Goal: Task Accomplishment & Management: Manage account settings

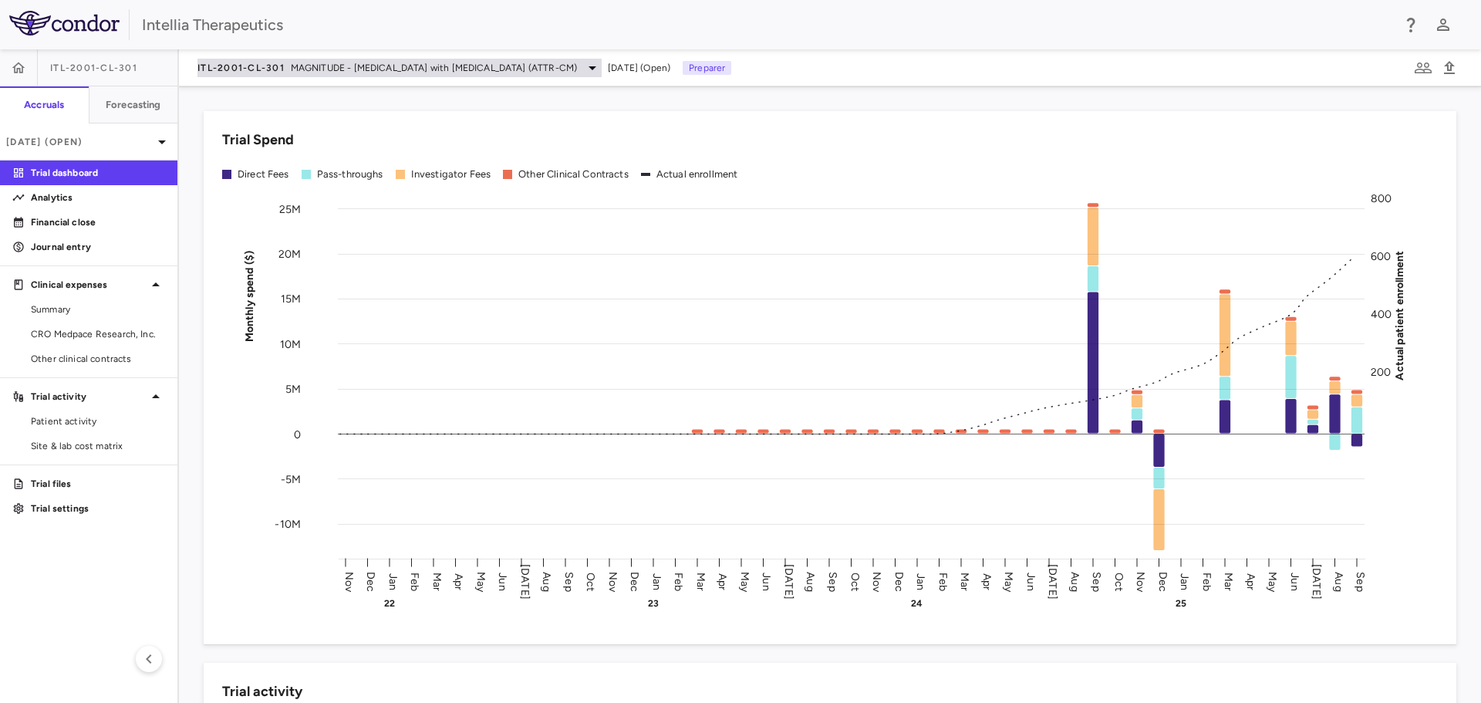
click at [253, 67] on span "ITL-2001-CL-301" at bounding box center [240, 68] width 87 height 12
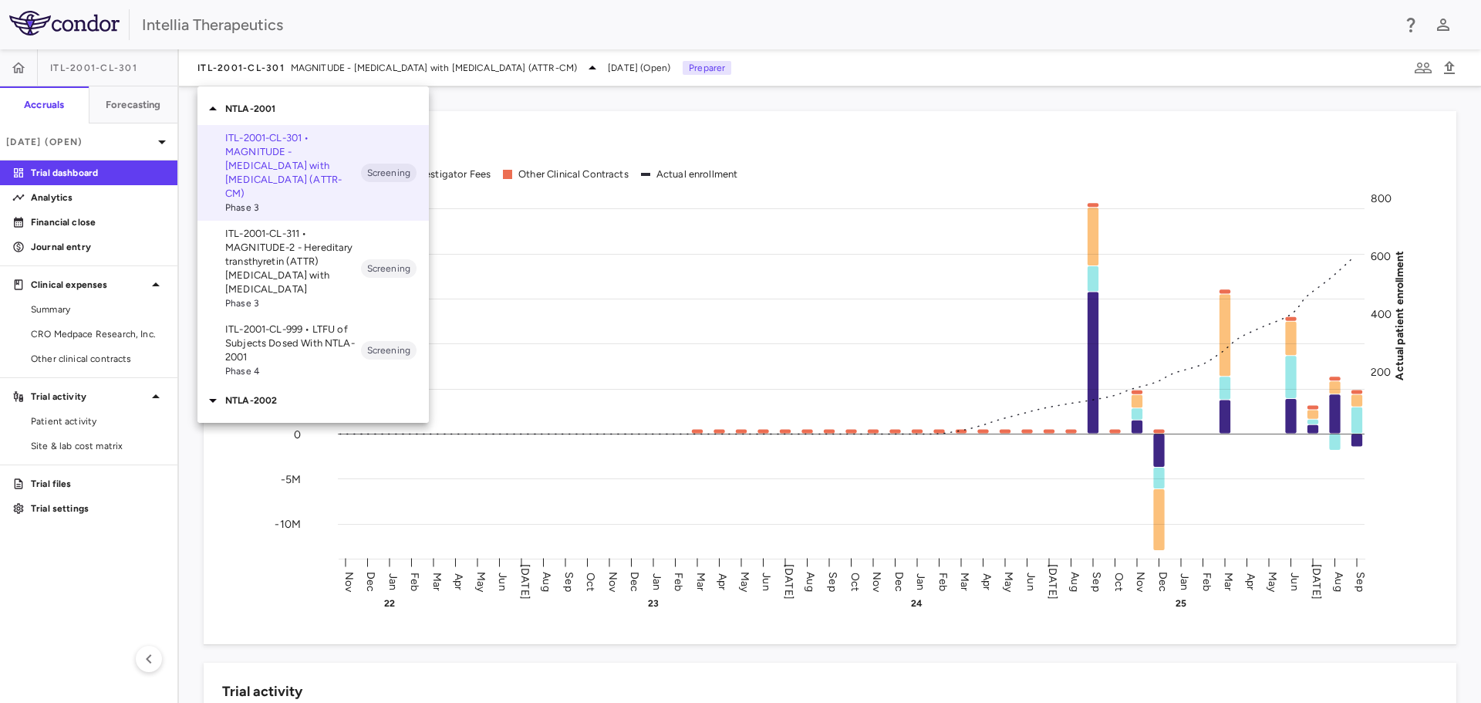
click at [292, 227] on p "ITL-2001-CL-311 • MAGNITUDE-2 - Hereditary transthyretin (ATTR) [MEDICAL_DATA] …" at bounding box center [293, 261] width 136 height 69
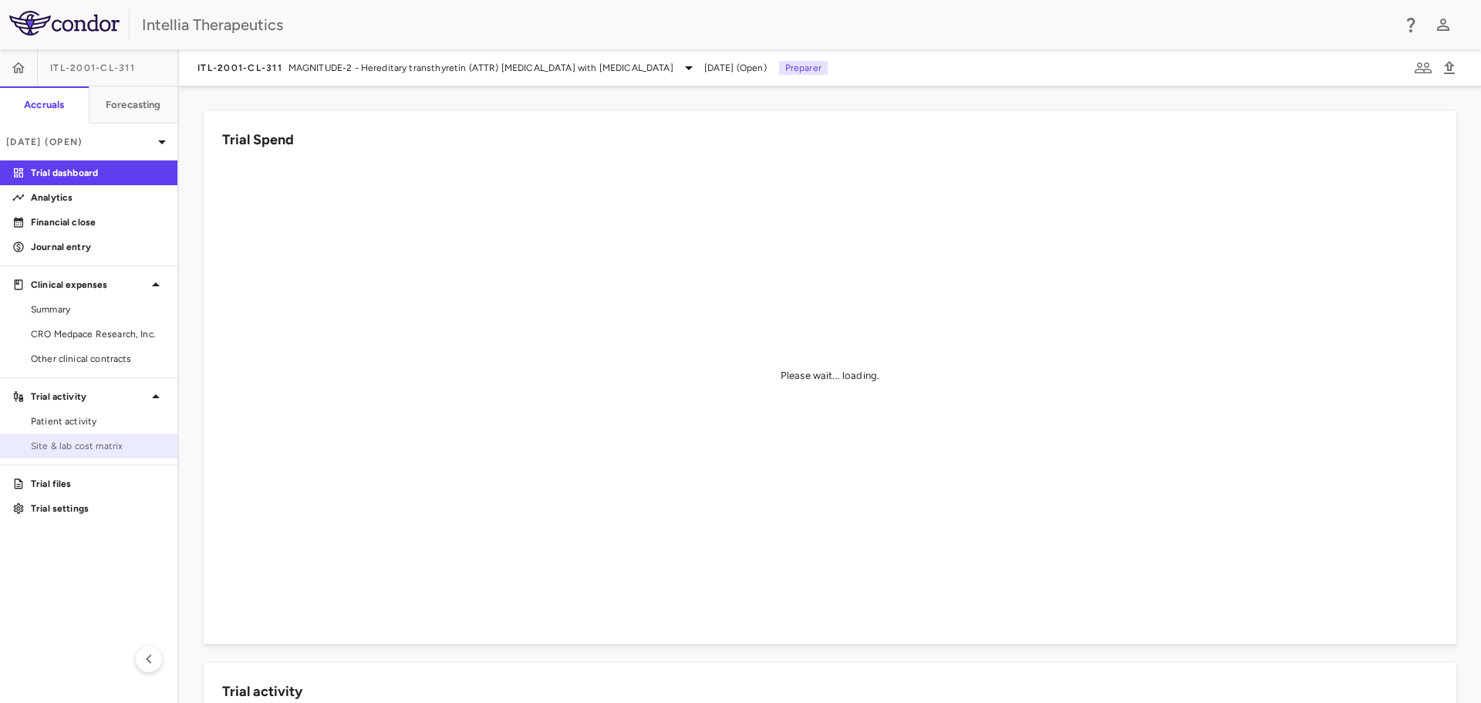
click at [99, 447] on span "Site & lab cost matrix" at bounding box center [98, 446] width 134 height 14
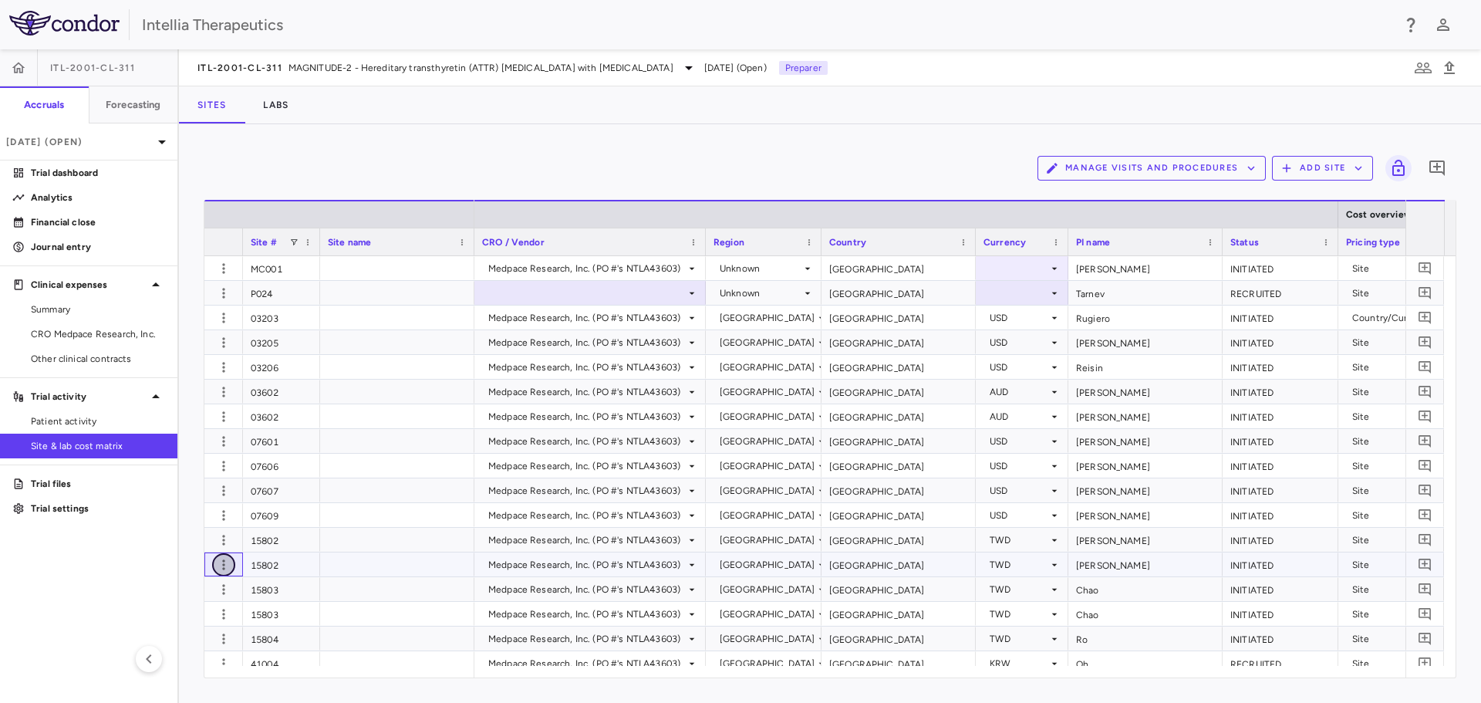
click at [223, 561] on icon "button" at bounding box center [223, 564] width 15 height 15
click at [214, 622] on div "Edit site" at bounding box center [163, 624] width 143 height 28
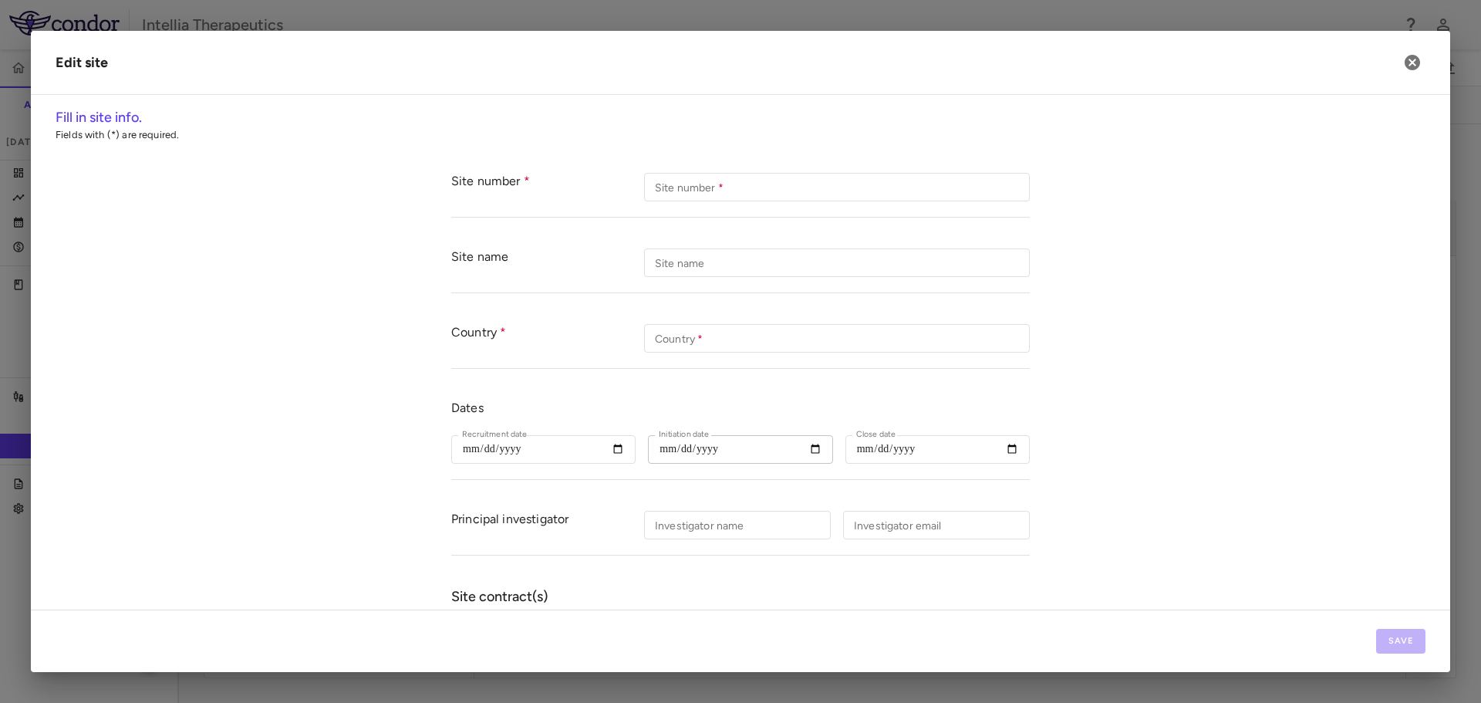
type input "*****"
type input "******"
type input "**********"
type input "***"
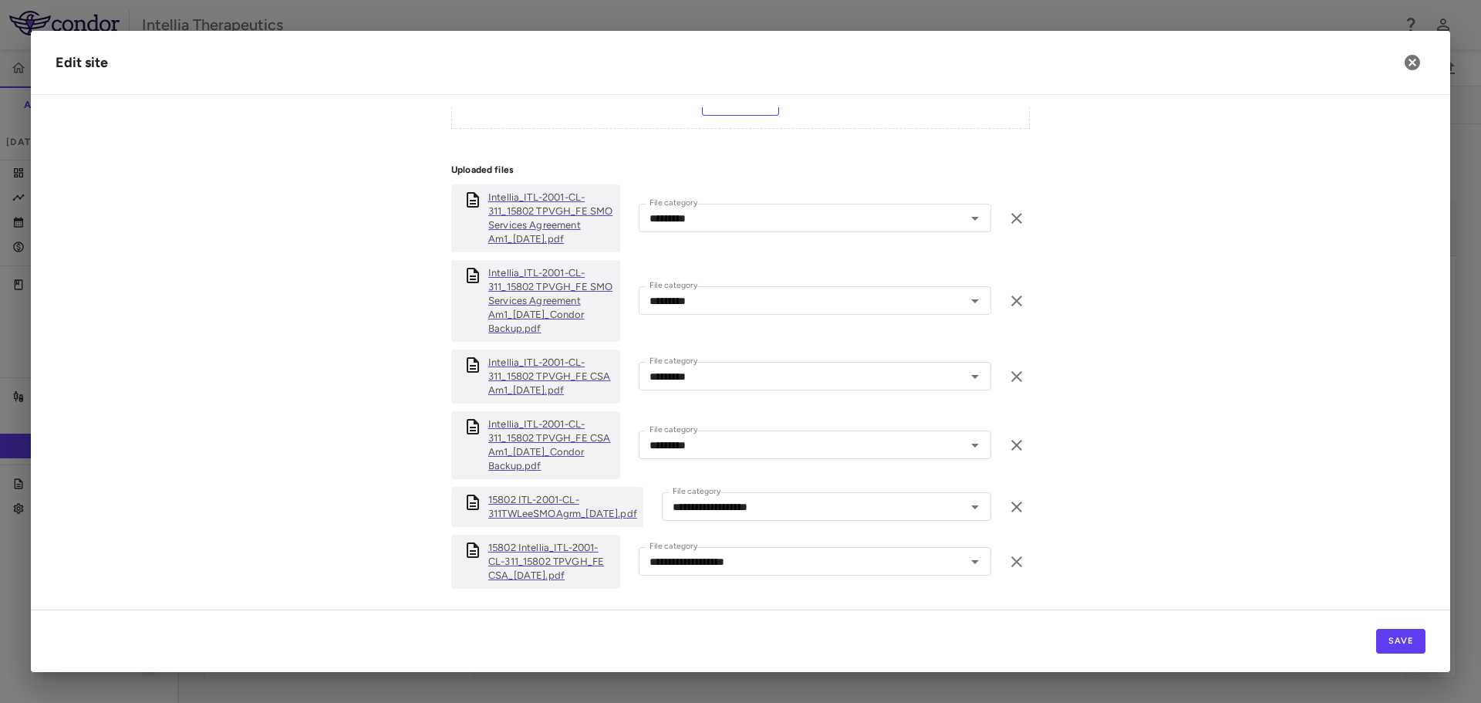
scroll to position [771, 0]
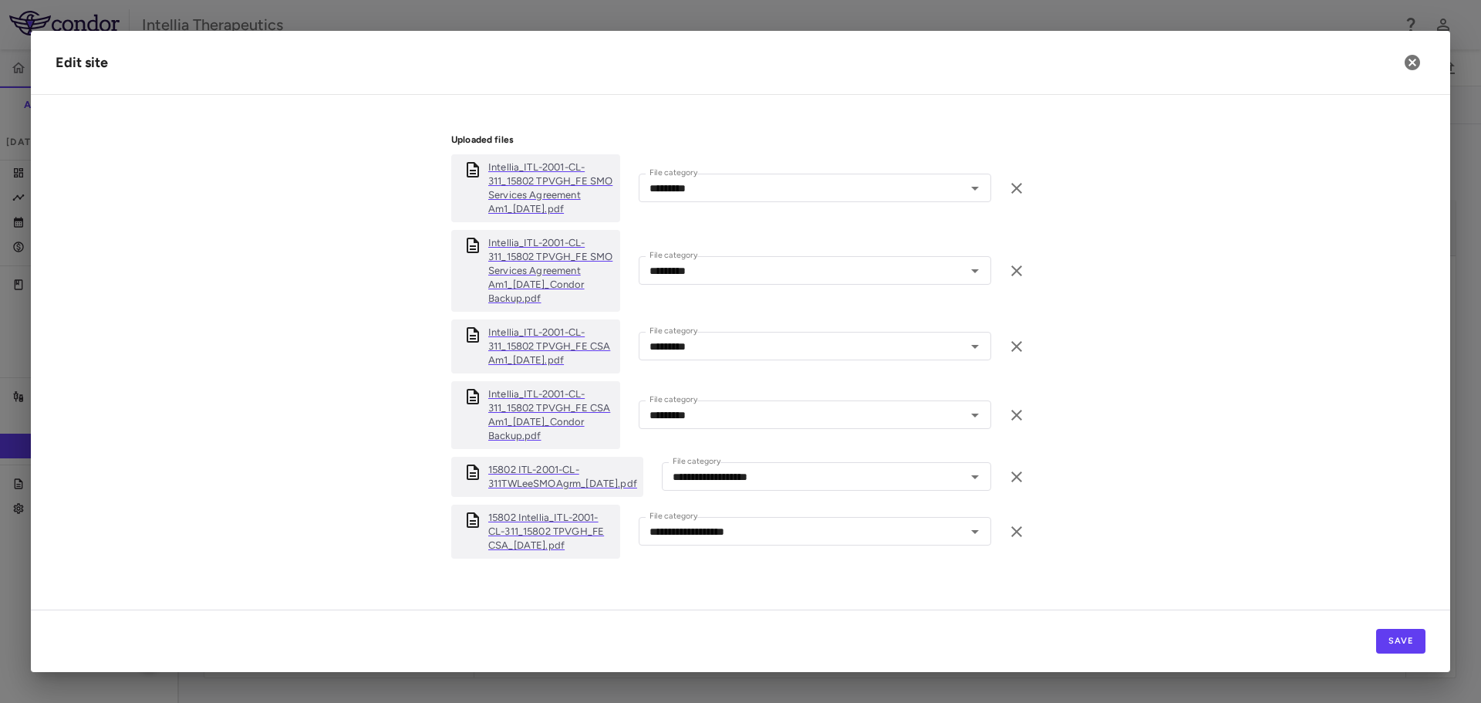
click at [544, 405] on p "Intellia_ITL-2001-CL-311_15802 TPVGH_FE CSA Am1_24Jun2025_Condor Backup.pdf" at bounding box center [551, 415] width 126 height 56
click at [535, 343] on p "Intellia_ITL-2001-CL-311_15802 TPVGH_FE CSA Am1_24Jun2025.pdf" at bounding box center [551, 346] width 126 height 42
click at [536, 273] on p "Intellia_ITL-2001-CL-311_15802 TPVGH_FE SMO Services Agreement Am1_30Apr2025_Co…" at bounding box center [551, 270] width 126 height 69
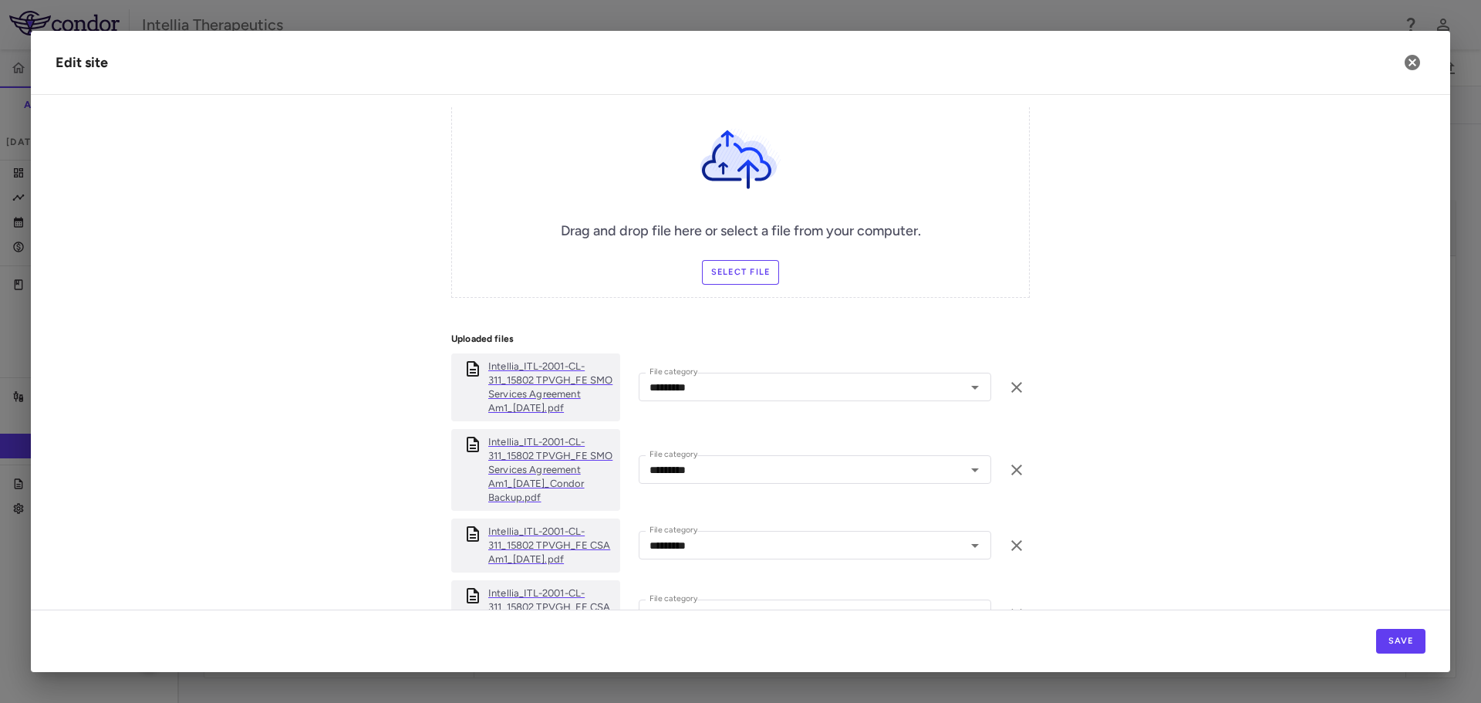
scroll to position [463, 0]
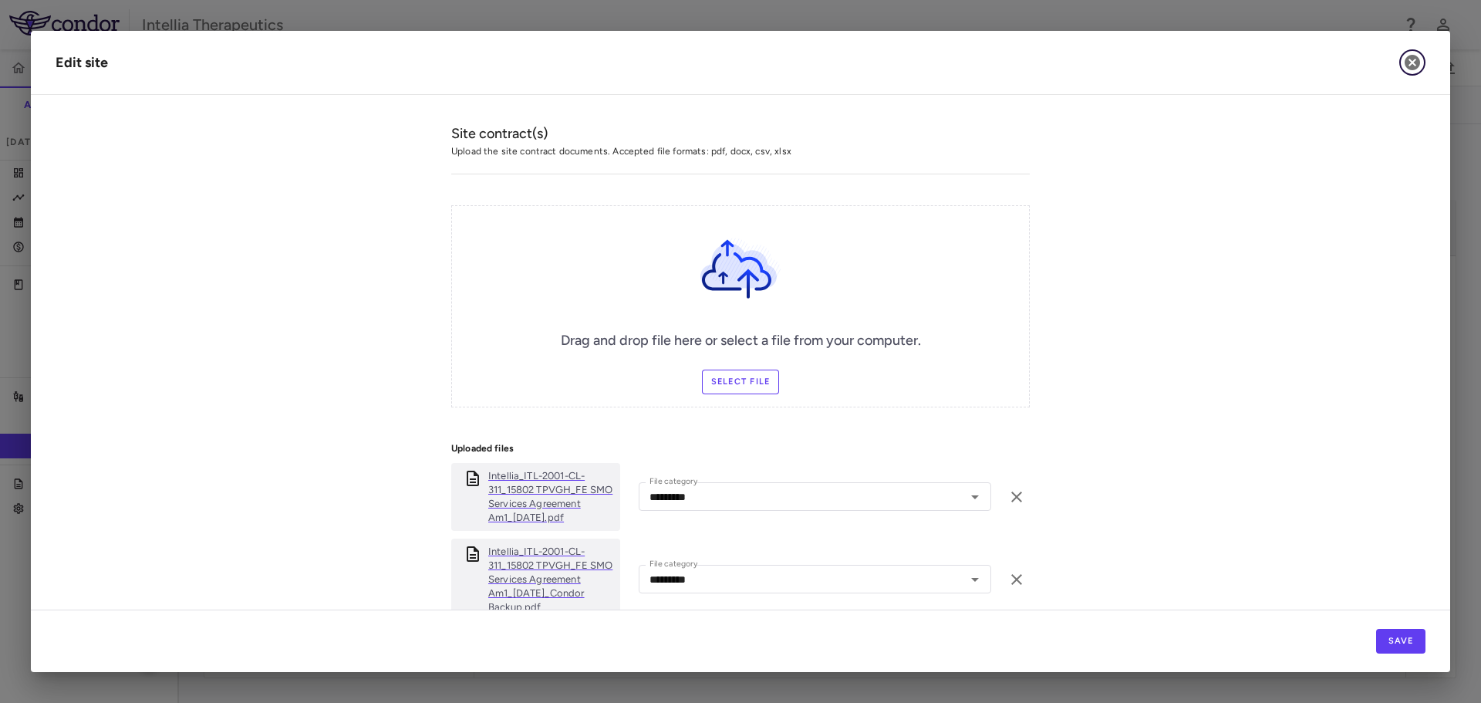
click at [1415, 66] on icon "button" at bounding box center [1411, 62] width 15 height 15
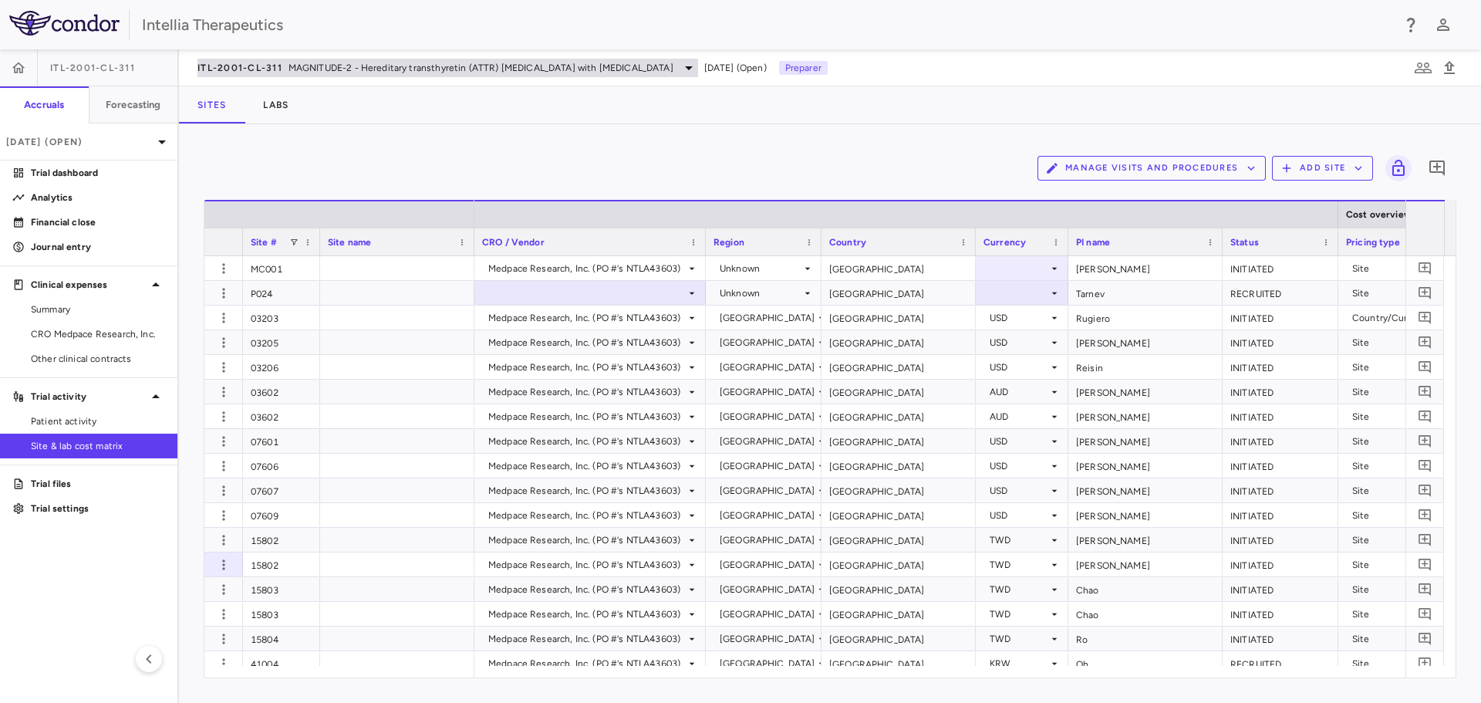
click at [241, 74] on div "ITL-2001-CL-311 MAGNITUDE-2 - Hereditary transthyretin (ATTR) amyloidosis with …" at bounding box center [447, 68] width 501 height 19
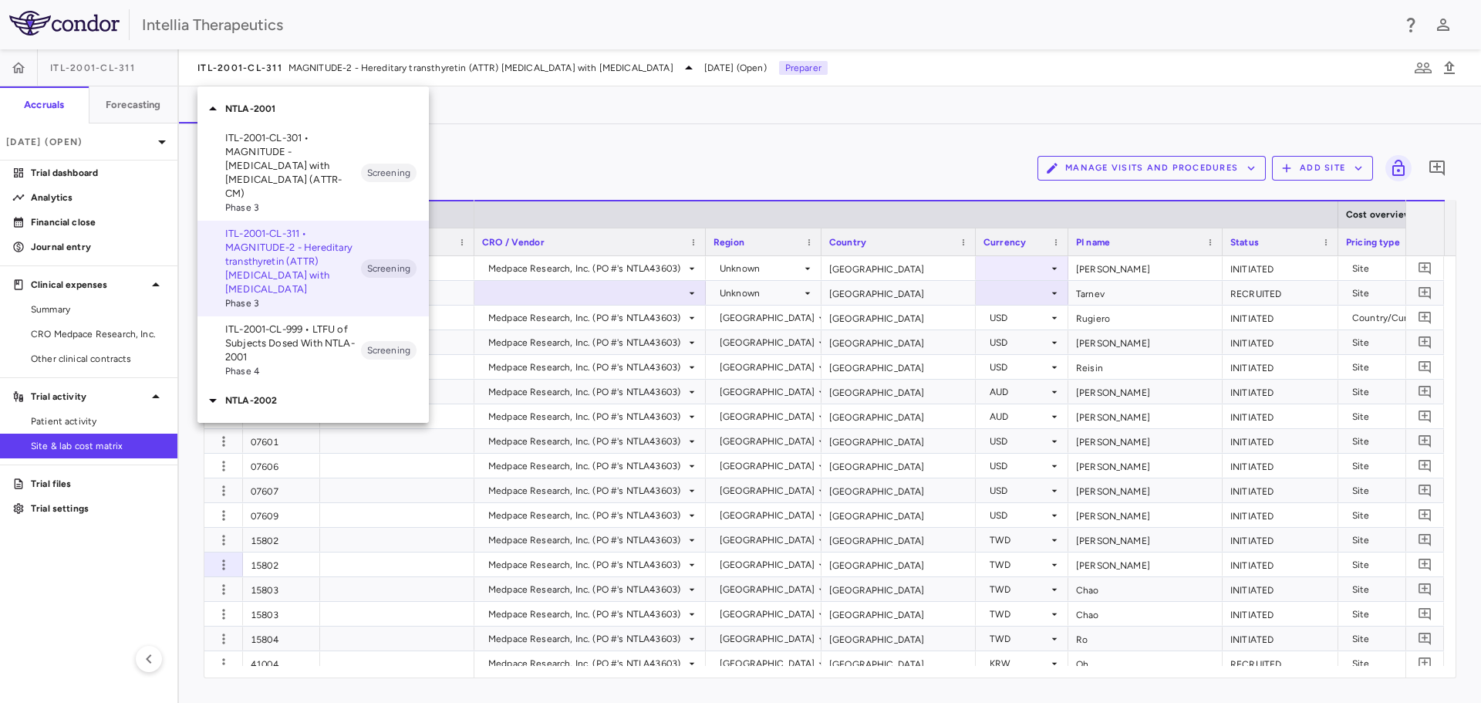
click at [285, 151] on p "ITL-2001-CL-301 • MAGNITUDE - [MEDICAL_DATA] with [MEDICAL_DATA] (ATTR-CM)" at bounding box center [293, 165] width 136 height 69
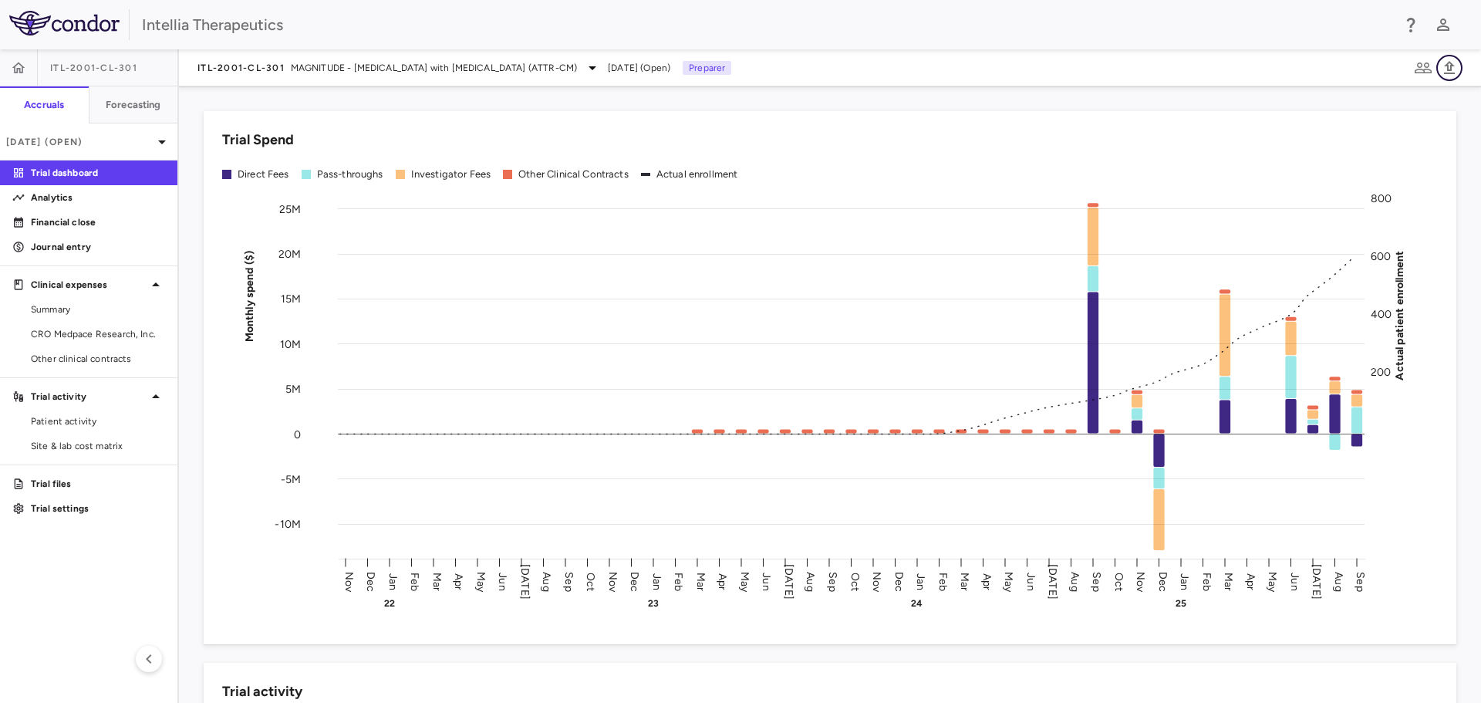
click at [1442, 67] on icon "button" at bounding box center [1449, 68] width 19 height 19
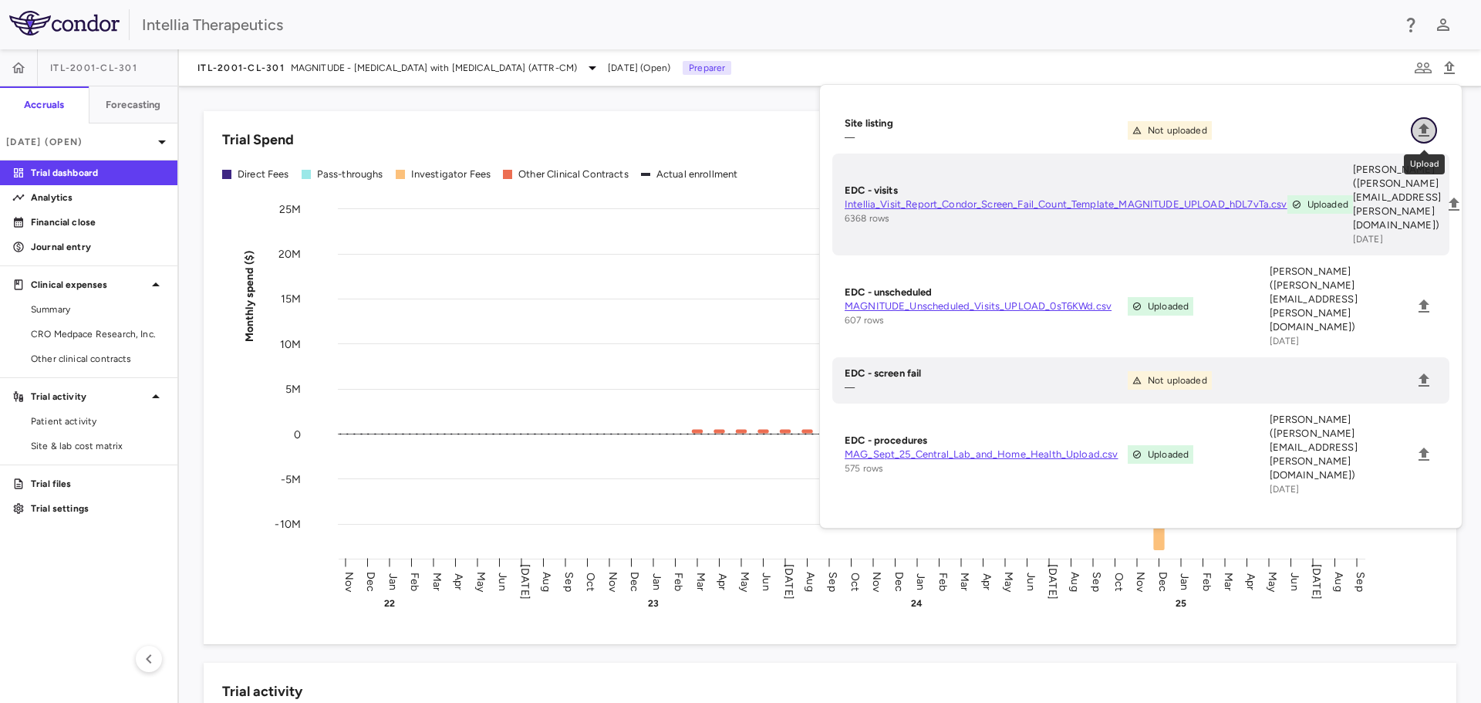
click at [1426, 118] on button "Upload" at bounding box center [1424, 130] width 26 height 26
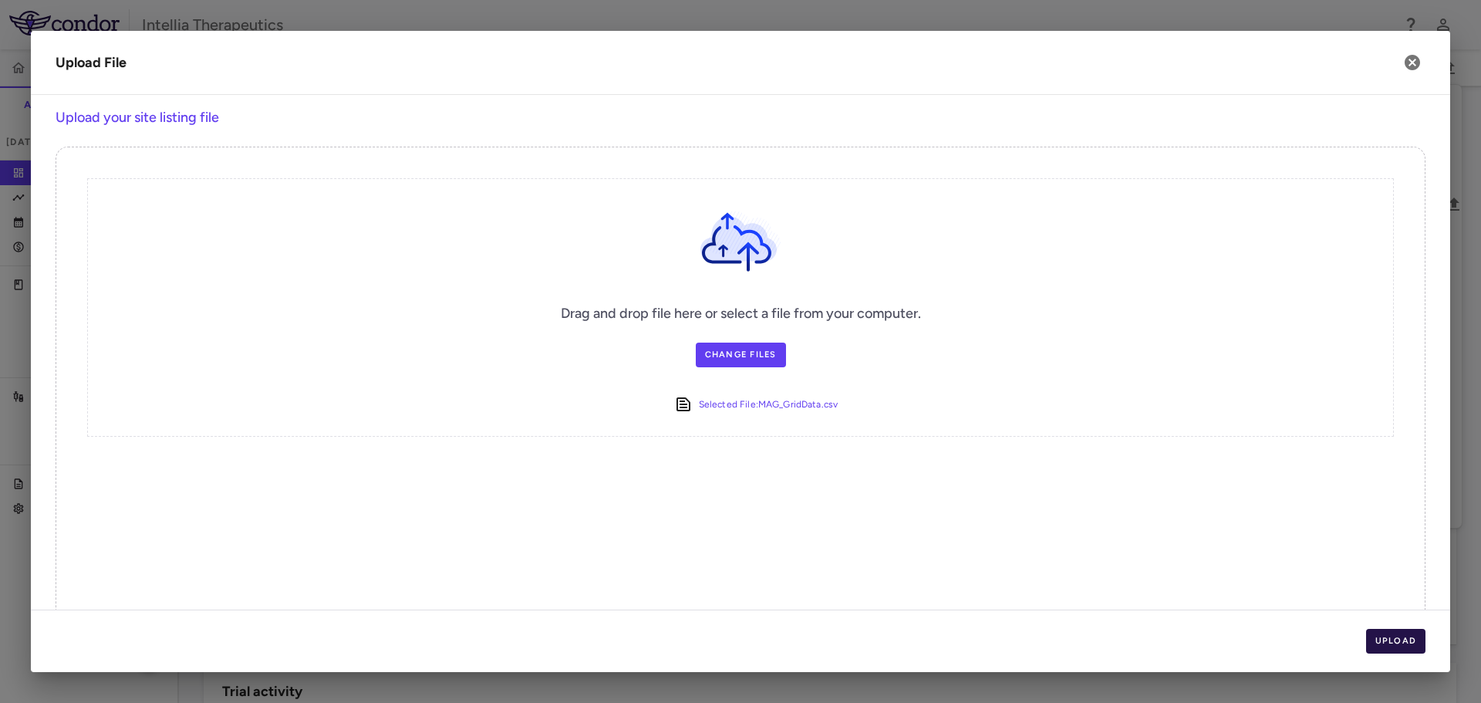
click at [1392, 629] on button "Upload" at bounding box center [1396, 641] width 60 height 25
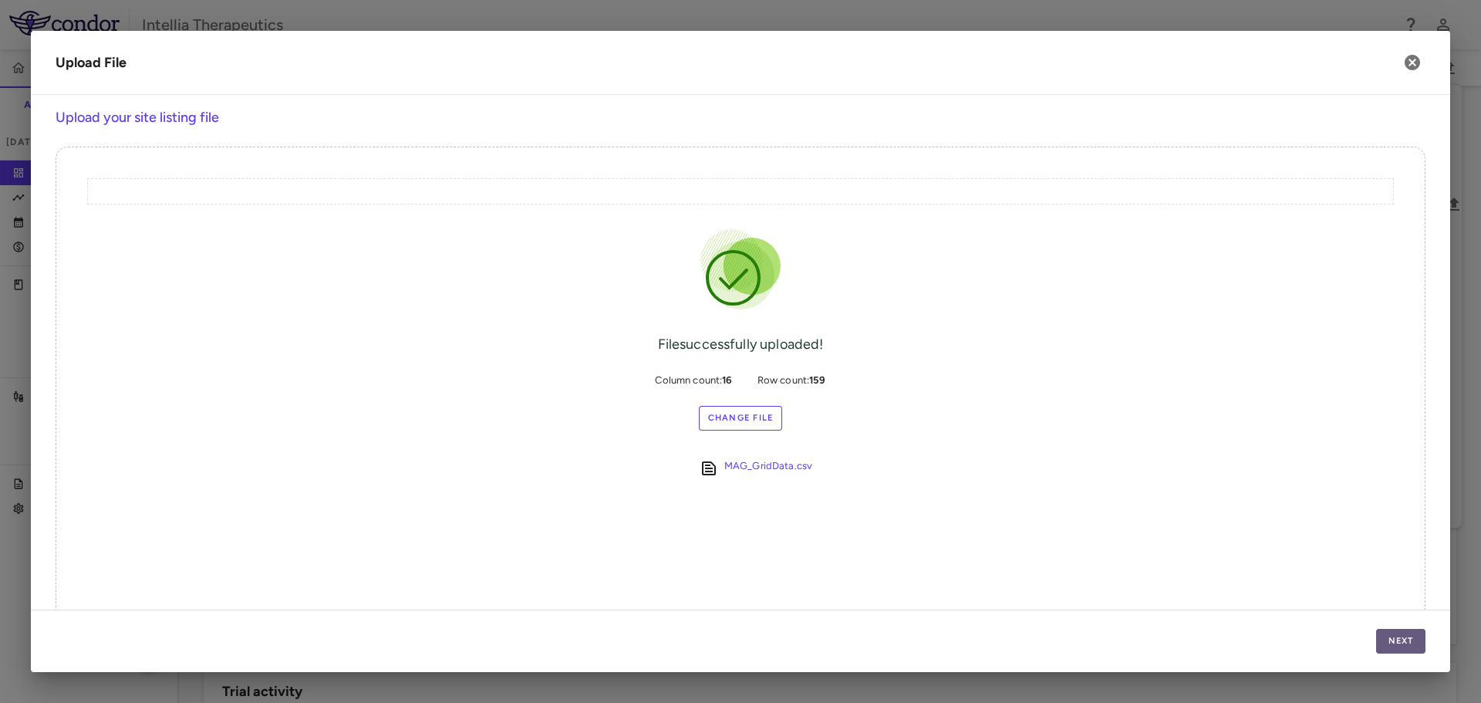
click at [1392, 643] on button "Next" at bounding box center [1400, 641] width 49 height 25
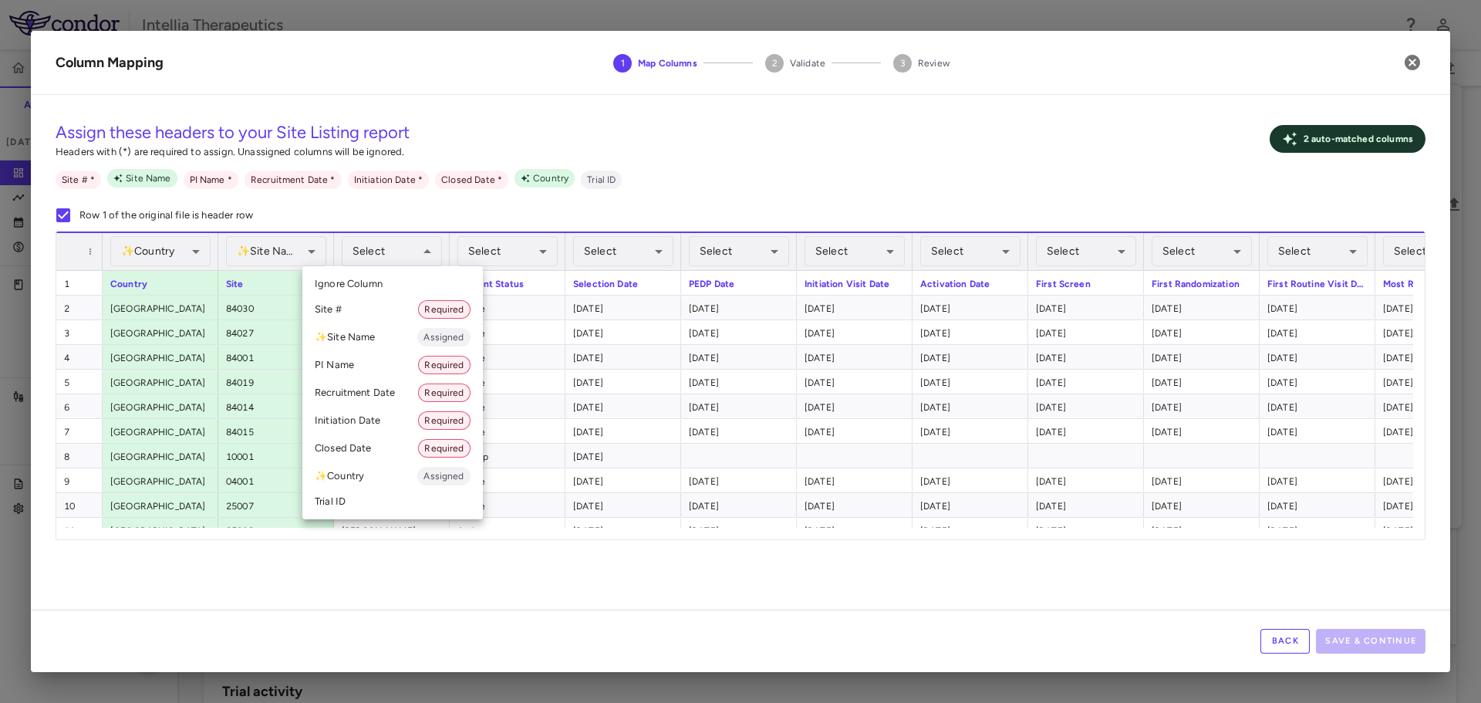
click at [376, 371] on li "PI Name Required" at bounding box center [392, 365] width 180 height 28
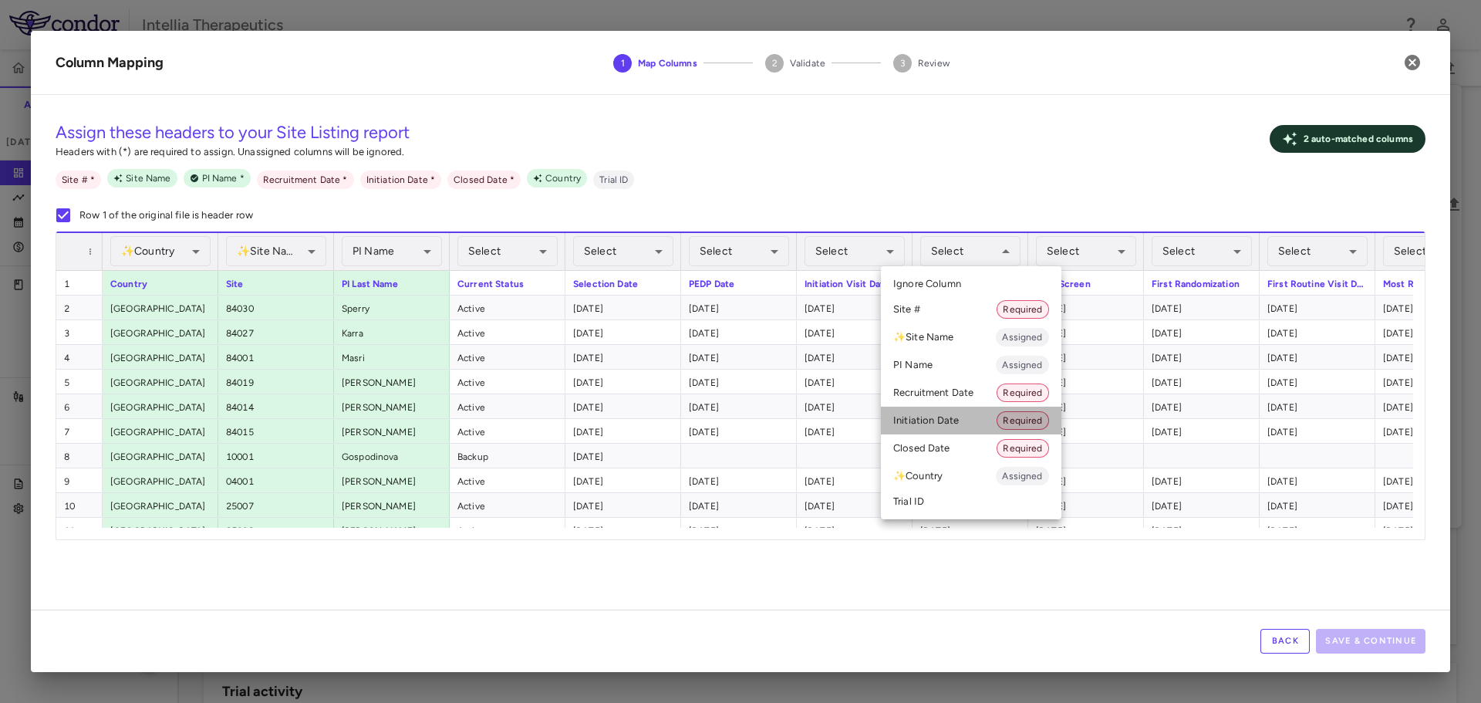
click at [959, 411] on li "Initiation Date Required" at bounding box center [971, 420] width 180 height 28
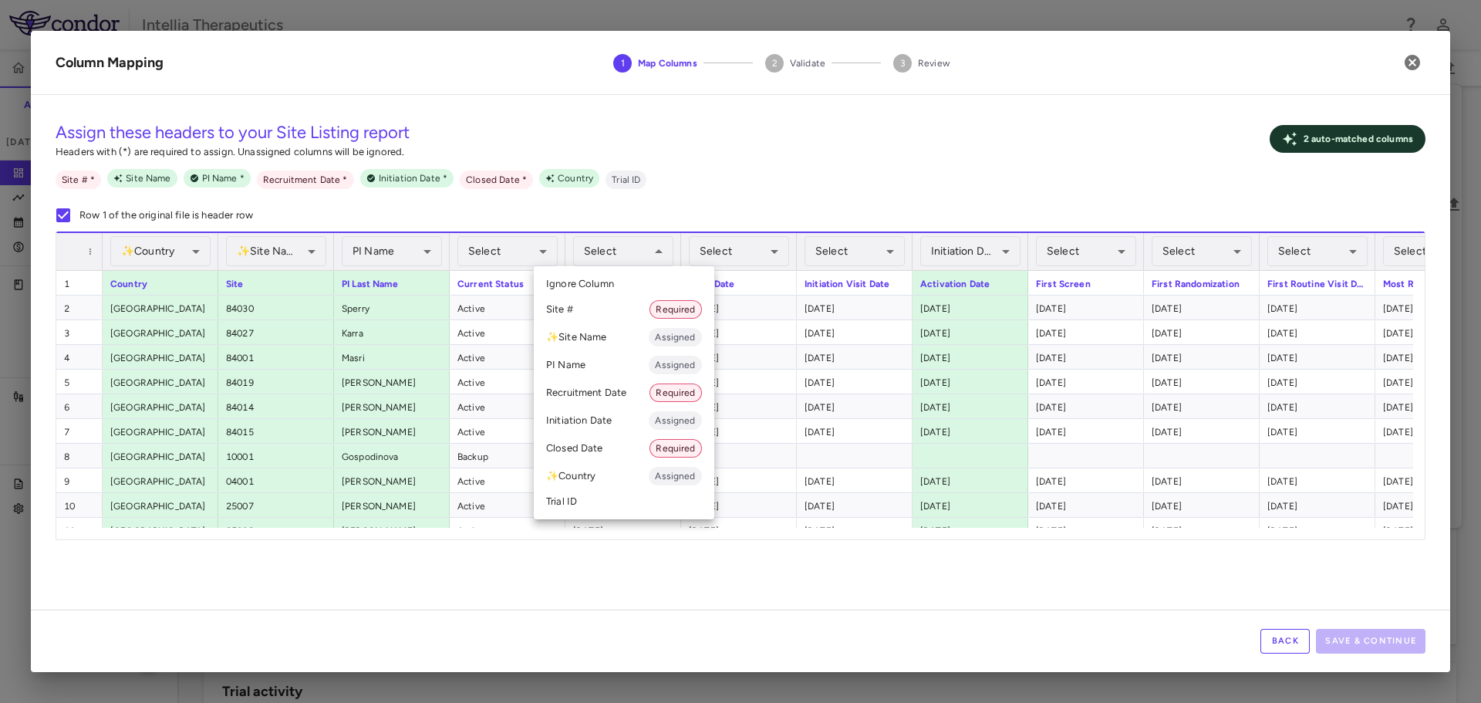
click at [613, 405] on li "Recruitment Date Required" at bounding box center [624, 393] width 180 height 28
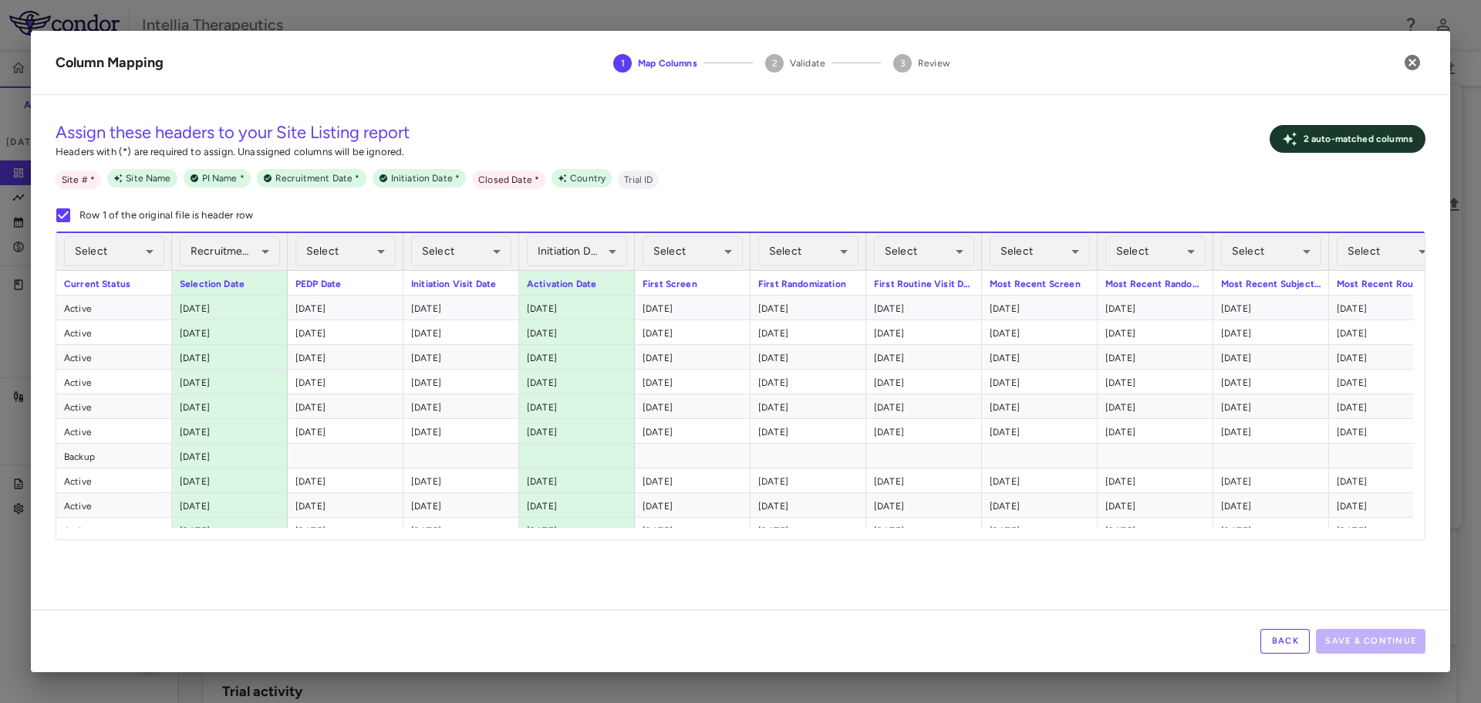
scroll to position [0, 541]
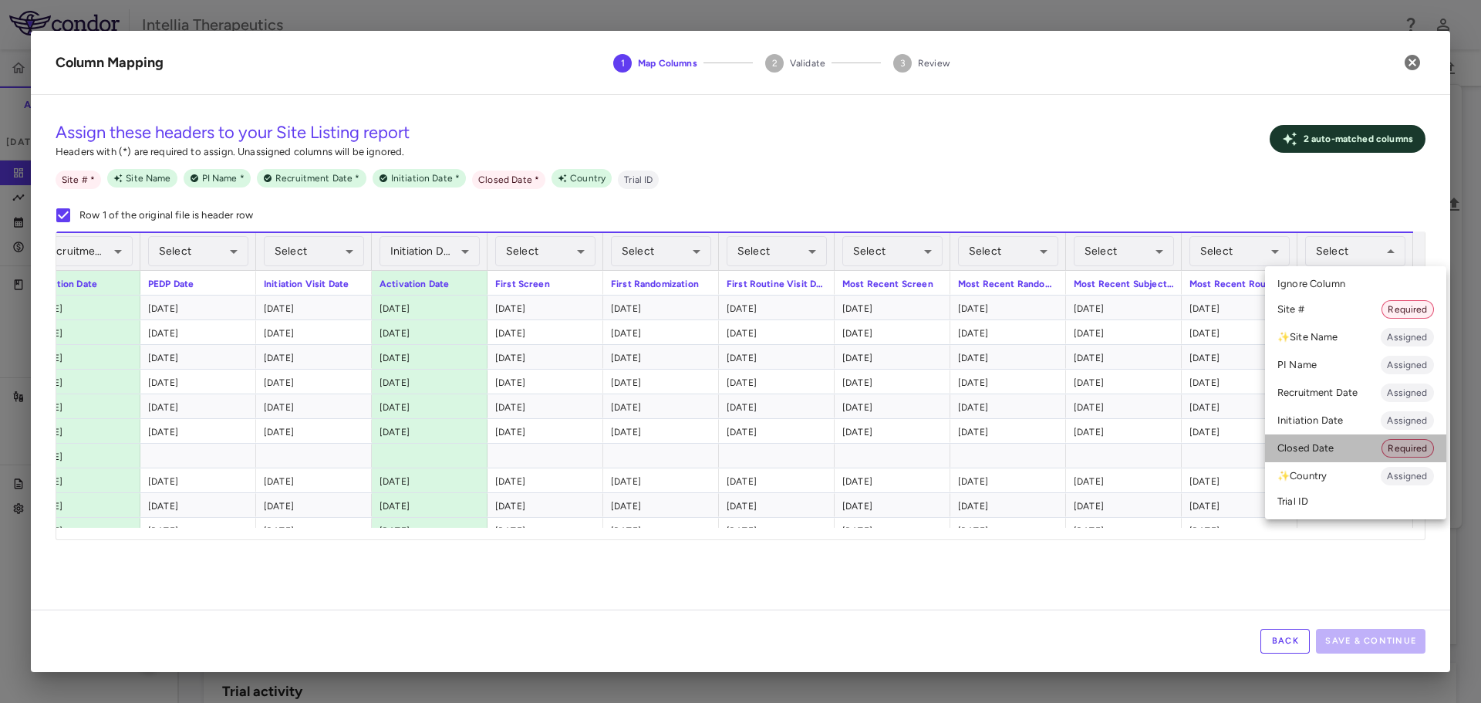
click at [1343, 451] on li "Closed Date Required" at bounding box center [1355, 448] width 181 height 28
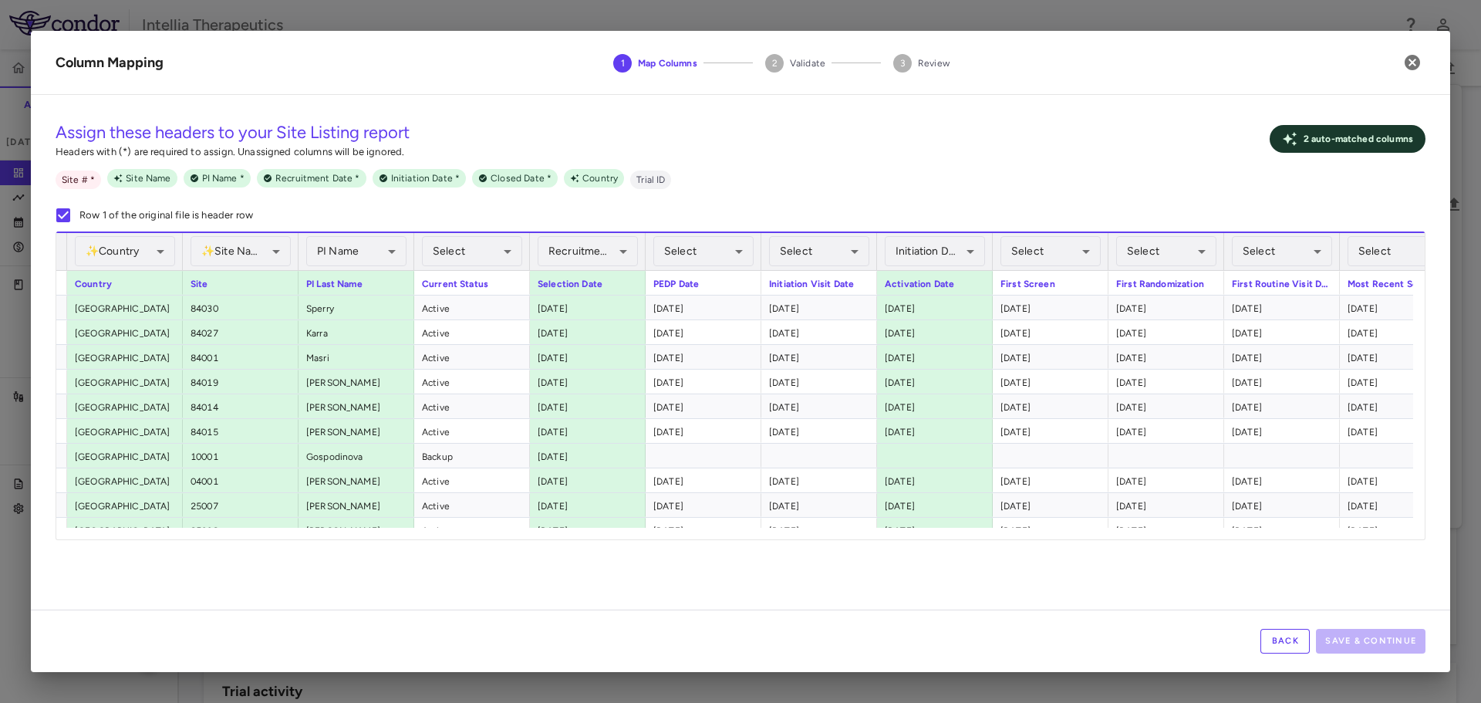
scroll to position [0, 0]
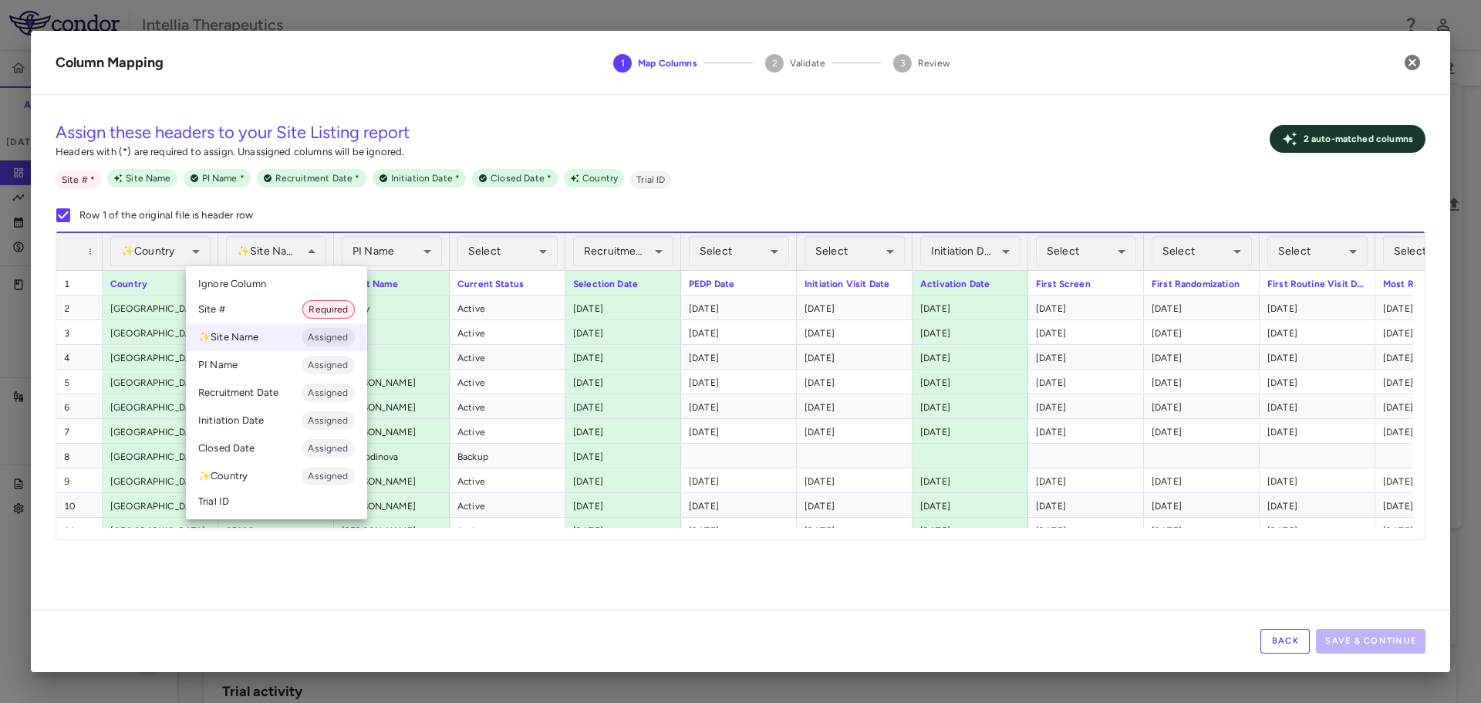
click at [261, 310] on li "Site # Required" at bounding box center [276, 309] width 181 height 28
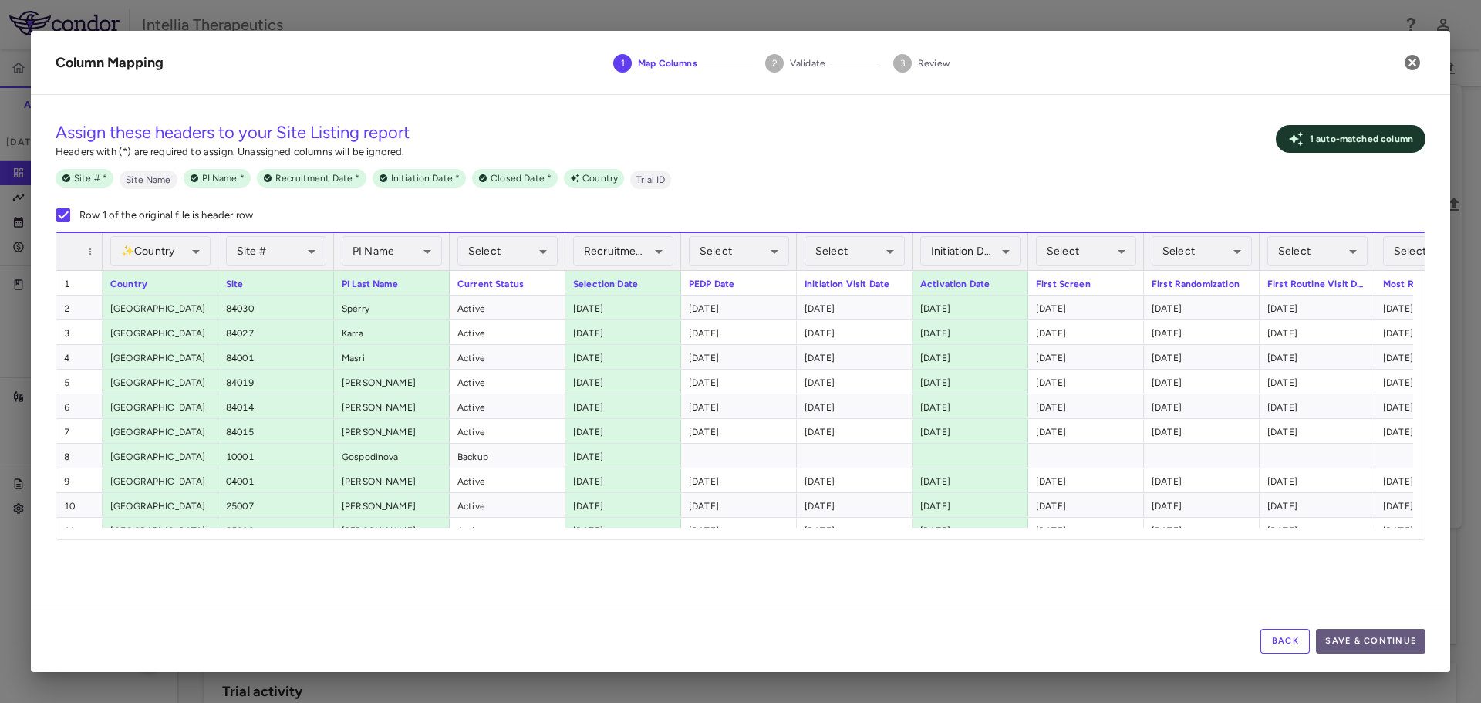
click at [1337, 636] on button "Save & Continue" at bounding box center [1371, 641] width 110 height 25
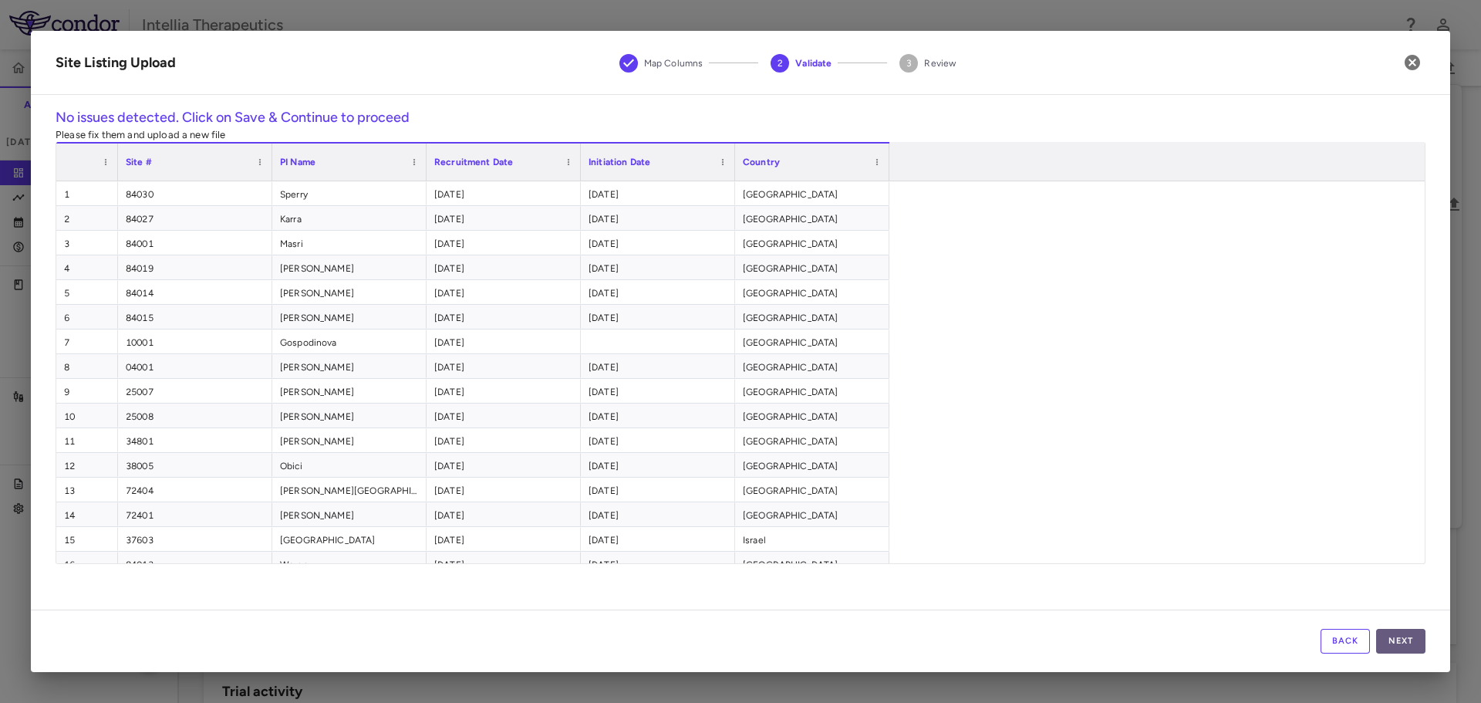
click at [1413, 632] on button "Next" at bounding box center [1400, 641] width 49 height 25
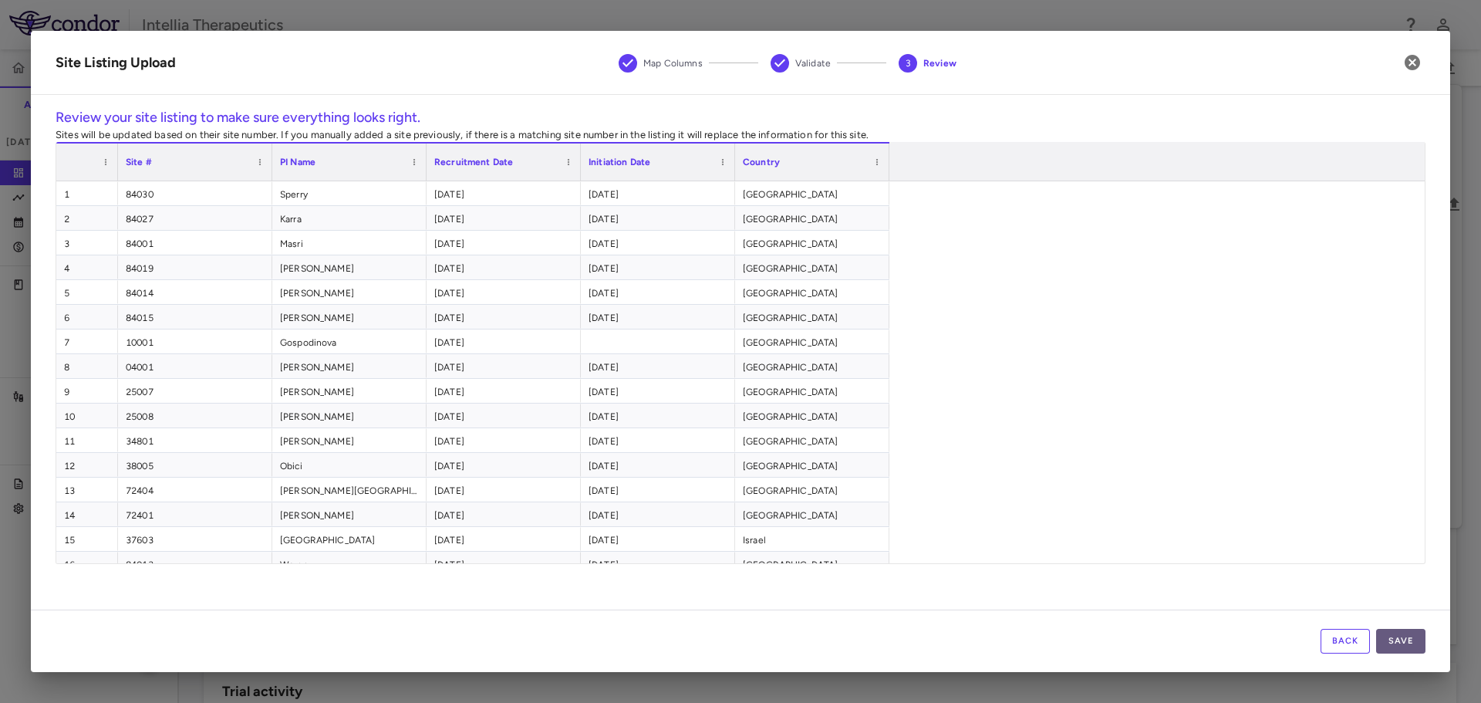
click at [1403, 635] on button "Save" at bounding box center [1400, 641] width 49 height 25
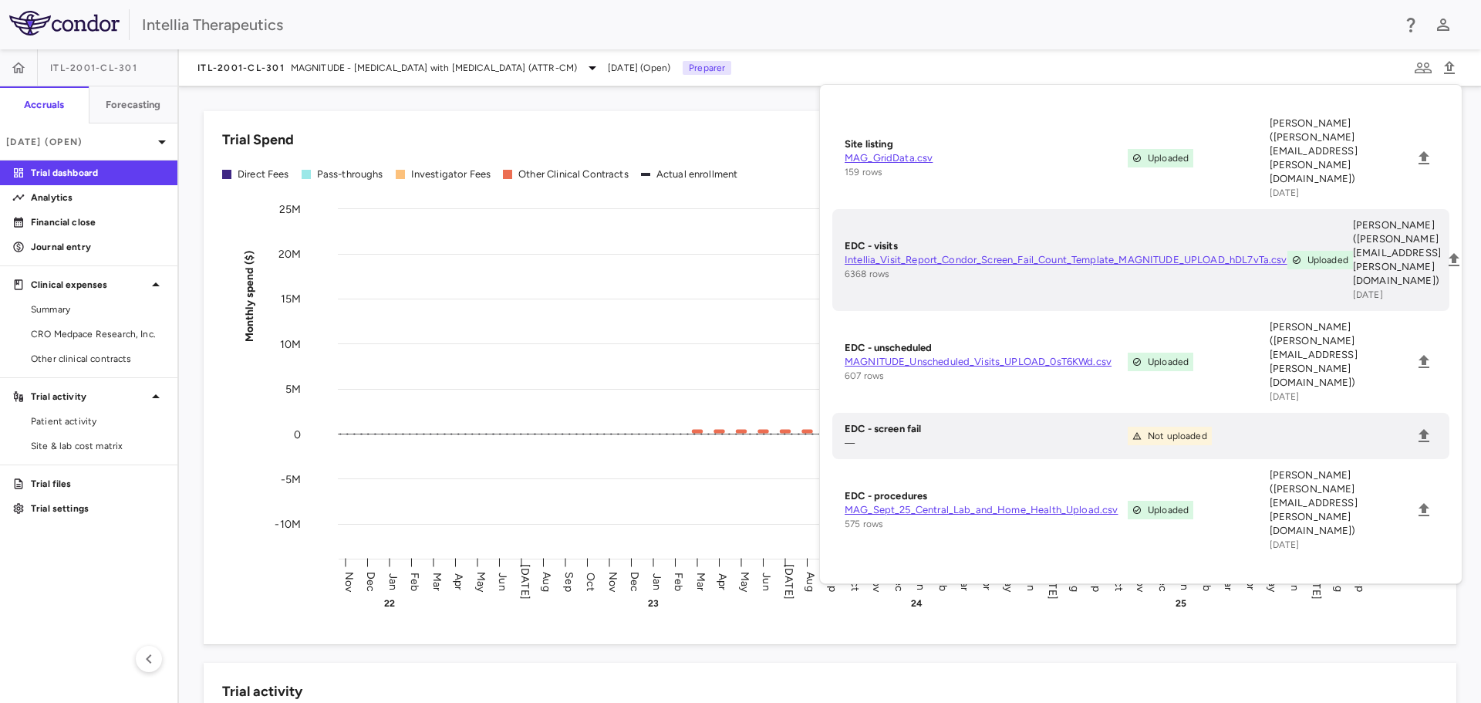
click at [744, 123] on div "Trial Spend Direct Fees Pass-throughs Investigator Fees Other Clinical Contract…" at bounding box center [830, 377] width 1252 height 533
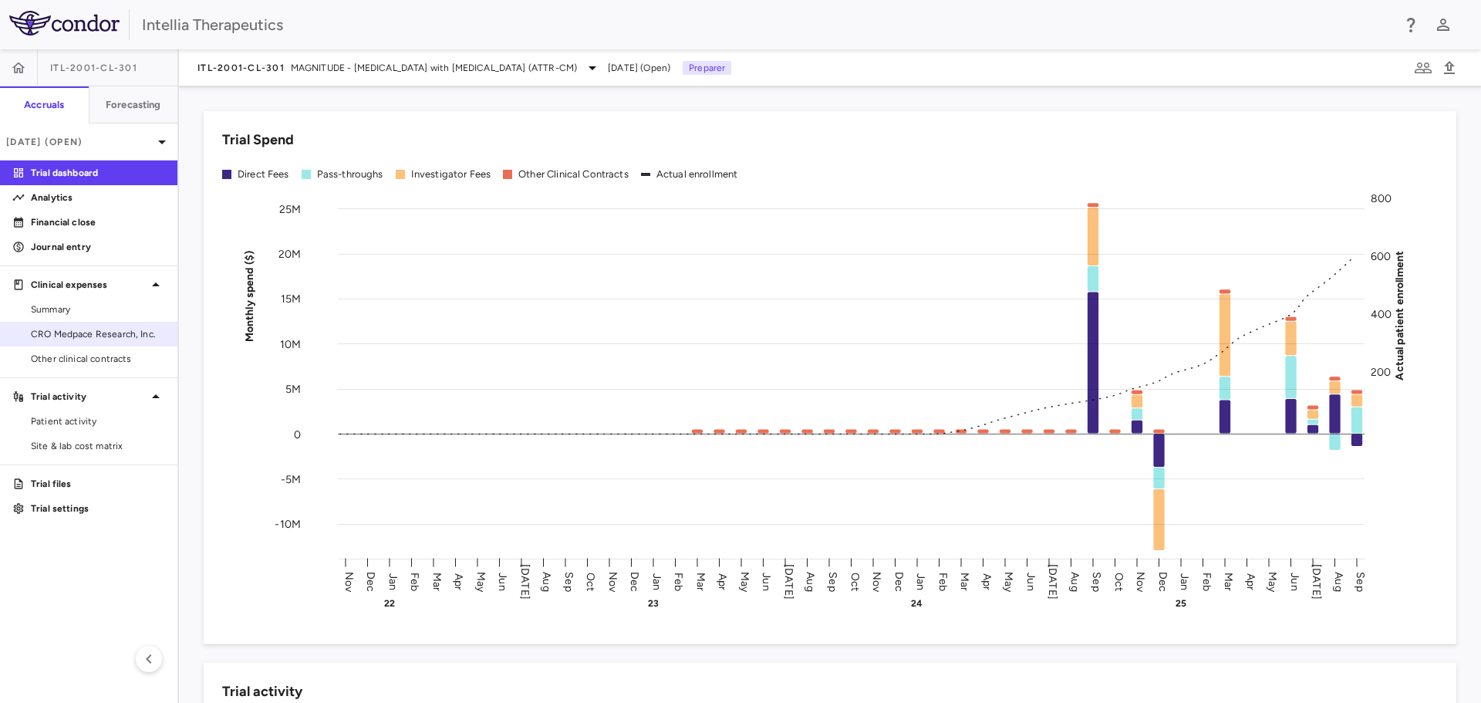
click at [150, 329] on span "CRO Medpace Research, Inc." at bounding box center [98, 334] width 134 height 14
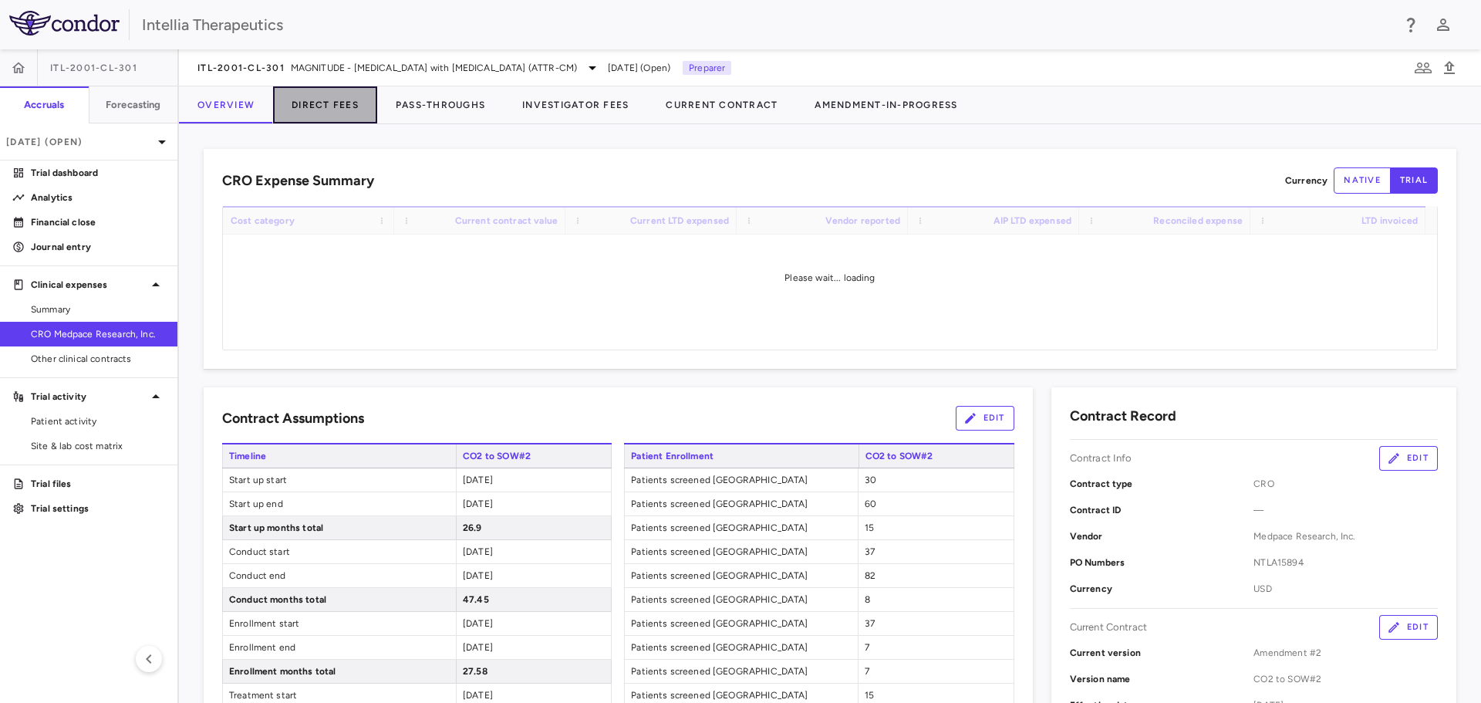
click at [313, 109] on button "Direct Fees" at bounding box center [325, 104] width 104 height 37
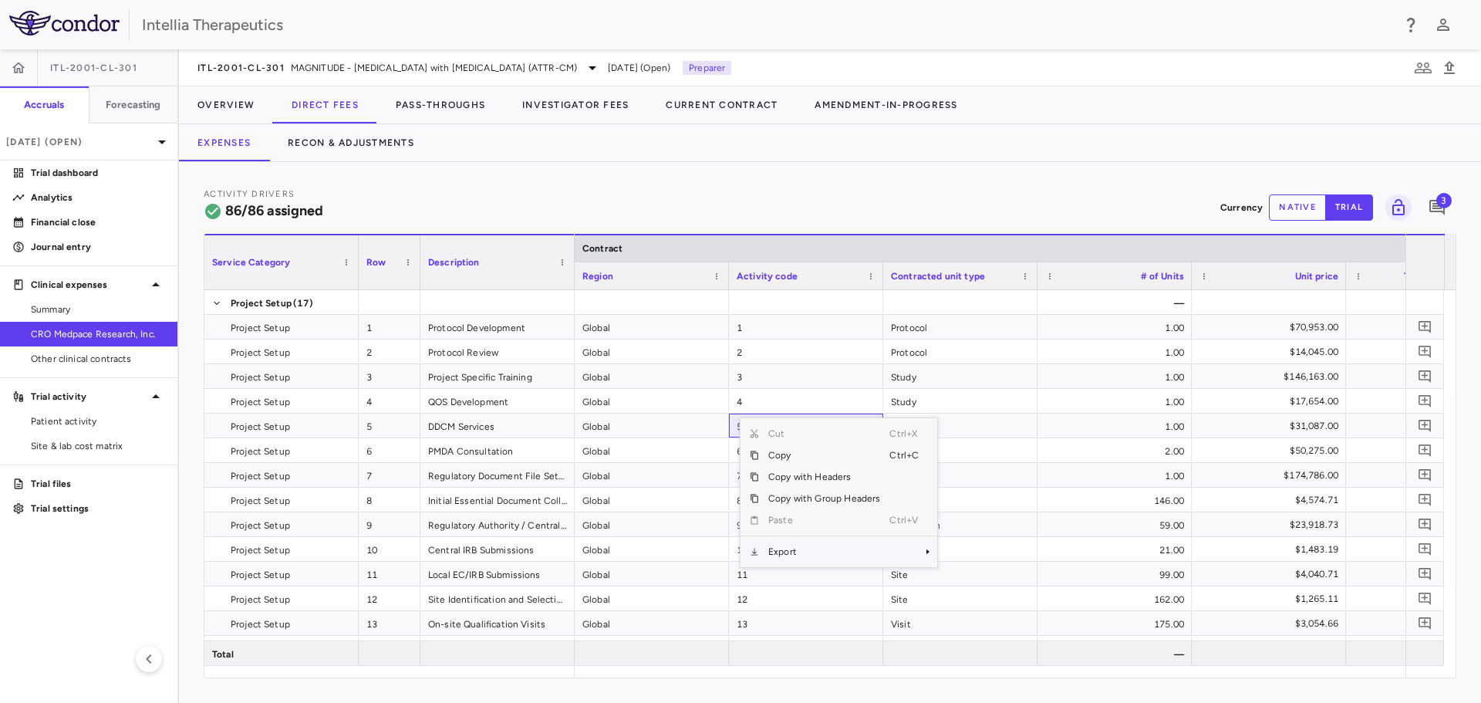
click at [819, 561] on span "Export" at bounding box center [824, 552] width 130 height 22
click at [956, 575] on span "Excel Export" at bounding box center [988, 579] width 72 height 22
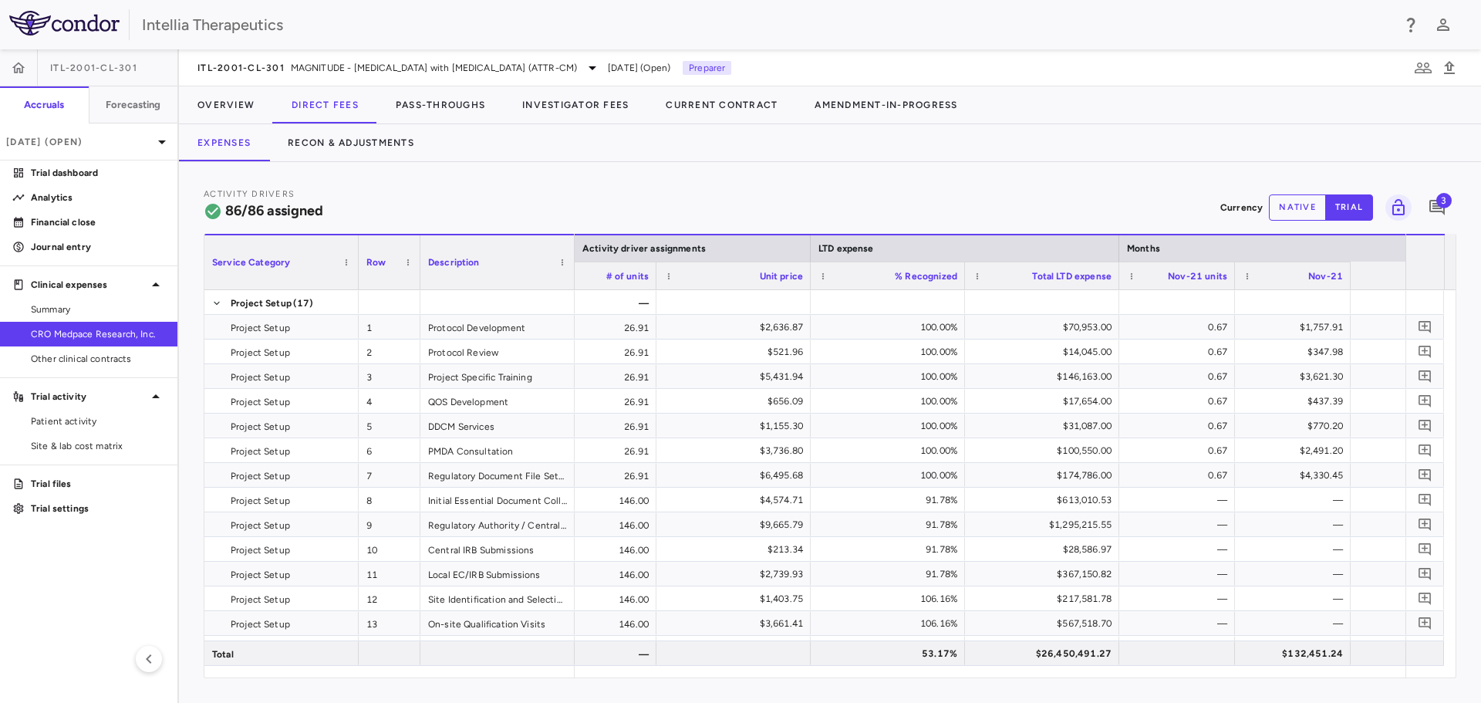
scroll to position [0, 1504]
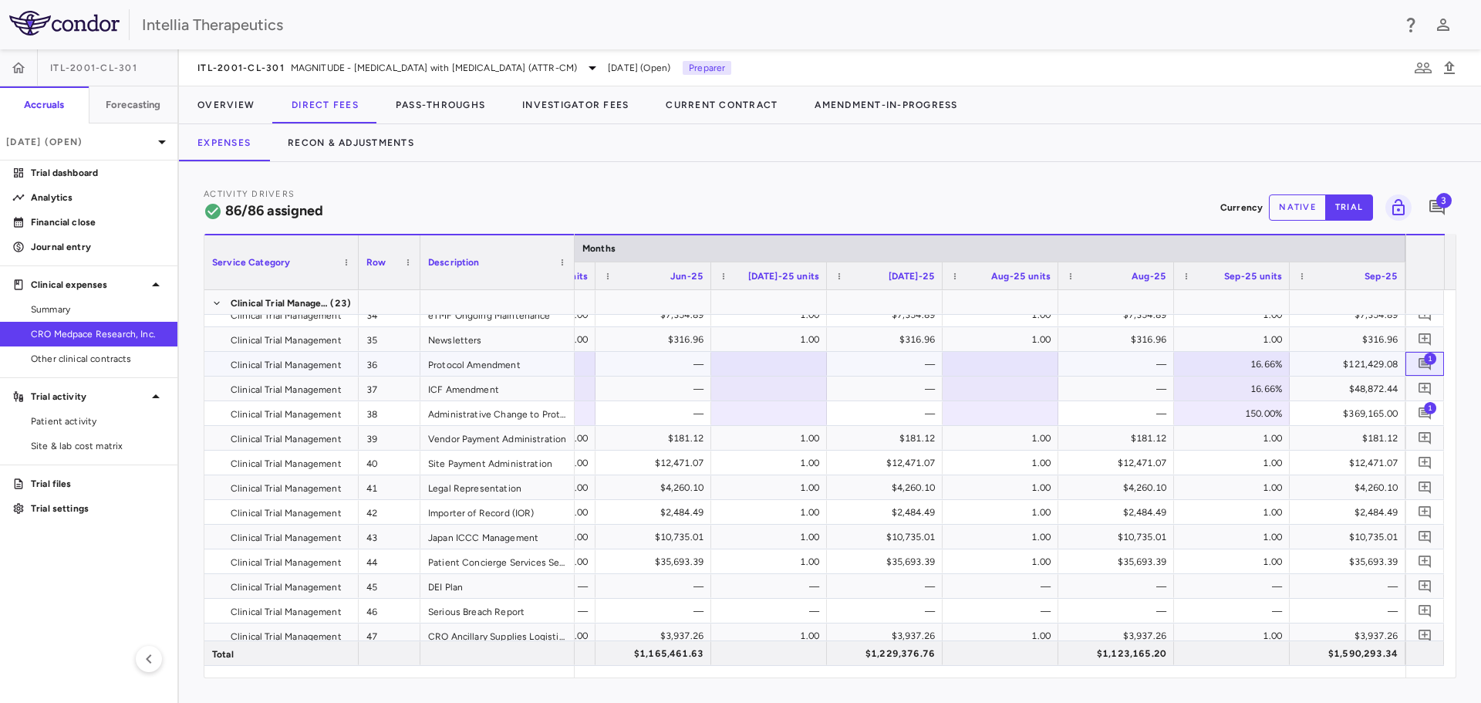
click at [1428, 363] on span "1" at bounding box center [1430, 358] width 12 height 12
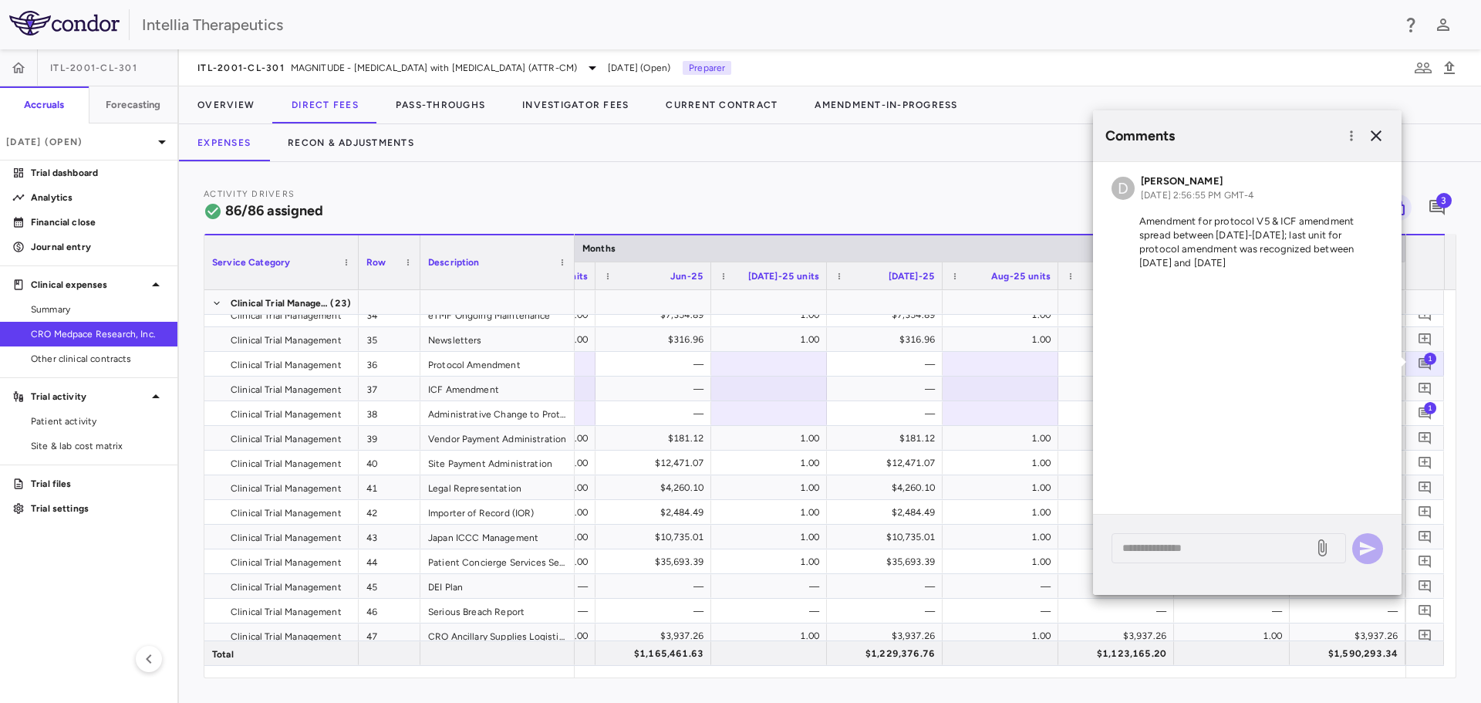
drag, startPoint x: 1293, startPoint y: 265, endPoint x: 1141, endPoint y: 217, distance: 158.8
click at [1141, 217] on p "Amendment for protocol V5 & ICF amendment spread between Sept-Nov 2025; last un…" at bounding box center [1246, 242] width 271 height 56
copy p "Amendment for protocol V5 & ICF amendment spread between Sept-Nov 2025; last un…"
click at [1366, 131] on button "button" at bounding box center [1376, 136] width 26 height 26
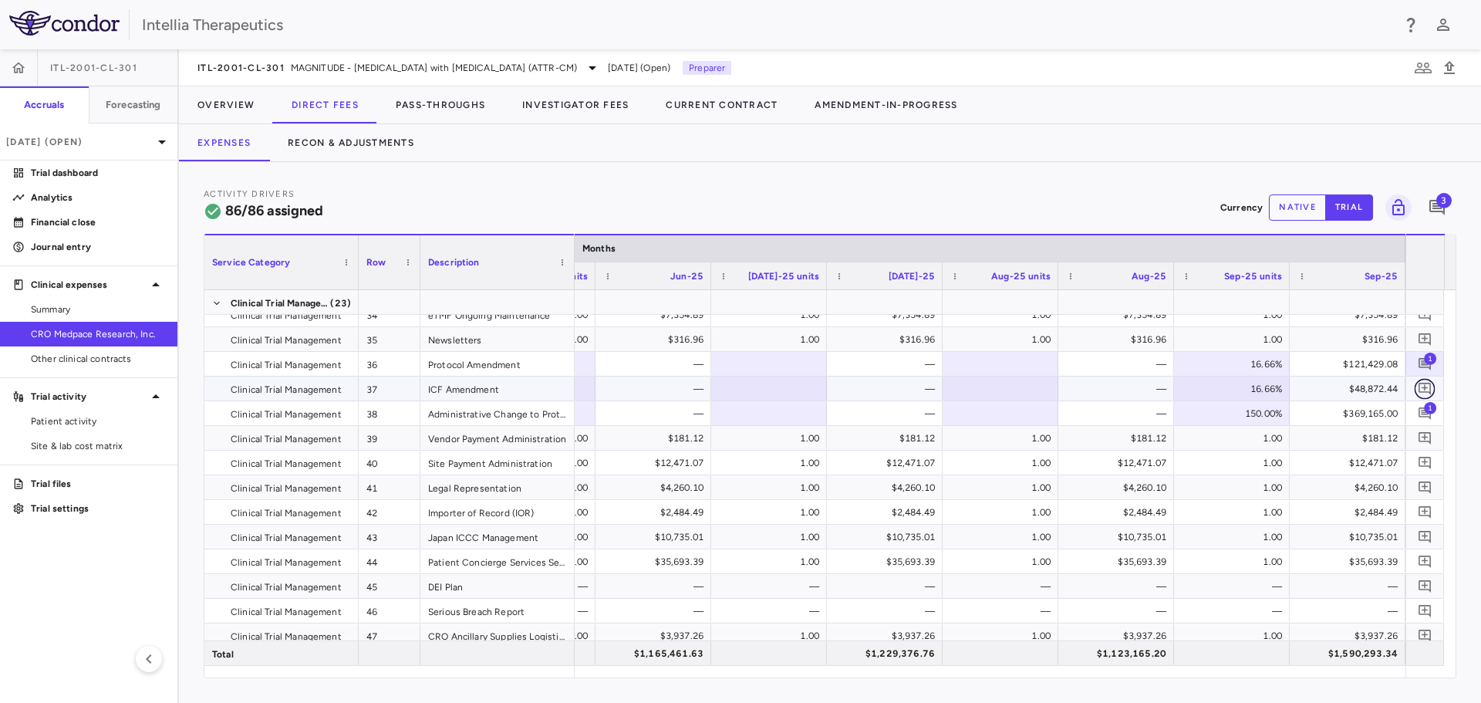
click at [1428, 380] on button "button" at bounding box center [1424, 388] width 21 height 21
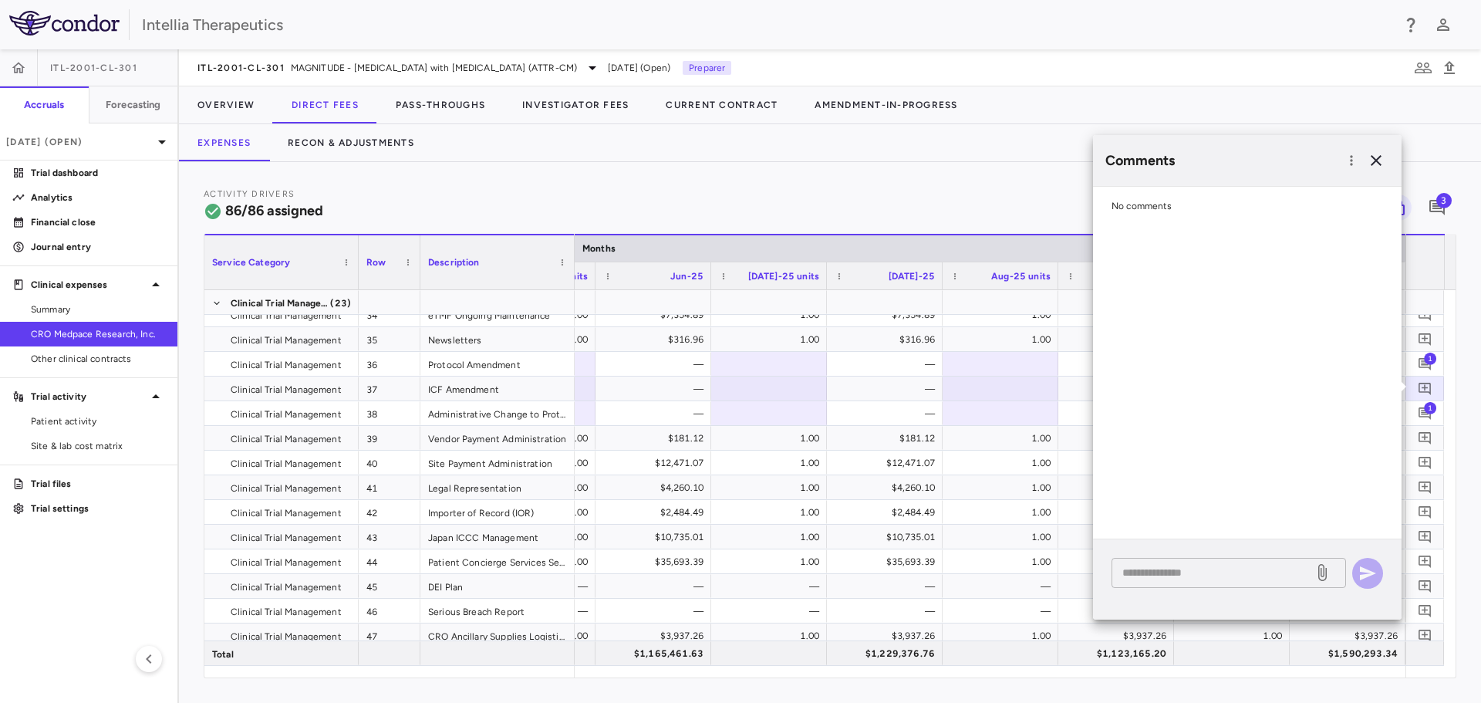
click at [1182, 569] on textarea at bounding box center [1212, 572] width 180 height 17
paste textarea "**********"
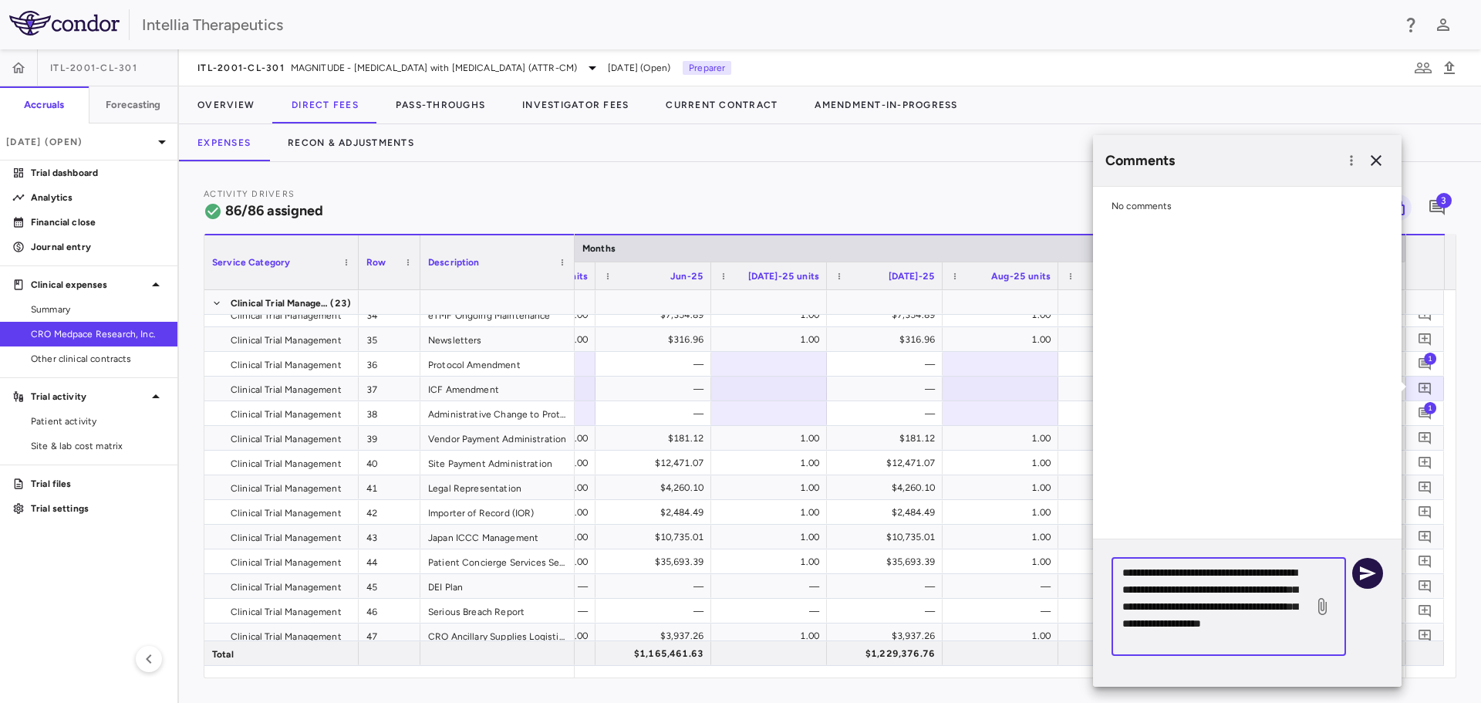
type textarea "**********"
click at [1360, 571] on icon "button" at bounding box center [1367, 573] width 19 height 19
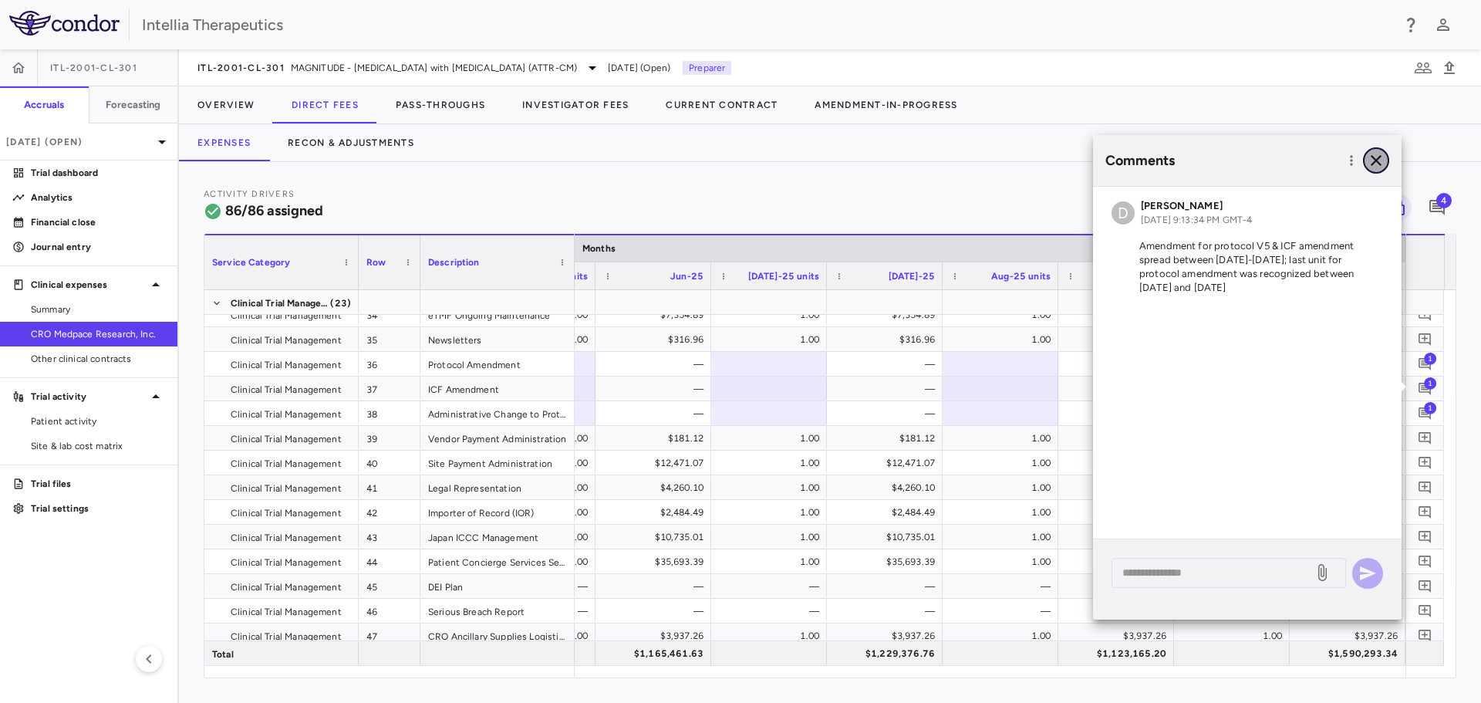
click at [1374, 163] on icon "button" at bounding box center [1375, 160] width 11 height 11
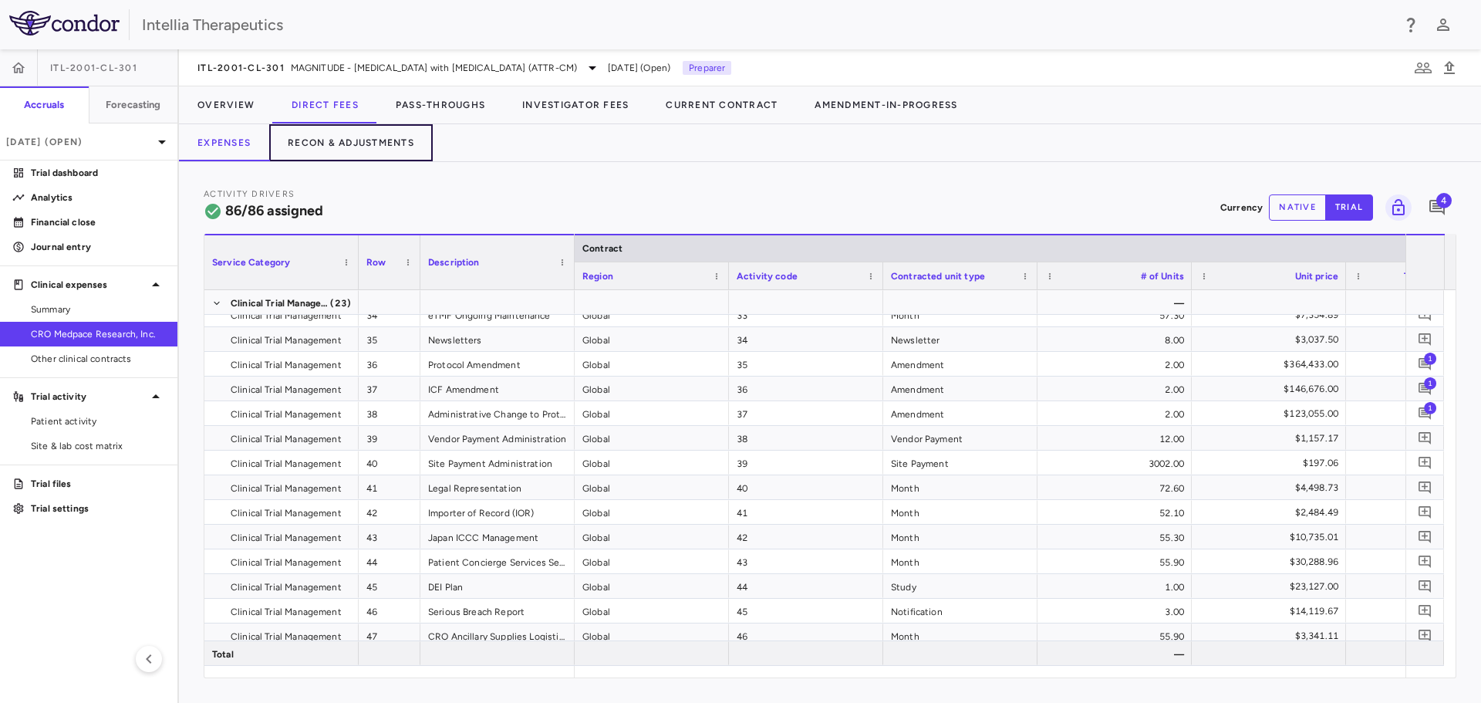
drag, startPoint x: 397, startPoint y: 132, endPoint x: 380, endPoint y: 171, distance: 42.8
click at [397, 132] on button "Recon & Adjustments" at bounding box center [350, 142] width 163 height 37
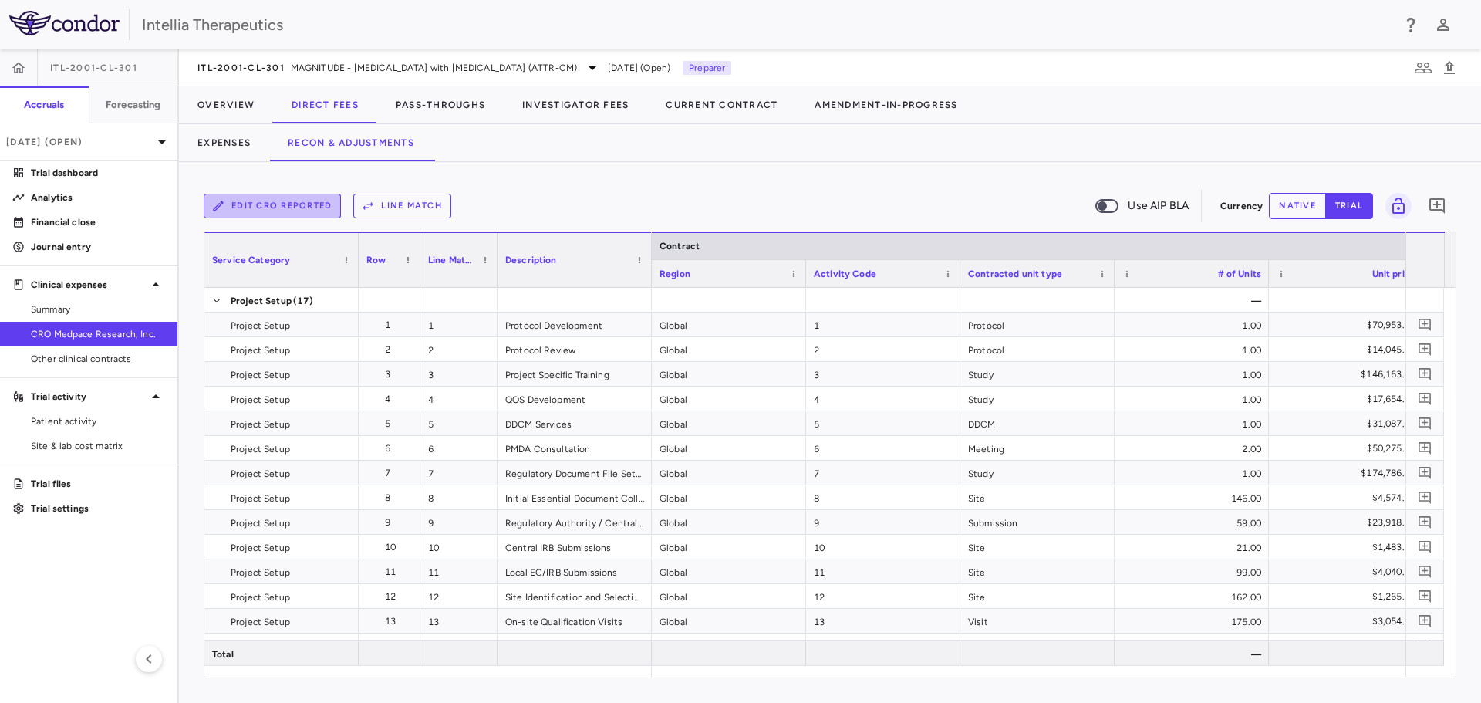
click at [317, 211] on button "Edit CRO reported" at bounding box center [272, 206] width 137 height 25
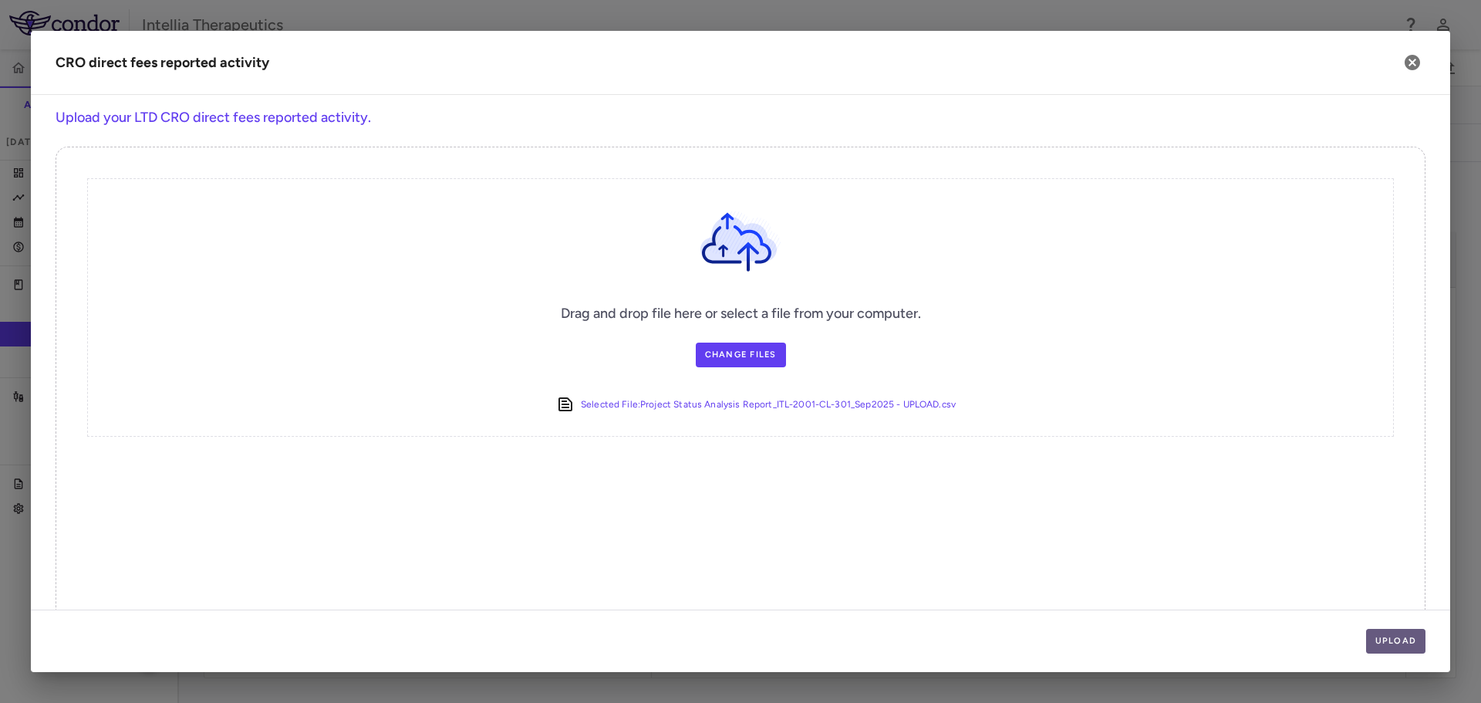
click at [1410, 639] on button "Upload" at bounding box center [1396, 641] width 60 height 25
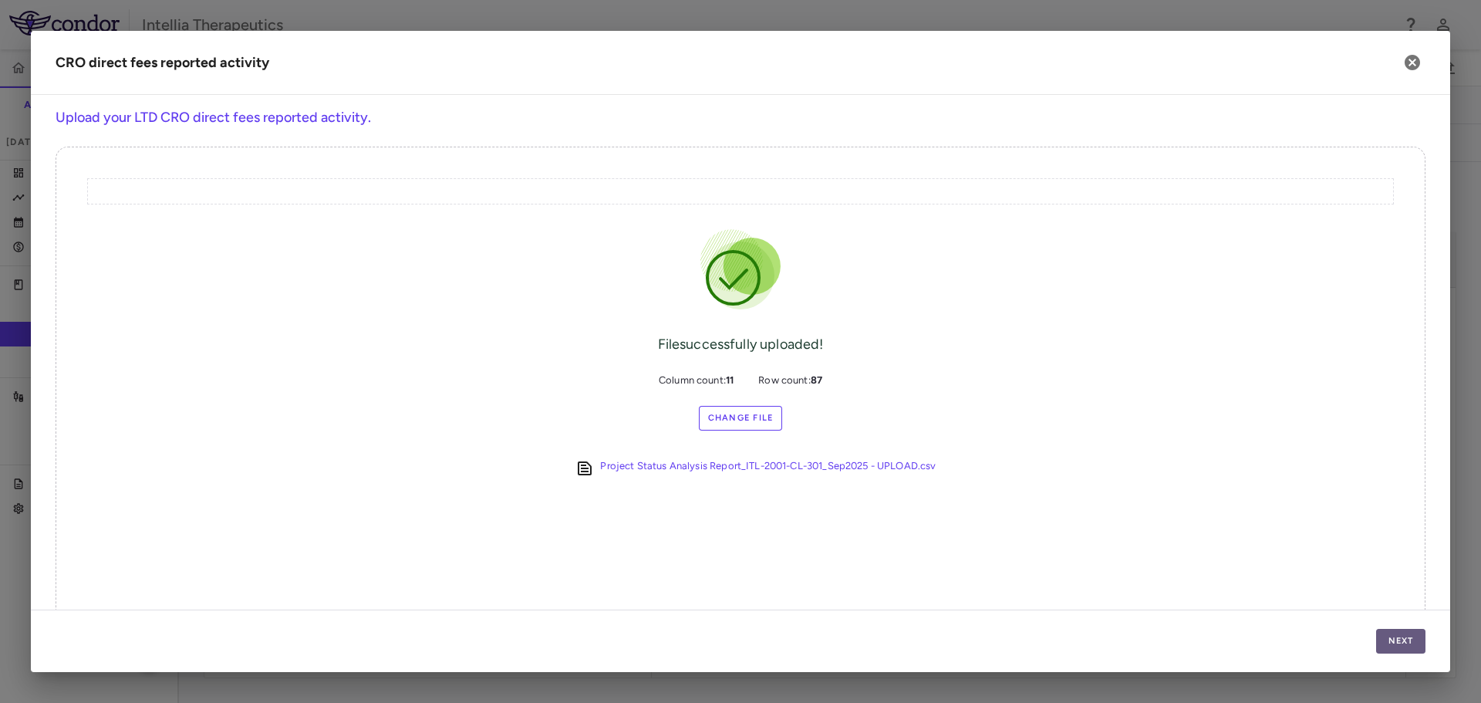
click at [1380, 634] on button "Next" at bounding box center [1400, 641] width 49 height 25
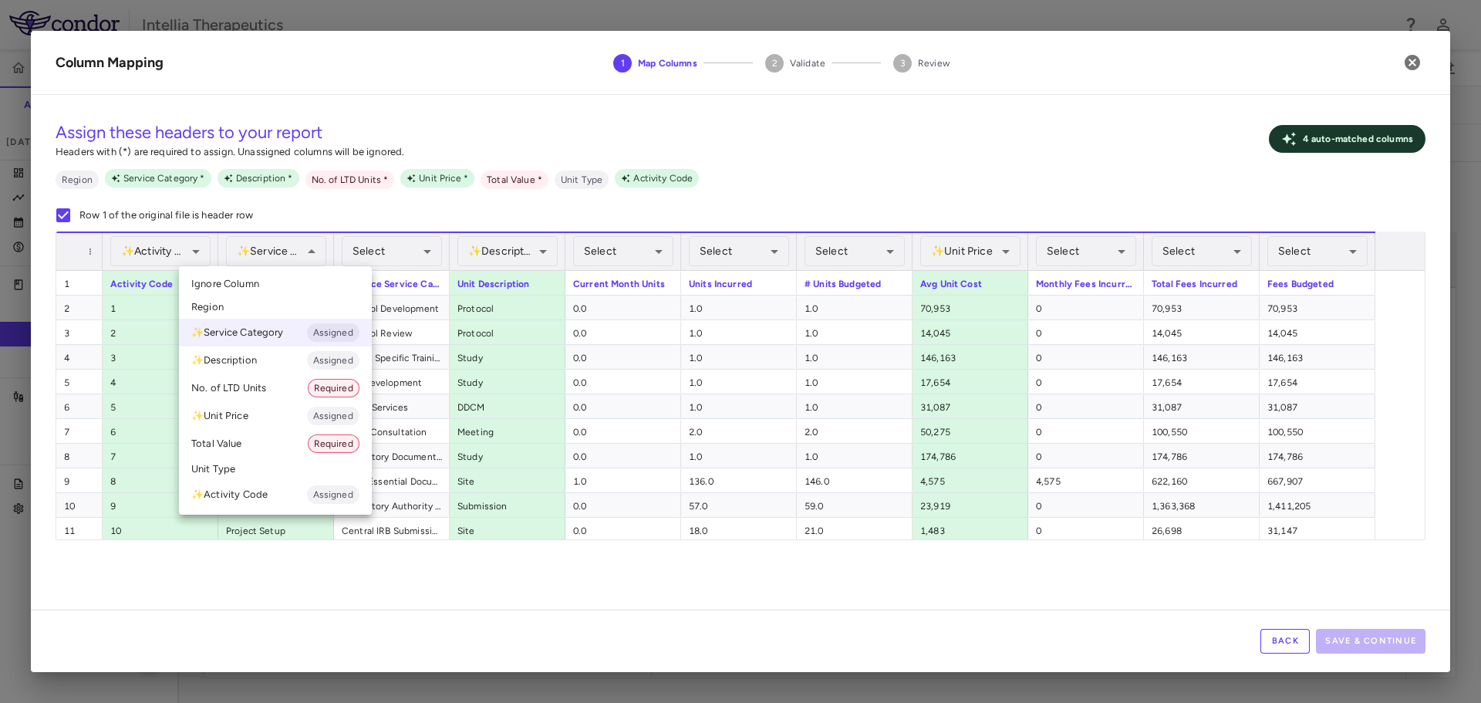
click at [355, 253] on div at bounding box center [740, 351] width 1481 height 703
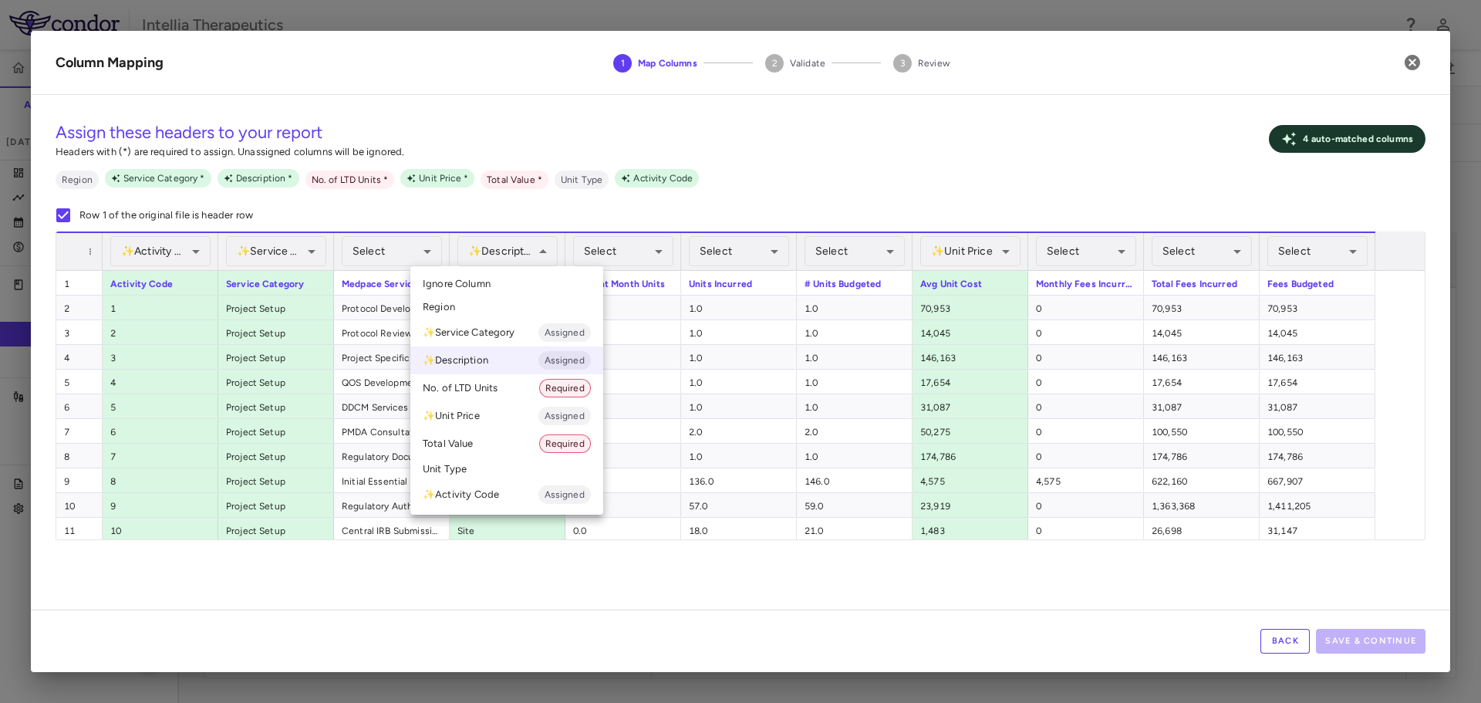
click at [520, 467] on li "Unit Type" at bounding box center [506, 468] width 193 height 23
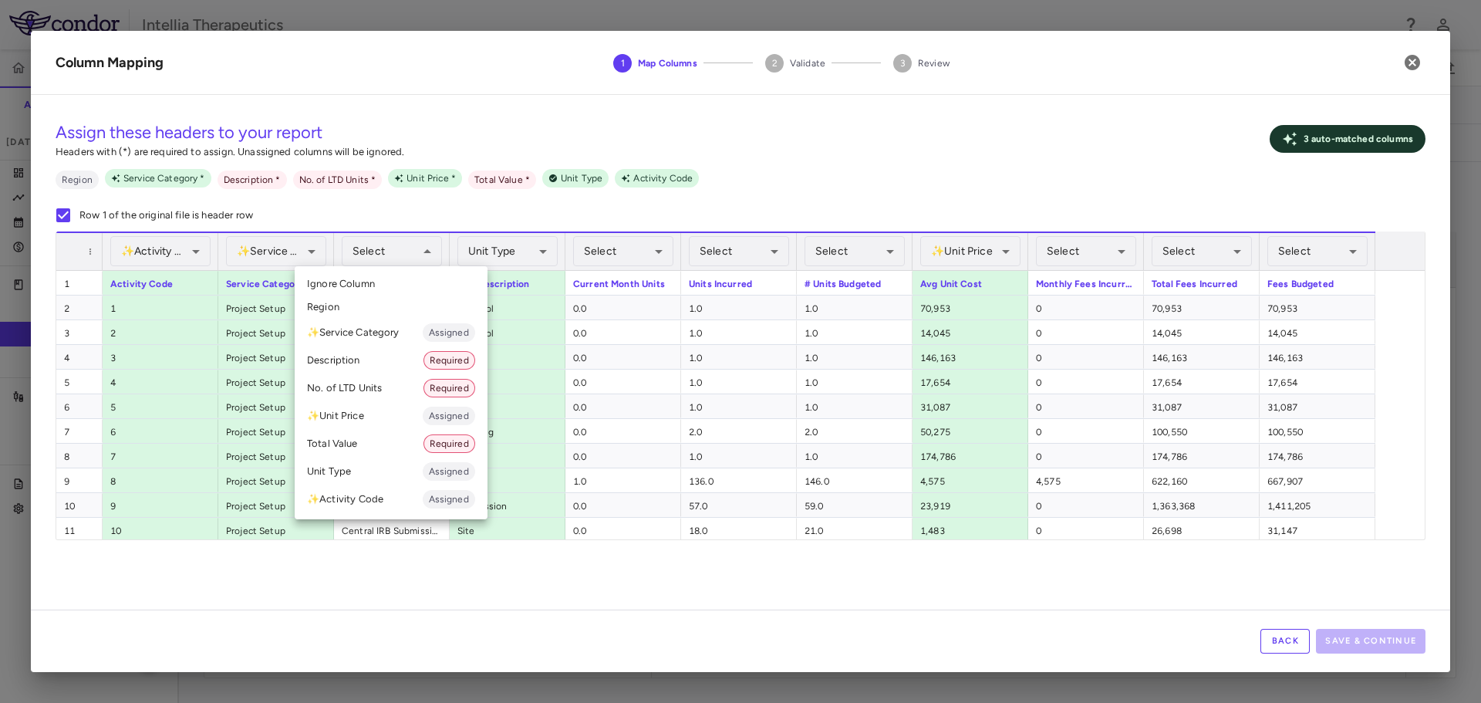
click at [396, 369] on li "Description Required" at bounding box center [391, 360] width 193 height 28
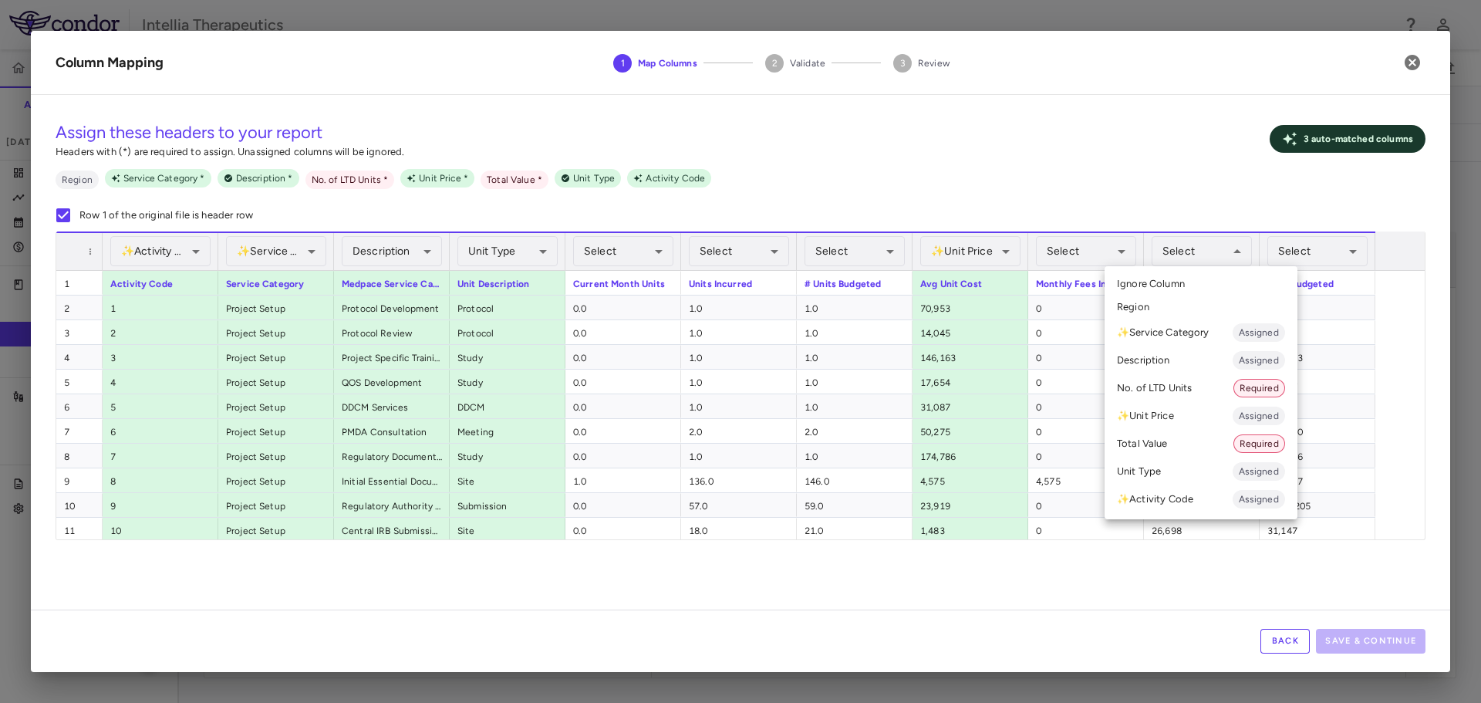
click at [1193, 452] on li "Total Value Required" at bounding box center [1200, 444] width 193 height 28
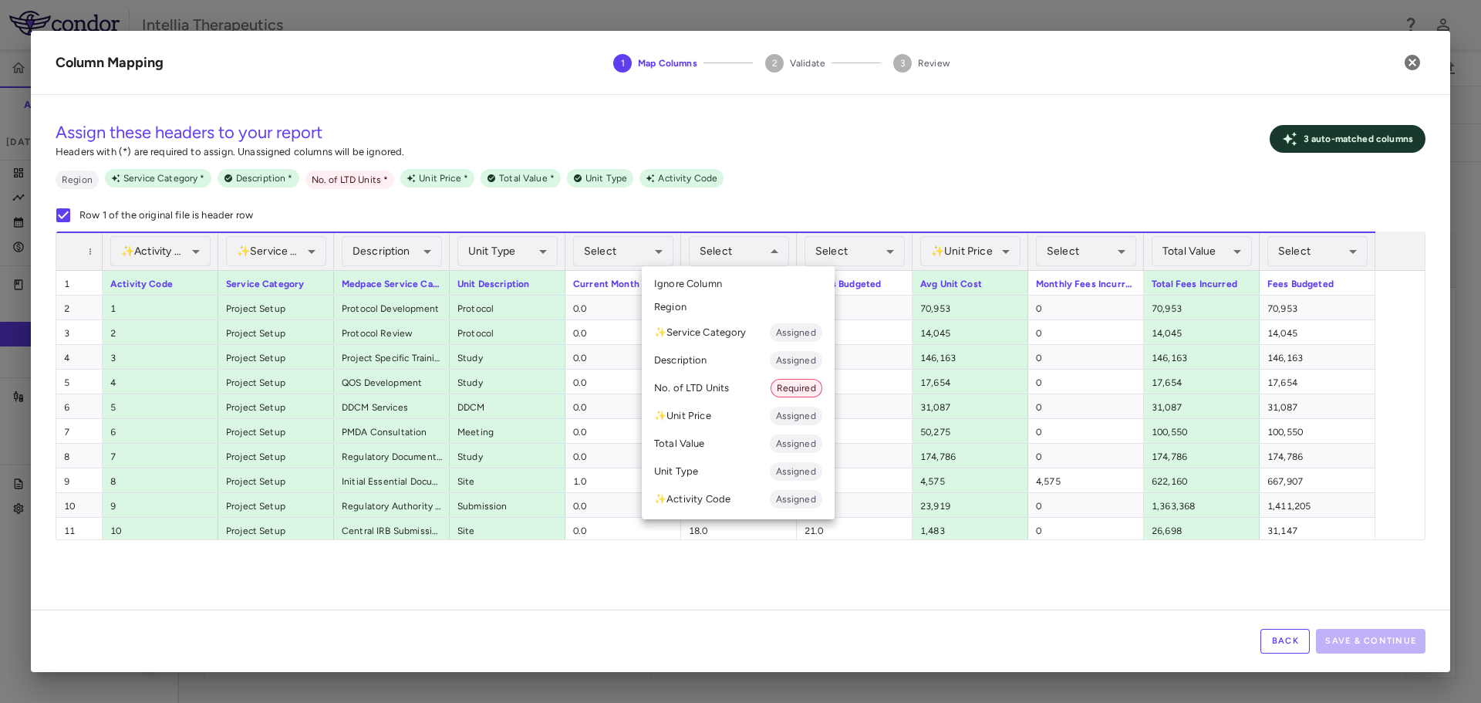
click at [726, 383] on li "No. of LTD Units Required" at bounding box center [738, 388] width 193 height 28
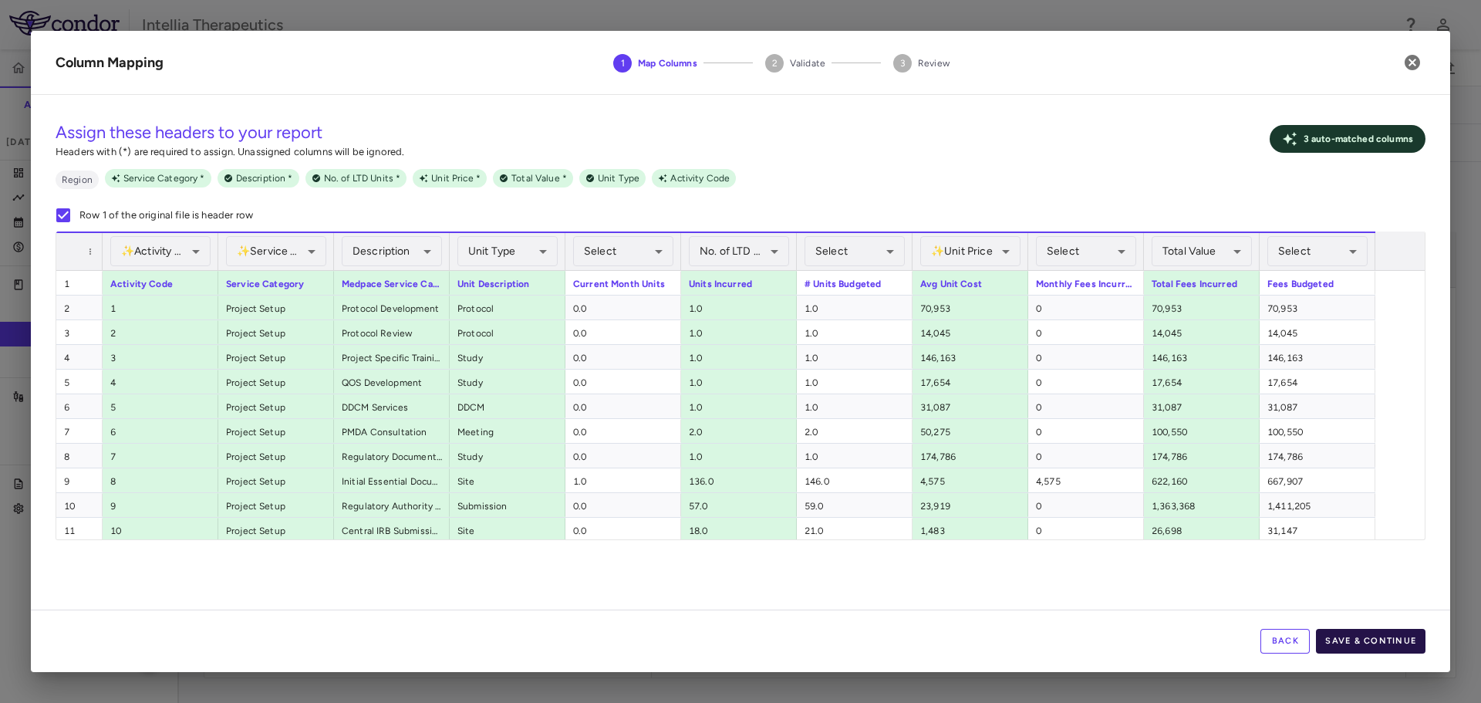
click at [1364, 637] on button "Save & Continue" at bounding box center [1371, 641] width 110 height 25
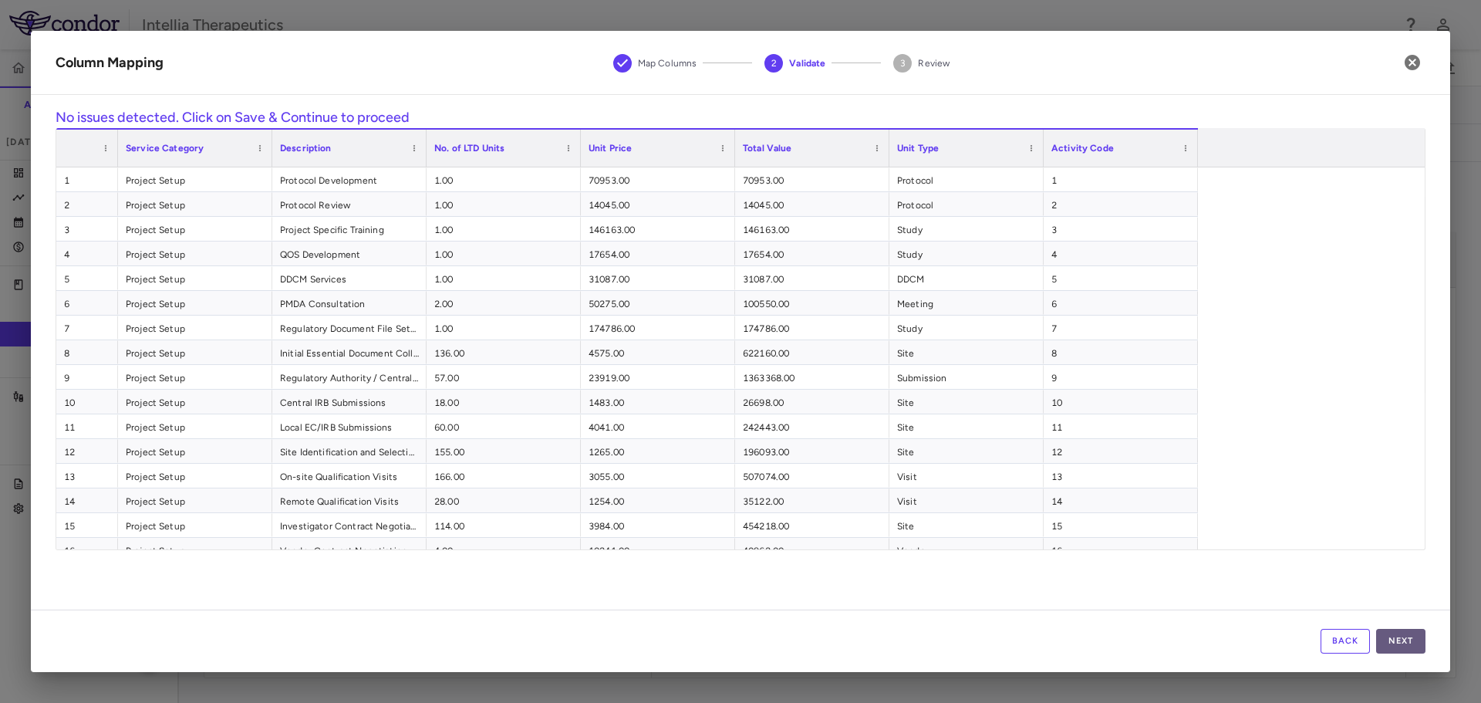
click at [1398, 635] on button "Next" at bounding box center [1400, 641] width 49 height 25
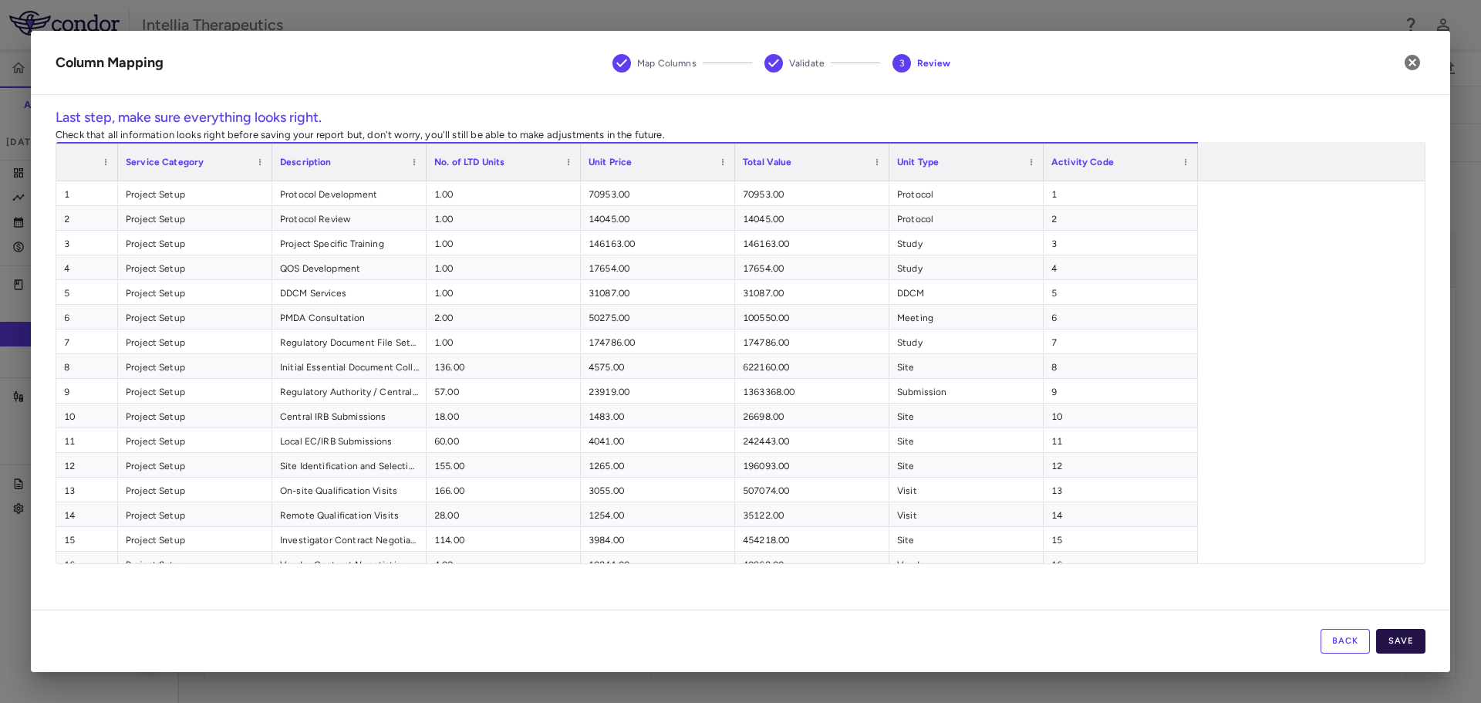
click at [1404, 636] on button "Save" at bounding box center [1400, 641] width 49 height 25
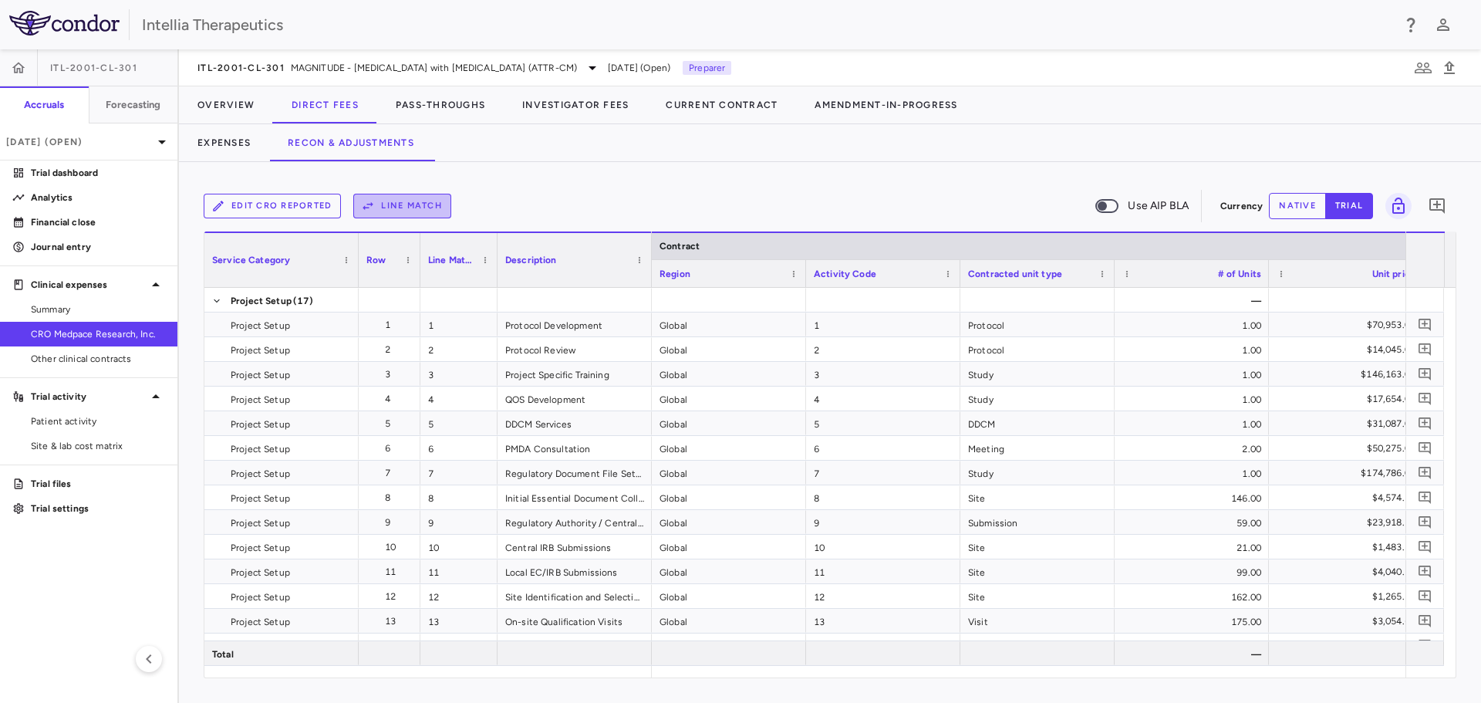
click at [413, 202] on button "Line Match" at bounding box center [402, 206] width 98 height 25
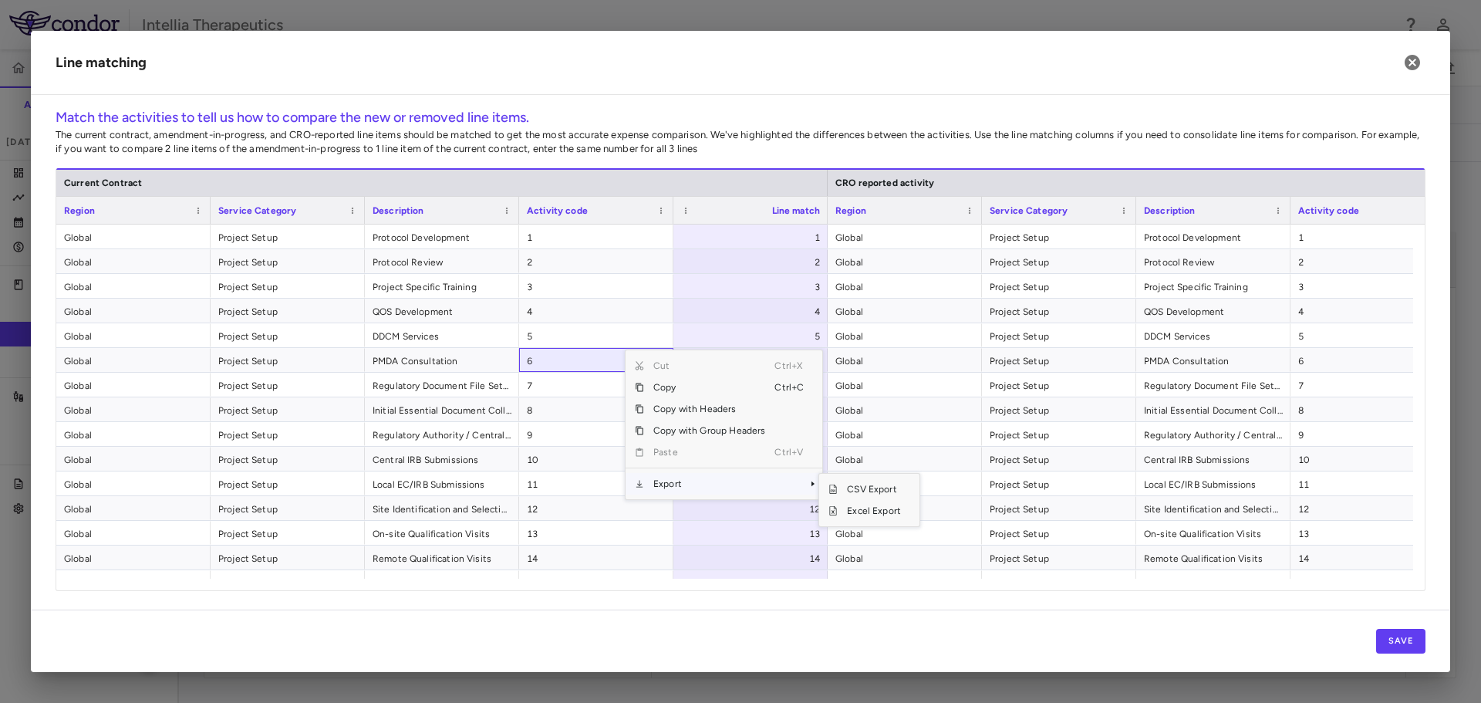
click at [686, 482] on span "Export" at bounding box center [709, 484] width 130 height 22
click at [861, 503] on span "Excel Export" at bounding box center [874, 511] width 72 height 22
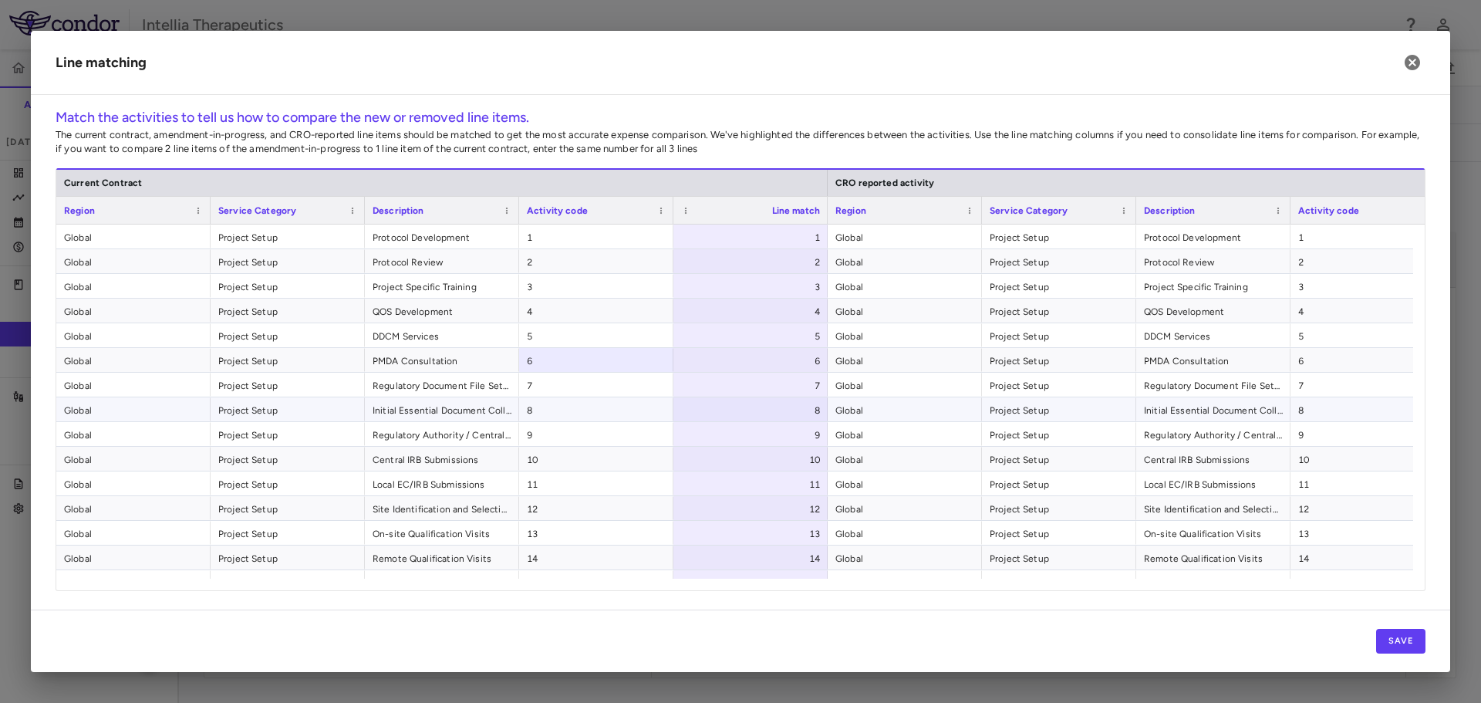
drag, startPoint x: 1296, startPoint y: 402, endPoint x: 875, endPoint y: 669, distance: 498.9
click at [1294, 402] on div "8" at bounding box center [1367, 409] width 154 height 24
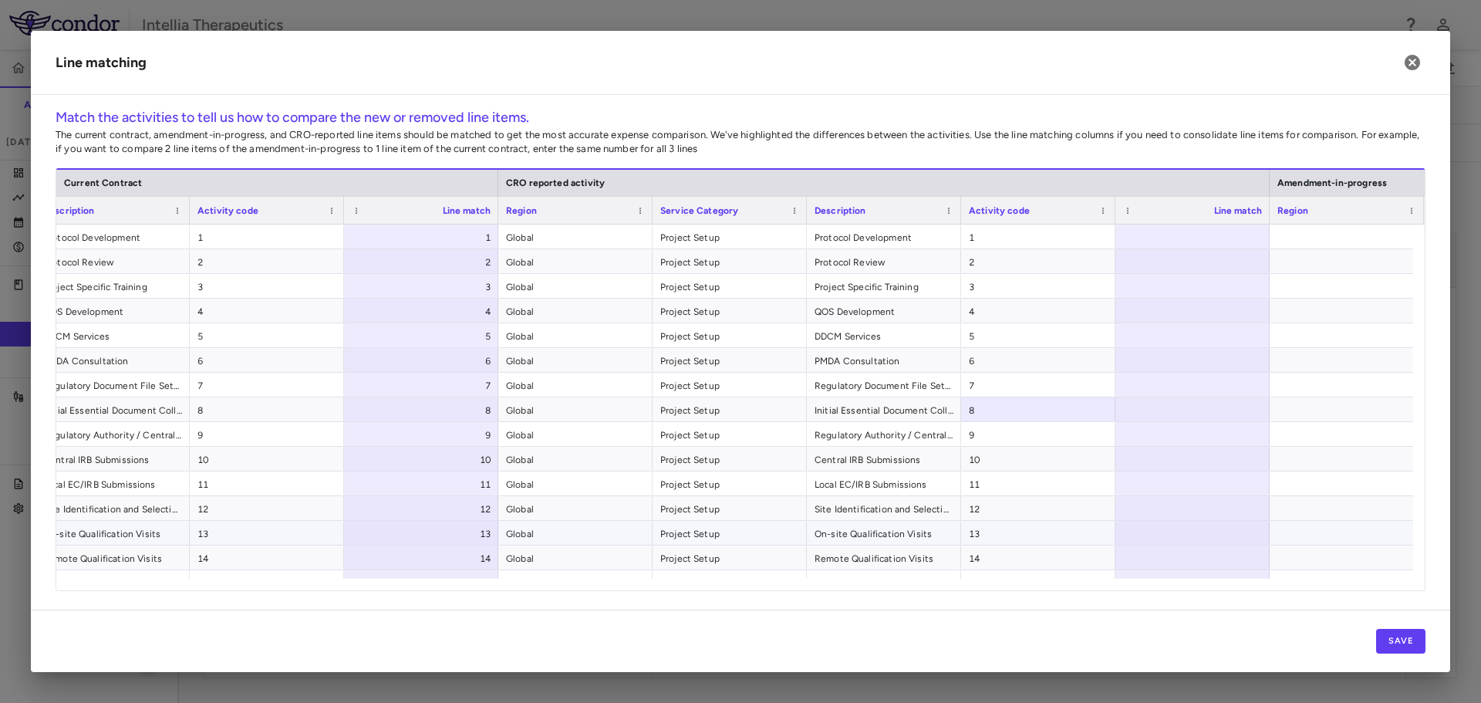
scroll to position [0, 347]
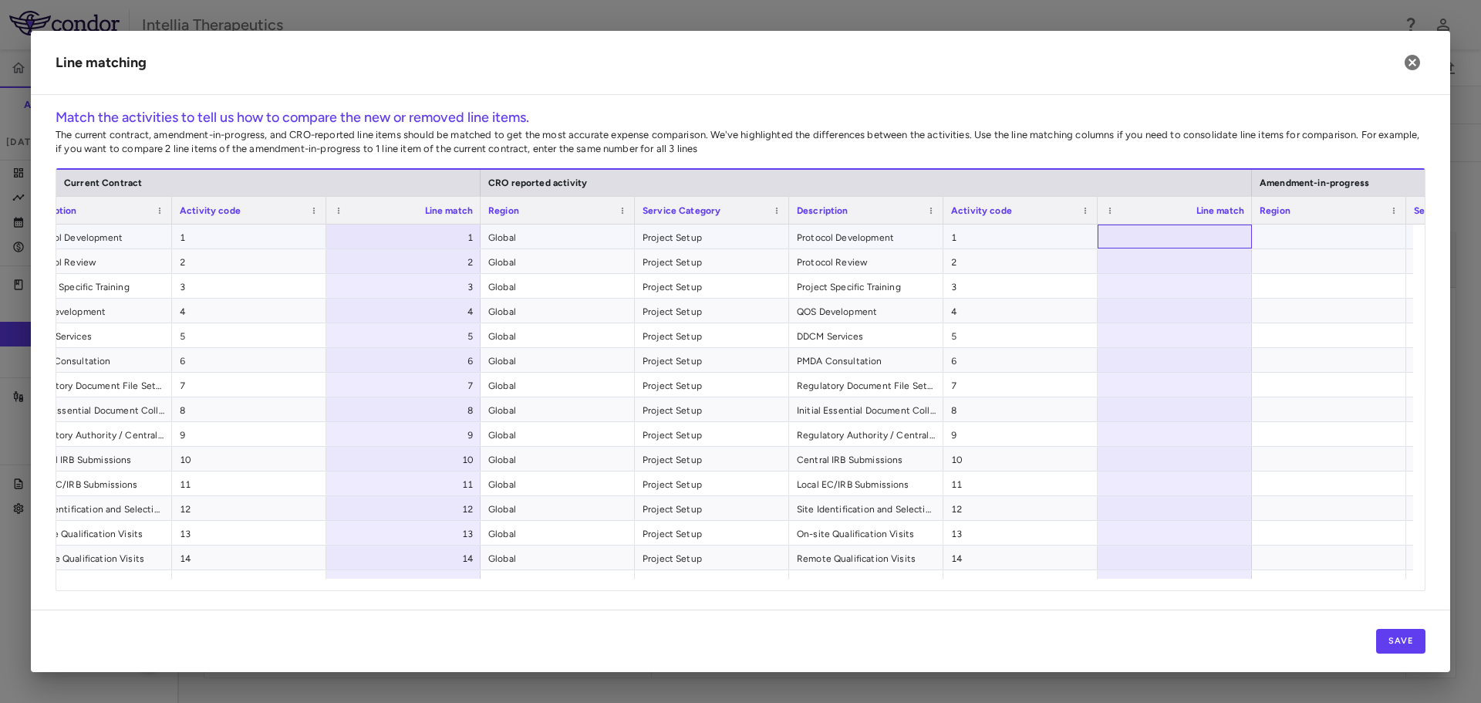
click at [1205, 241] on div at bounding box center [1174, 236] width 154 height 24
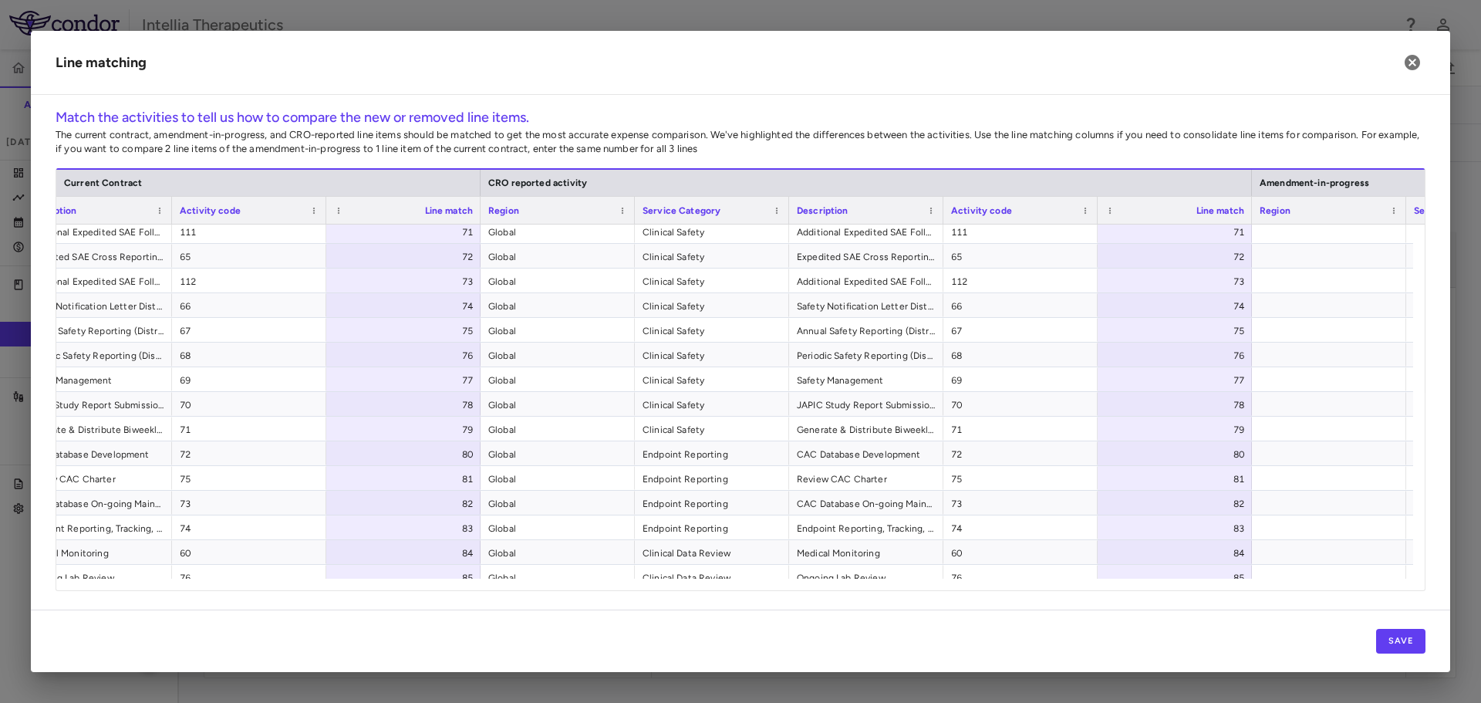
scroll to position [1768, 0]
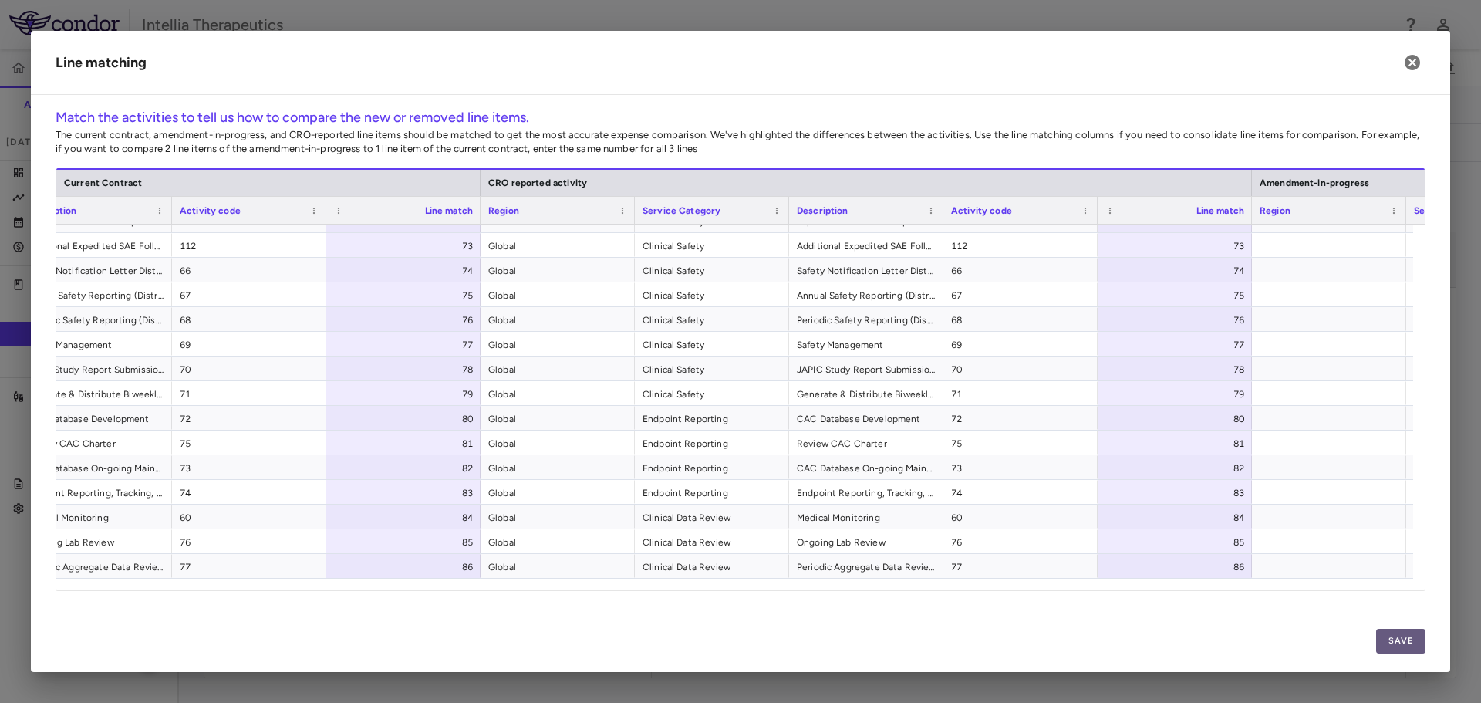
click at [1399, 635] on button "Save" at bounding box center [1400, 641] width 49 height 25
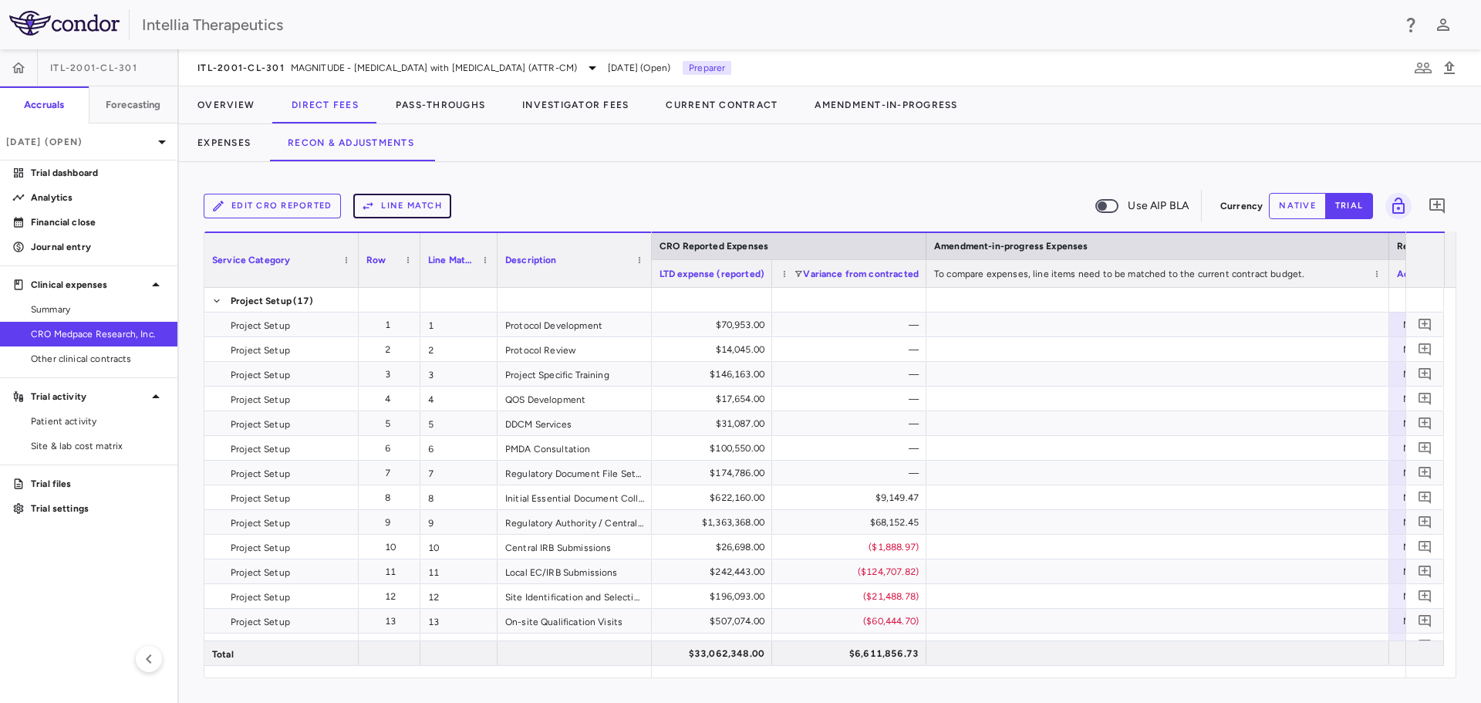
scroll to position [0, 2796]
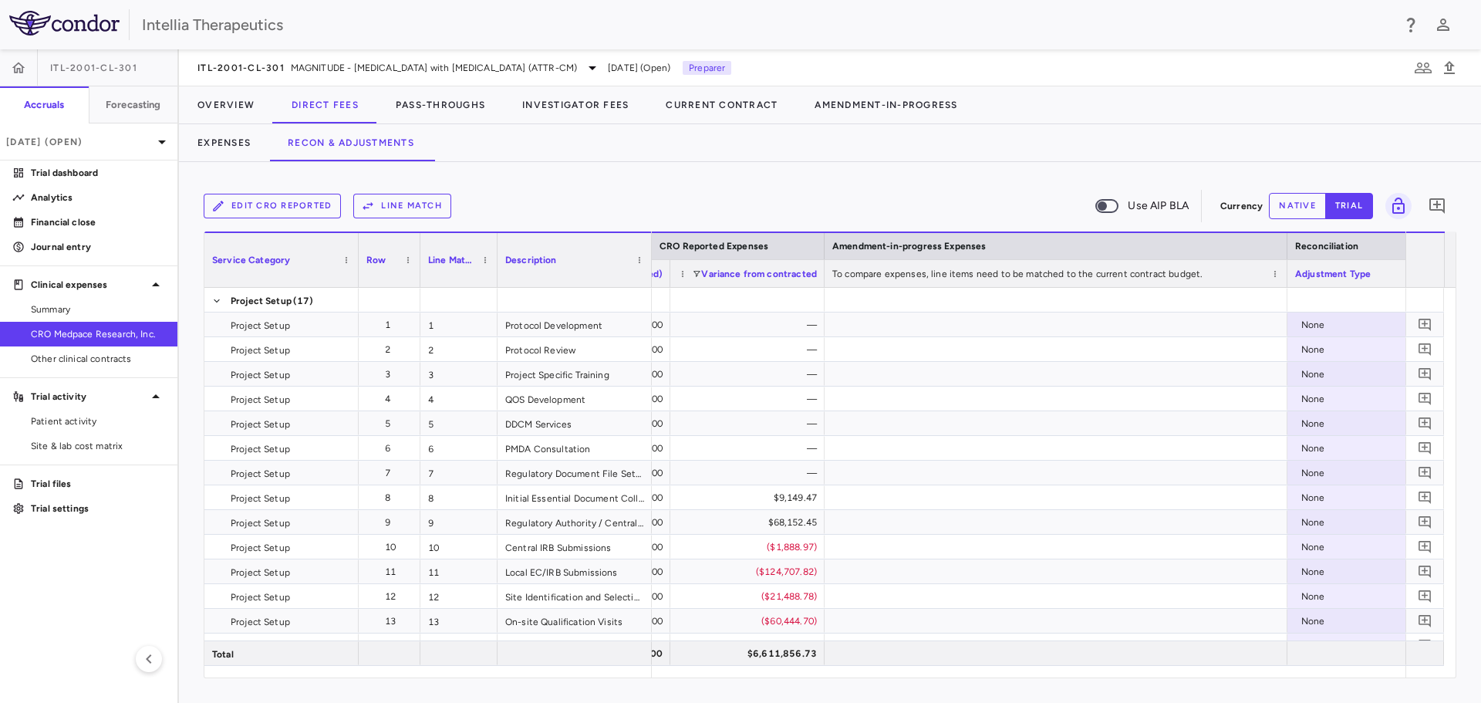
click at [800, 185] on div "Edit CRO reported Line Match Use AIP BLA Currency native trial 0 Press ENTER to…" at bounding box center [830, 432] width 1302 height 541
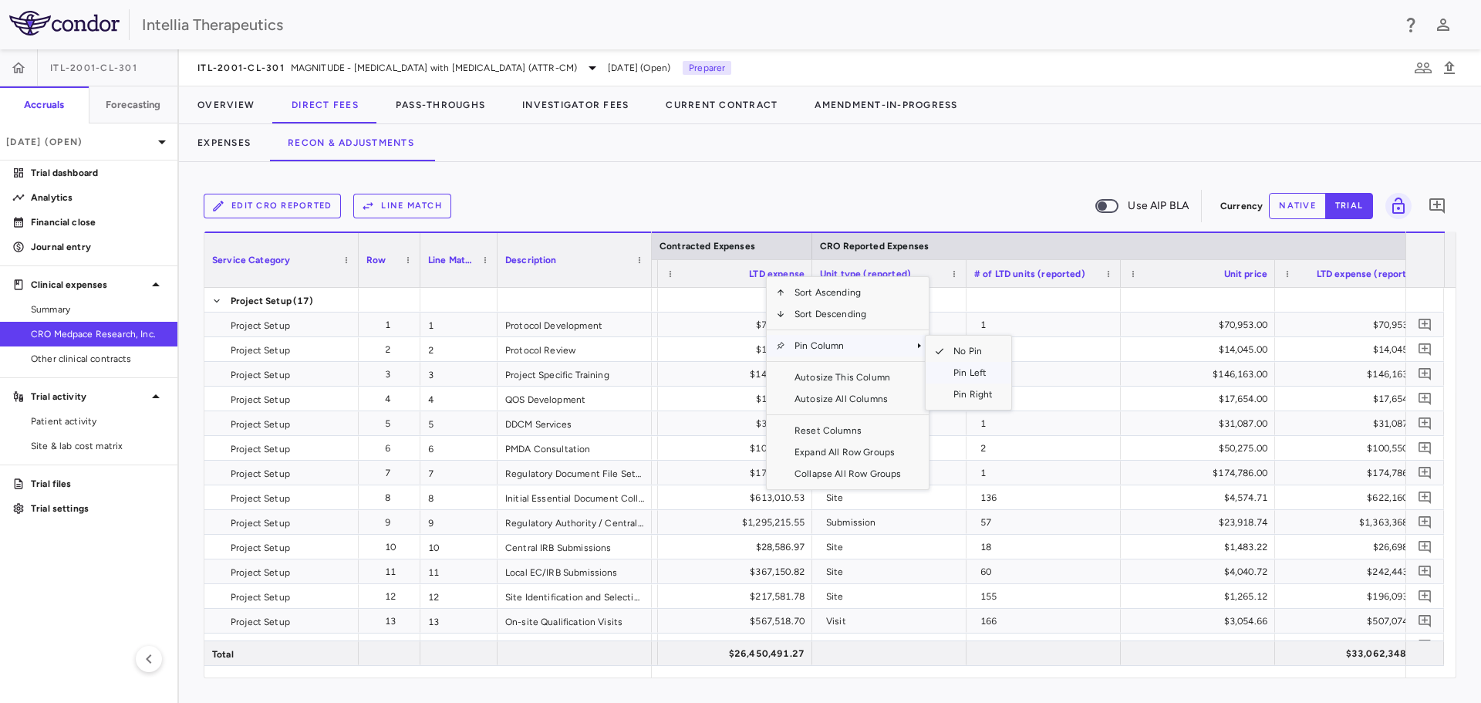
click at [955, 372] on span "Pin Left" at bounding box center [973, 373] width 58 height 22
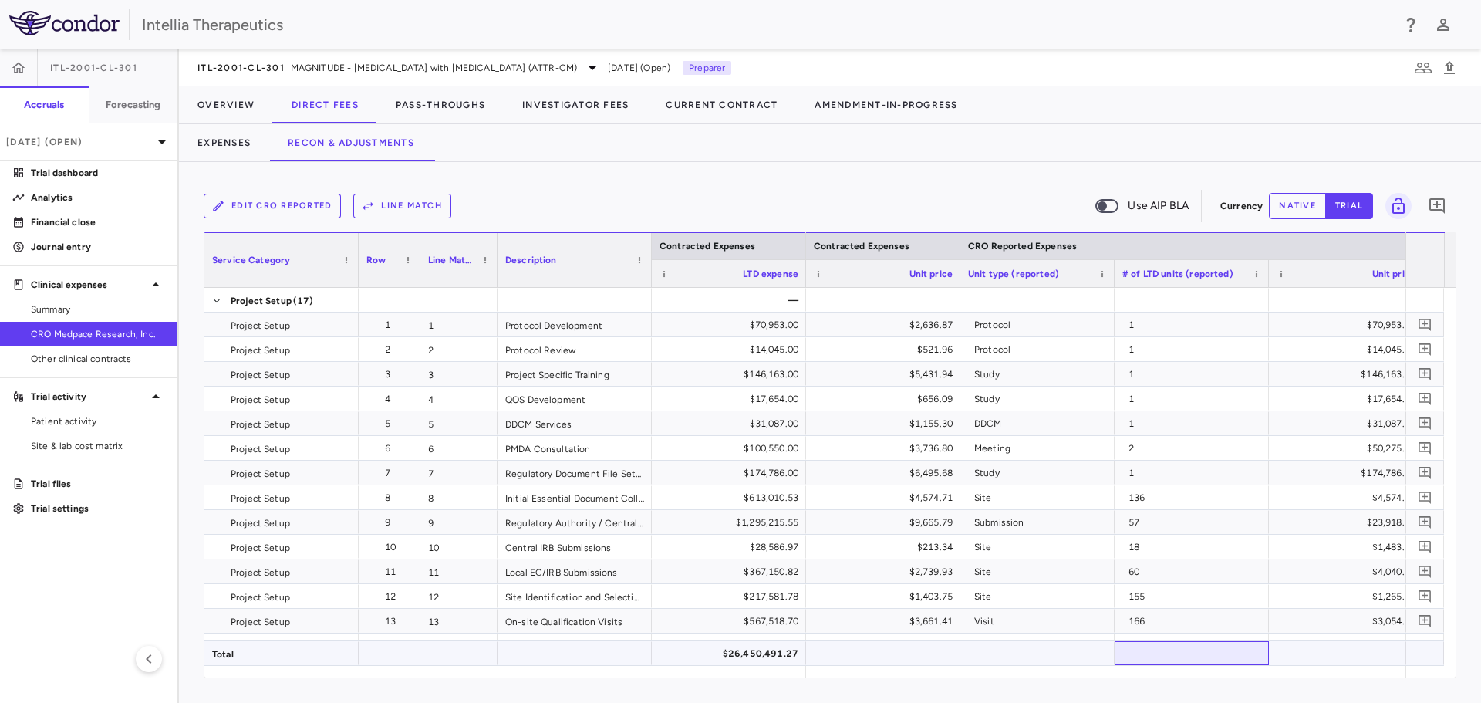
click at [1151, 664] on div at bounding box center [1191, 653] width 154 height 24
drag, startPoint x: 1151, startPoint y: 664, endPoint x: 1181, endPoint y: 669, distance: 29.7
click at [1181, 669] on div "Contracted Expenses Service Category Row Line Match" at bounding box center [829, 454] width 1251 height 446
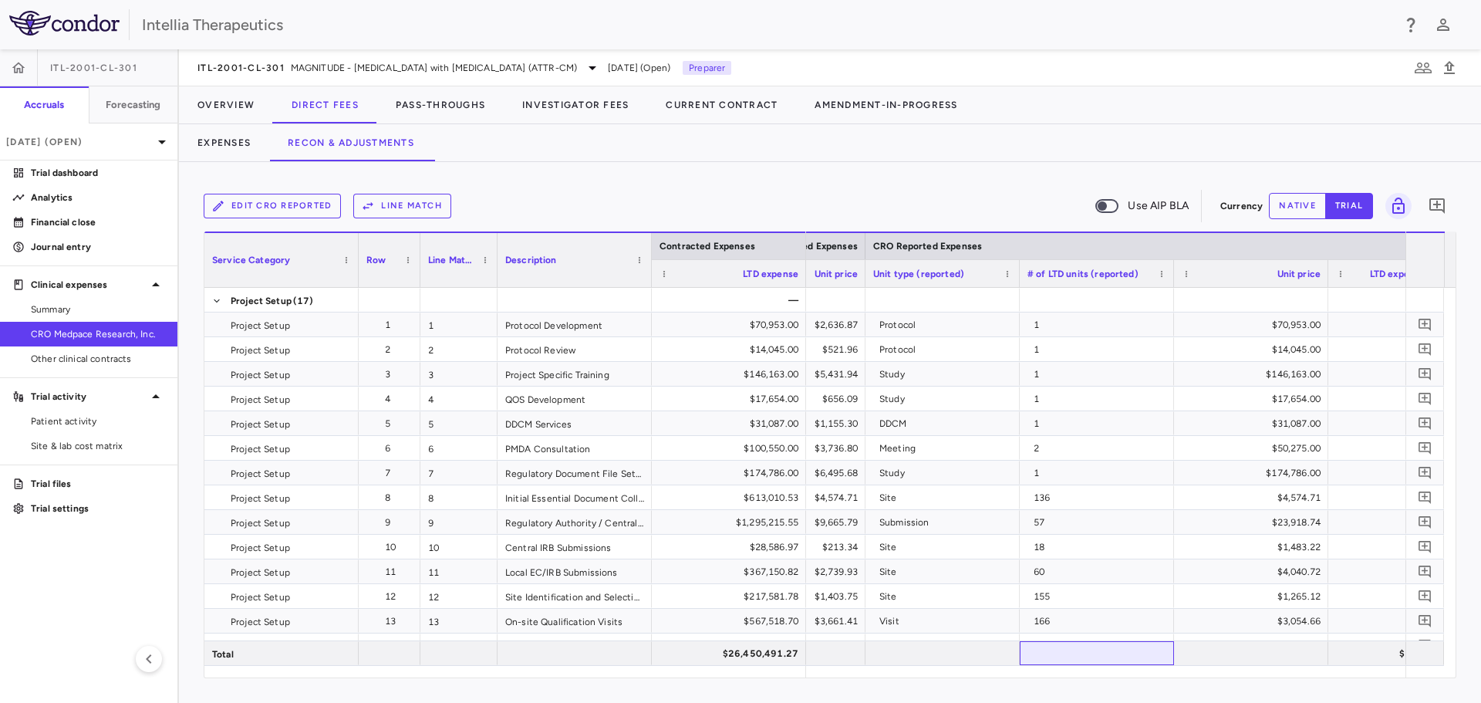
scroll to position [0, 1947]
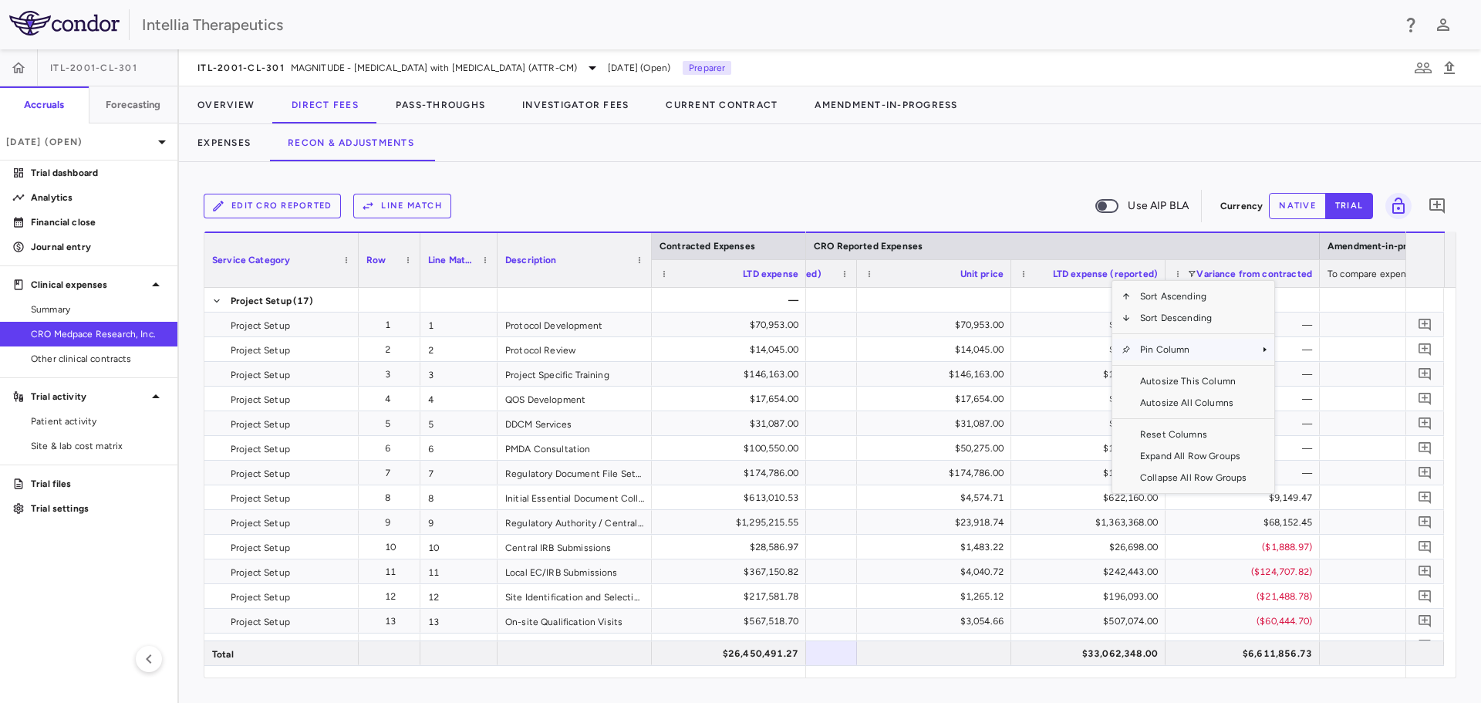
click at [1221, 348] on span "Pin Column" at bounding box center [1193, 350] width 125 height 22
click at [1332, 373] on span "Pin Left" at bounding box center [1318, 377] width 58 height 22
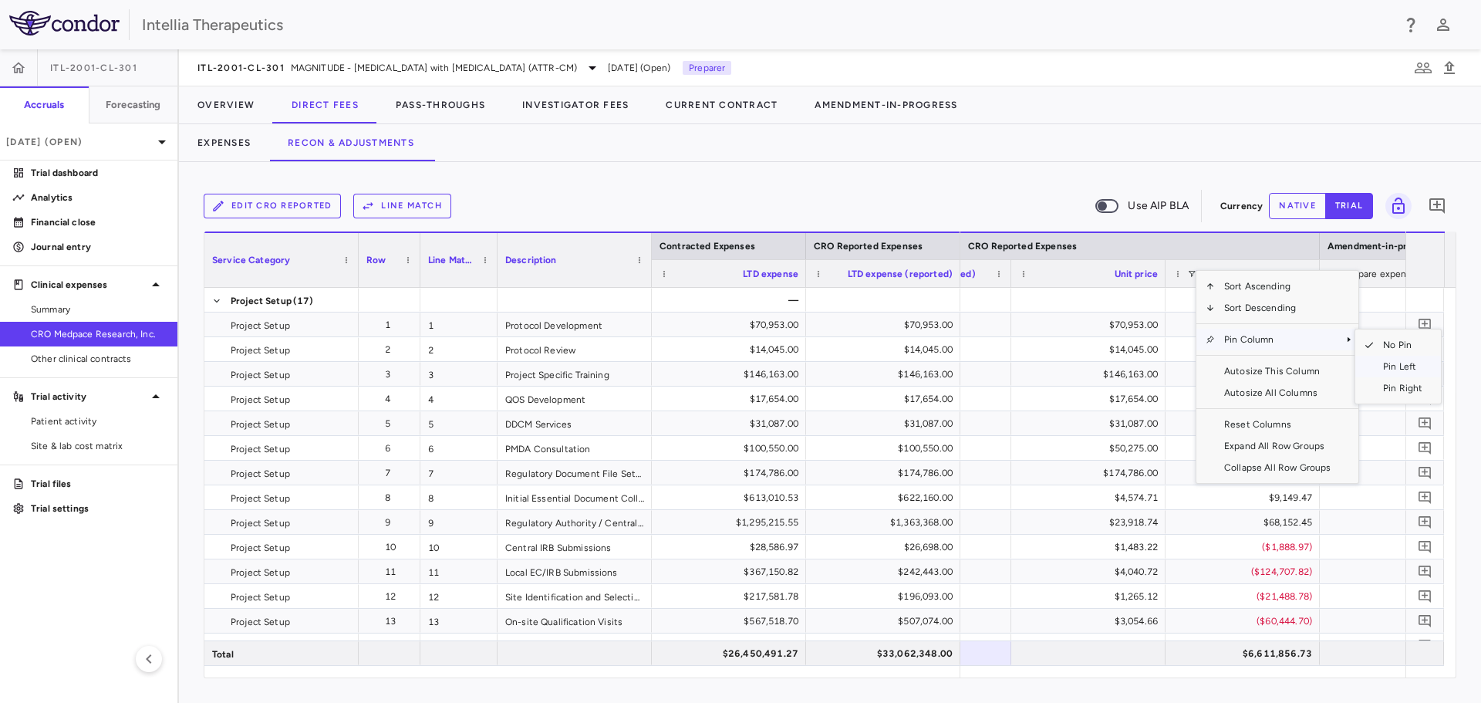
click at [1394, 363] on span "Pin Left" at bounding box center [1403, 367] width 58 height 22
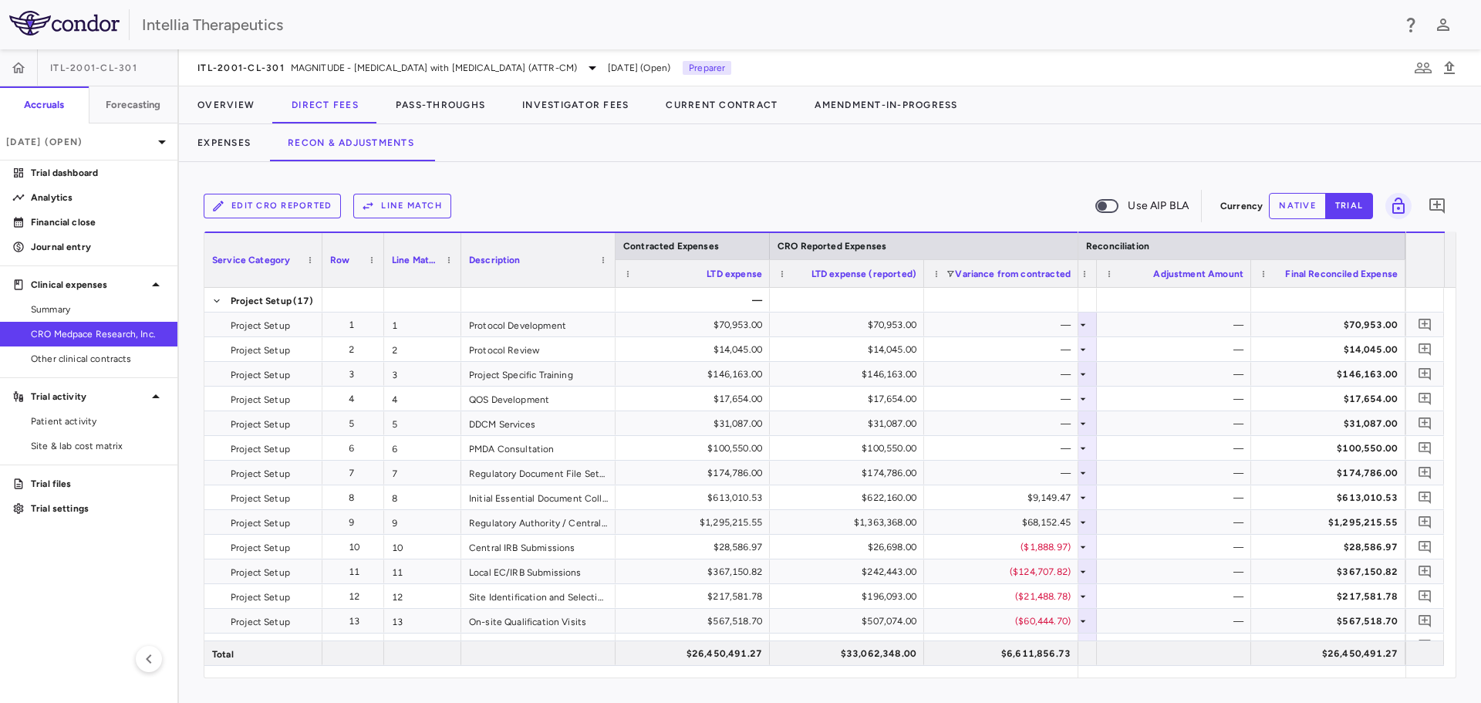
drag, startPoint x: 356, startPoint y: 278, endPoint x: 320, endPoint y: 282, distance: 36.5
click at [320, 282] on div at bounding box center [322, 260] width 6 height 54
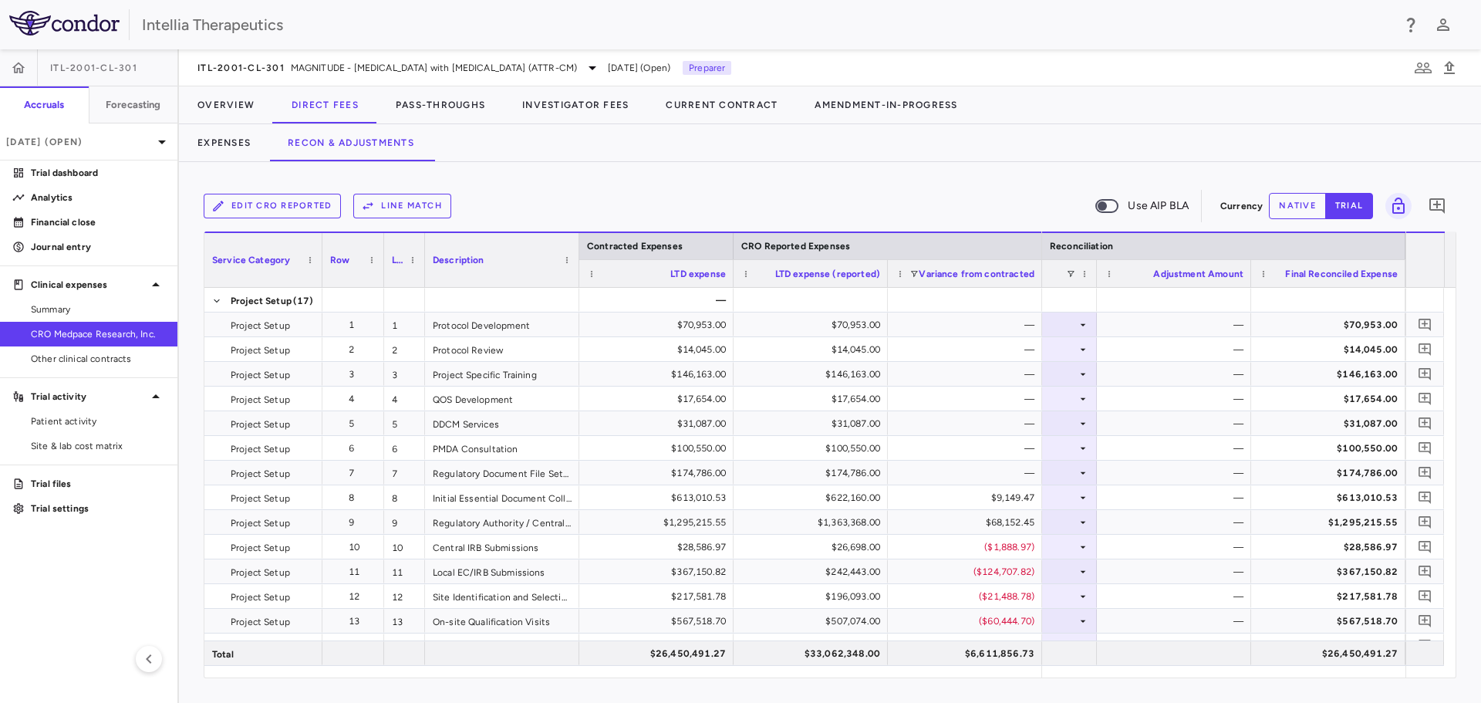
drag, startPoint x: 458, startPoint y: 274, endPoint x: 422, endPoint y: 275, distance: 36.3
click at [422, 275] on div at bounding box center [424, 260] width 6 height 54
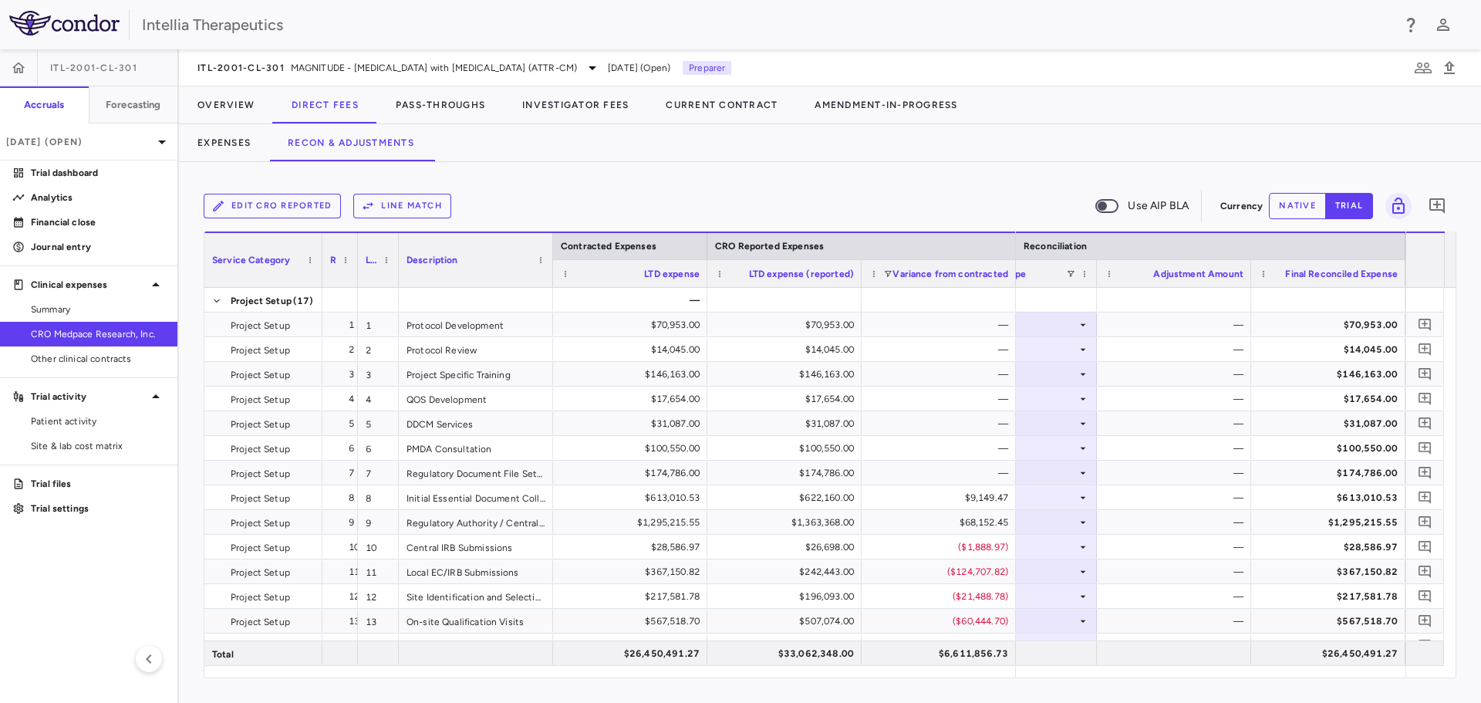
drag, startPoint x: 382, startPoint y: 266, endPoint x: 356, endPoint y: 271, distance: 26.8
click at [356, 271] on div at bounding box center [357, 260] width 6 height 54
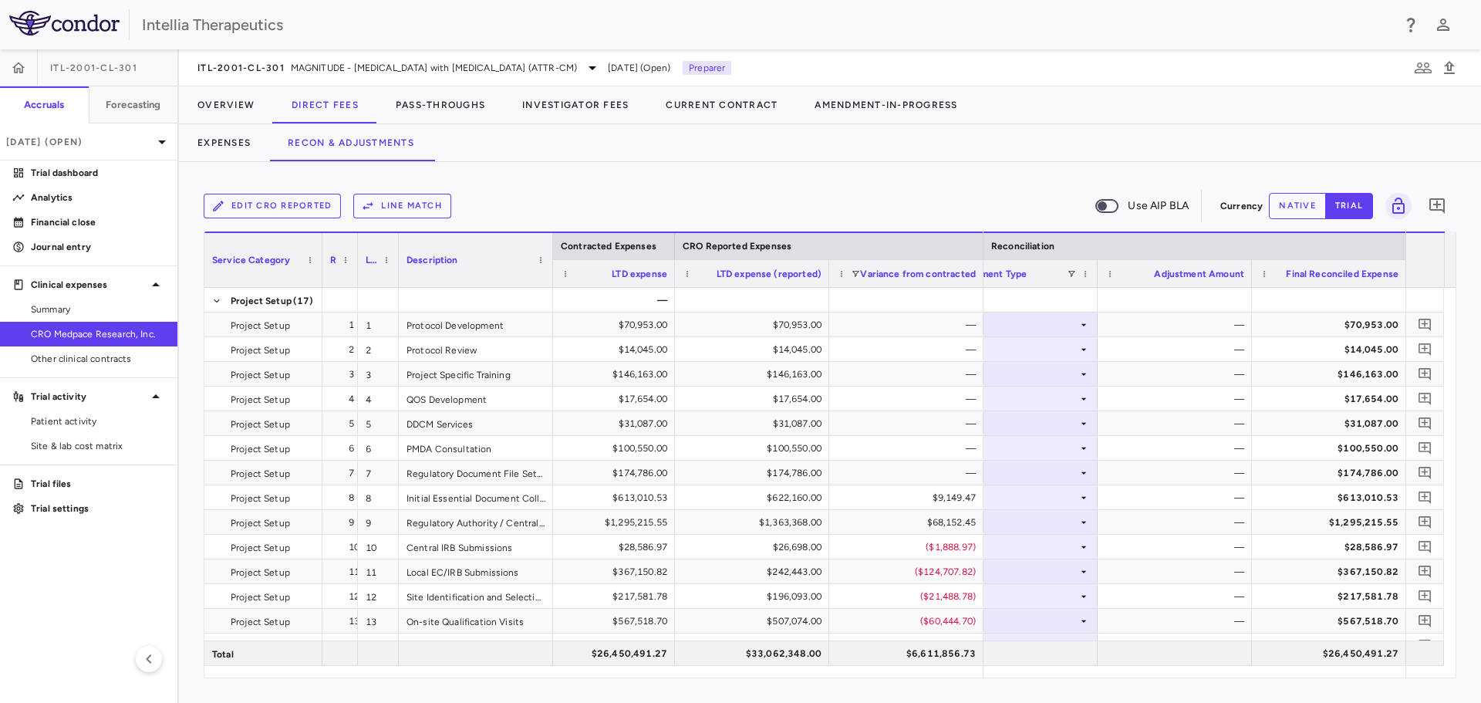
drag, startPoint x: 704, startPoint y: 267, endPoint x: 682, endPoint y: 268, distance: 22.4
click at [672, 270] on div at bounding box center [674, 273] width 6 height 27
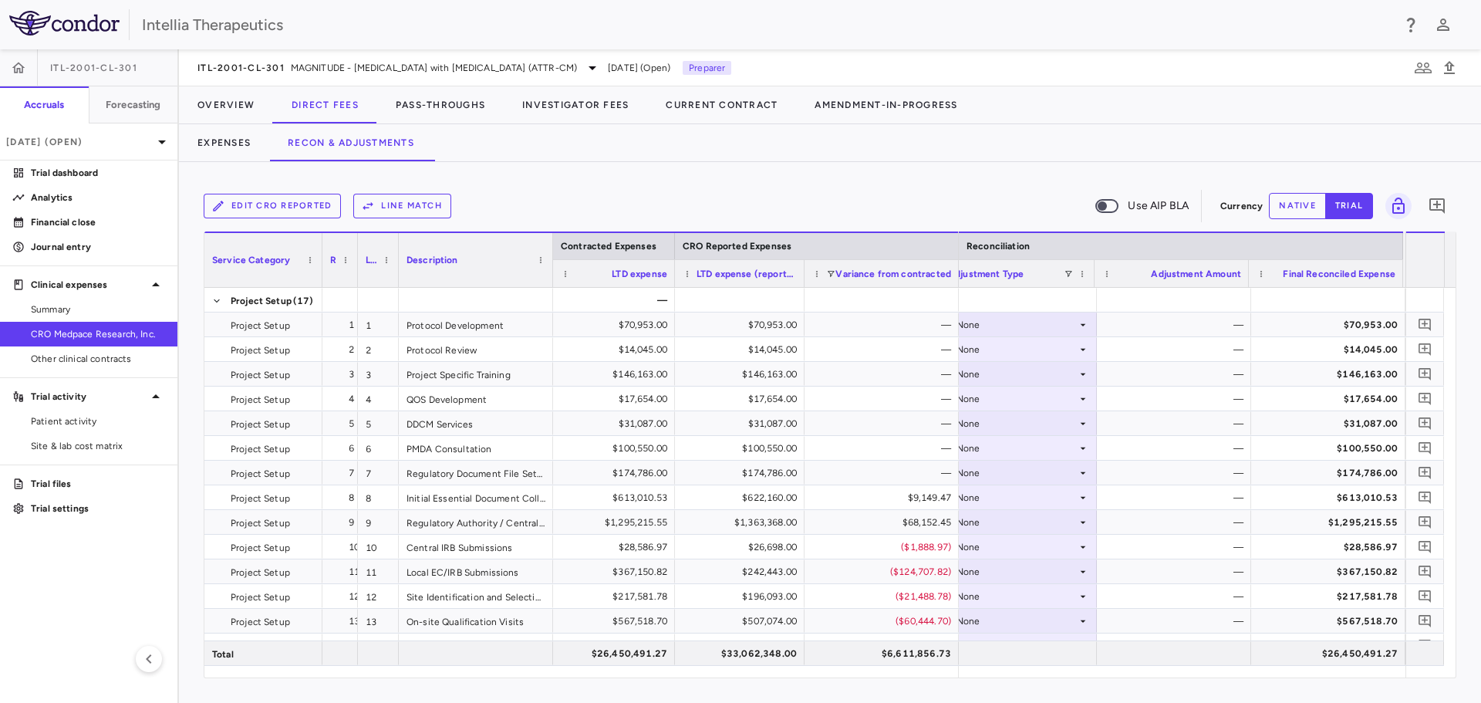
drag, startPoint x: 828, startPoint y: 266, endPoint x: 803, endPoint y: 268, distance: 24.7
click at [803, 268] on div at bounding box center [804, 273] width 6 height 27
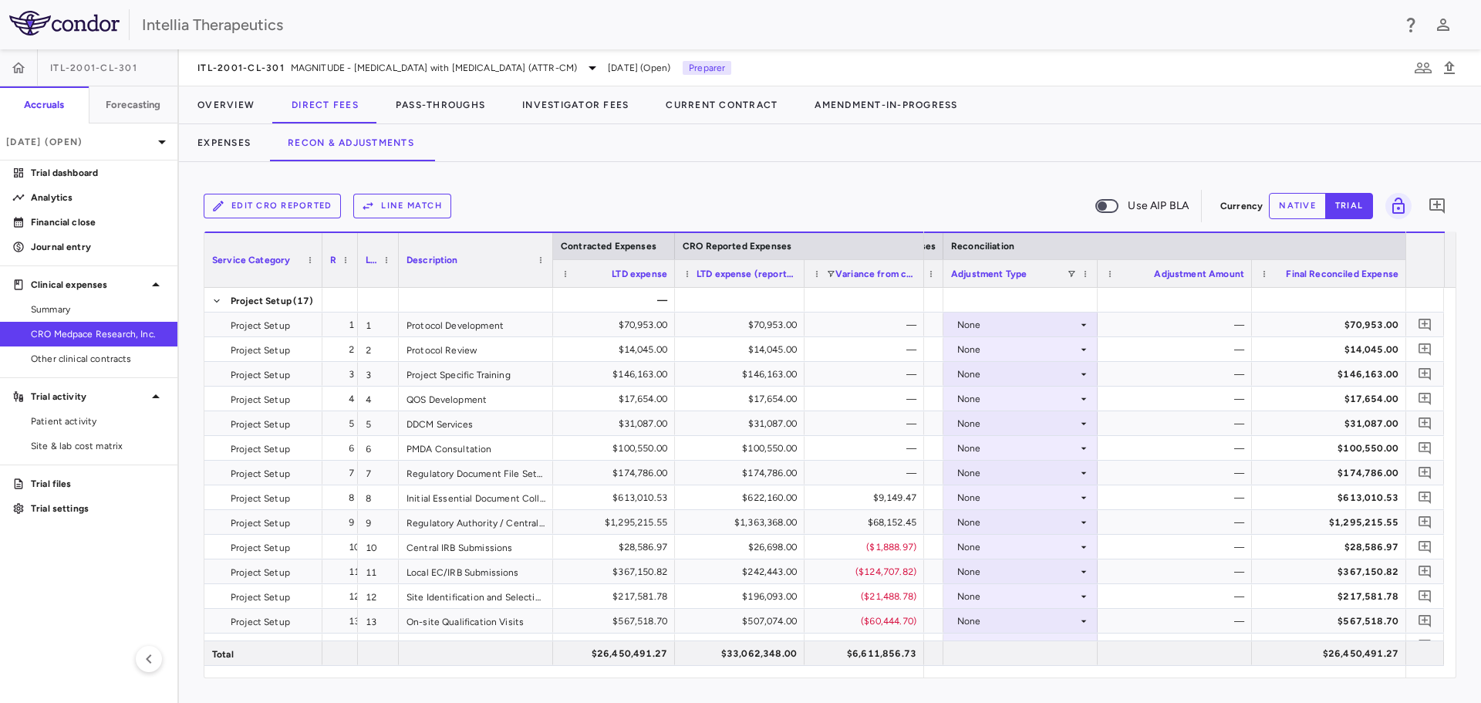
drag, startPoint x: 957, startPoint y: 271, endPoint x: 922, endPoint y: 278, distance: 36.0
click at [922, 278] on div at bounding box center [923, 273] width 6 height 27
click at [1428, 573] on icon "Add comment" at bounding box center [1424, 571] width 15 height 15
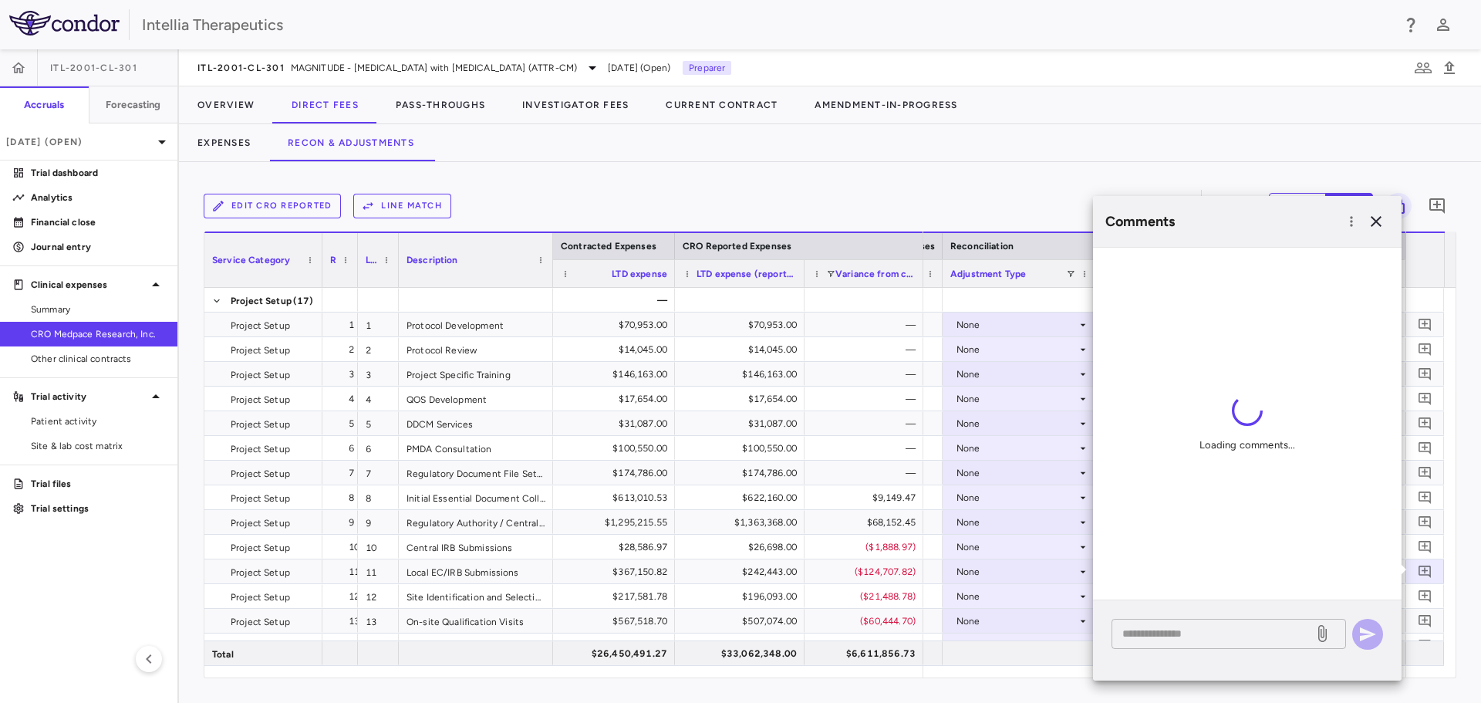
click at [1222, 637] on textarea at bounding box center [1212, 633] width 180 height 17
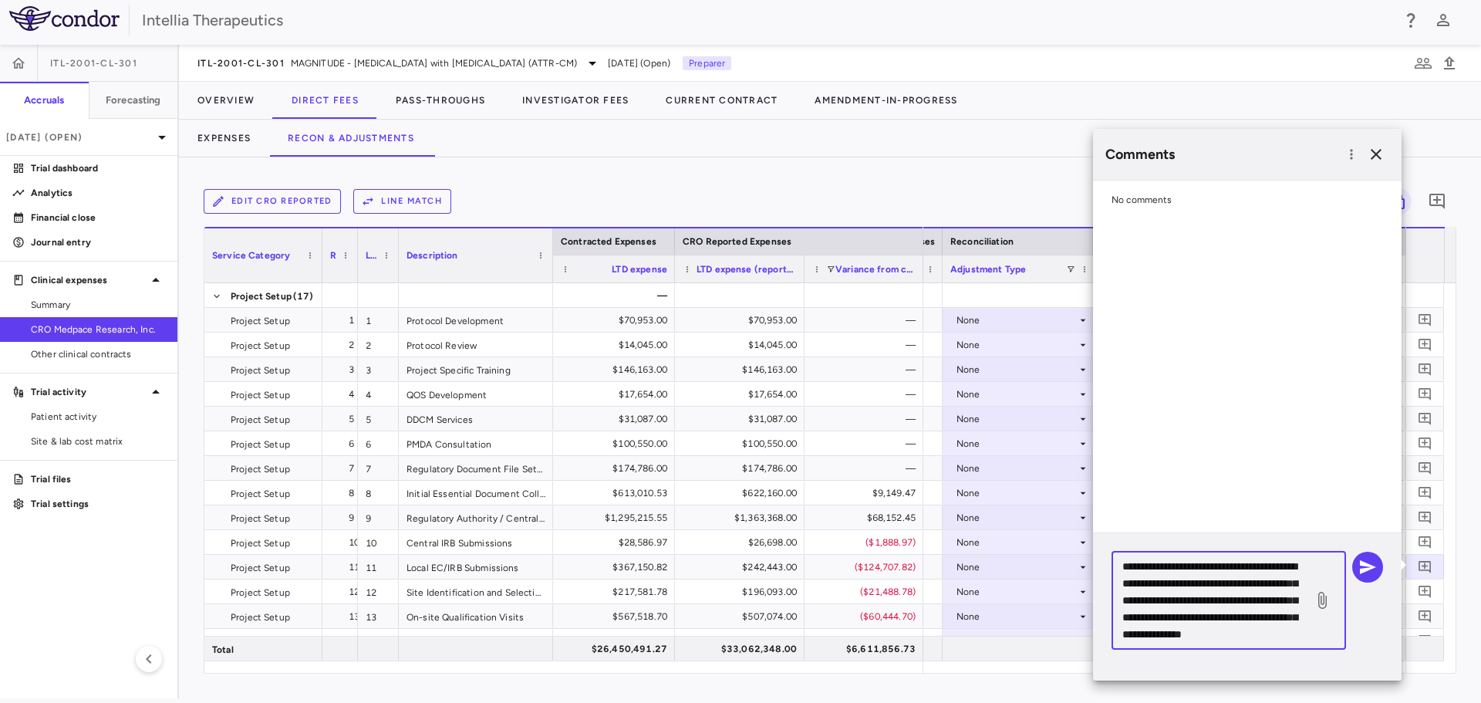
type textarea "**********"
click at [1311, 595] on label at bounding box center [1322, 600] width 26 height 26
click at [0, 0] on input "file" at bounding box center [0, 0] width 0 height 0
click at [1370, 571] on icon "button" at bounding box center [1367, 567] width 19 height 19
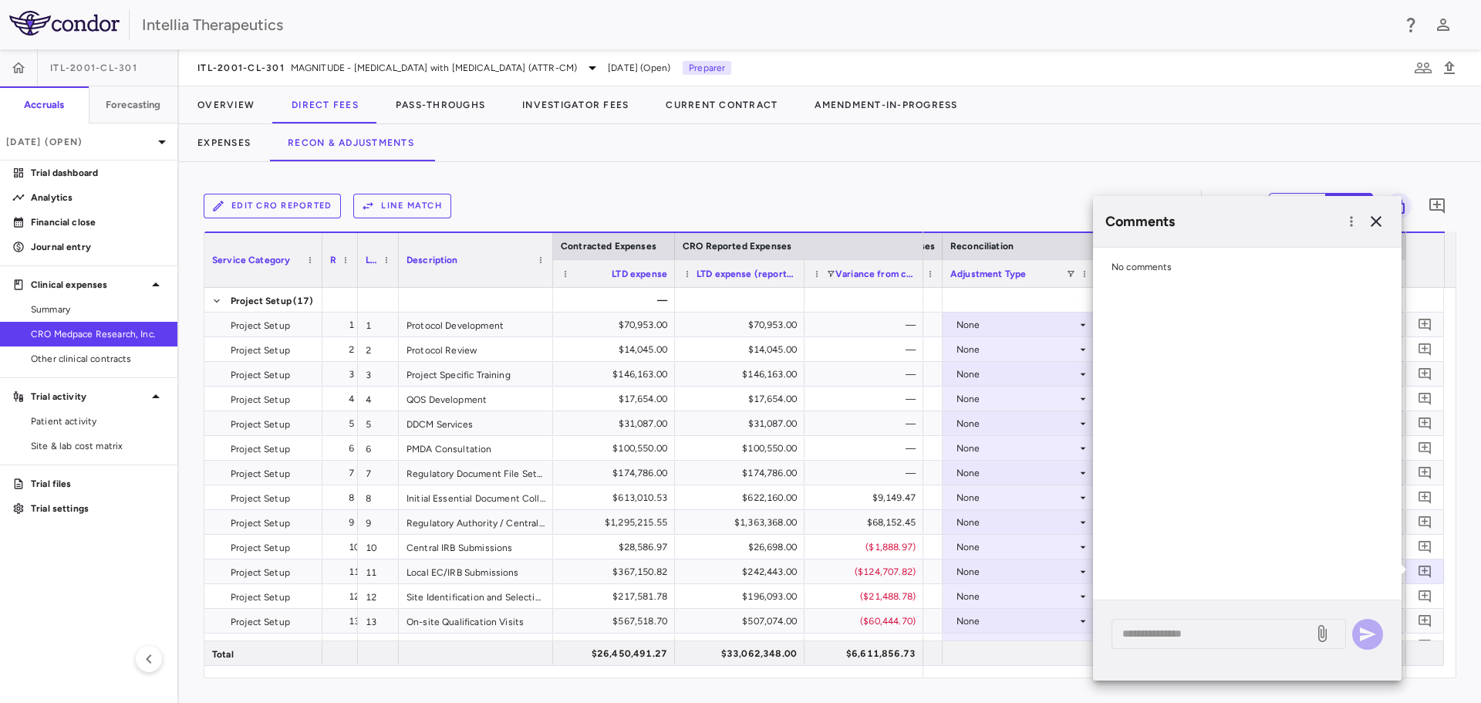
scroll to position [0, 0]
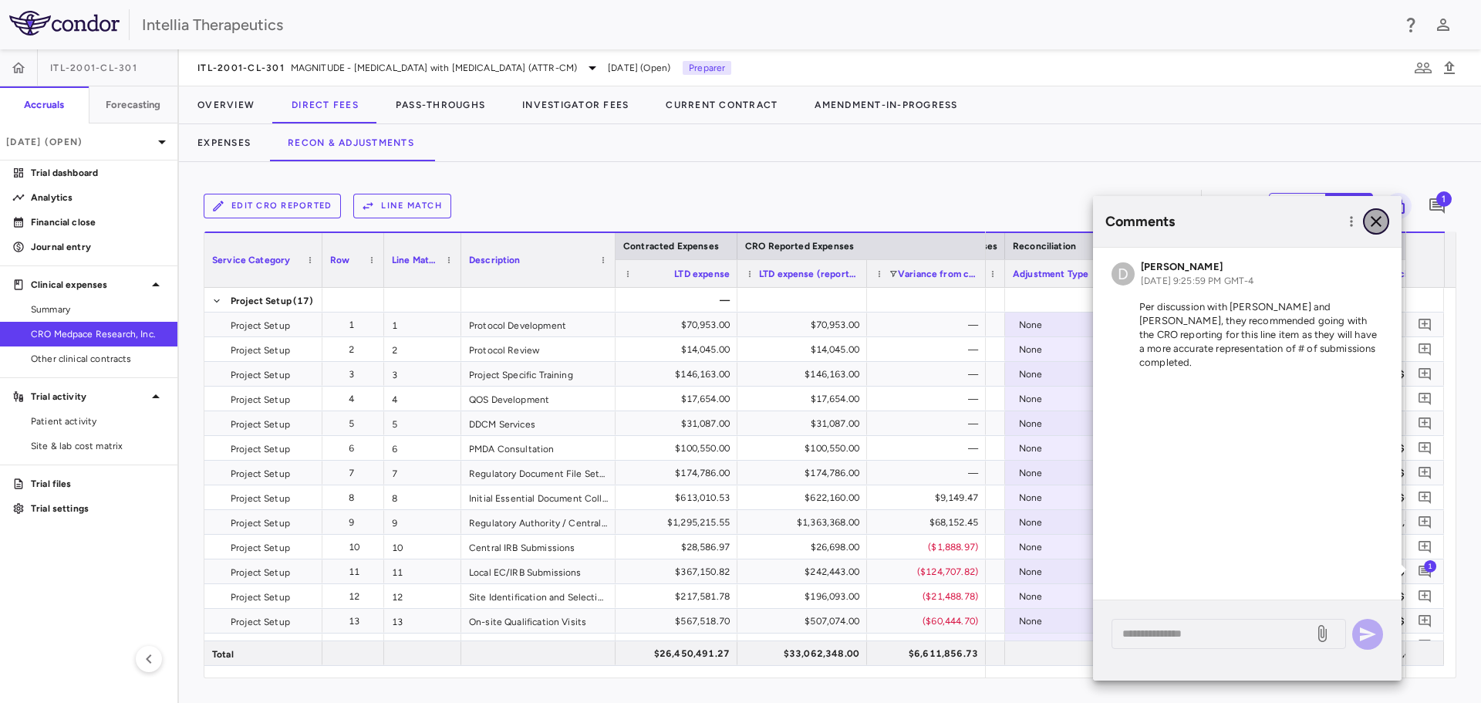
click at [1377, 214] on icon "button" at bounding box center [1376, 221] width 19 height 19
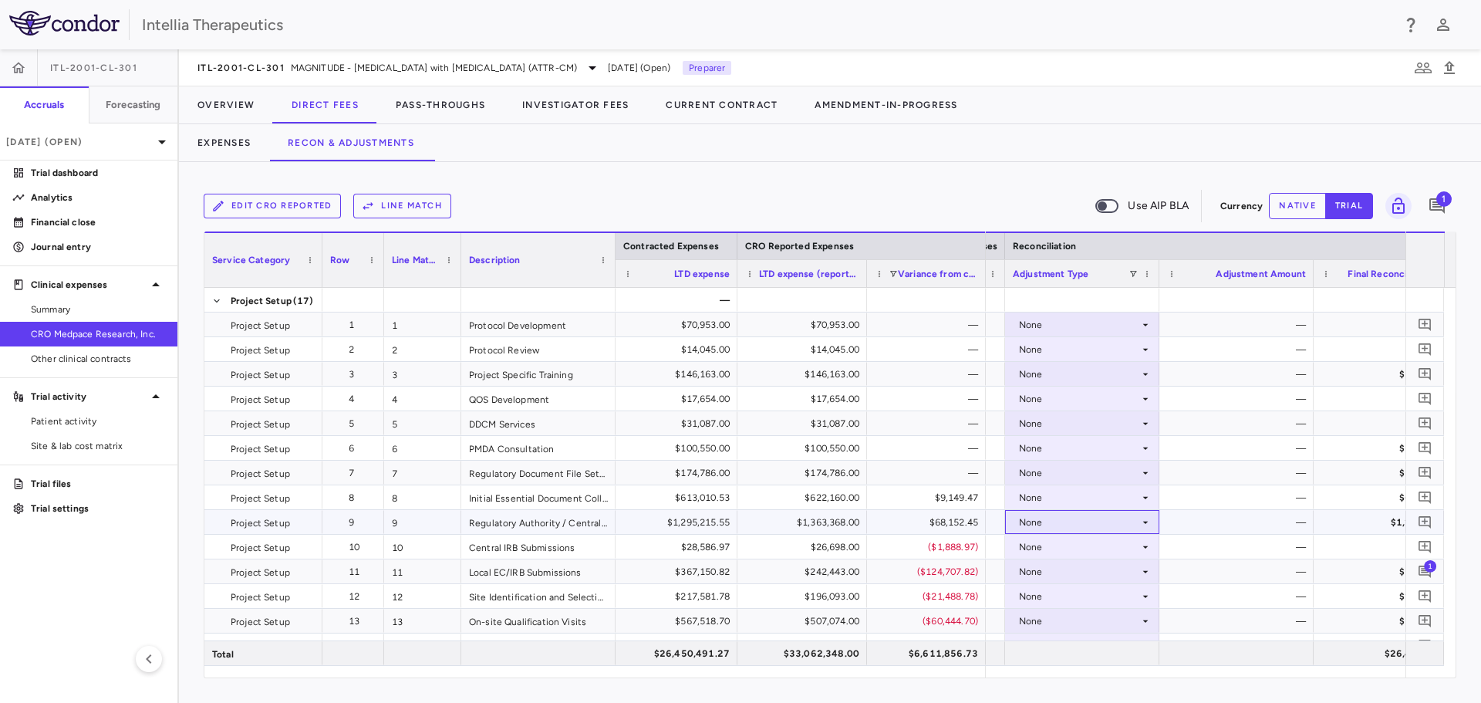
click at [1084, 530] on div "None" at bounding box center [1079, 522] width 120 height 25
drag, startPoint x: 1374, startPoint y: 673, endPoint x: 1388, endPoint y: 671, distance: 14.8
click at [1388, 671] on div at bounding box center [740, 351] width 1481 height 703
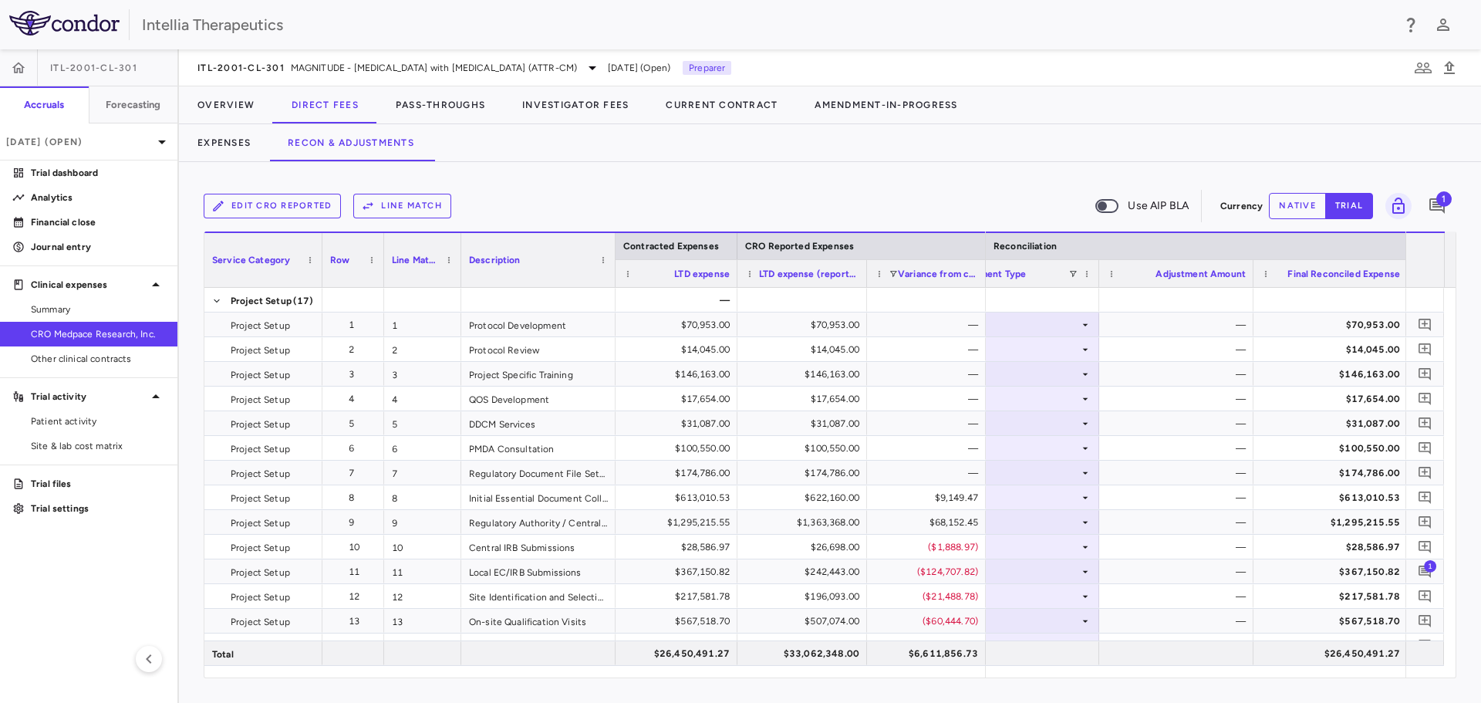
drag, startPoint x: 1094, startPoint y: 276, endPoint x: 1097, endPoint y: 292, distance: 16.4
click at [1097, 292] on div "Contracted Expenses CRO Reported Expenses Service Category Row Line Match 1" at bounding box center [829, 454] width 1251 height 446
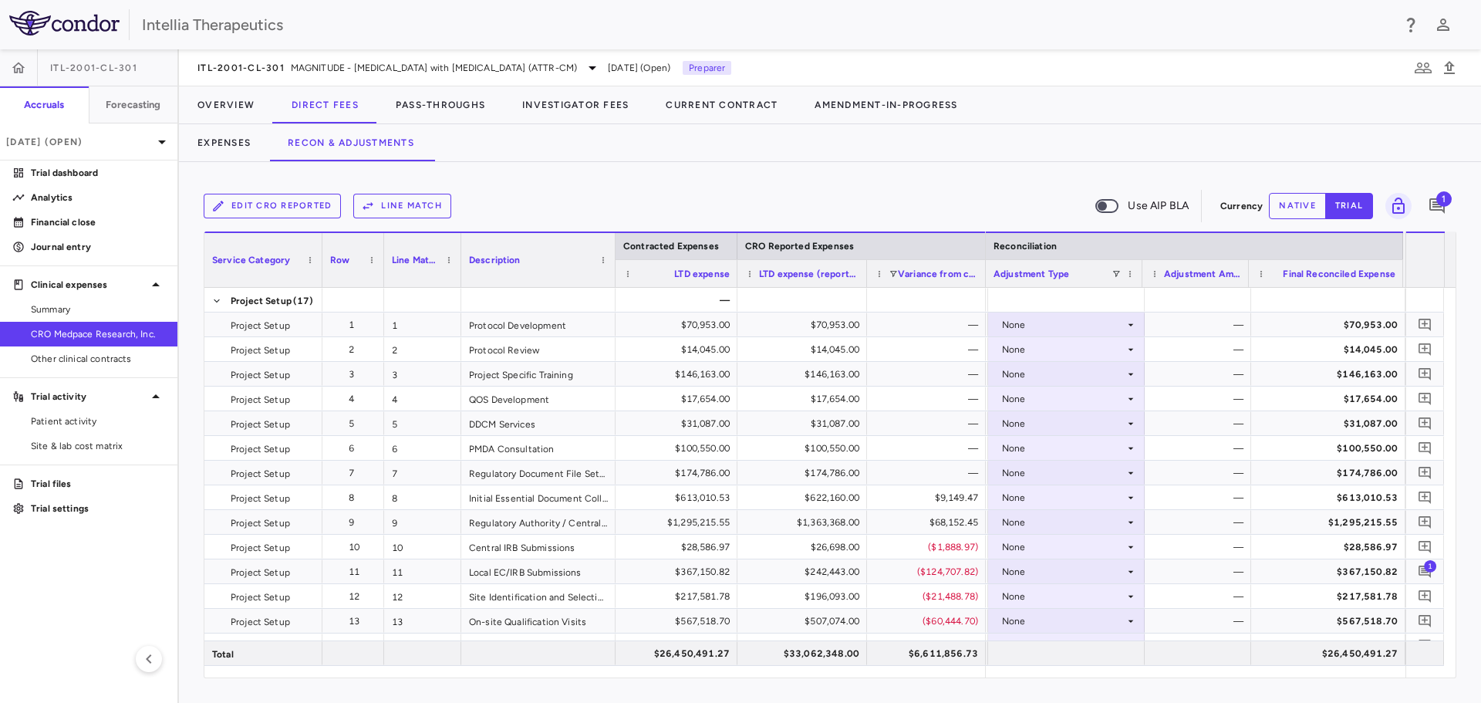
scroll to position [0, 2884]
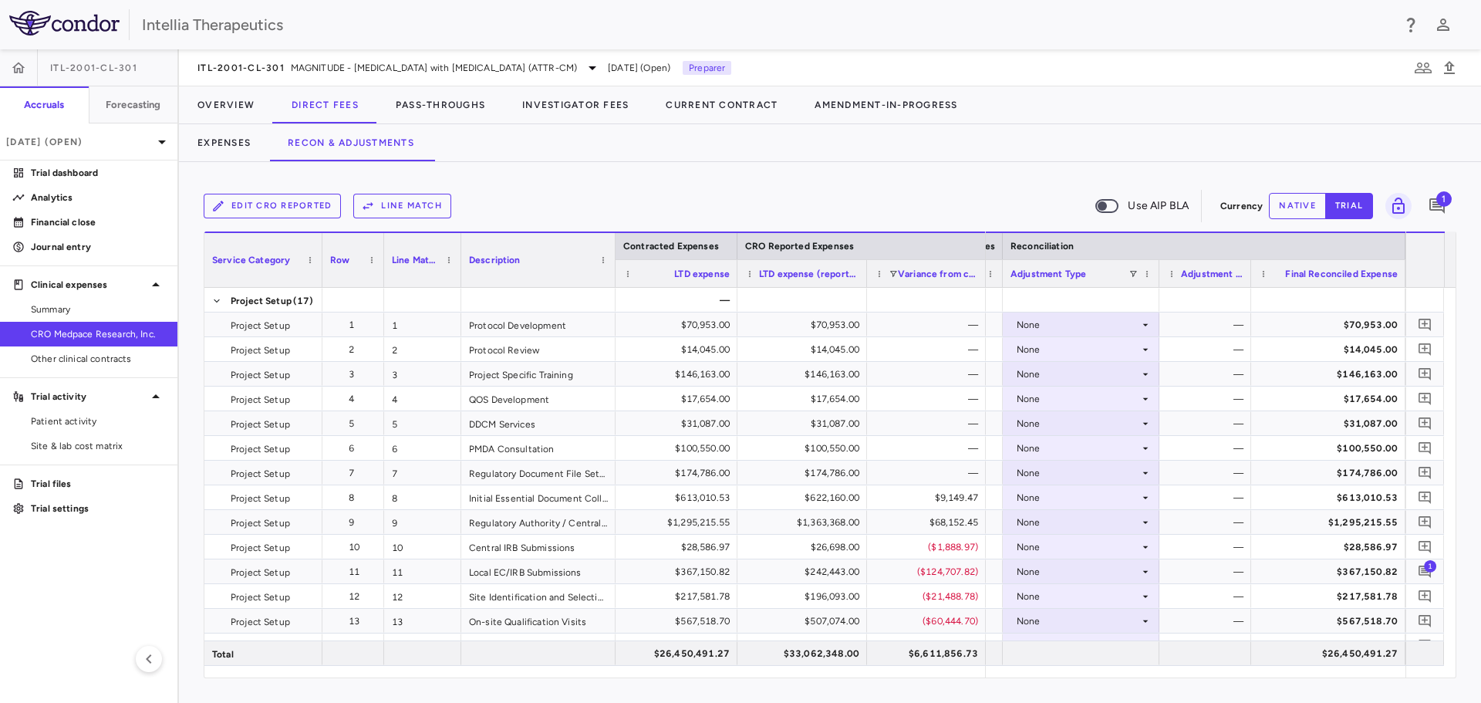
drag, startPoint x: 1252, startPoint y: 275, endPoint x: 1189, endPoint y: 283, distance: 63.0
click at [1189, 283] on div "Adjustment Amount" at bounding box center [1205, 273] width 92 height 28
click at [1131, 570] on div "None" at bounding box center [1077, 571] width 123 height 25
click at [1094, 631] on div "CRO Reported" at bounding box center [1070, 625] width 73 height 14
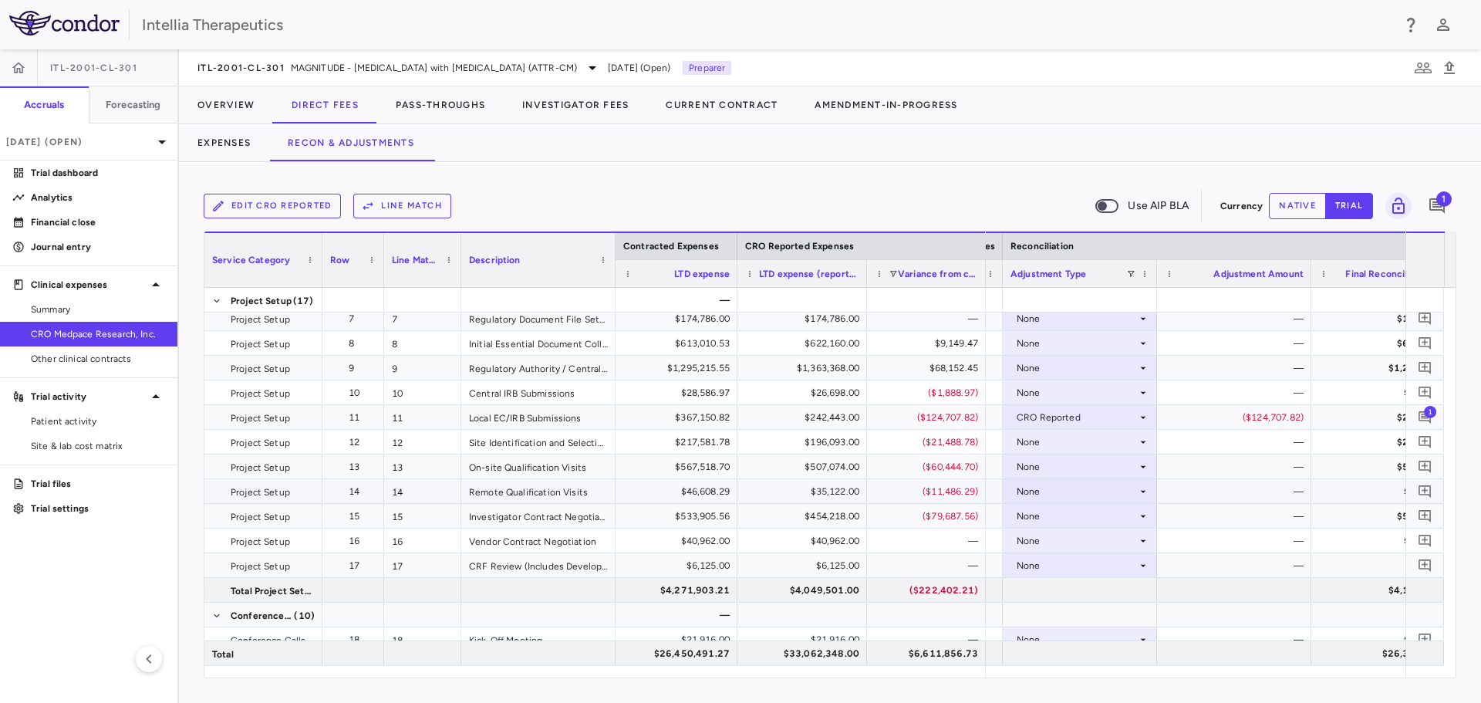
scroll to position [284, 0]
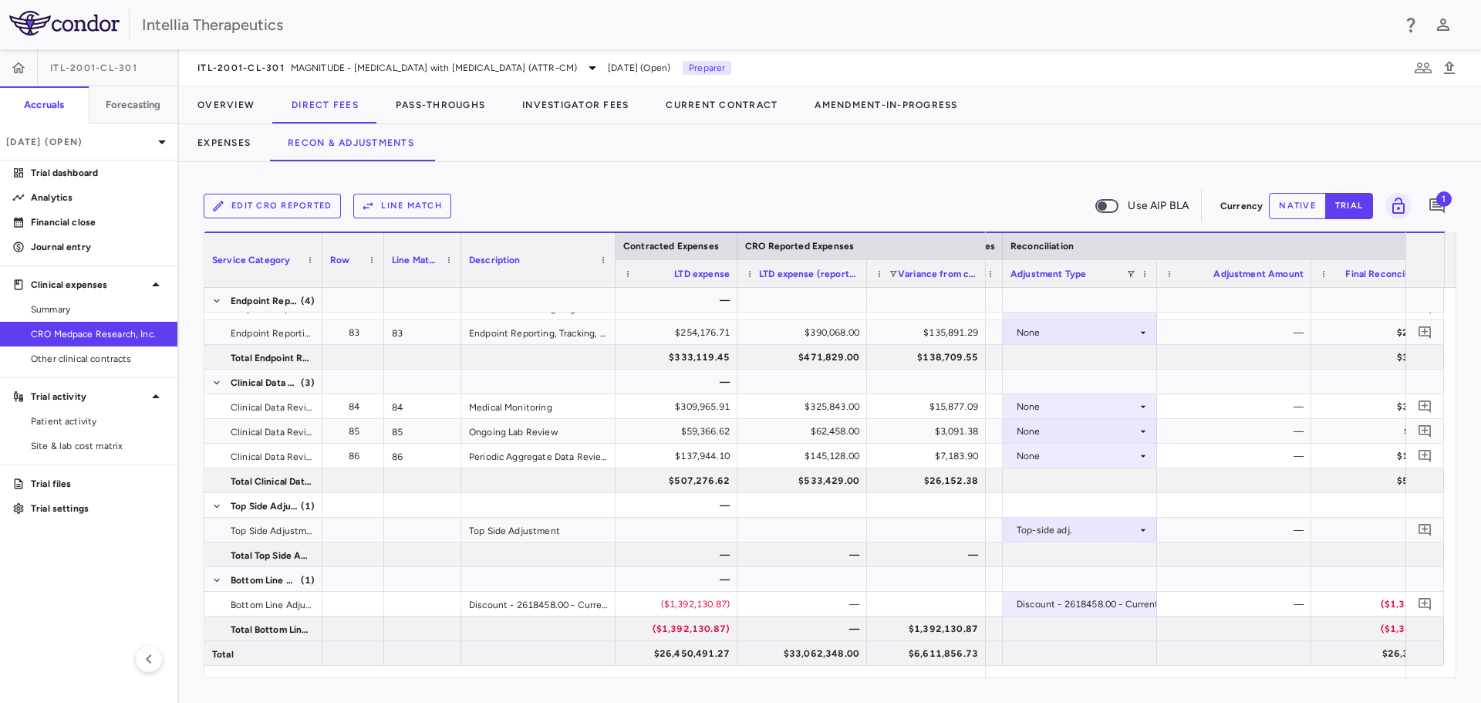
click at [1295, 200] on button "native" at bounding box center [1297, 206] width 57 height 26
click at [834, 605] on div "$0.00" at bounding box center [805, 604] width 108 height 25
type input "********"
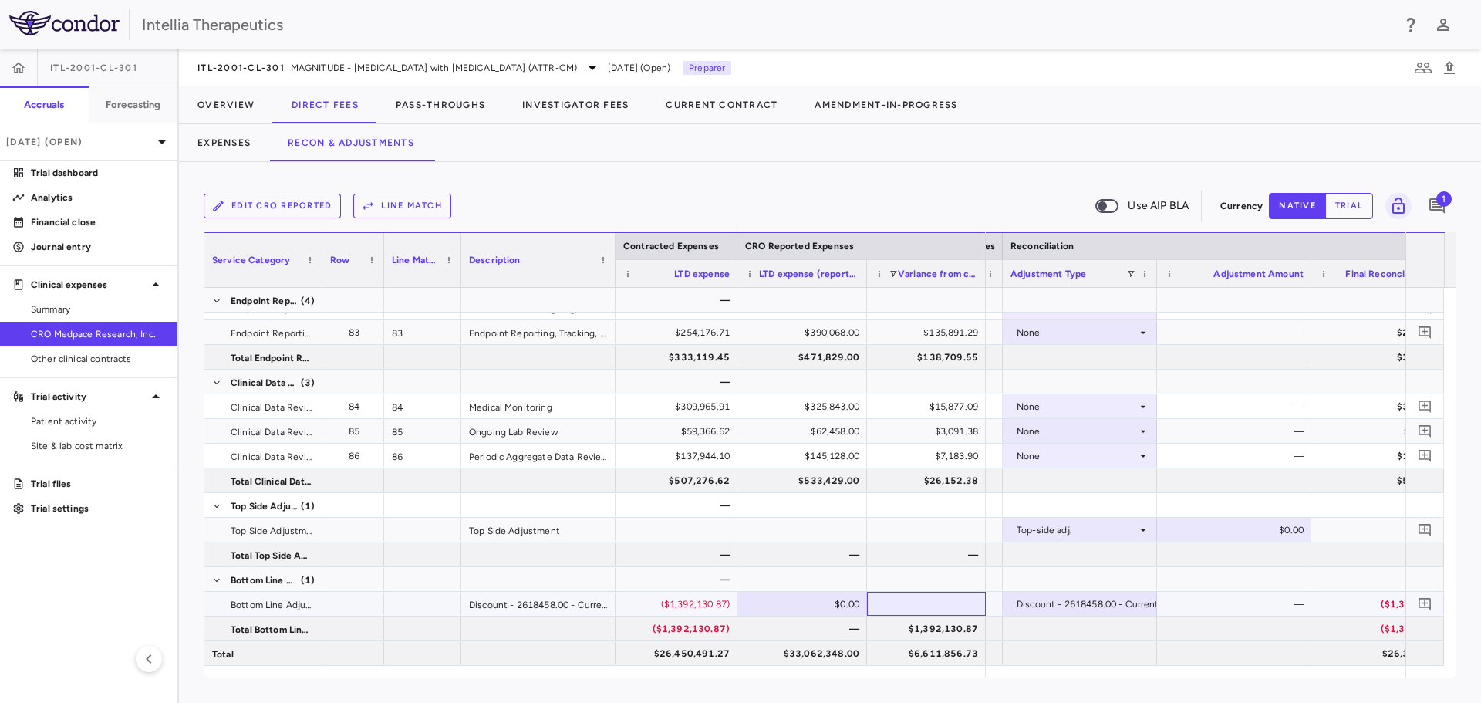
click at [925, 600] on div at bounding box center [926, 604] width 119 height 24
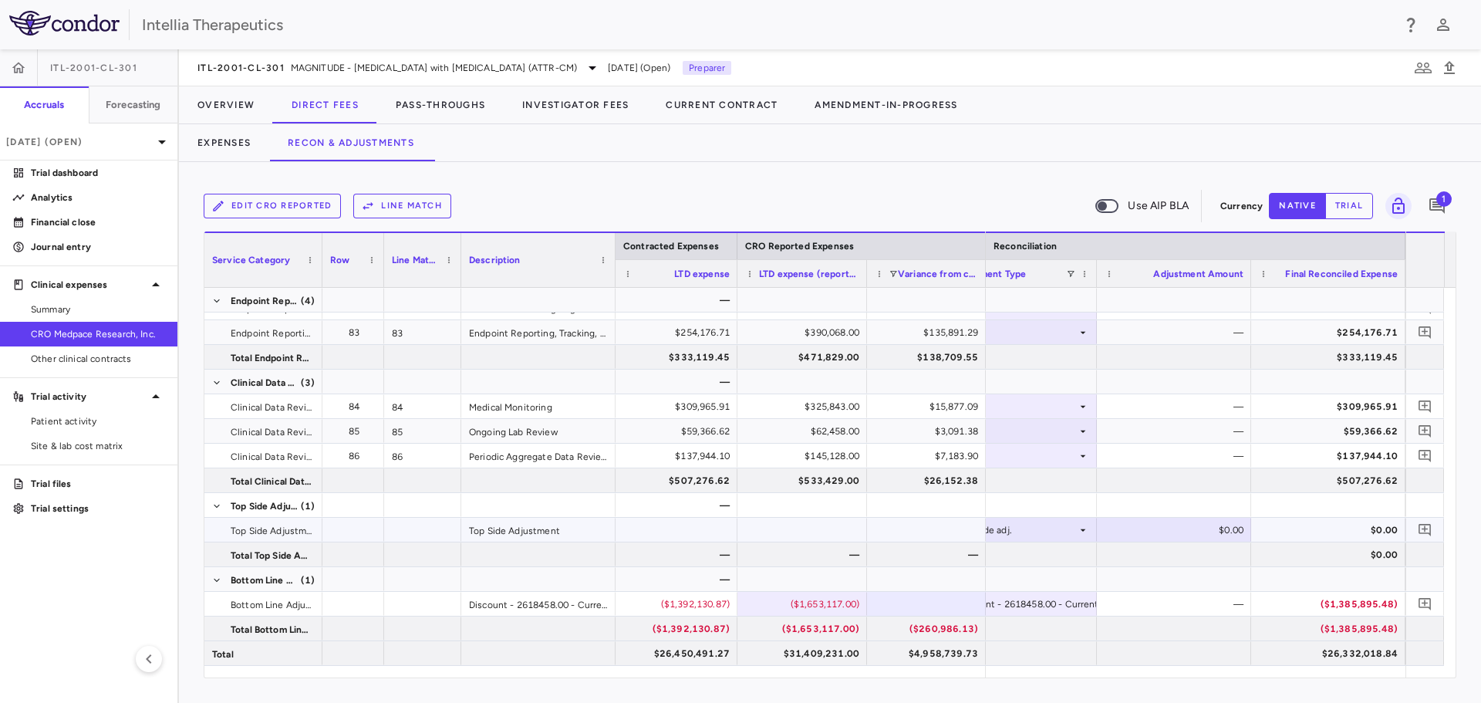
click at [1166, 535] on div "$0.00" at bounding box center [1177, 529] width 133 height 25
type input "**********"
click at [1424, 529] on icon "Add comment" at bounding box center [1424, 530] width 12 height 12
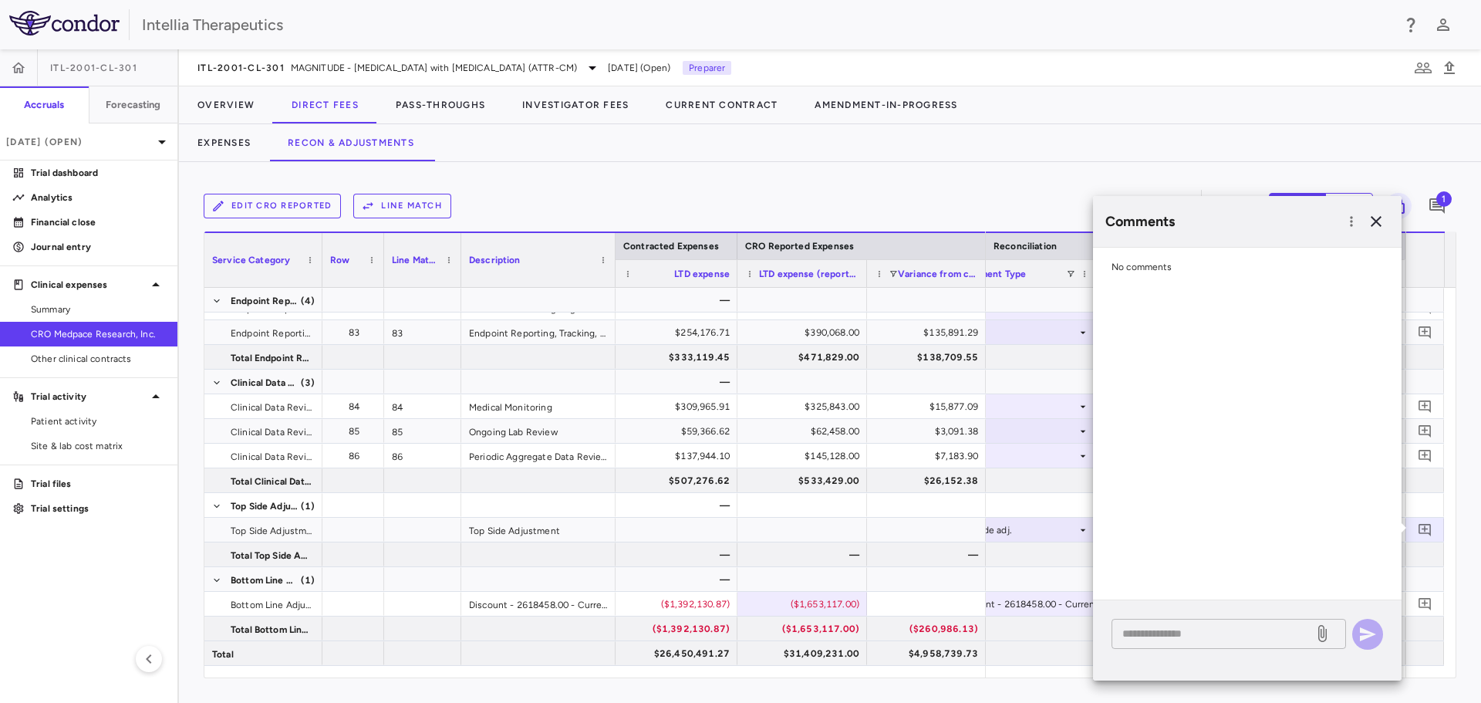
click at [1210, 631] on textarea at bounding box center [1212, 633] width 180 height 17
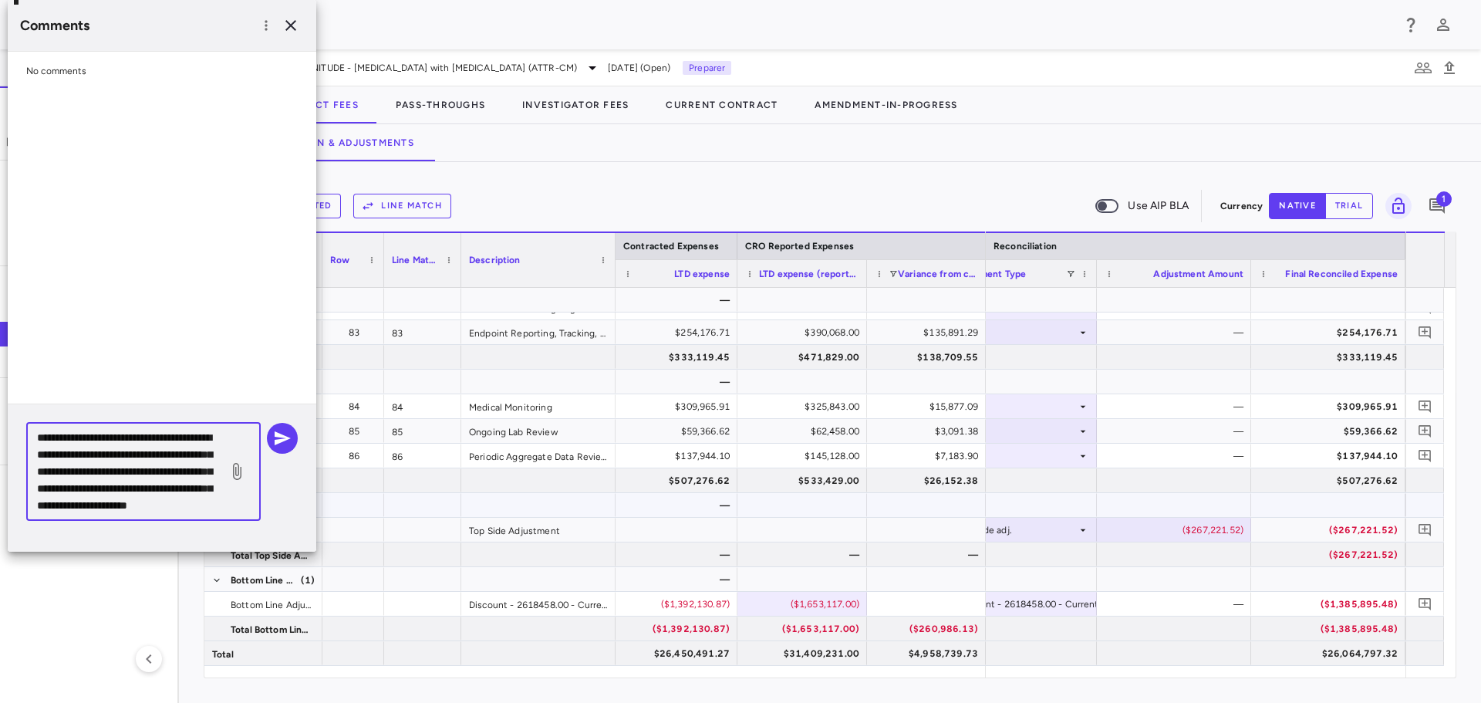
scroll to position [32, 0]
type textarea "**********"
click at [234, 467] on icon at bounding box center [237, 471] width 19 height 19
click at [0, 0] on input "file" at bounding box center [0, 0] width 0 height 0
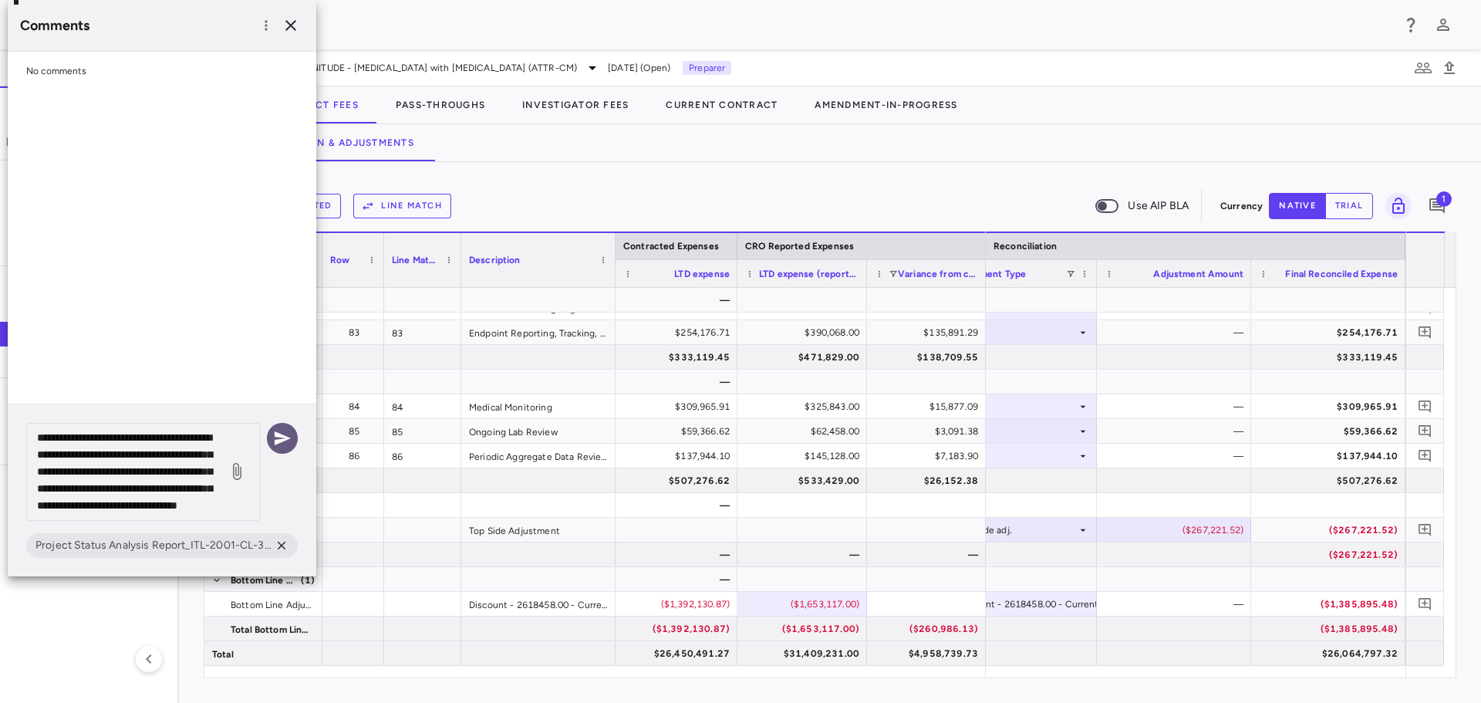
click at [281, 436] on icon "button" at bounding box center [283, 438] width 16 height 14
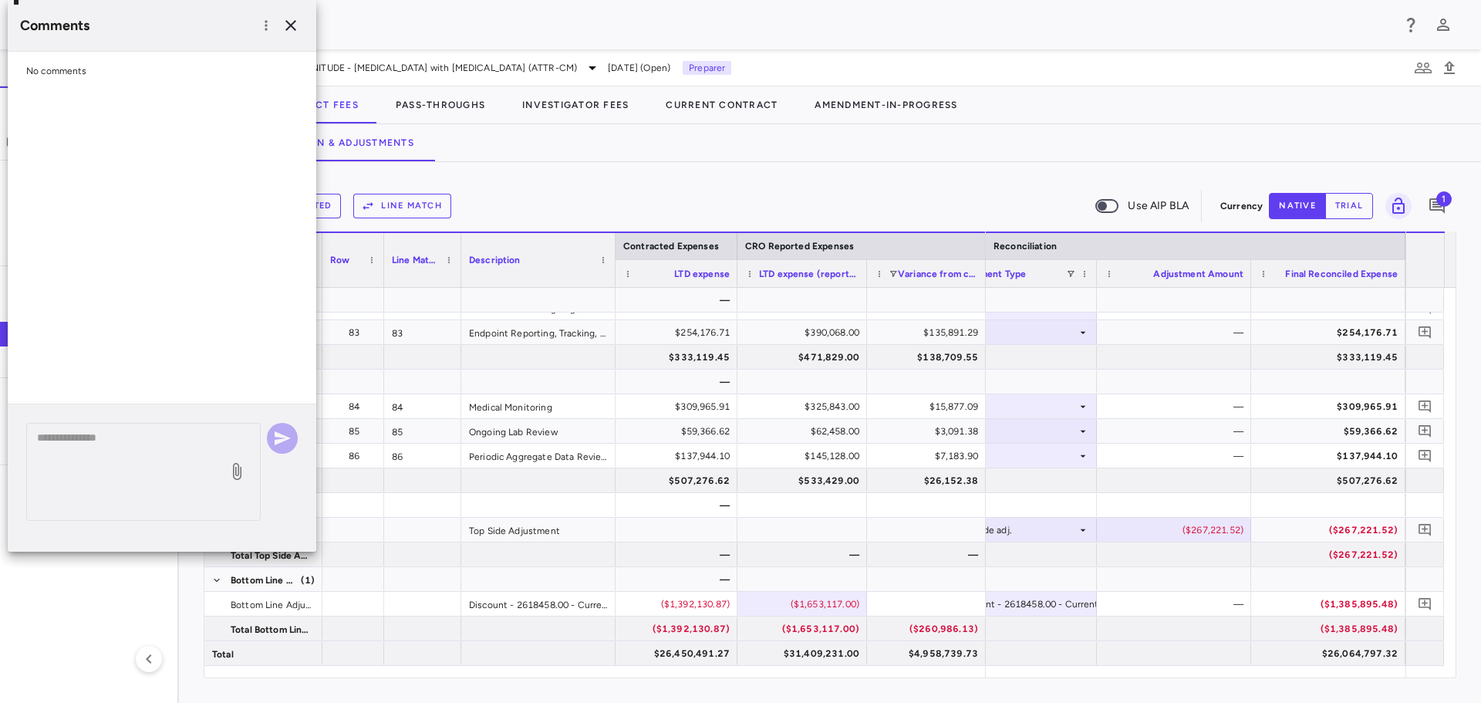
scroll to position [0, 0]
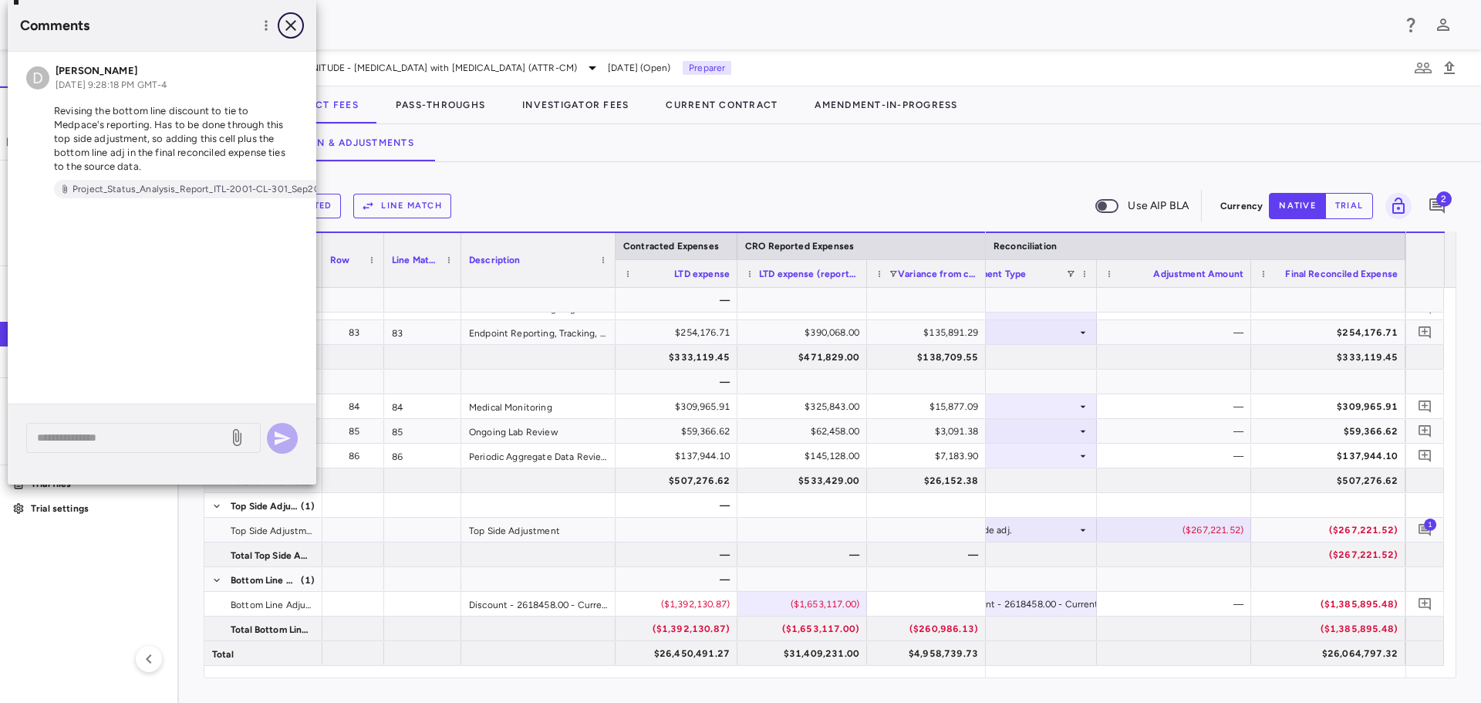
drag, startPoint x: 292, startPoint y: 22, endPoint x: 388, endPoint y: 78, distance: 111.0
click at [292, 22] on icon "button" at bounding box center [290, 25] width 19 height 19
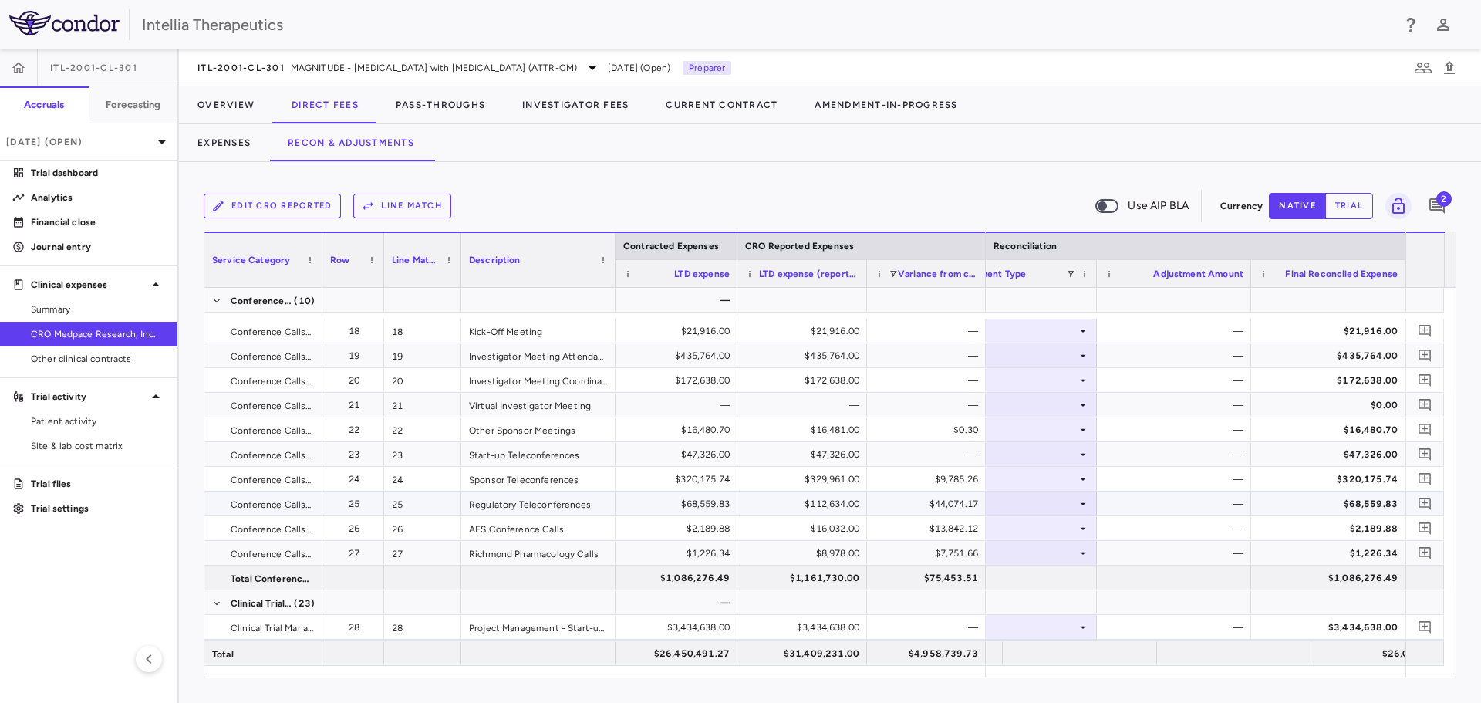
scroll to position [617, 0]
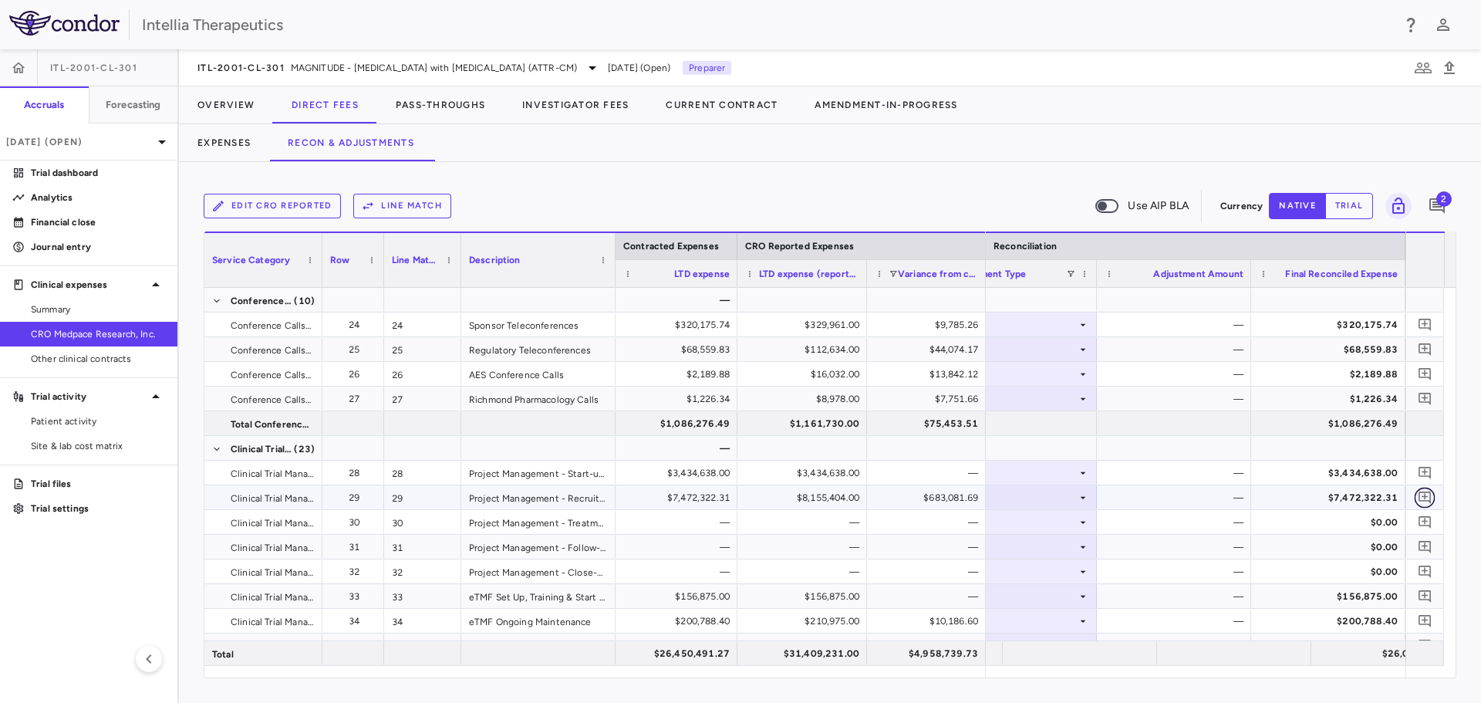
click at [1418, 499] on icon "Add comment" at bounding box center [1424, 497] width 15 height 15
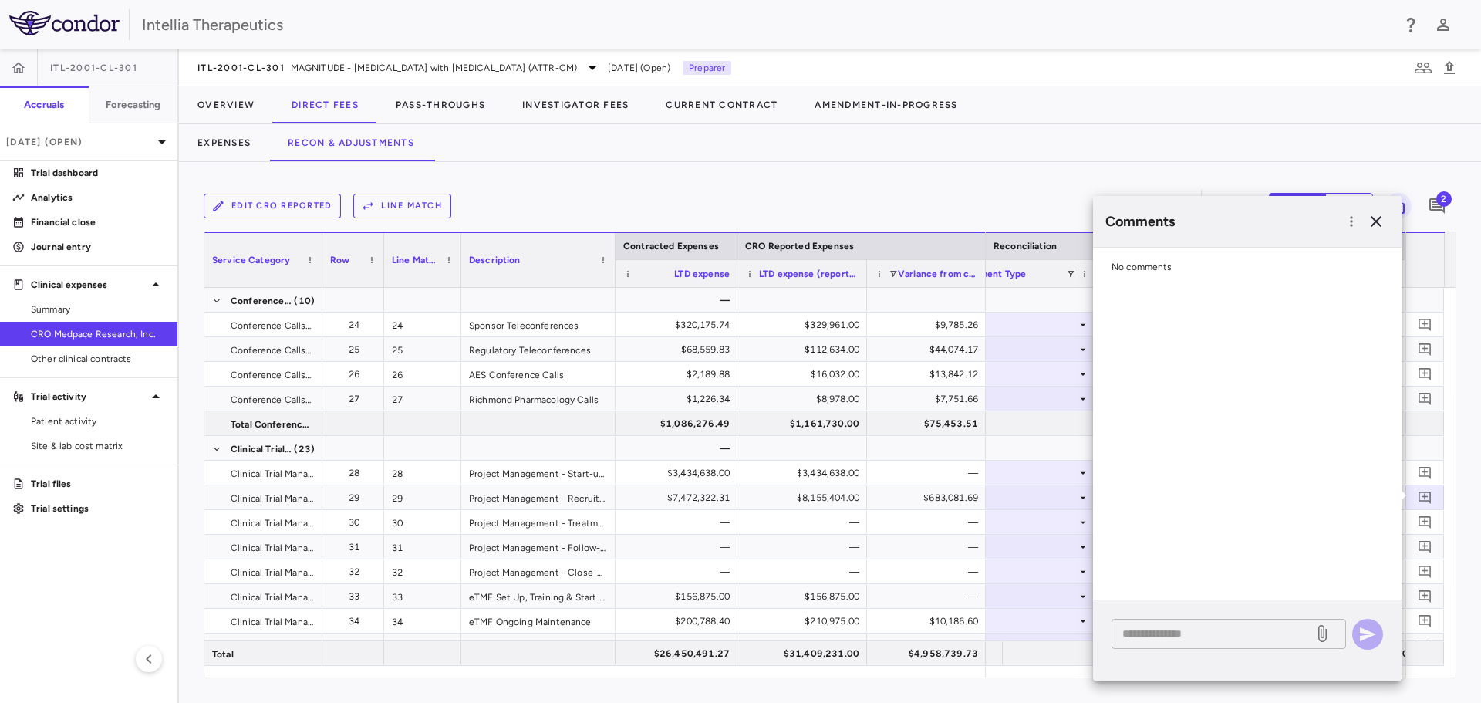
click at [1262, 646] on div "* ​" at bounding box center [1228, 634] width 234 height 30
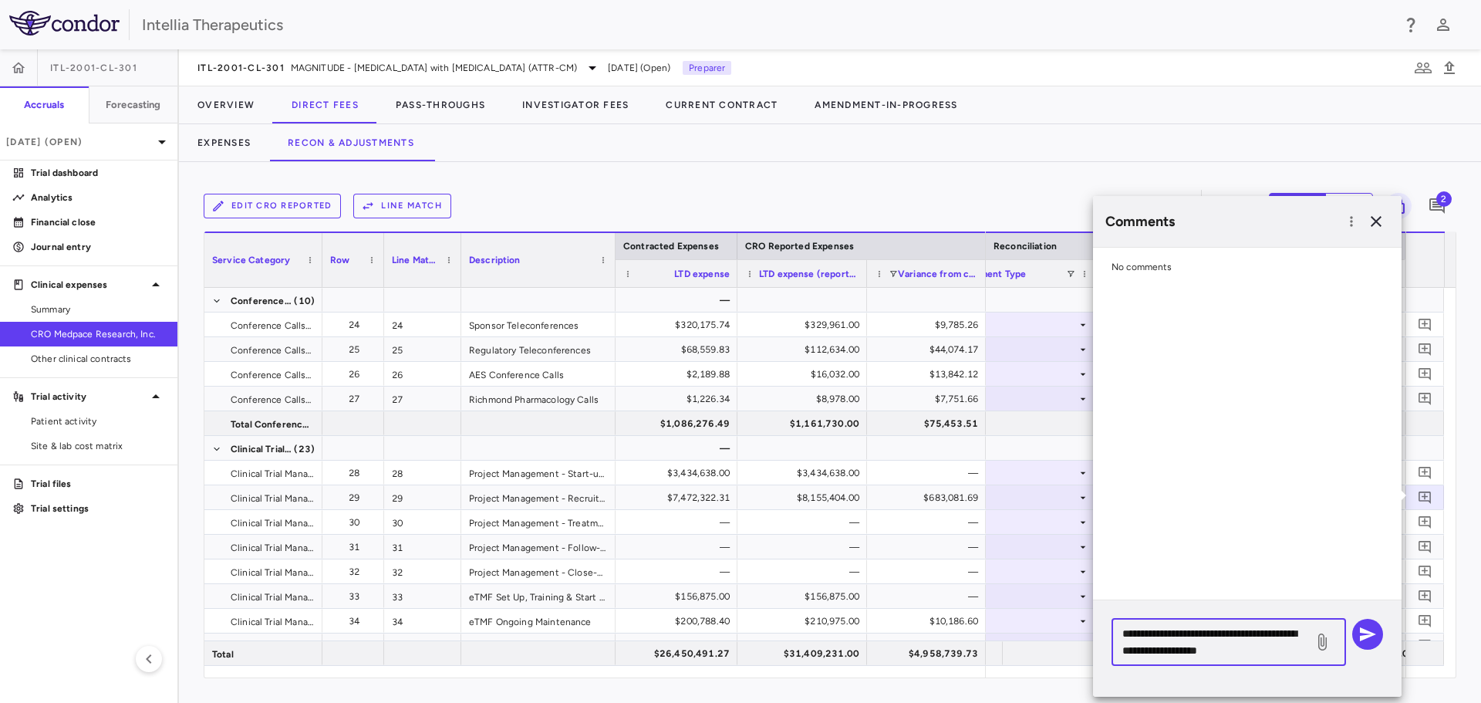
type textarea "**********"
drag, startPoint x: 1382, startPoint y: 224, endPoint x: 1316, endPoint y: 318, distance: 115.1
click at [1382, 224] on icon "button" at bounding box center [1376, 221] width 19 height 19
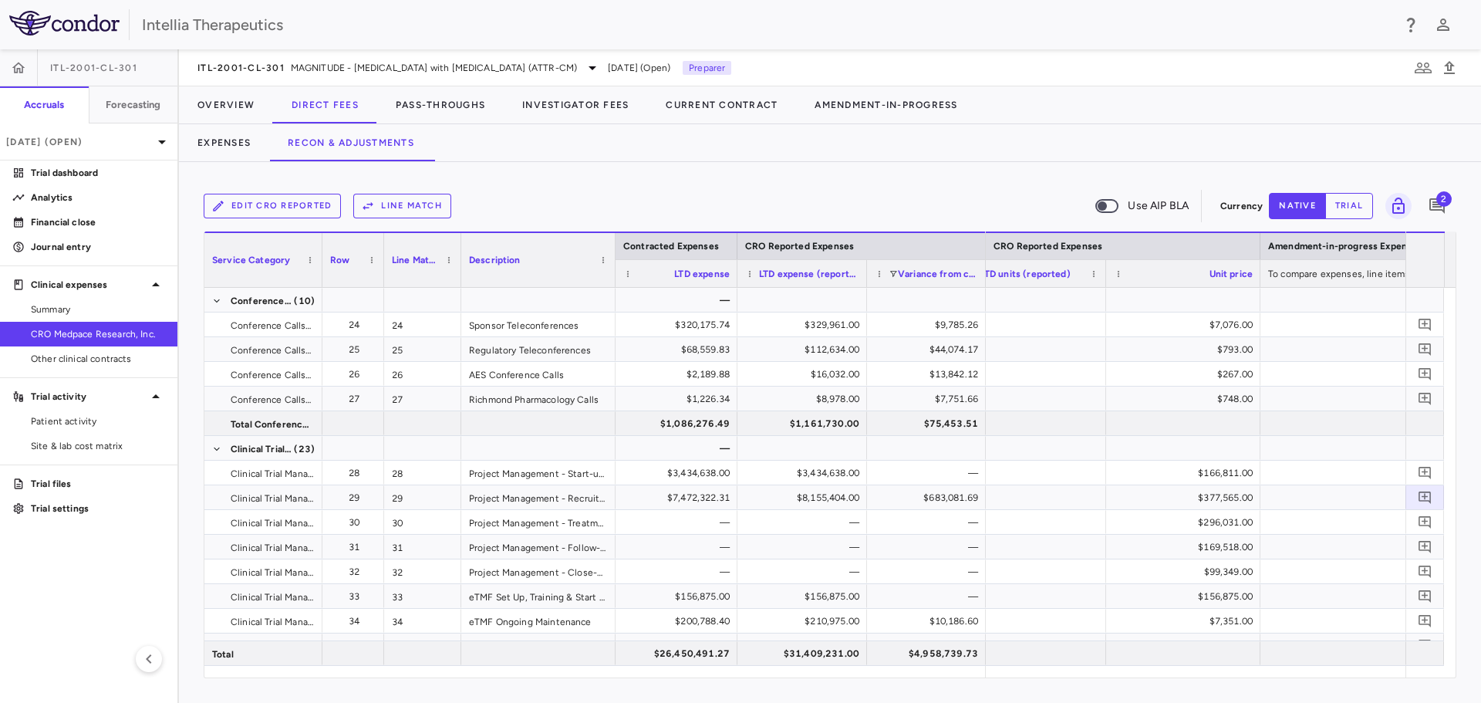
scroll to position [0, 1745]
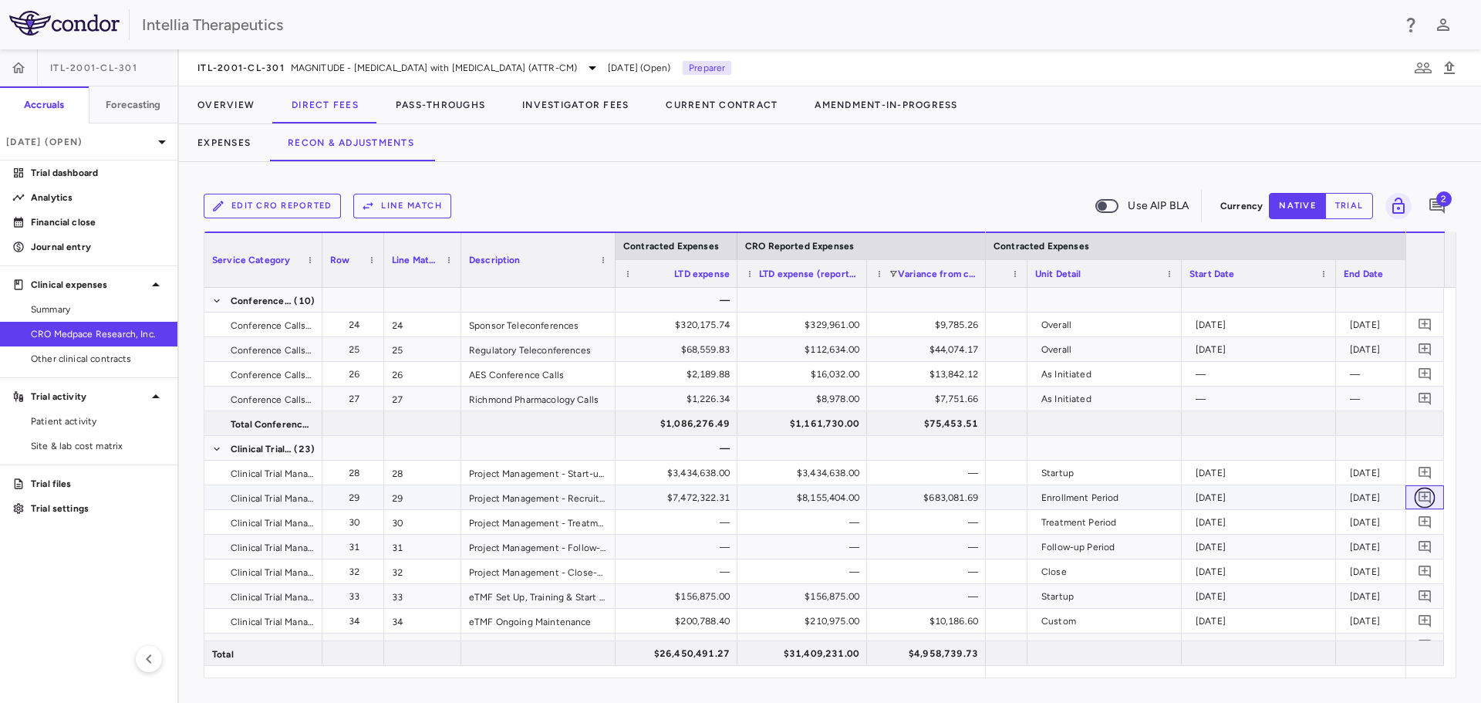
click at [1418, 500] on icon "Add comment" at bounding box center [1424, 497] width 15 height 15
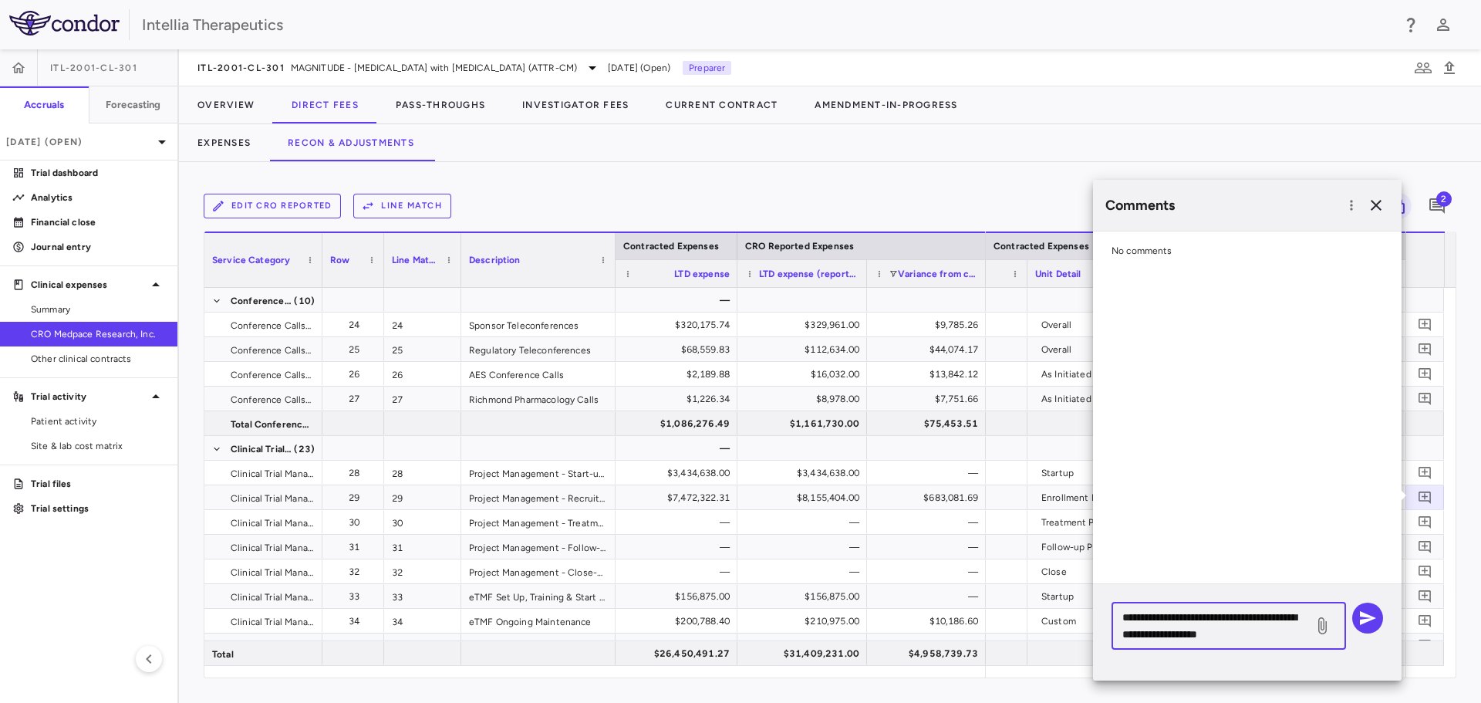
drag, startPoint x: 1271, startPoint y: 641, endPoint x: 1093, endPoint y: 511, distance: 220.7
click at [1093, 511] on div "**********" at bounding box center [1247, 430] width 308 height 501
paste textarea "**********"
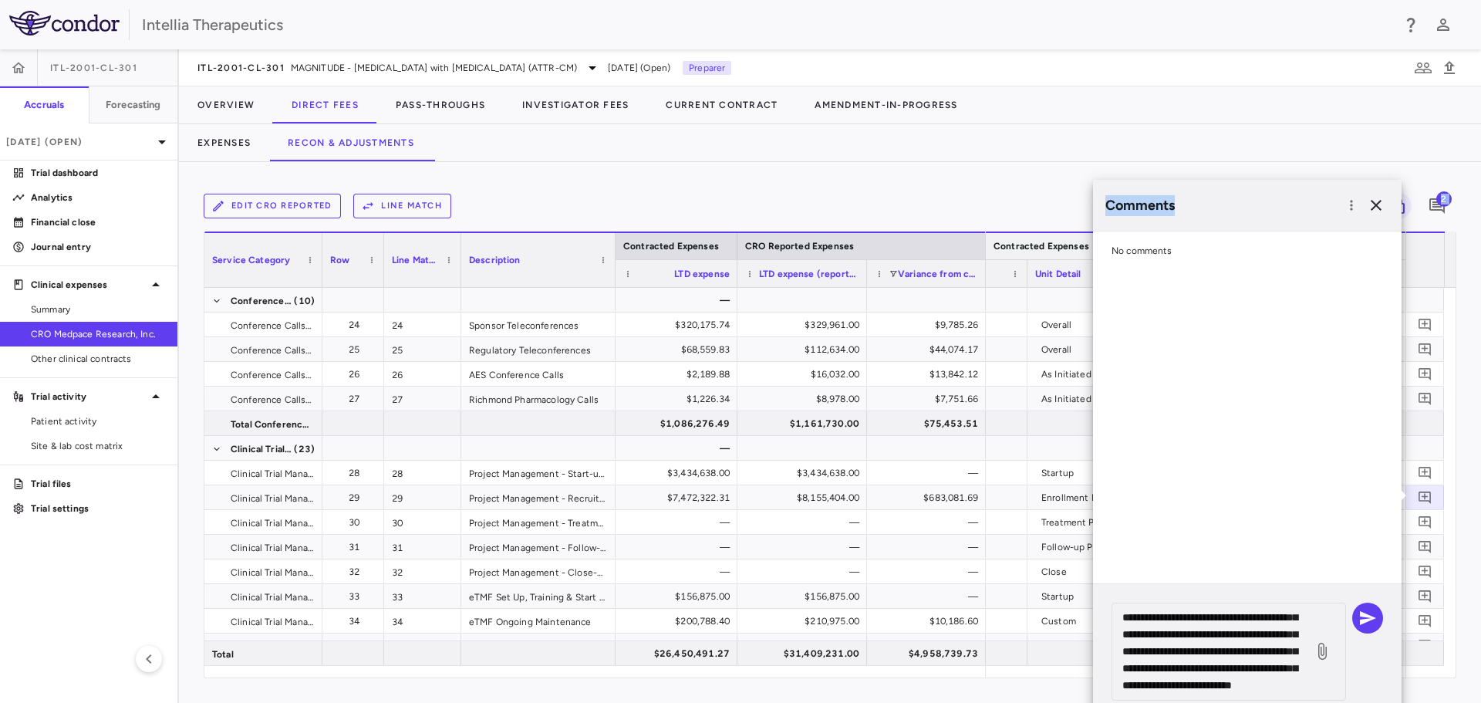
drag, startPoint x: 1252, startPoint y: 204, endPoint x: 1071, endPoint y: 244, distance: 185.5
click at [817, 184] on body "Skip to sidebar Skip to main content Intellia Therapeutics ITL-2001-CL-301 Accr…" at bounding box center [740, 351] width 1481 height 703
click at [1276, 686] on textarea "**********" at bounding box center [1212, 650] width 180 height 85
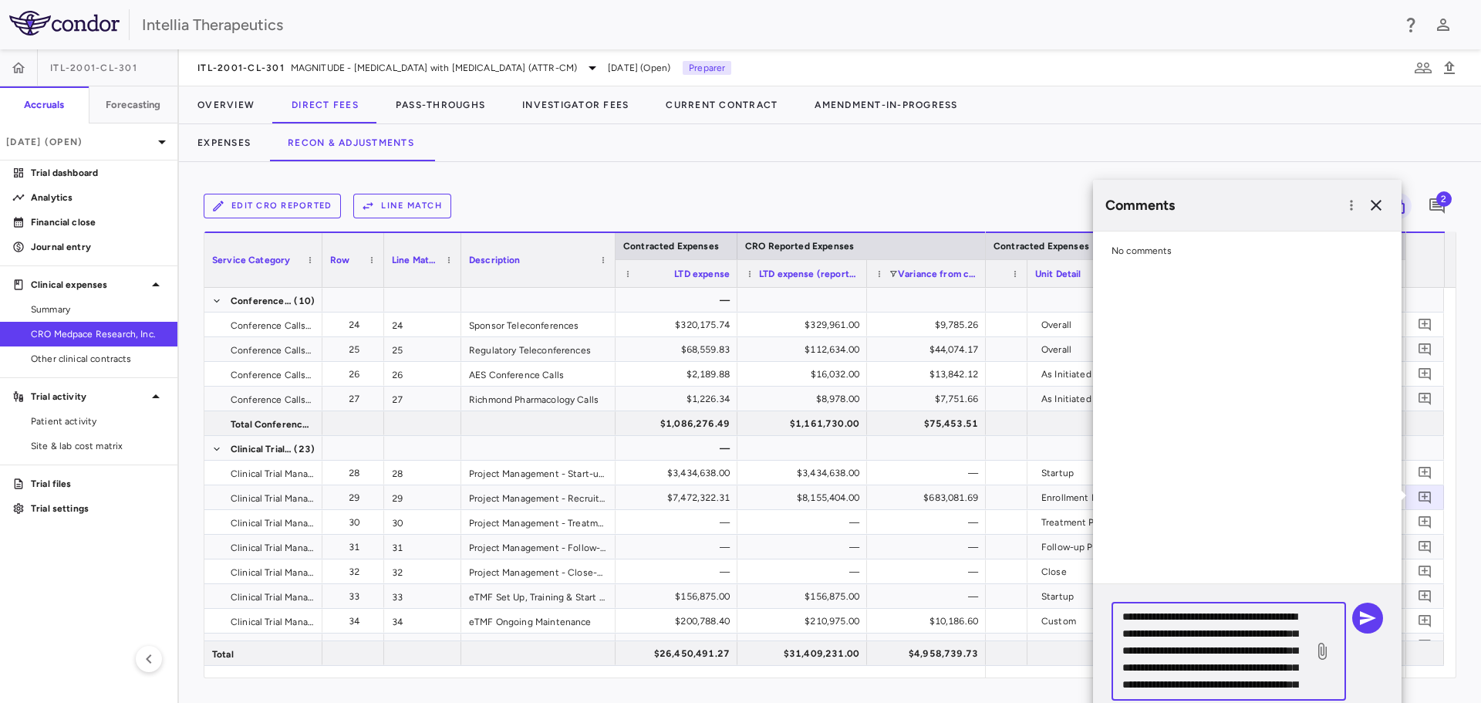
scroll to position [0, 0]
drag, startPoint x: 1337, startPoint y: 191, endPoint x: 1217, endPoint y: 232, distance: 126.3
click at [1217, 232] on div "**********" at bounding box center [1247, 455] width 308 height 551
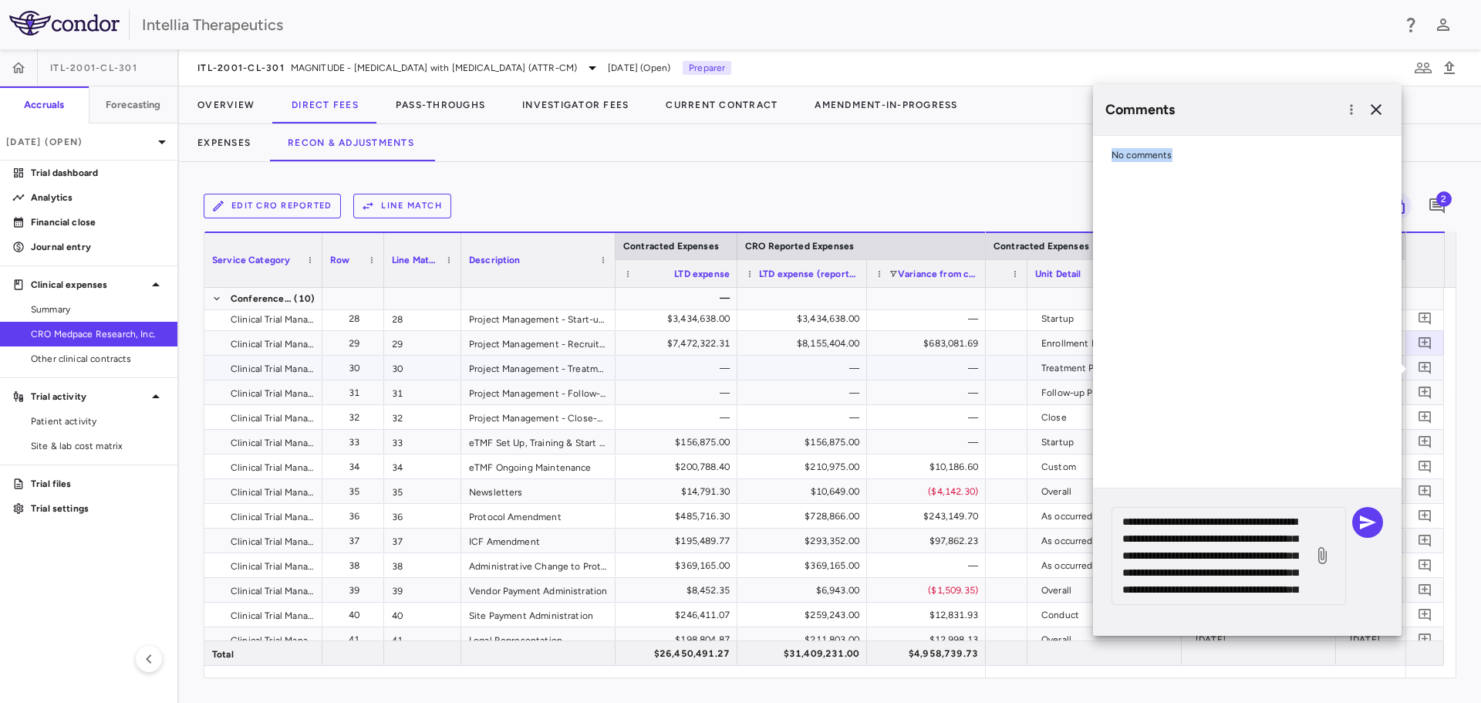
scroll to position [617, 0]
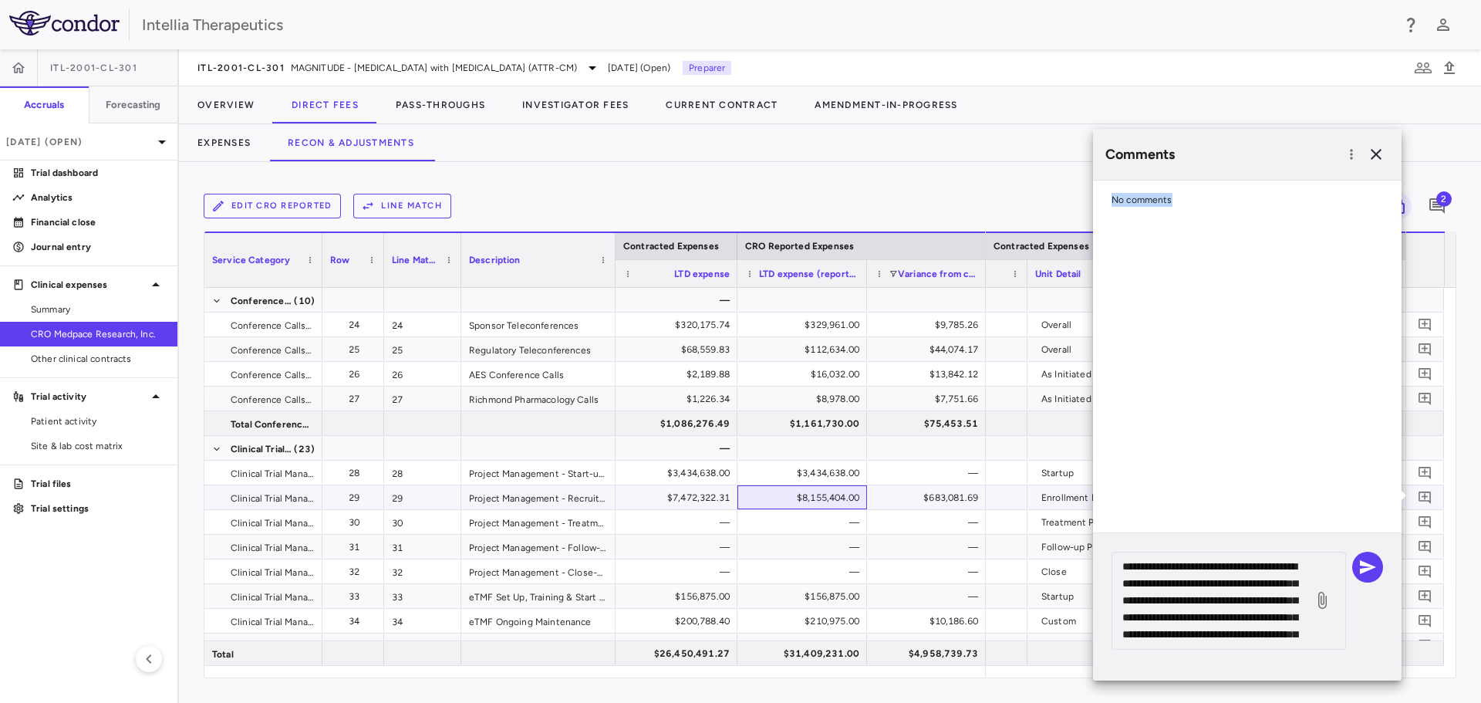
click at [864, 505] on div "$8,155,404.00" at bounding box center [802, 497] width 130 height 24
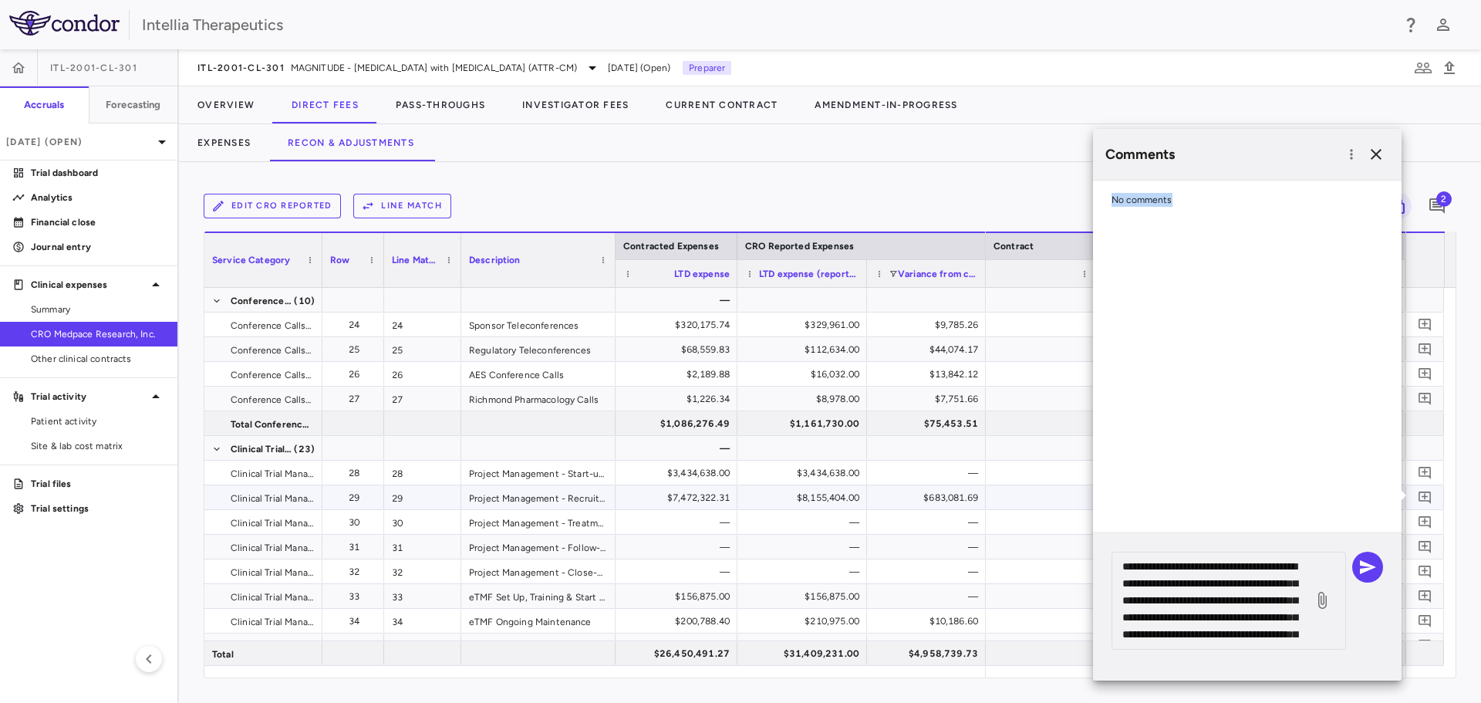
scroll to position [0, 197]
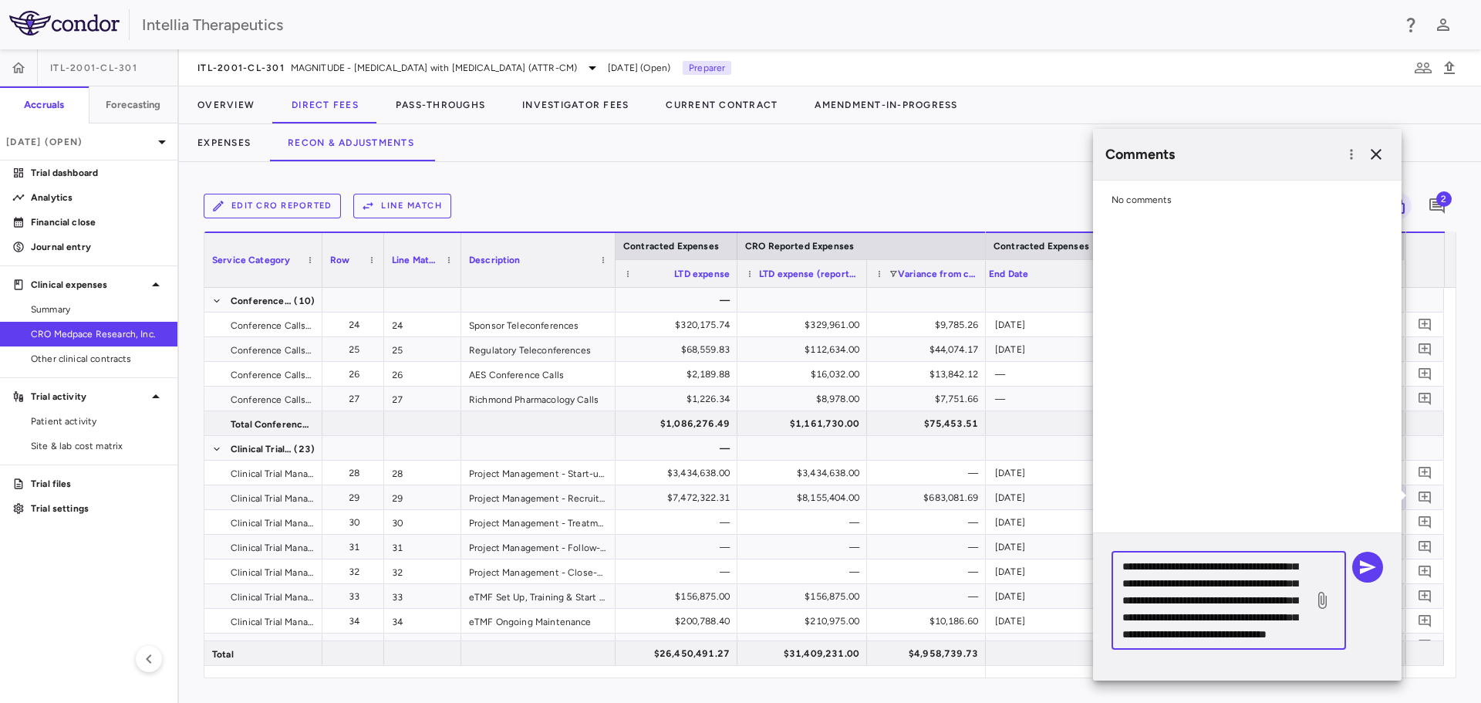
click at [1212, 639] on textarea "**********" at bounding box center [1212, 600] width 180 height 85
type textarea "**********"
click at [1379, 572] on button "button" at bounding box center [1367, 566] width 31 height 31
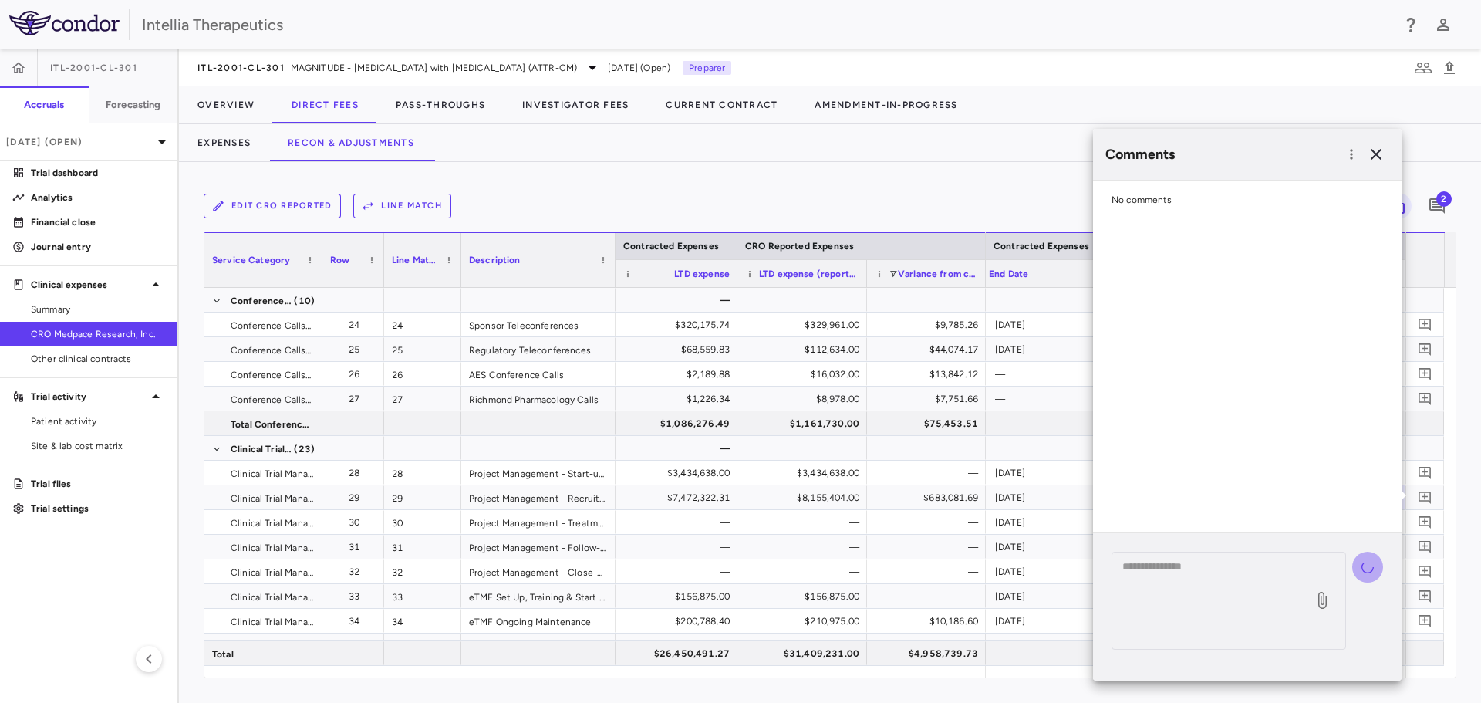
scroll to position [0, 0]
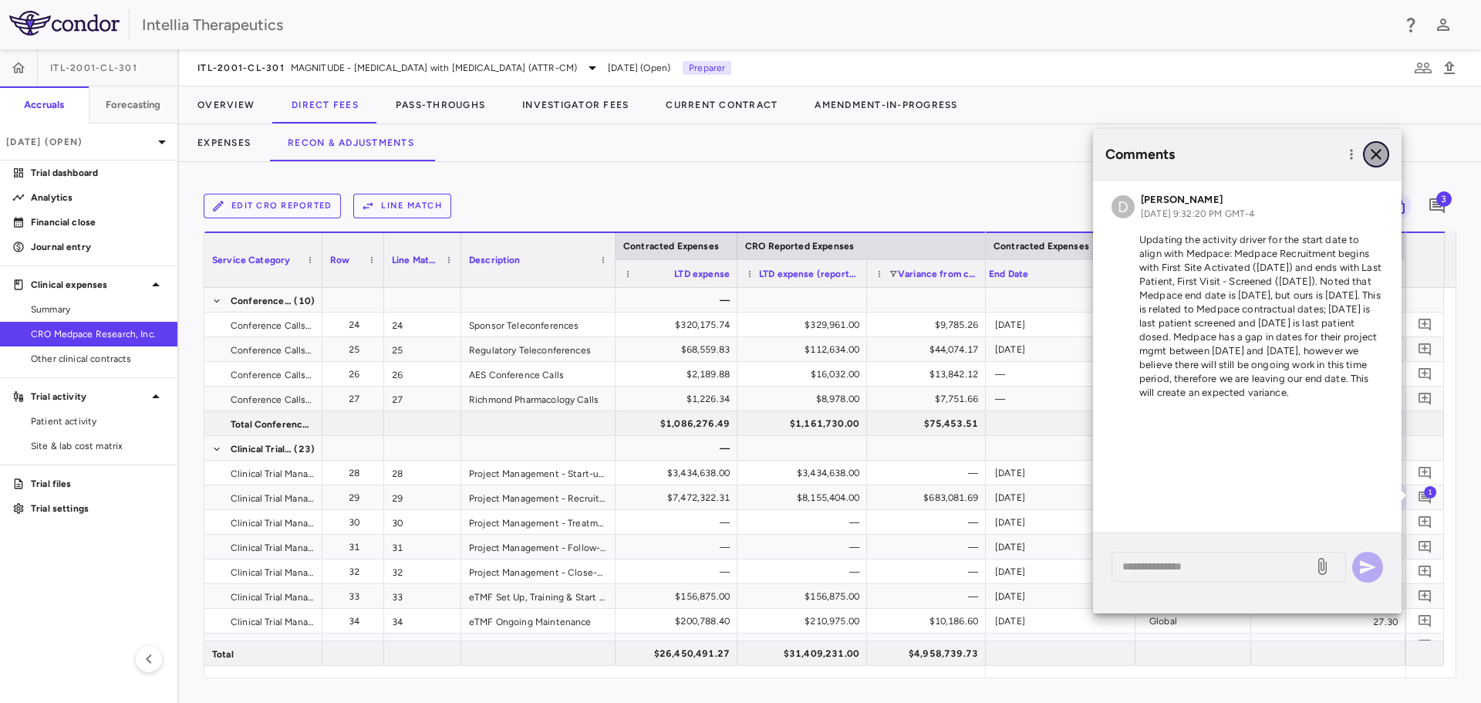
click at [1378, 150] on icon "button" at bounding box center [1376, 154] width 19 height 19
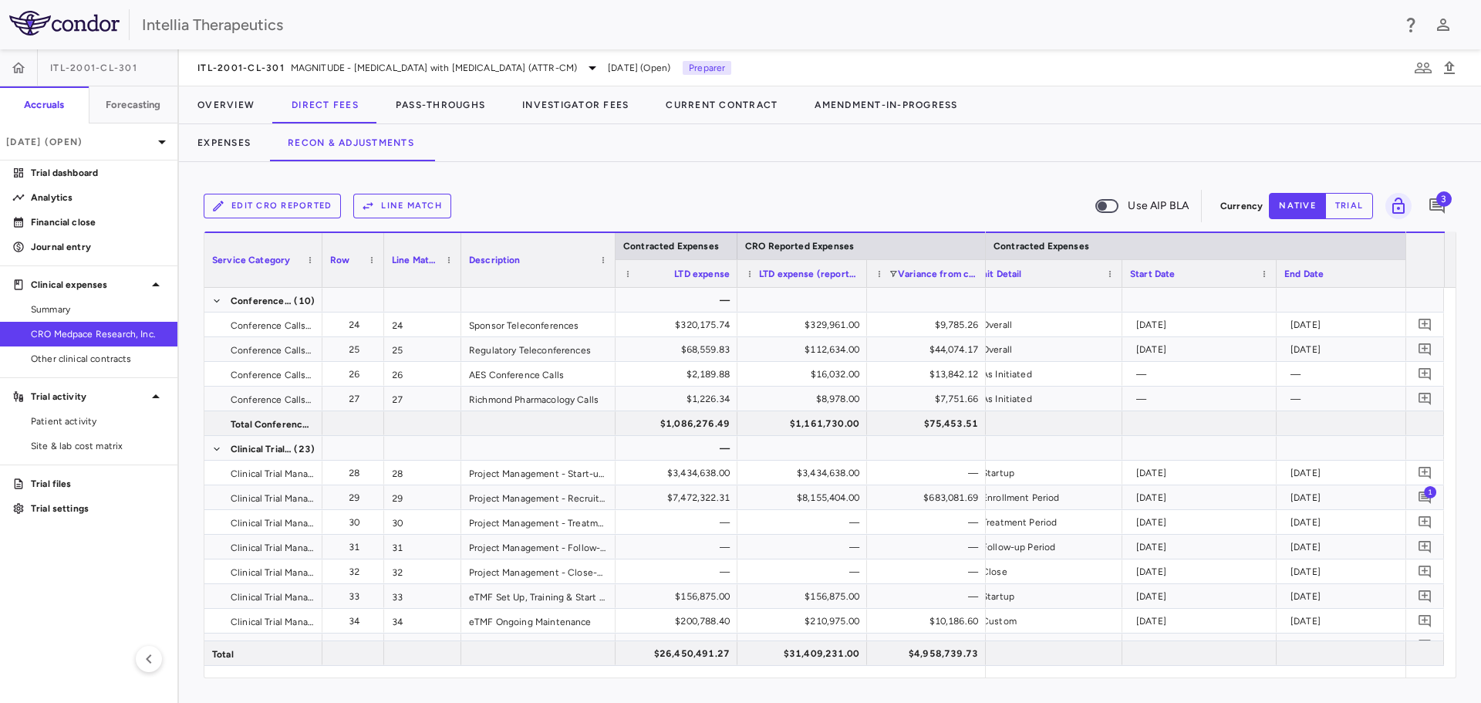
scroll to position [0, 966]
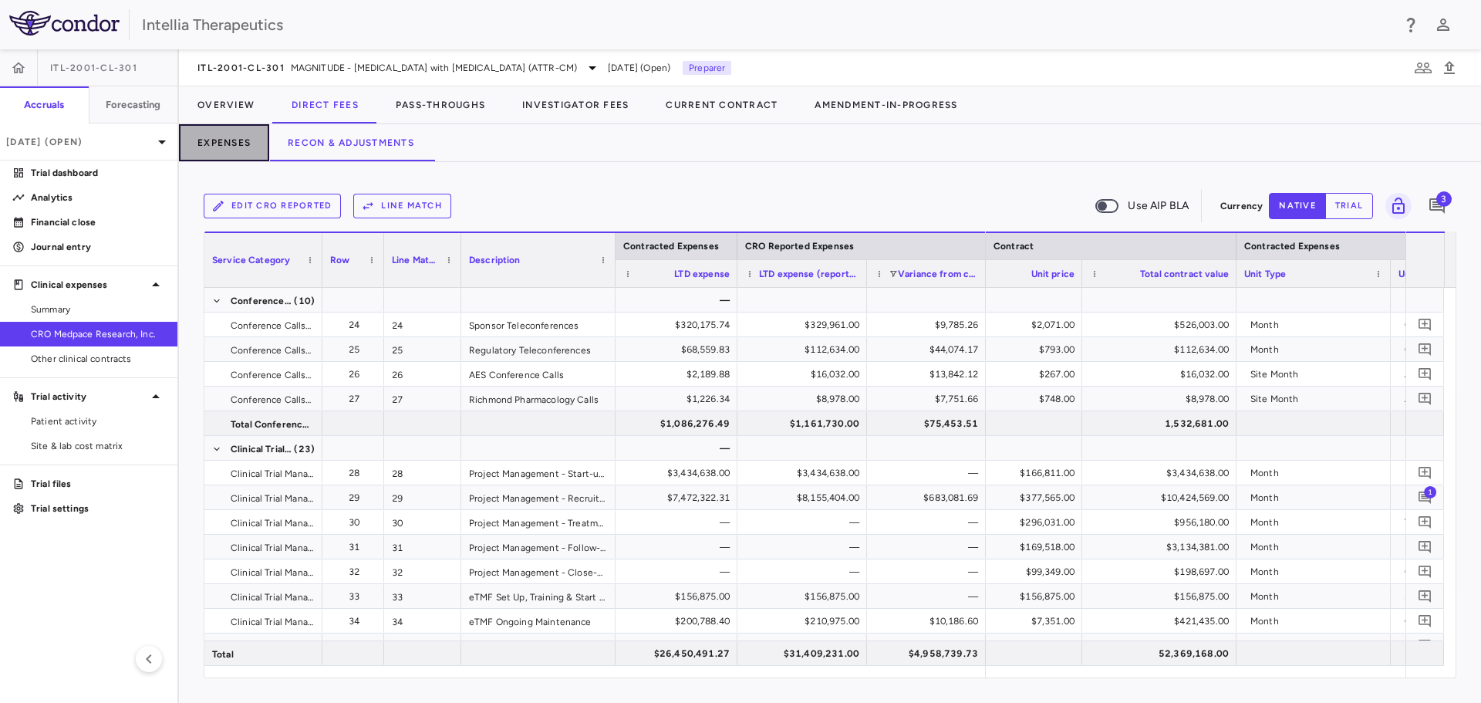
click at [218, 135] on button "Expenses" at bounding box center [224, 142] width 90 height 37
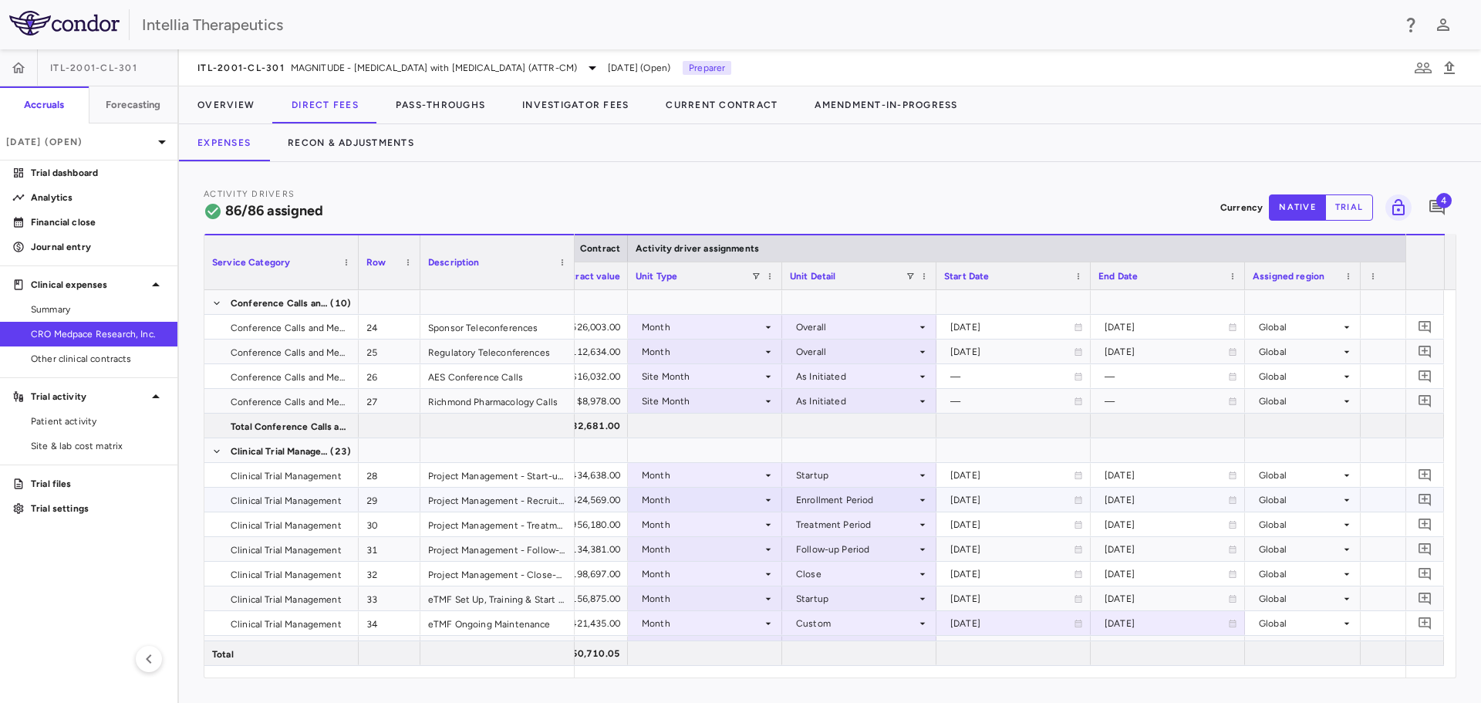
click at [911, 501] on div "Enrollment Period" at bounding box center [856, 499] width 120 height 25
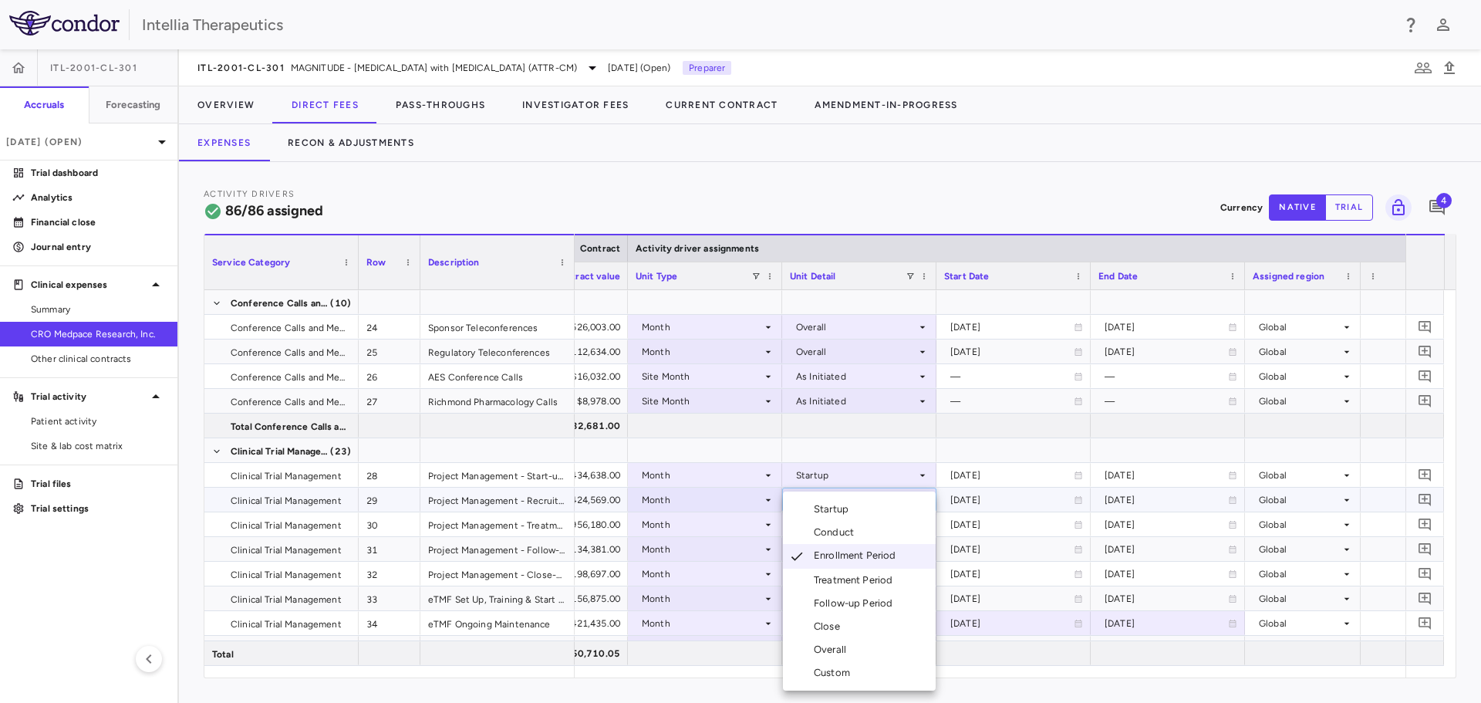
click at [892, 528] on li "Conduct" at bounding box center [859, 532] width 153 height 23
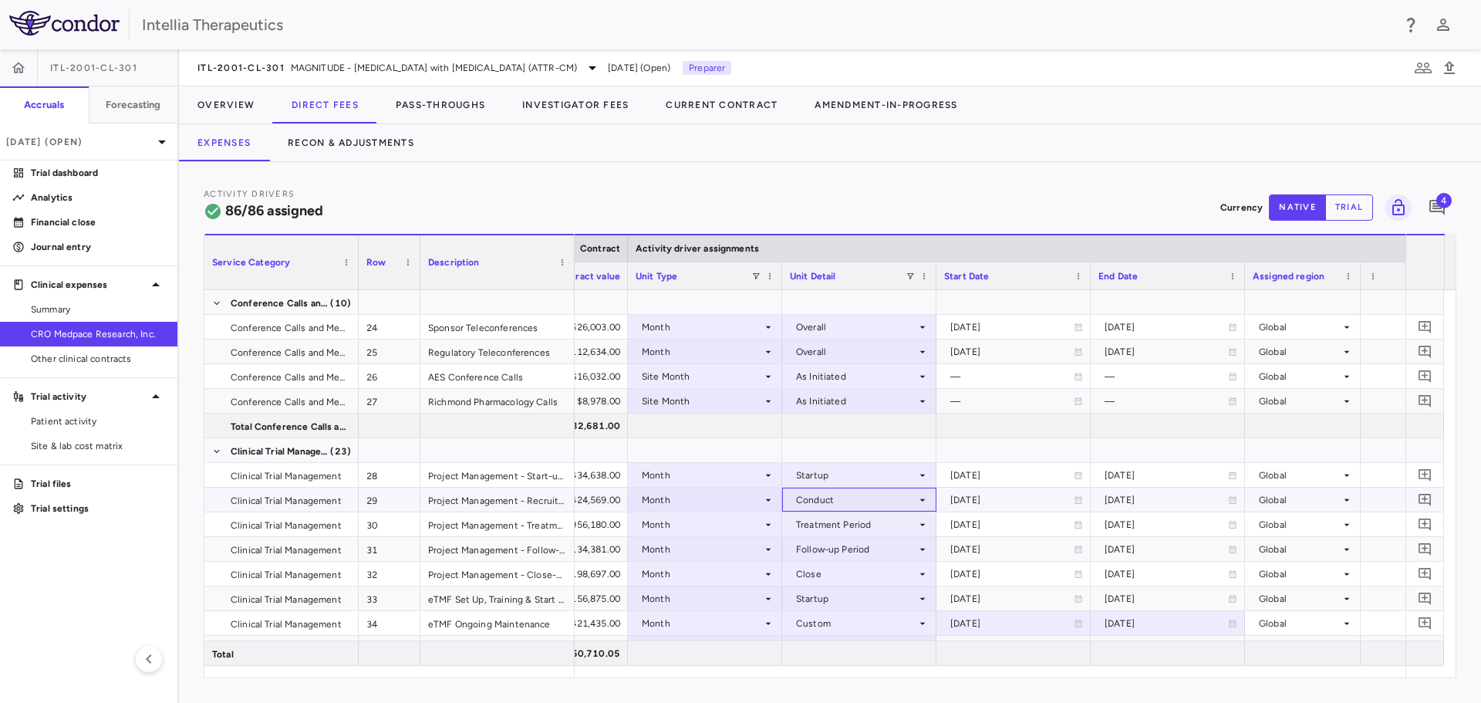
click at [906, 503] on div "Conduct" at bounding box center [856, 499] width 120 height 25
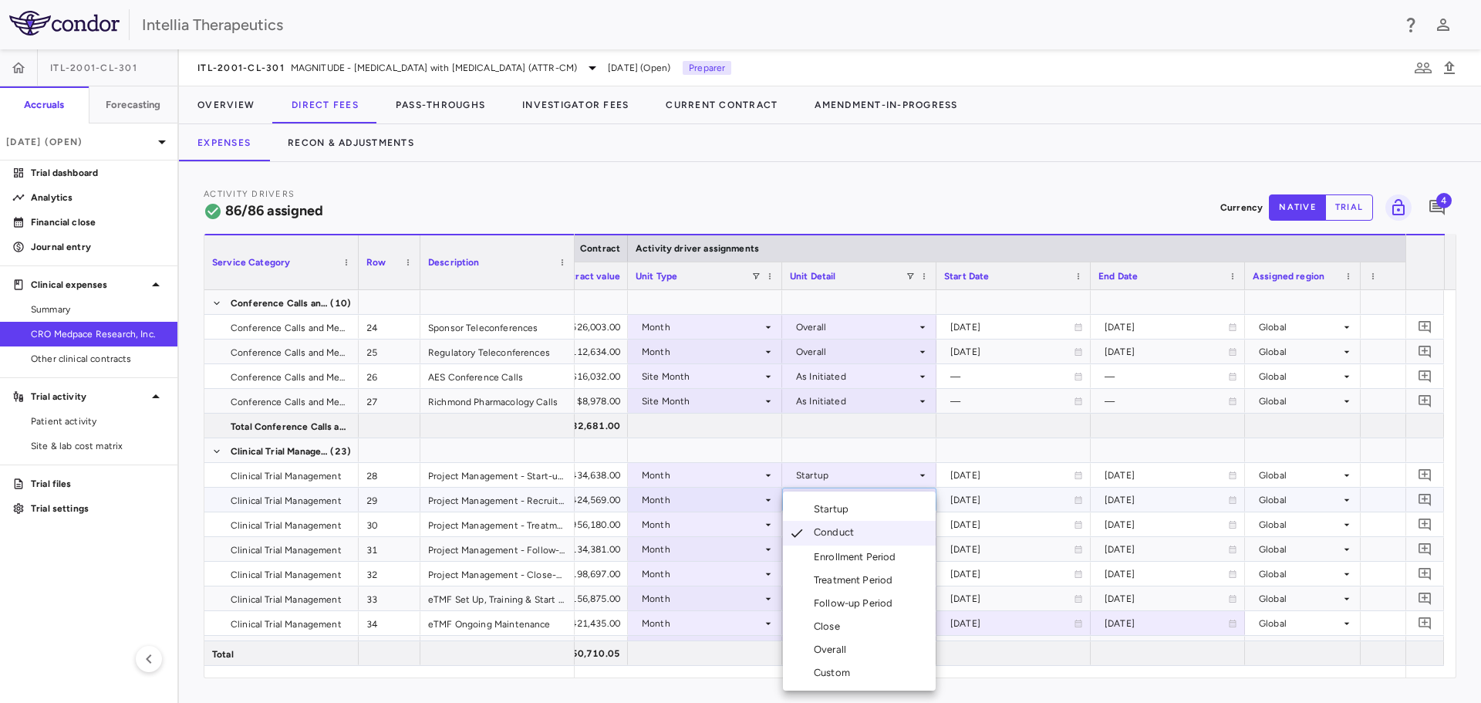
click at [876, 567] on li "Enrollment Period" at bounding box center [859, 556] width 153 height 23
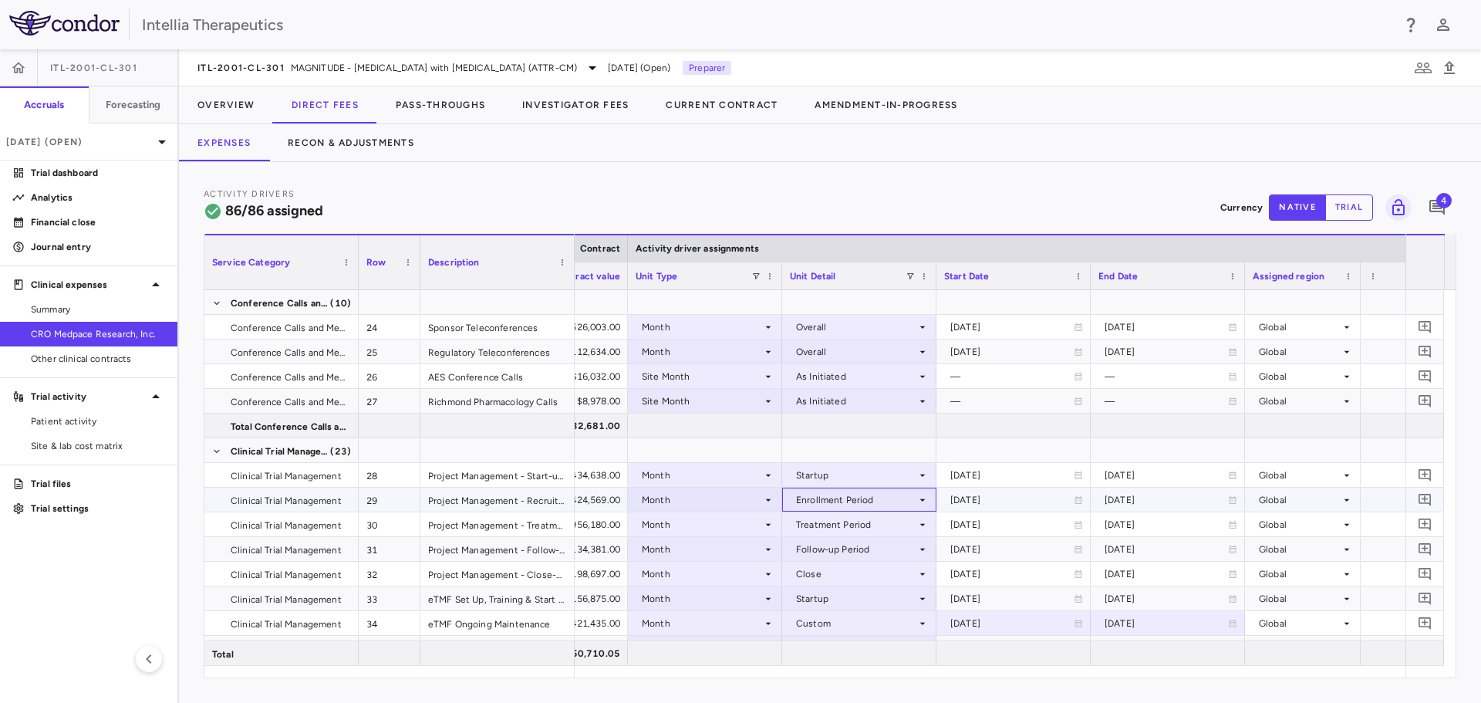
click at [892, 502] on div "Enrollment Period" at bounding box center [856, 499] width 120 height 25
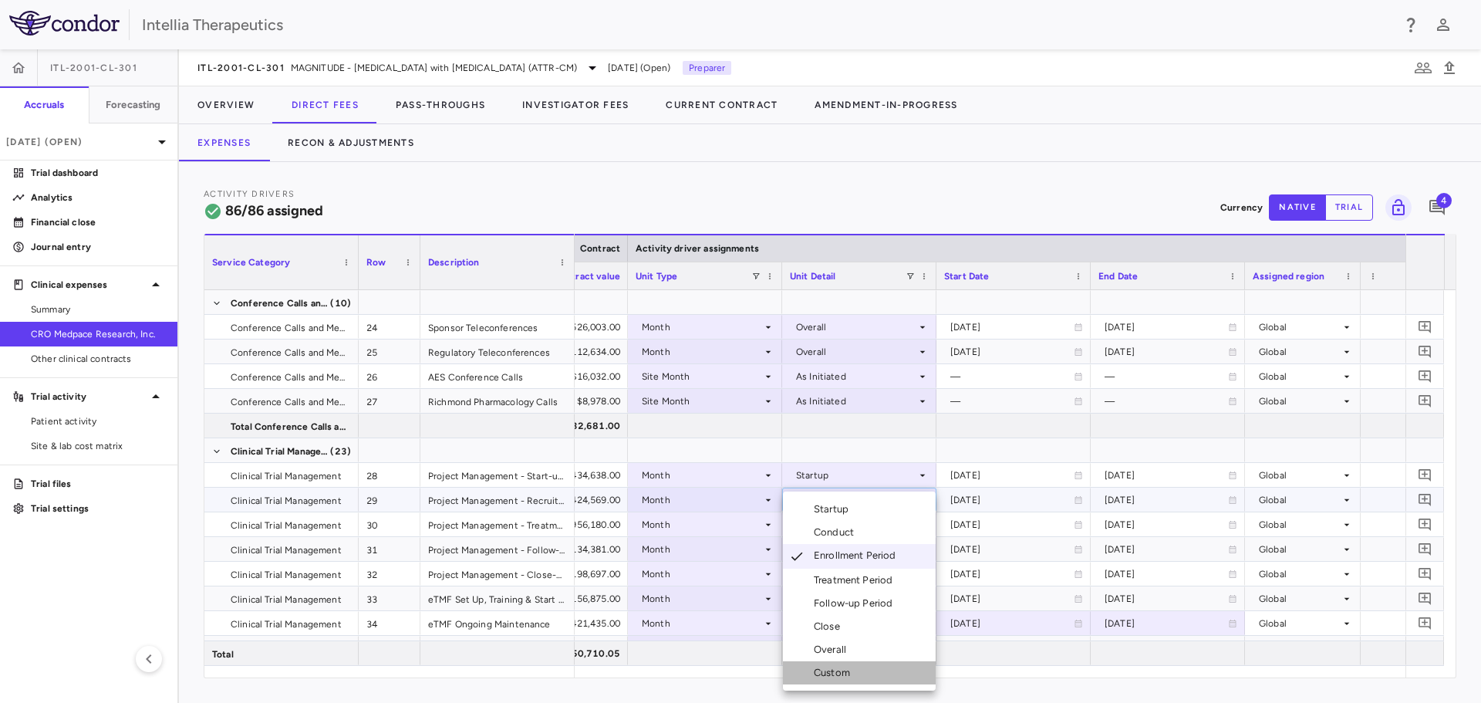
click at [877, 666] on li "Custom" at bounding box center [859, 672] width 153 height 23
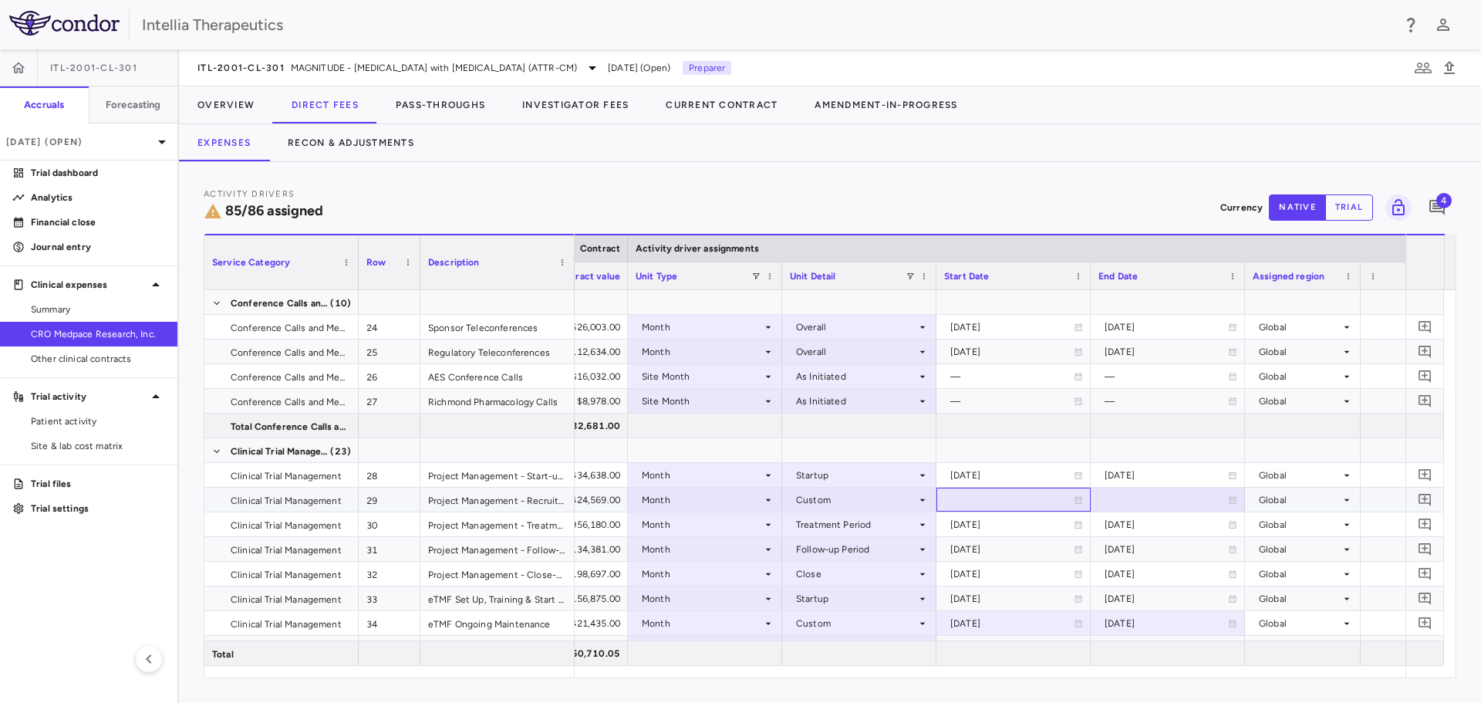
click at [1008, 501] on div at bounding box center [1013, 499] width 139 height 22
drag, startPoint x: 1053, startPoint y: 499, endPoint x: 1014, endPoint y: 507, distance: 39.5
click at [1014, 507] on input "**********" at bounding box center [999, 500] width 125 height 25
drag, startPoint x: 1048, startPoint y: 497, endPoint x: 969, endPoint y: 502, distance: 79.6
click at [969, 502] on input "**********" at bounding box center [999, 500] width 125 height 25
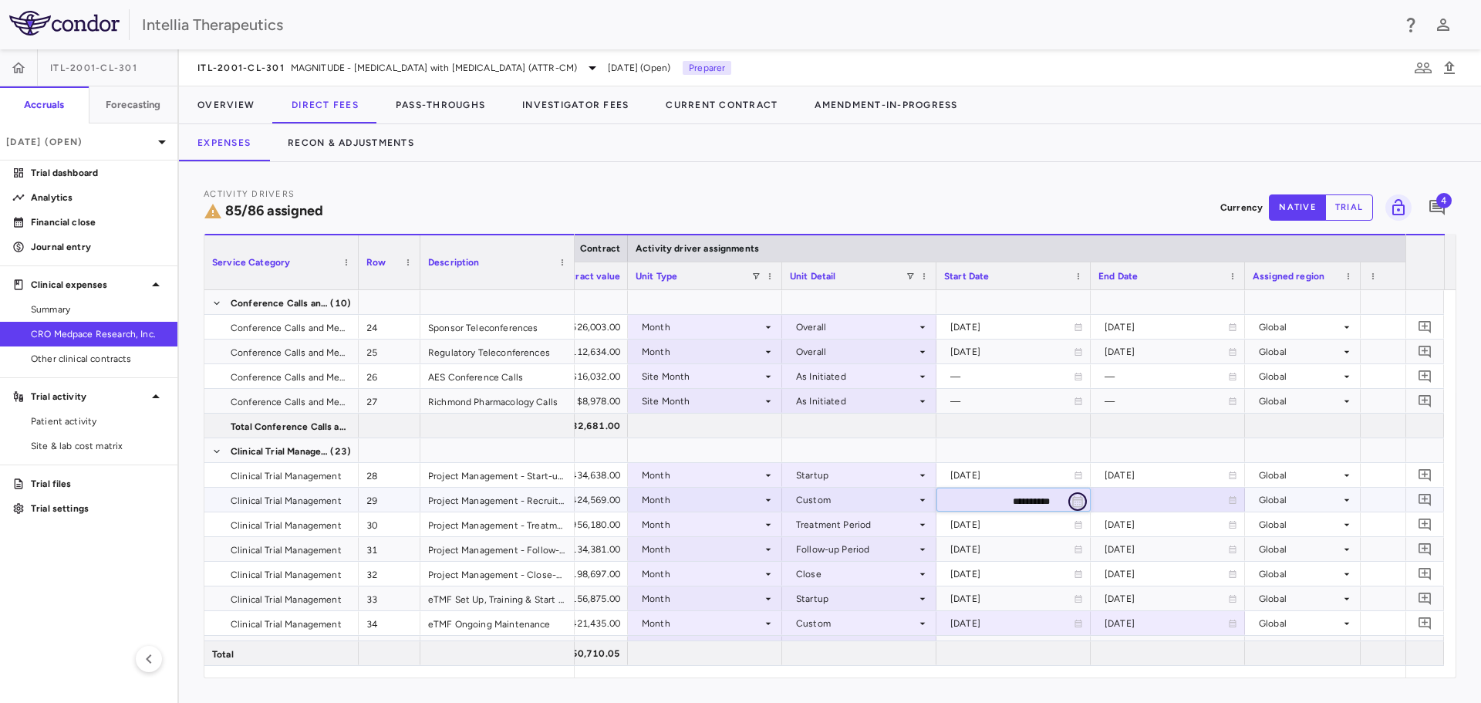
click at [1072, 494] on icon "Choose date, selected date is Oct 10, 2025" at bounding box center [1077, 501] width 14 height 14
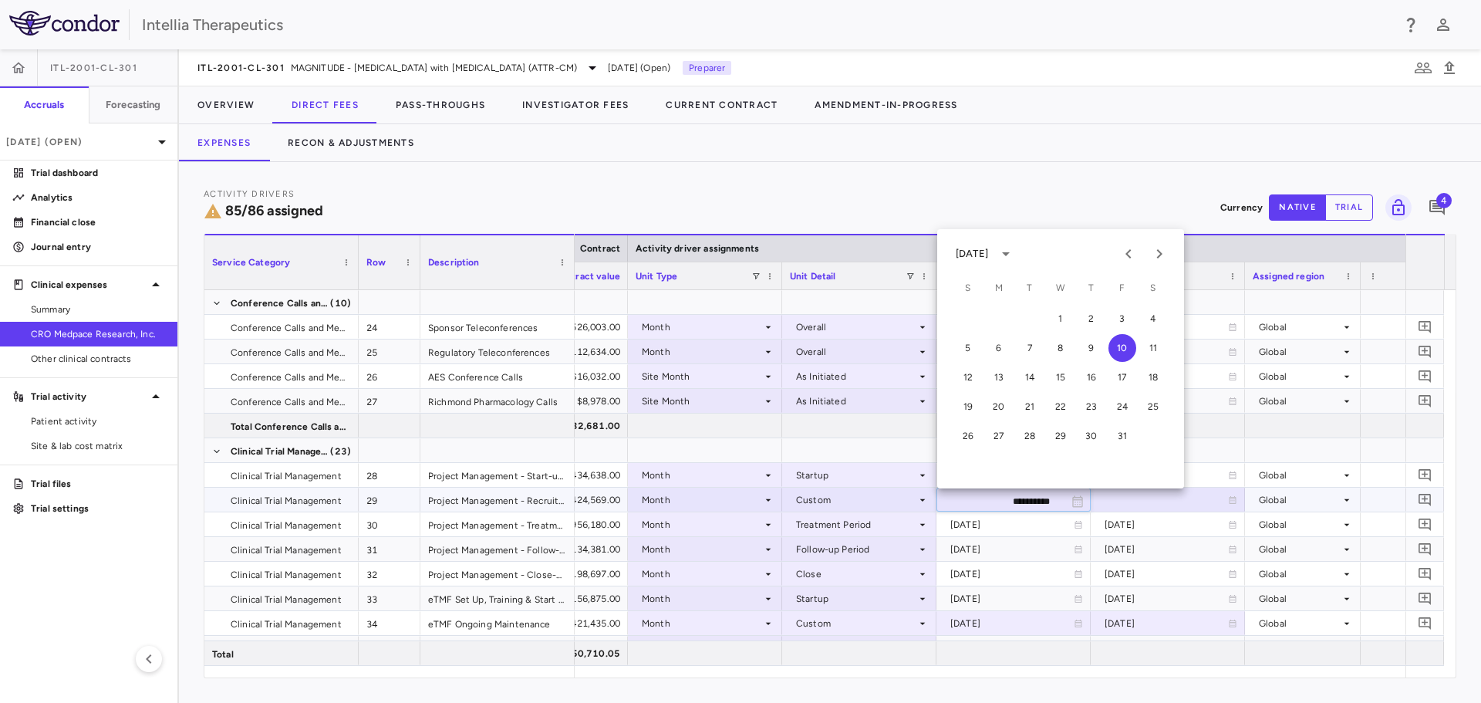
click at [1050, 500] on input "**********" at bounding box center [999, 500] width 125 height 25
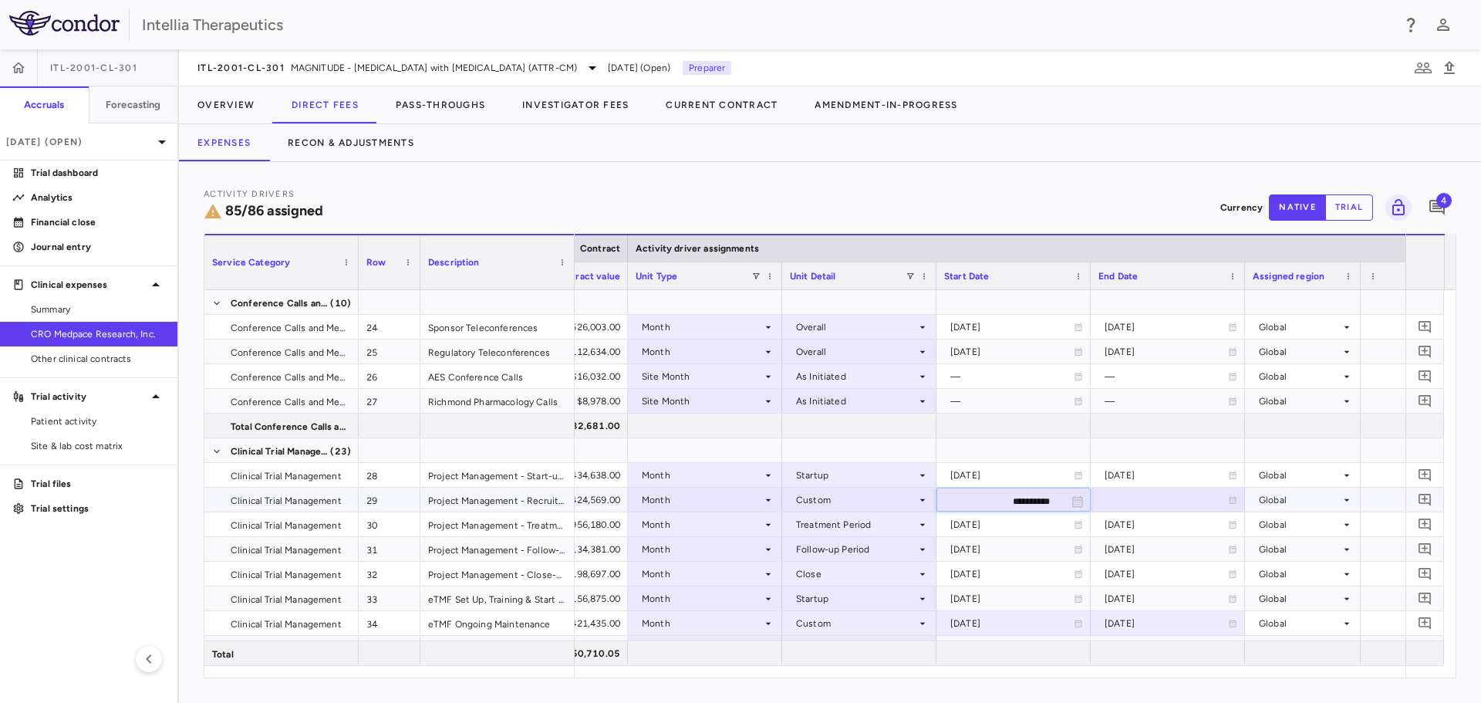
click at [1030, 500] on input "**********" at bounding box center [999, 500] width 125 height 25
click at [1030, 501] on input "**********" at bounding box center [999, 500] width 125 height 25
click at [1013, 504] on input "**********" at bounding box center [999, 500] width 125 height 25
type input "**********"
click at [1114, 504] on div at bounding box center [1167, 499] width 139 height 22
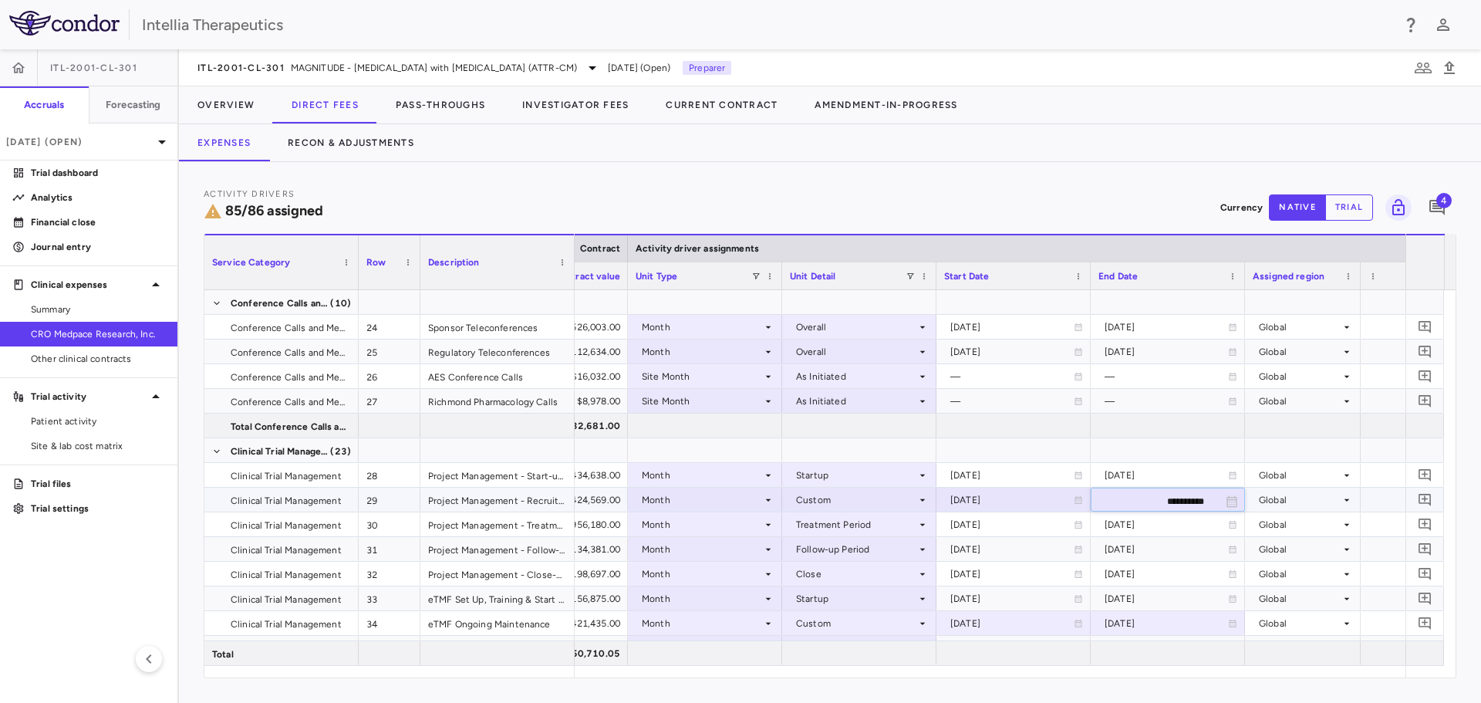
click at [1153, 496] on input "**********" at bounding box center [1153, 500] width 125 height 25
click at [1185, 501] on input "**********" at bounding box center [1153, 500] width 125 height 25
type input "**********"
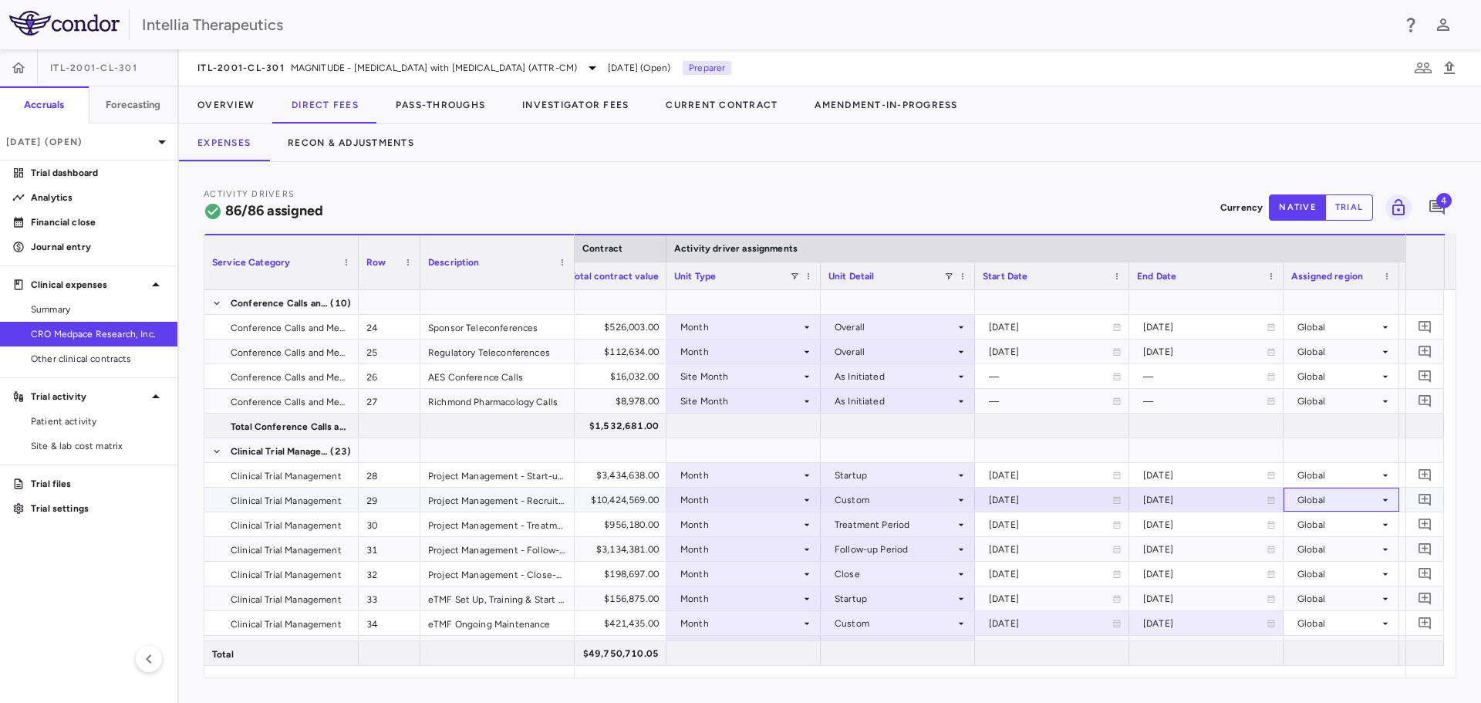
click at [1357, 500] on div "Global" at bounding box center [1338, 499] width 82 height 25
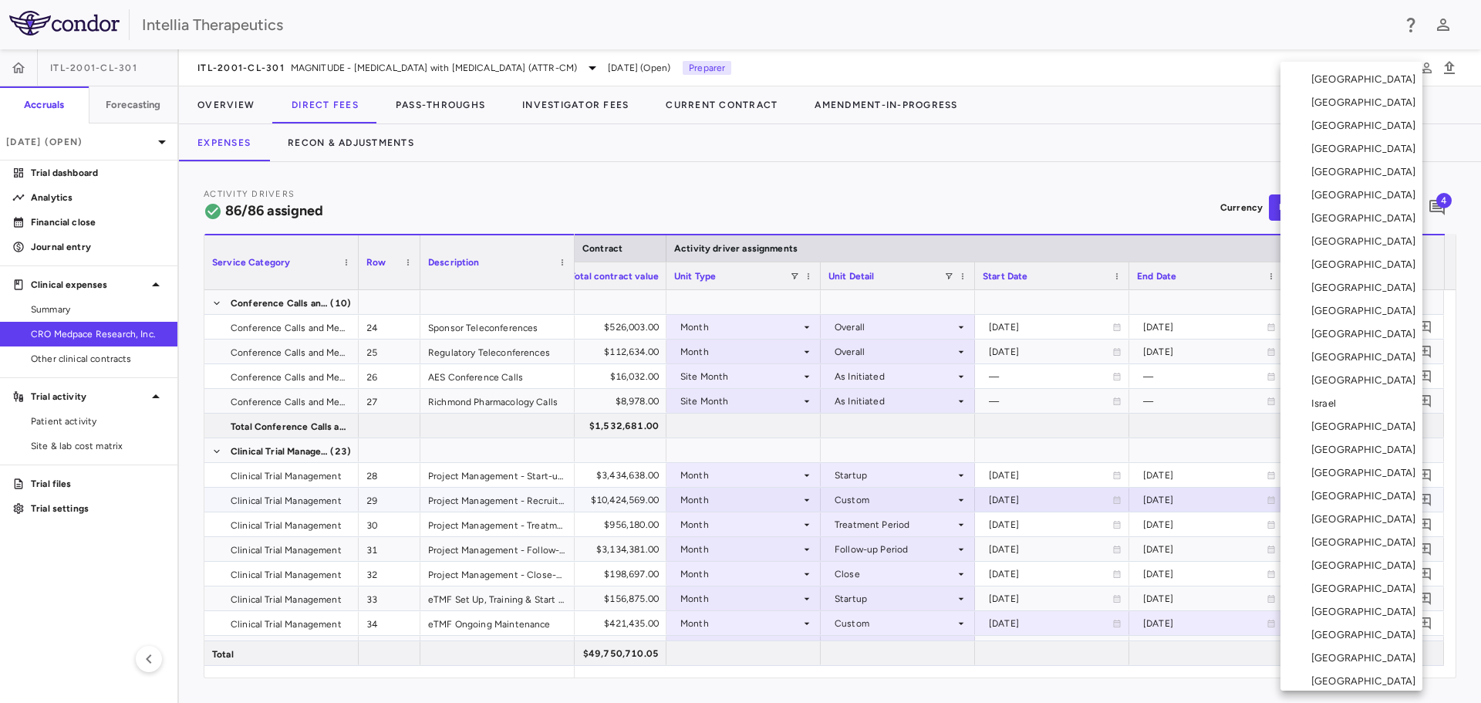
click at [913, 512] on div at bounding box center [740, 351] width 1481 height 703
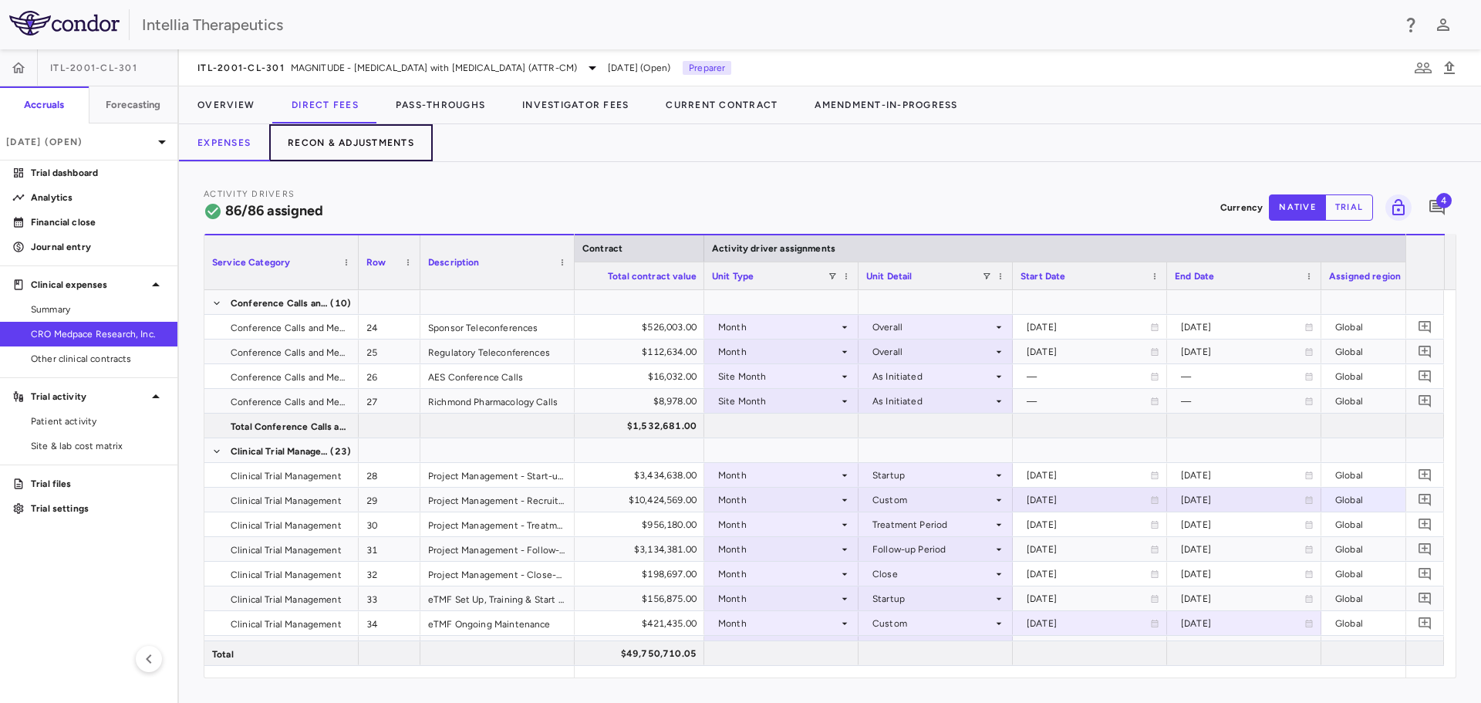
click at [386, 143] on button "Recon & Adjustments" at bounding box center [350, 142] width 163 height 37
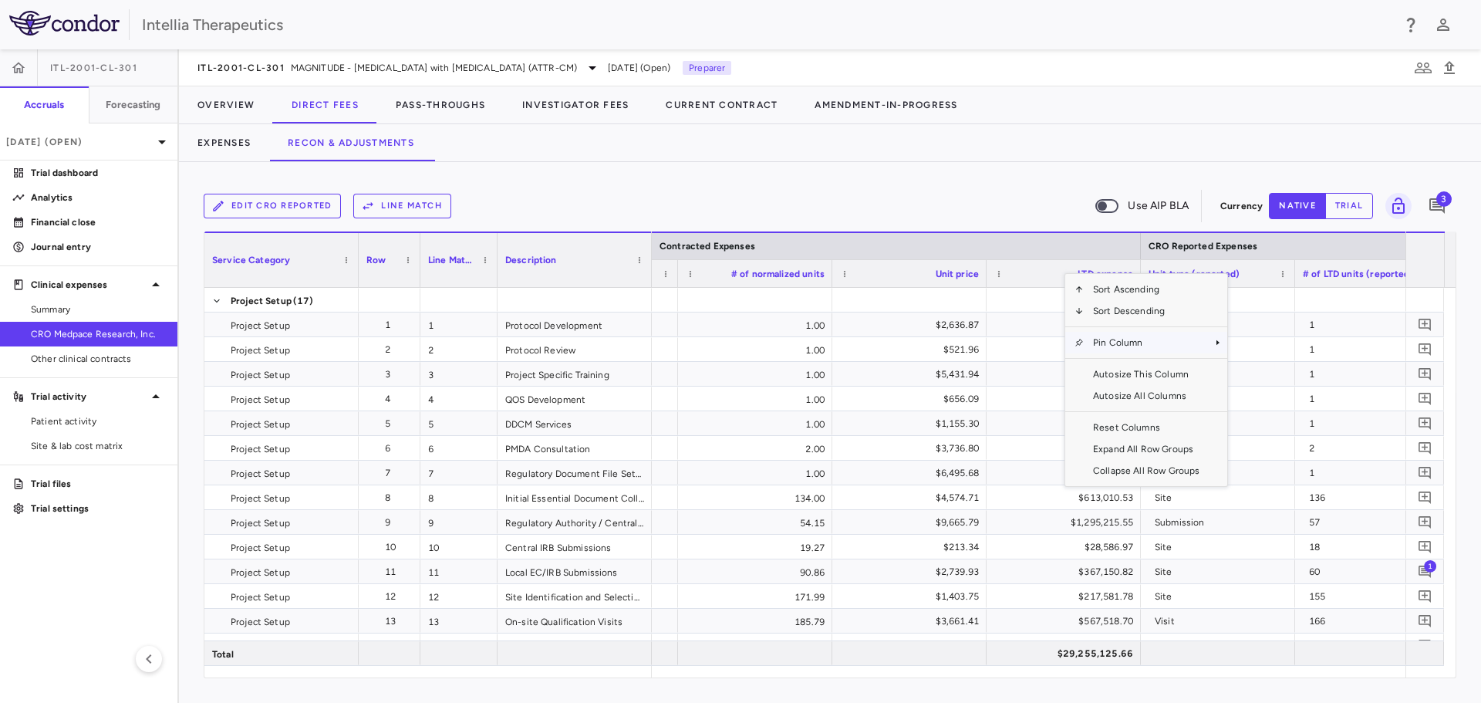
click at [1097, 343] on span "Pin Column" at bounding box center [1146, 343] width 125 height 22
click at [1201, 342] on span "Pin Column" at bounding box center [1146, 343] width 125 height 22
click at [1252, 362] on span "Pin Left" at bounding box center [1271, 370] width 58 height 22
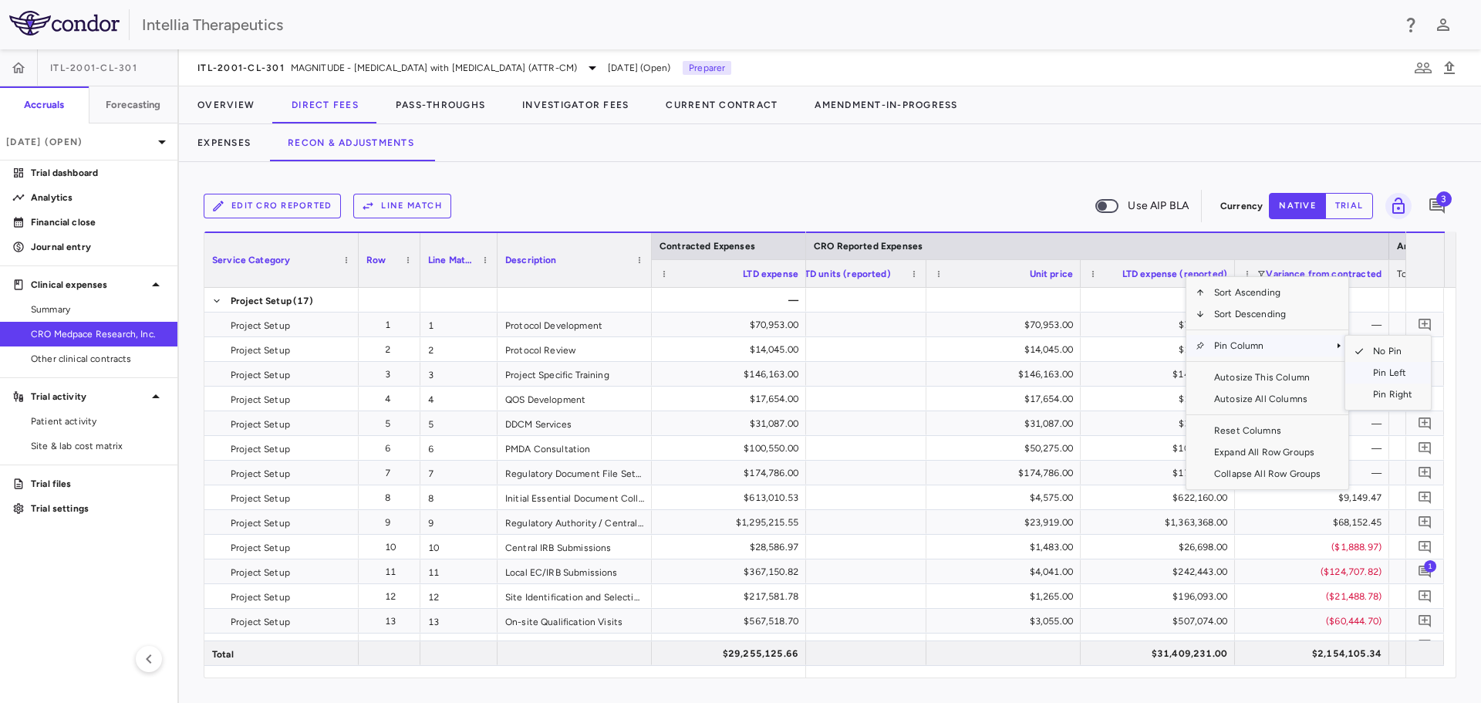
click at [1370, 368] on span "Pin Left" at bounding box center [1392, 373] width 58 height 22
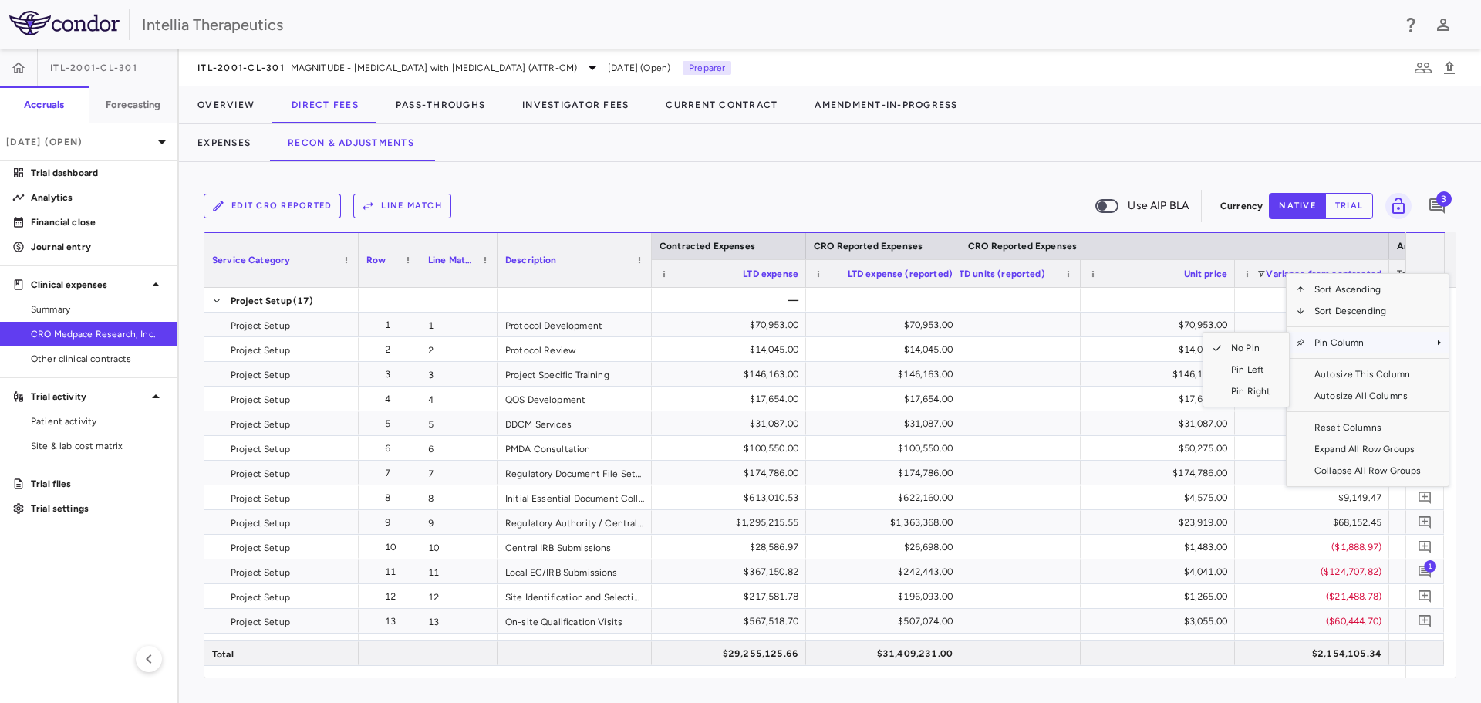
click at [1347, 345] on span "Pin Column" at bounding box center [1367, 343] width 125 height 22
click at [1330, 350] on span "Pin Column" at bounding box center [1367, 343] width 125 height 22
click at [1242, 376] on span "Pin Left" at bounding box center [1251, 370] width 58 height 22
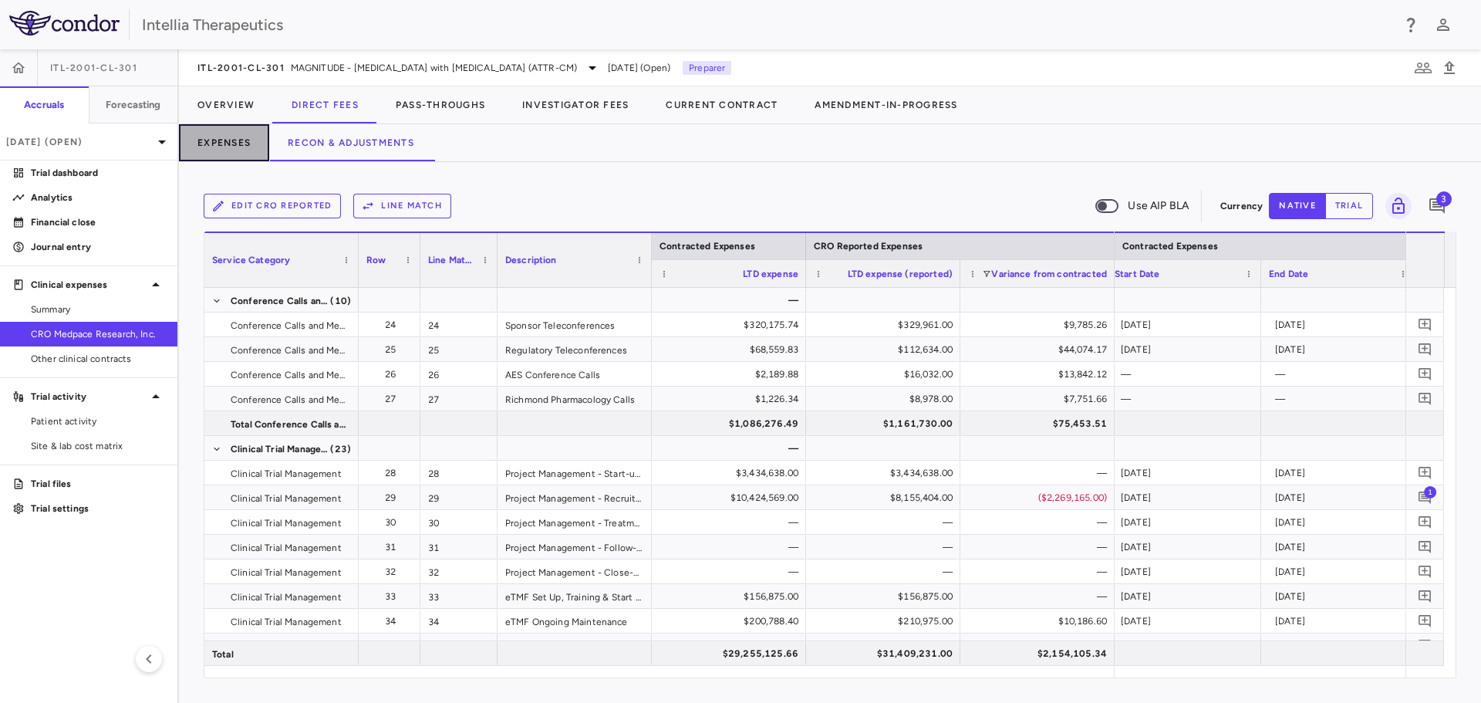
click at [246, 139] on button "Expenses" at bounding box center [224, 142] width 90 height 37
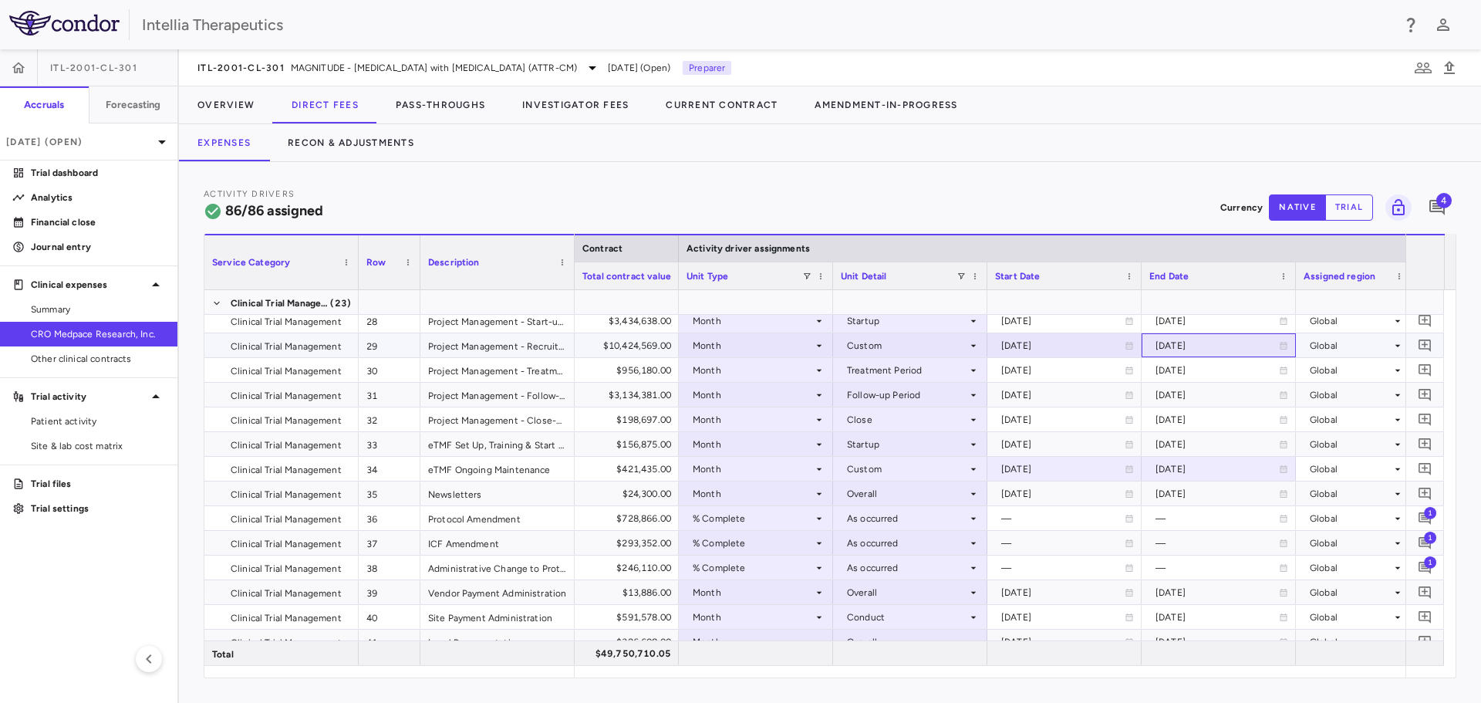
click at [1176, 341] on div "[DATE]" at bounding box center [1216, 345] width 123 height 25
click at [1213, 351] on input "**********" at bounding box center [1204, 346] width 125 height 25
click at [1250, 342] on input "**********" at bounding box center [1204, 346] width 125 height 25
type input "**********"
click at [1162, 196] on div "Activity Drivers 86/86 assigned Currency native trial 4" at bounding box center [830, 207] width 1252 height 41
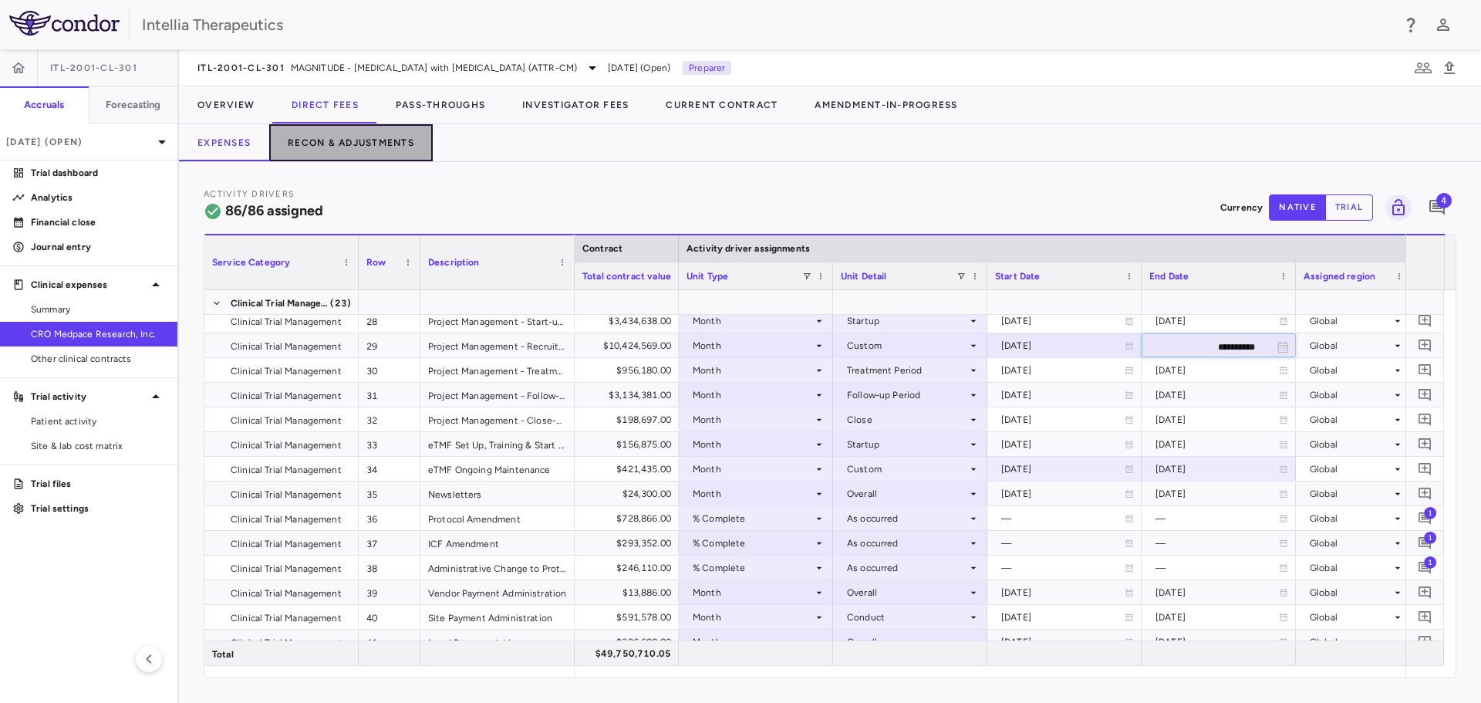
click at [392, 143] on button "Recon & Adjustments" at bounding box center [350, 142] width 163 height 37
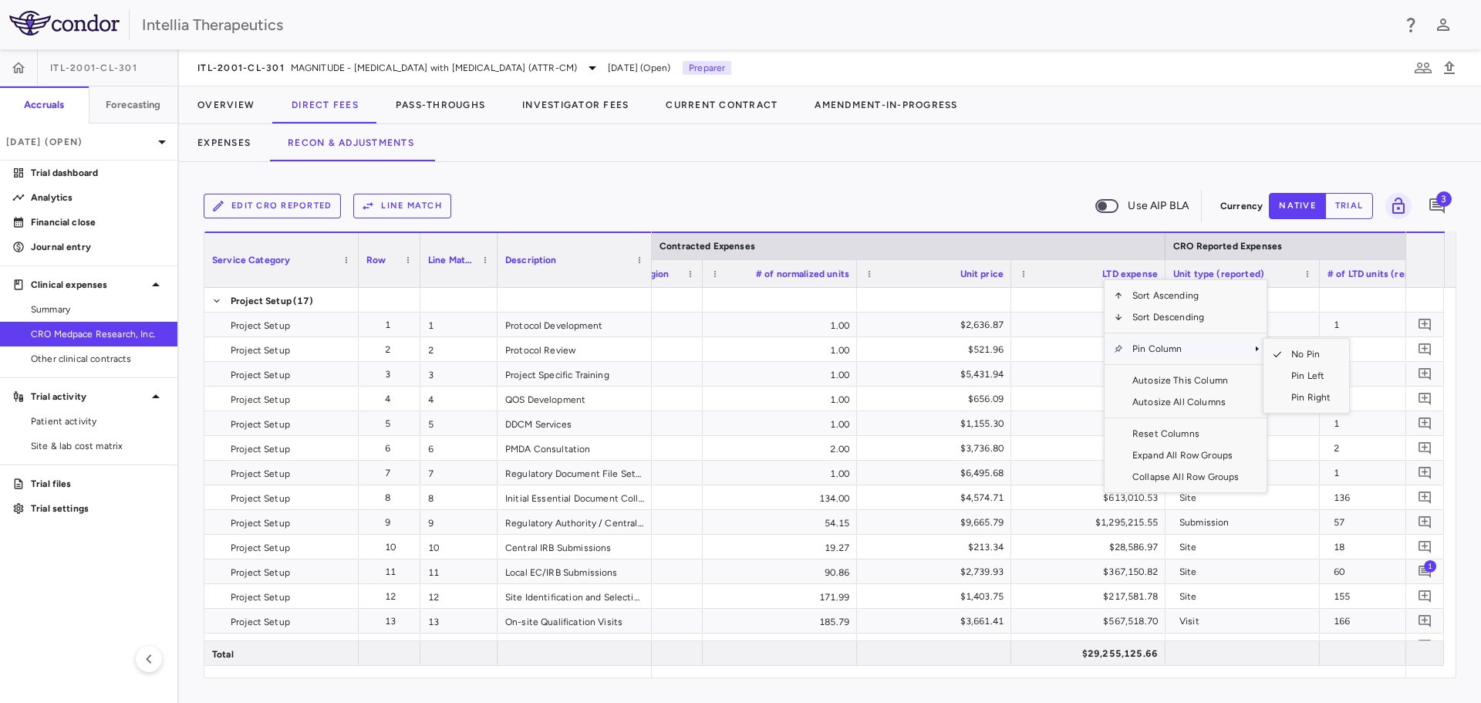
click at [1161, 352] on span "Pin Column" at bounding box center [1185, 349] width 125 height 22
click at [1276, 377] on span "SubMenu" at bounding box center [1272, 376] width 19 height 22
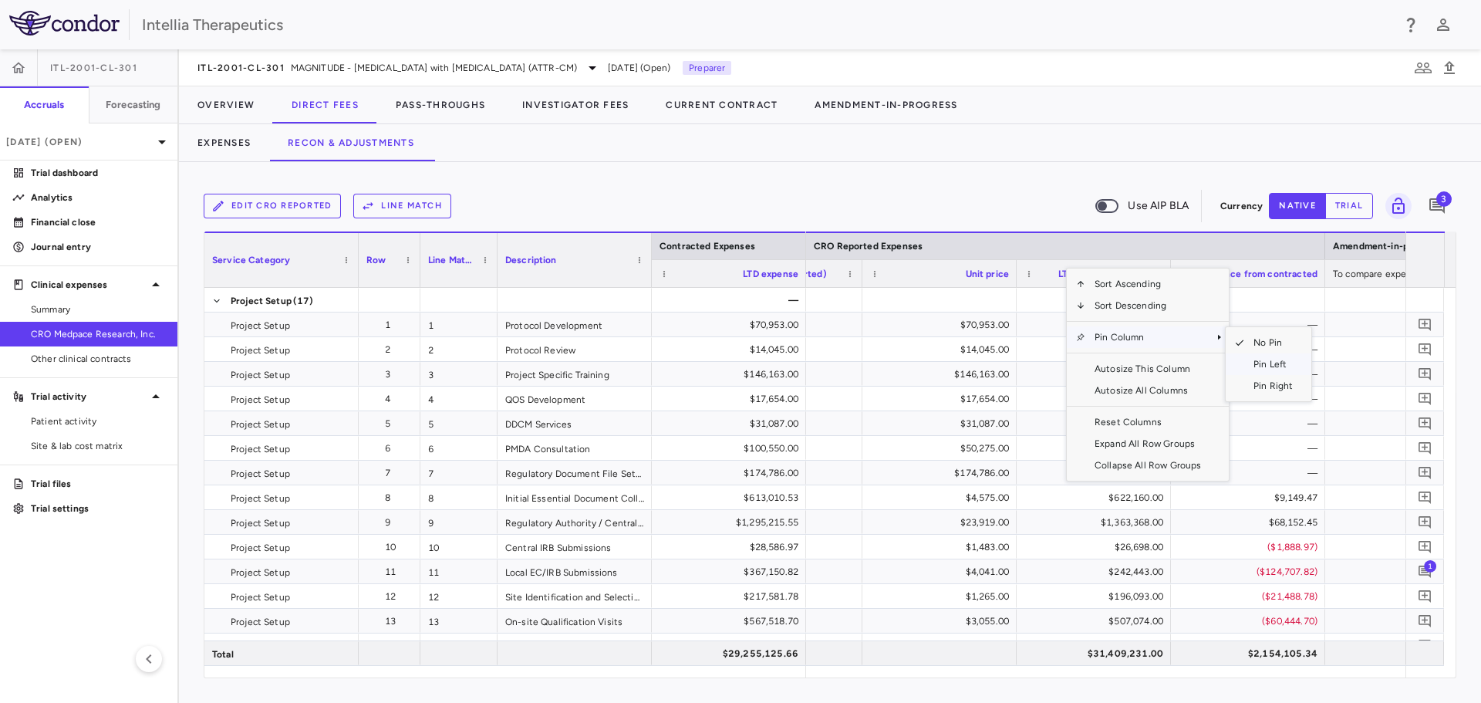
click at [1243, 369] on span "SubMenu" at bounding box center [1234, 364] width 19 height 22
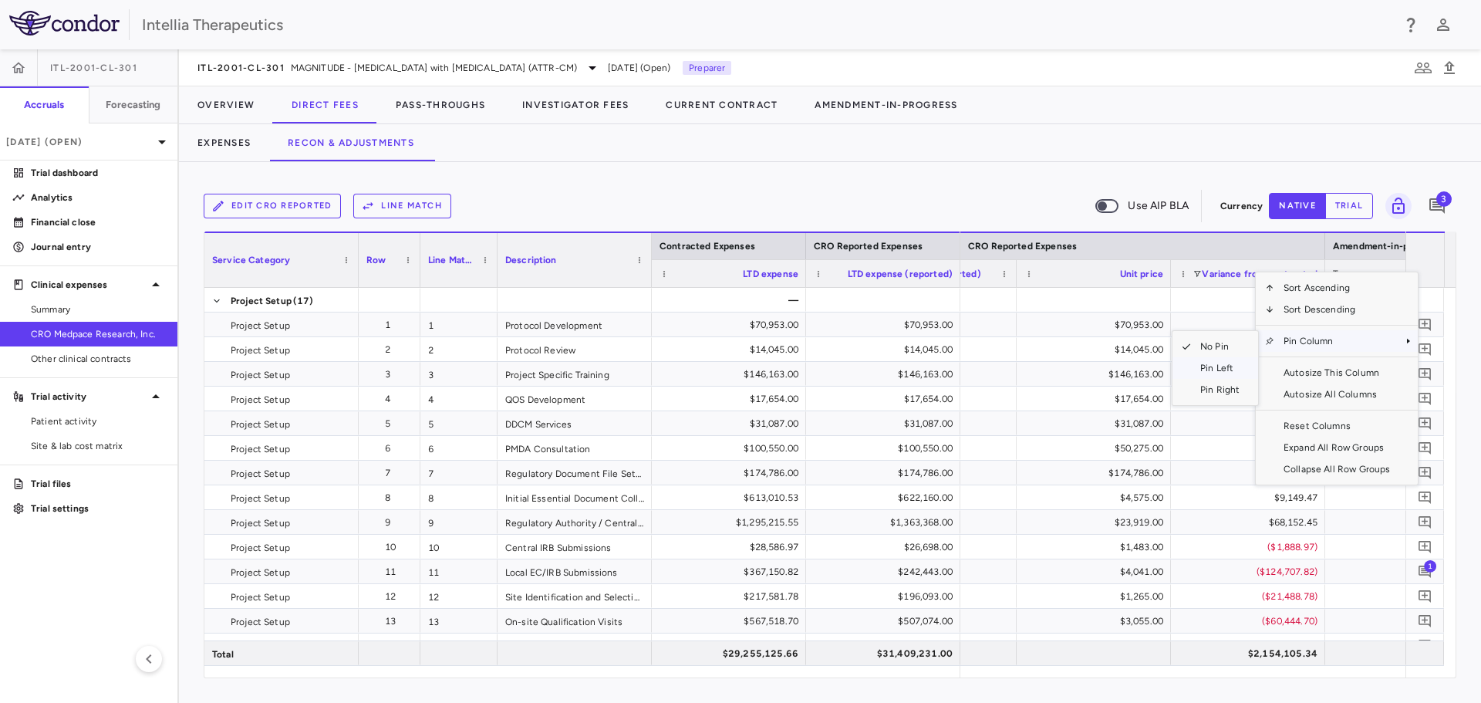
click at [1219, 370] on span "Pin Left" at bounding box center [1220, 368] width 58 height 22
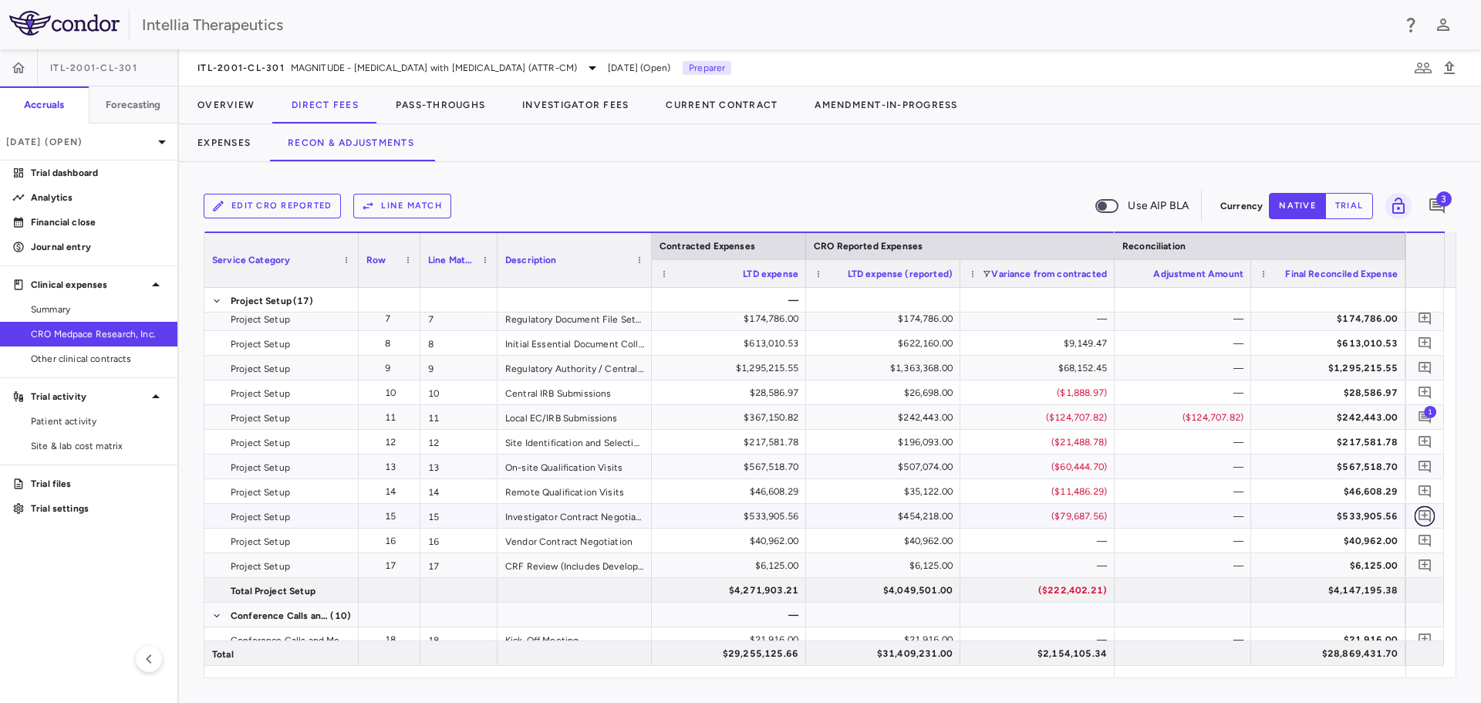
click at [1419, 516] on icon "Add comment" at bounding box center [1424, 516] width 12 height 12
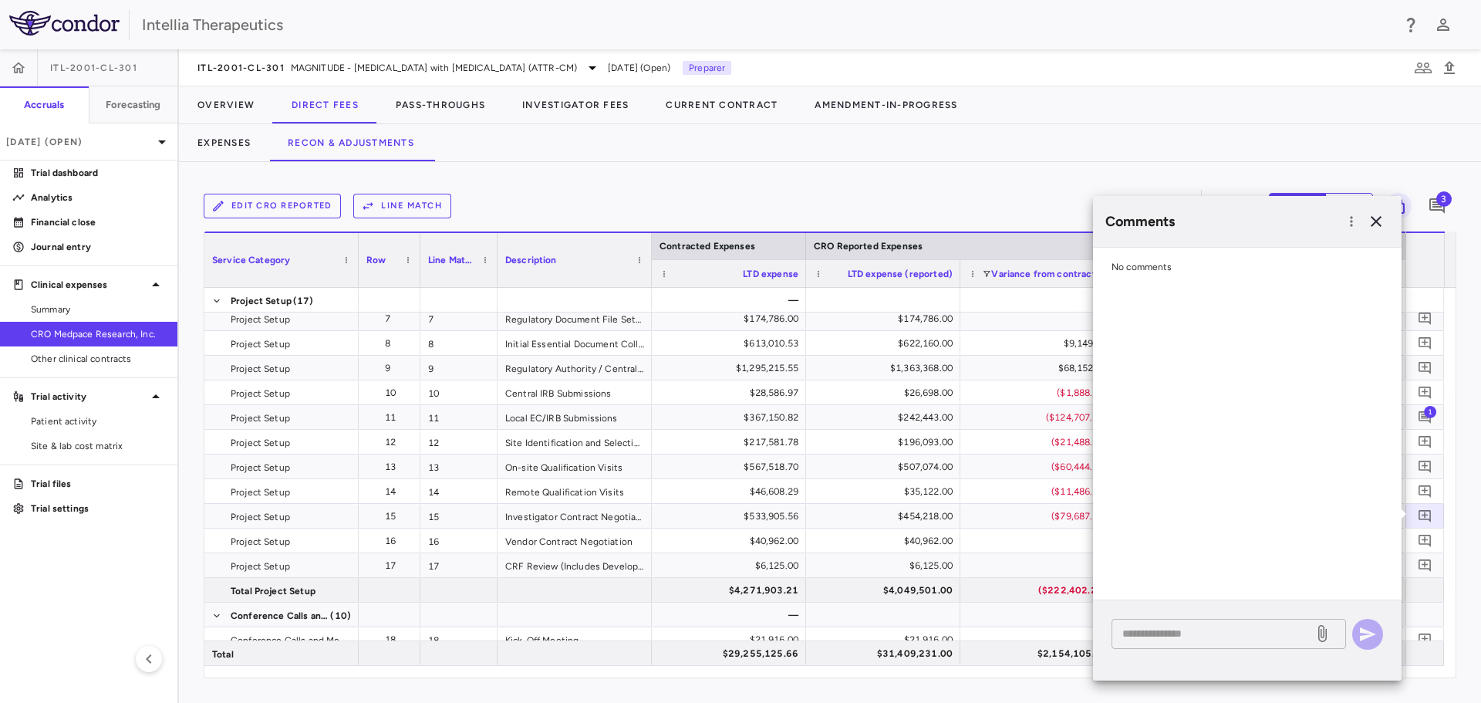
click at [1246, 636] on textarea at bounding box center [1212, 633] width 180 height 17
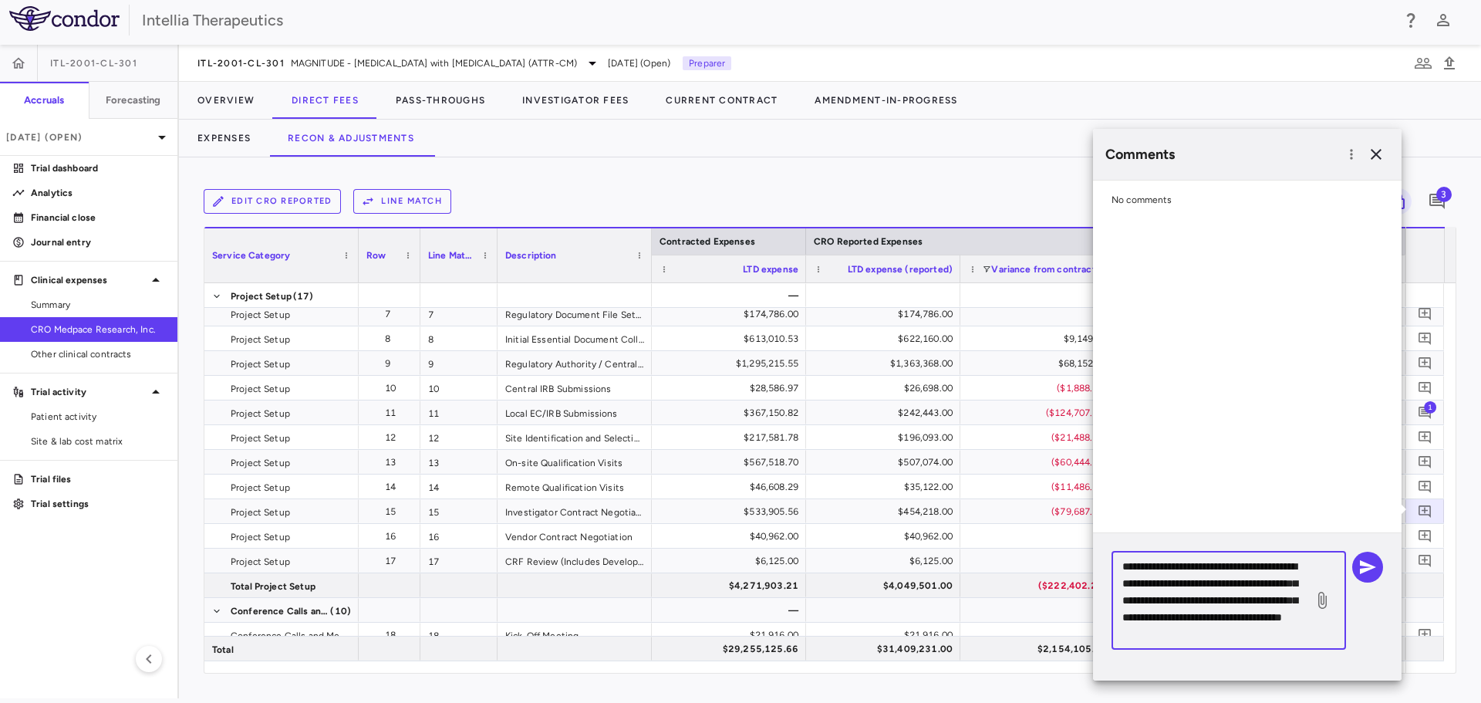
type textarea "**********"
click at [1369, 579] on button "button" at bounding box center [1367, 566] width 31 height 31
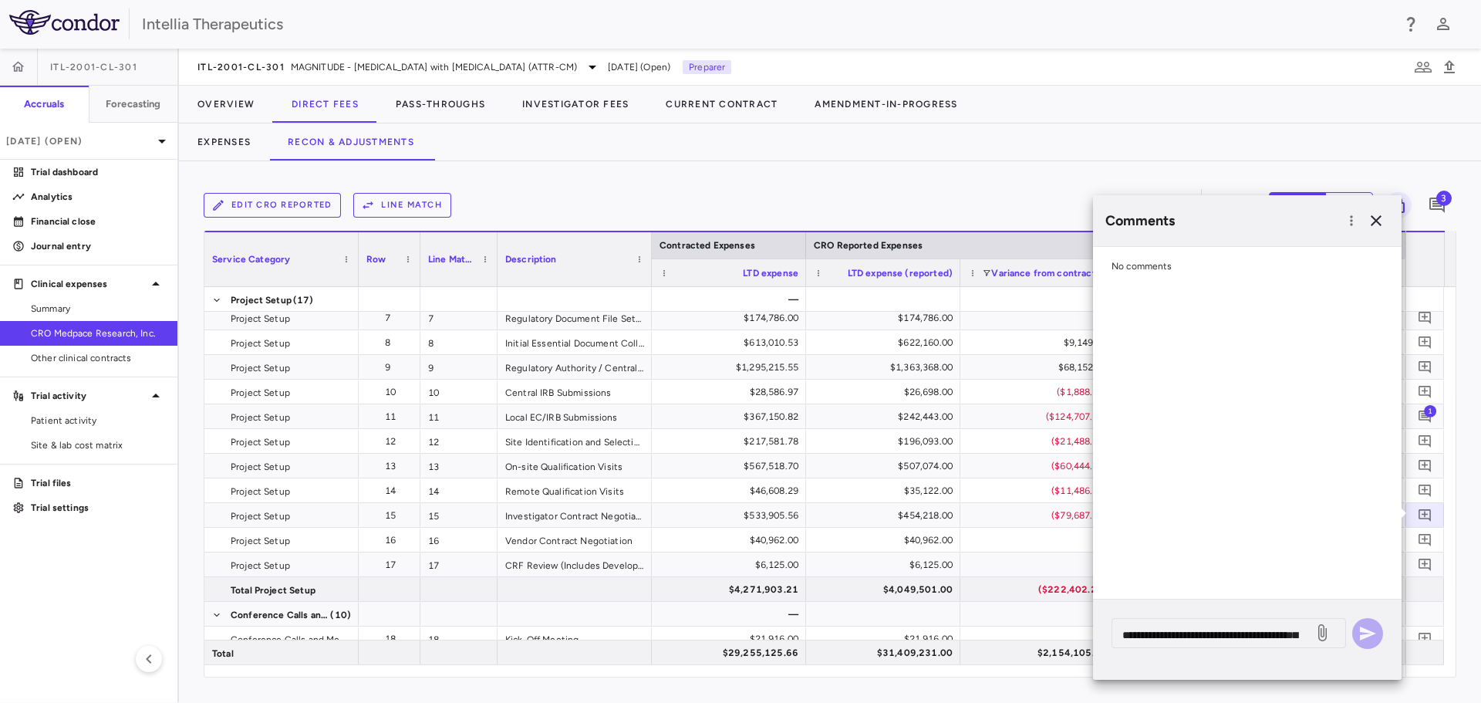
scroll to position [0, 0]
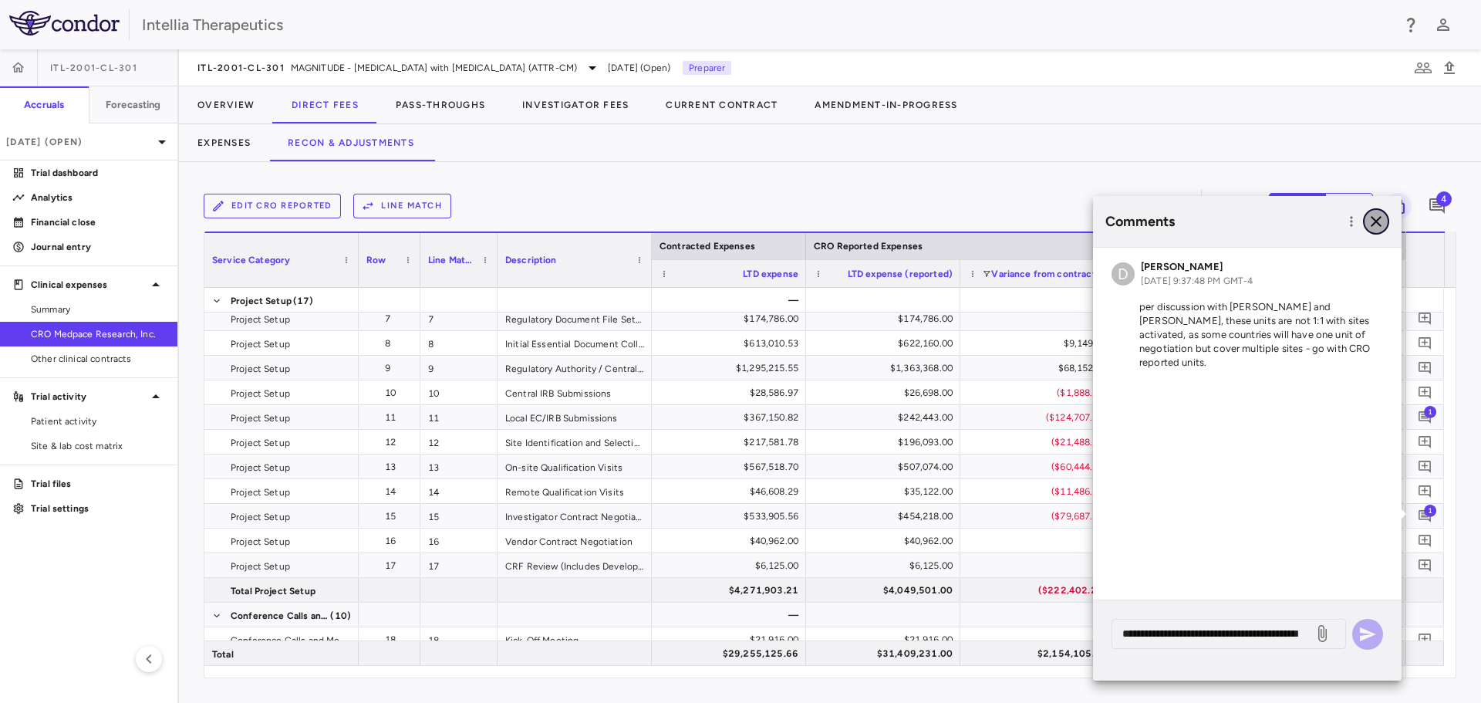
click at [1379, 224] on icon "button" at bounding box center [1375, 221] width 11 height 11
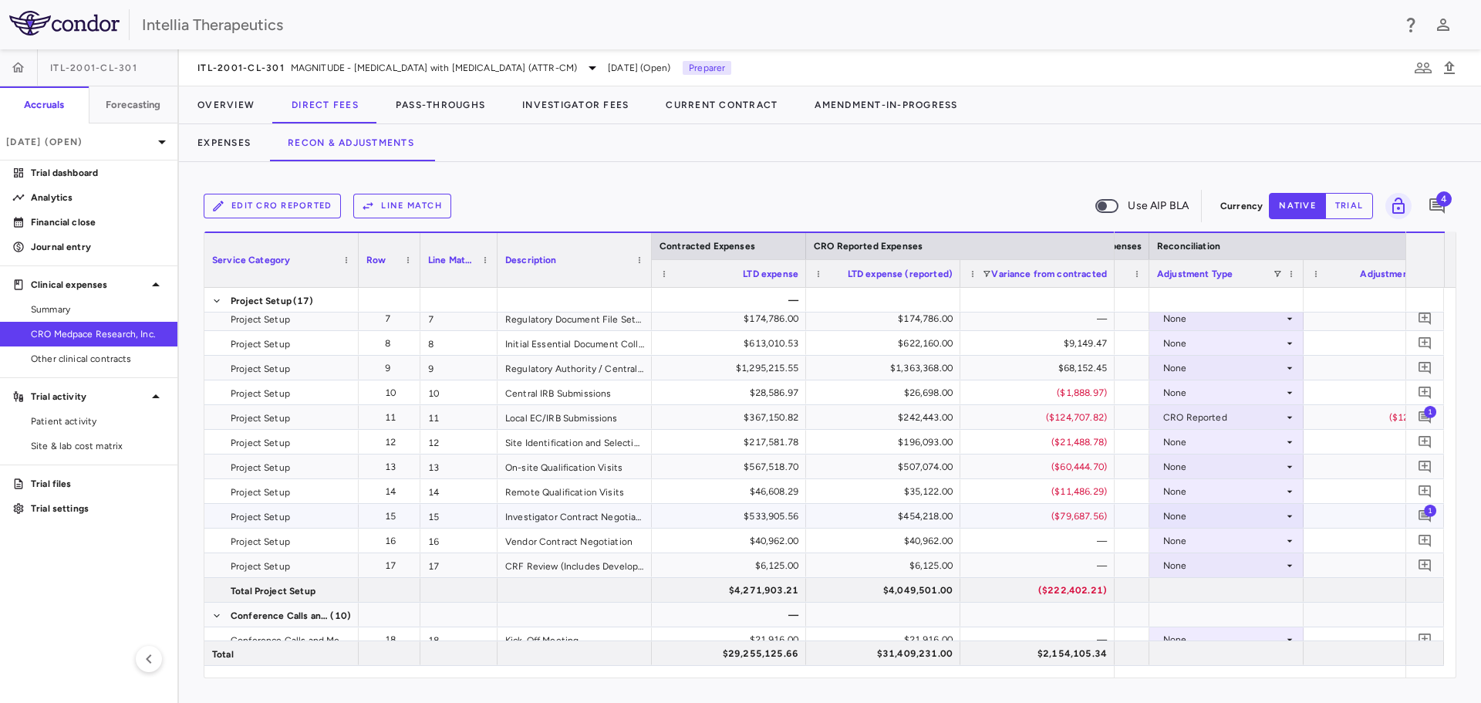
click at [1249, 520] on div "None" at bounding box center [1223, 516] width 120 height 25
click at [1224, 566] on div "CRO Reported" at bounding box center [1217, 569] width 73 height 14
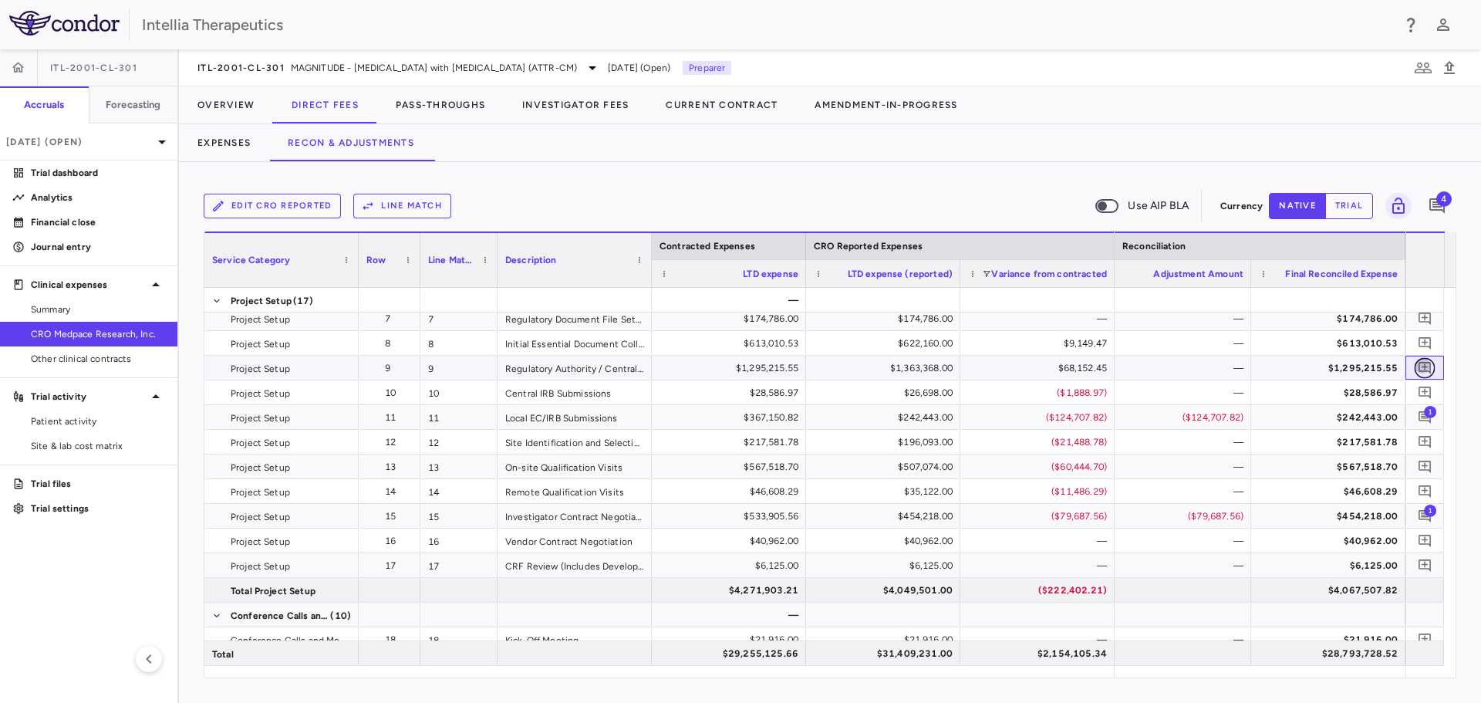
click at [1425, 371] on icon "Add comment" at bounding box center [1424, 368] width 12 height 12
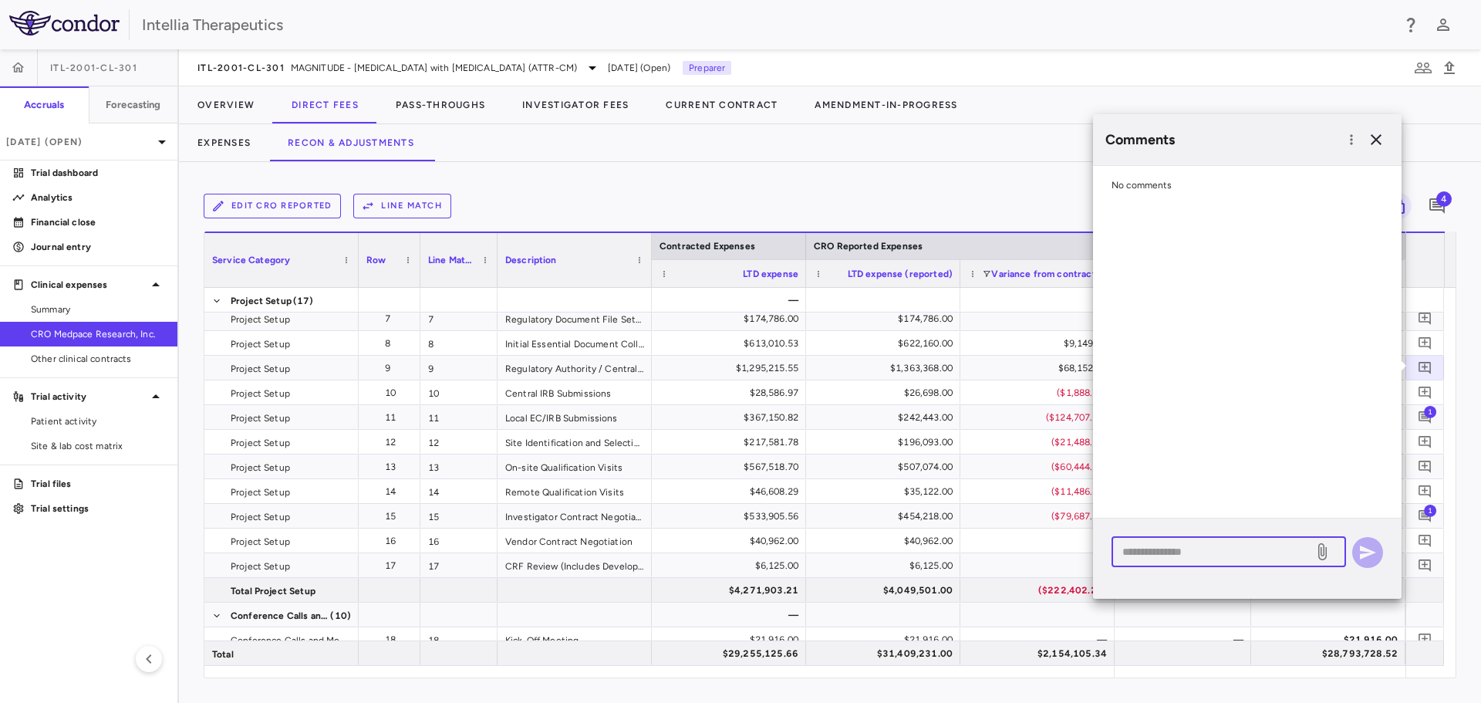
click at [1276, 549] on textarea at bounding box center [1212, 551] width 180 height 17
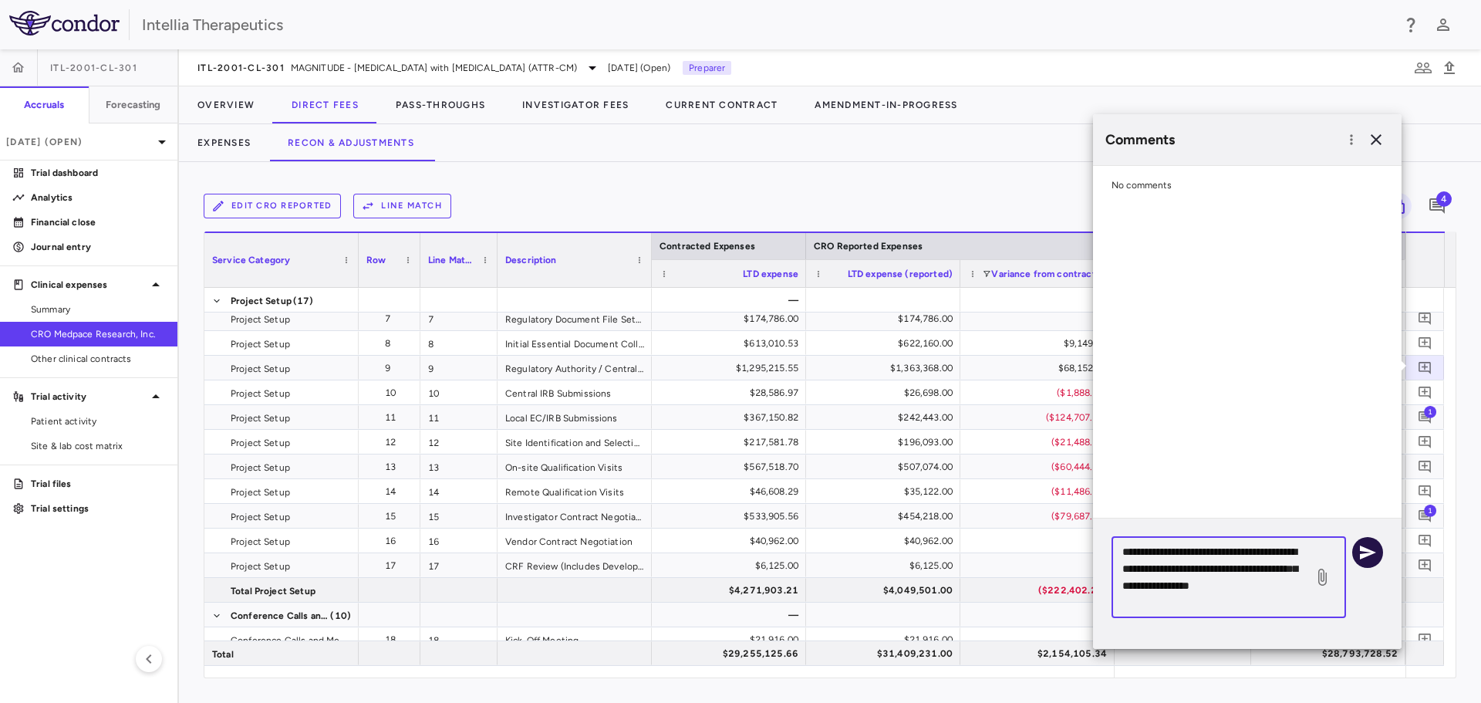
type textarea "**********"
click at [1376, 558] on icon "button" at bounding box center [1367, 552] width 19 height 19
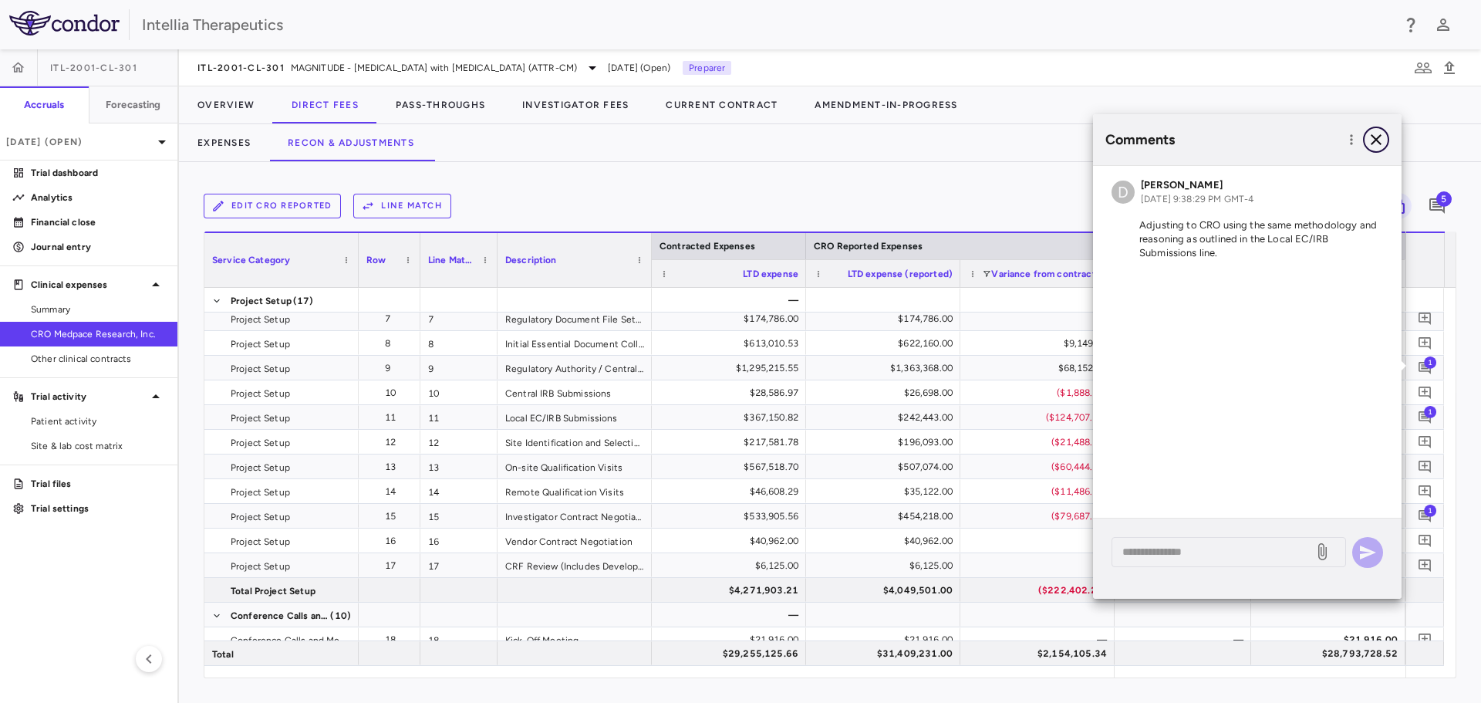
click at [1370, 146] on icon "button" at bounding box center [1376, 139] width 19 height 19
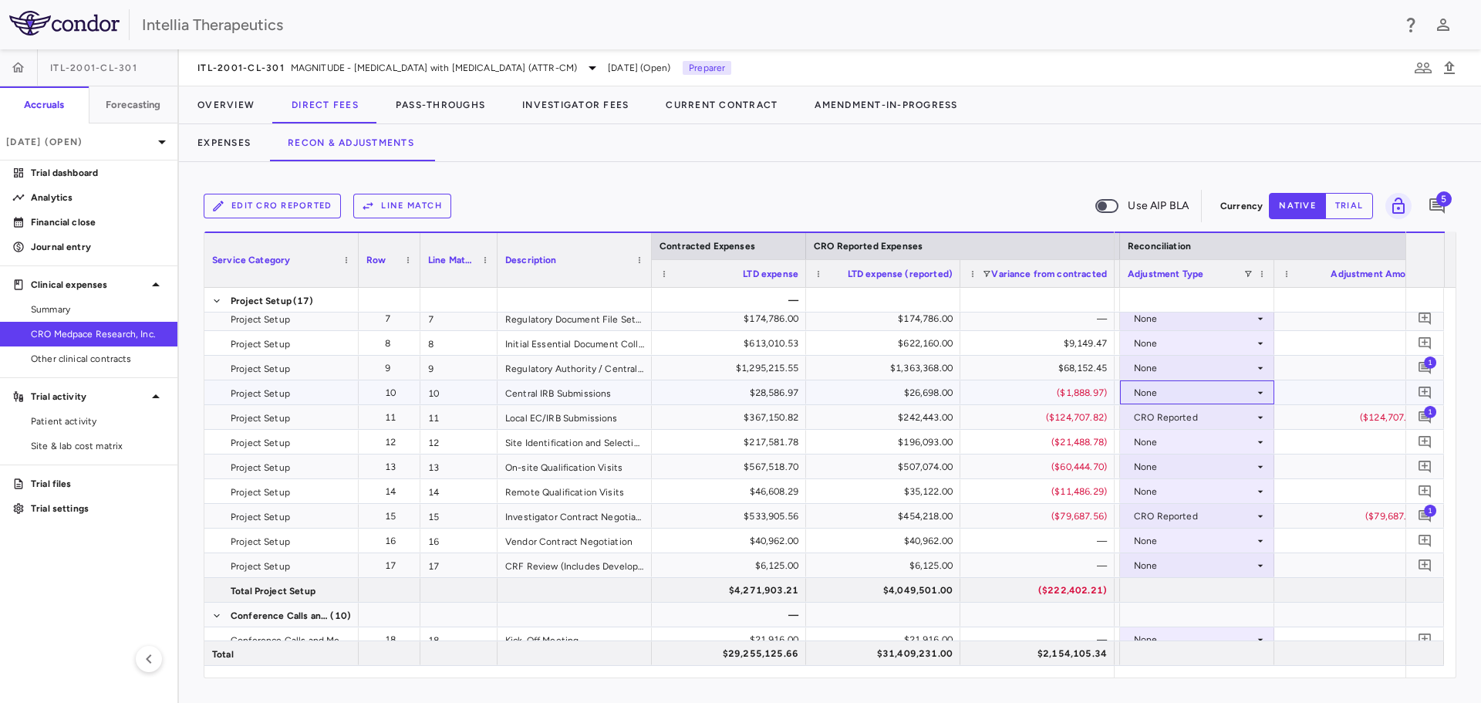
click at [1219, 386] on div "None" at bounding box center [1194, 392] width 120 height 25
click at [1202, 446] on div "CRO Reported" at bounding box center [1187, 446] width 73 height 14
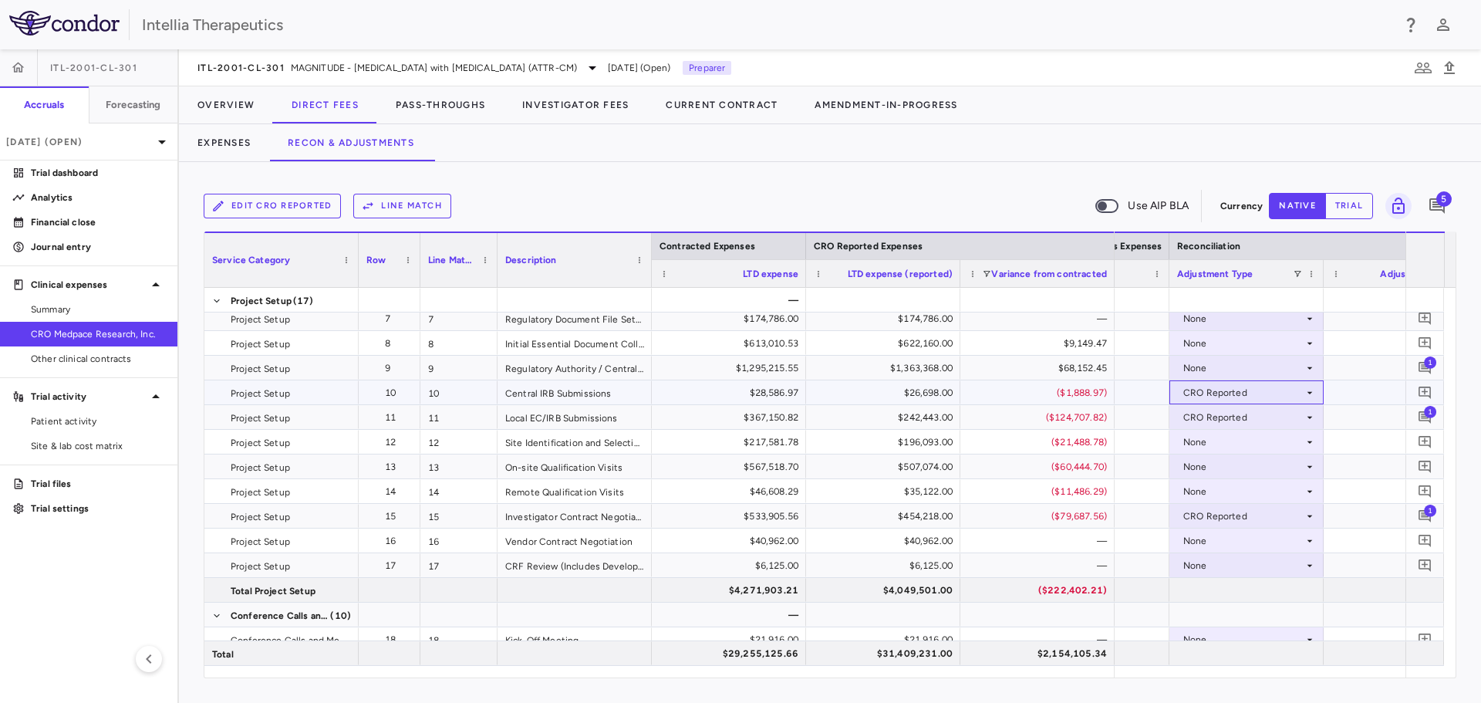
click at [1275, 390] on div "CRO Reported" at bounding box center [1243, 392] width 120 height 25
click at [1244, 428] on li "None" at bounding box center [1246, 421] width 153 height 23
click at [1246, 361] on div "None" at bounding box center [1243, 368] width 120 height 25
click at [1266, 420] on div "CRO Reported" at bounding box center [1243, 417] width 120 height 25
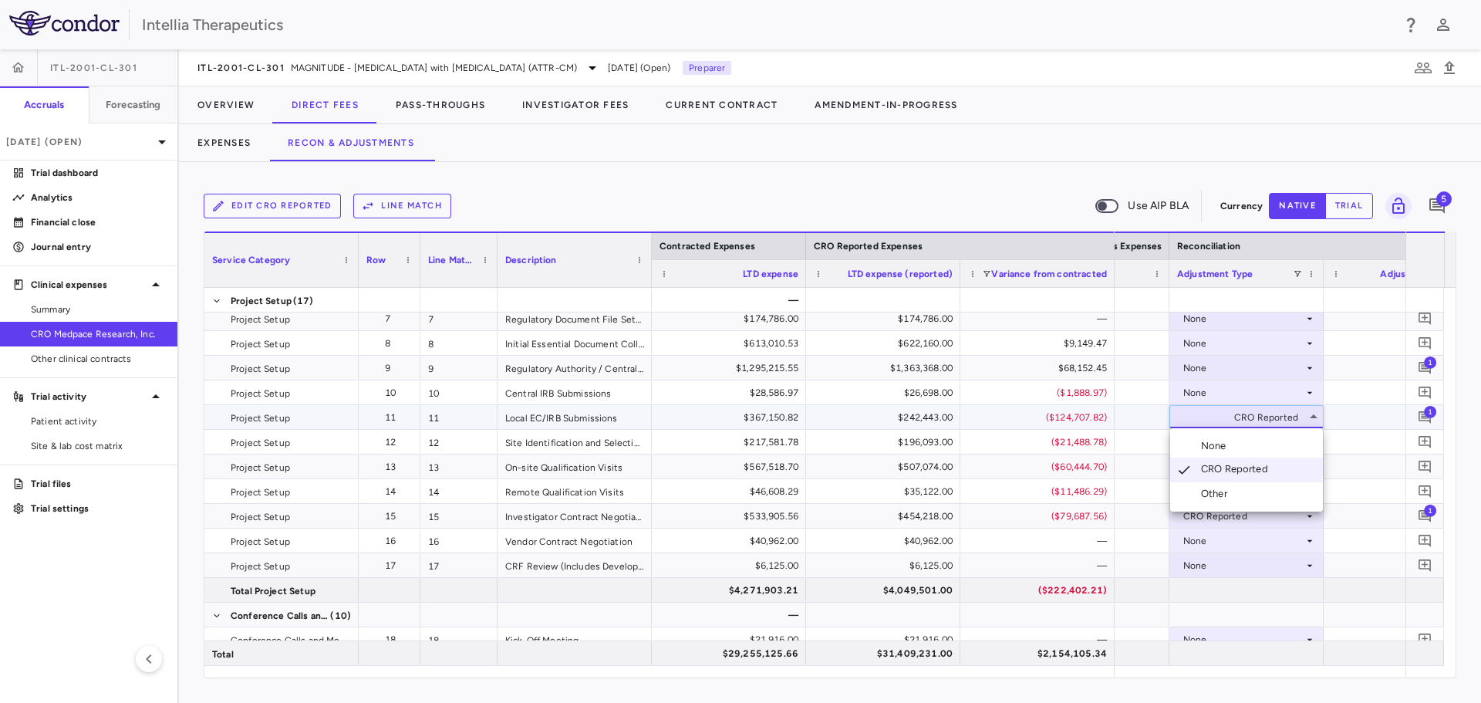
click at [1250, 378] on div at bounding box center [740, 351] width 1481 height 703
click at [1249, 368] on div "None" at bounding box center [1243, 368] width 120 height 25
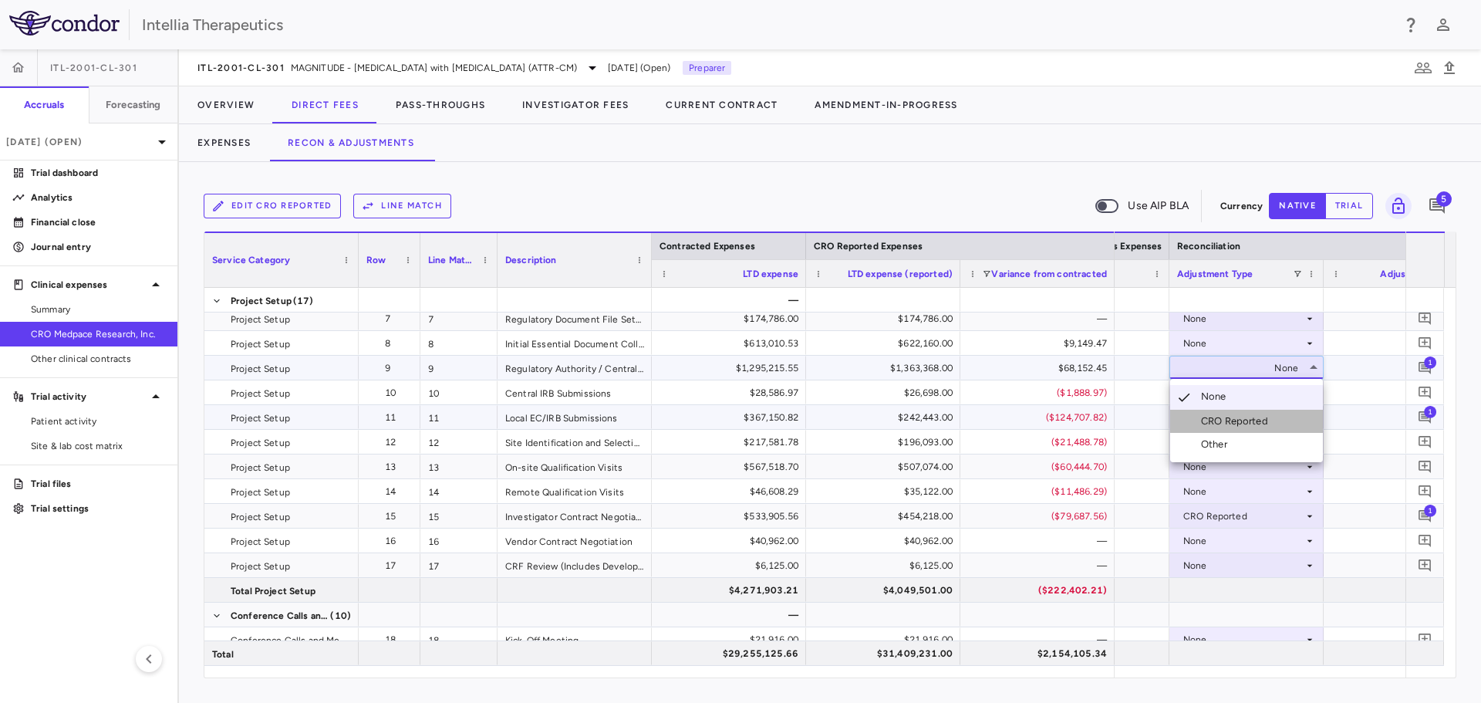
click at [1246, 415] on div "CRO Reported" at bounding box center [1237, 421] width 73 height 14
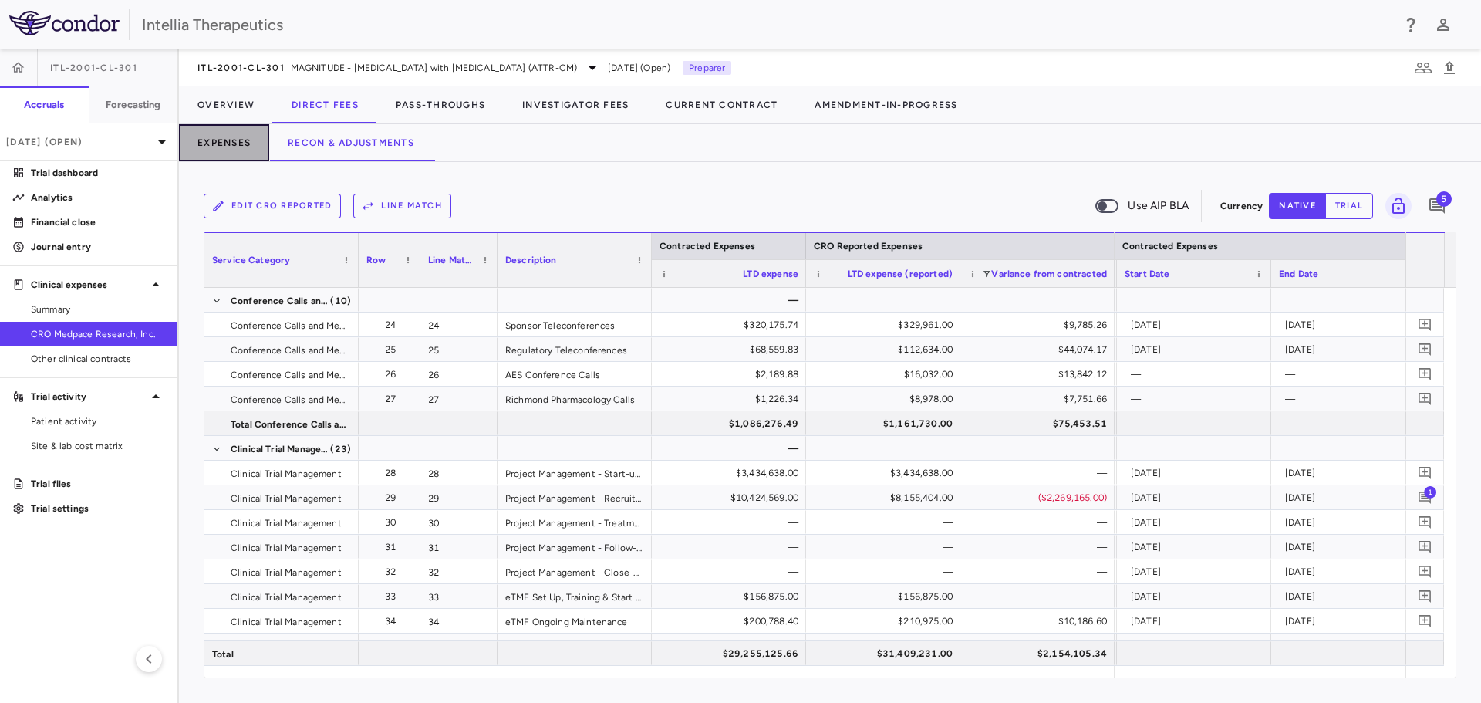
click at [252, 140] on button "Expenses" at bounding box center [224, 142] width 90 height 37
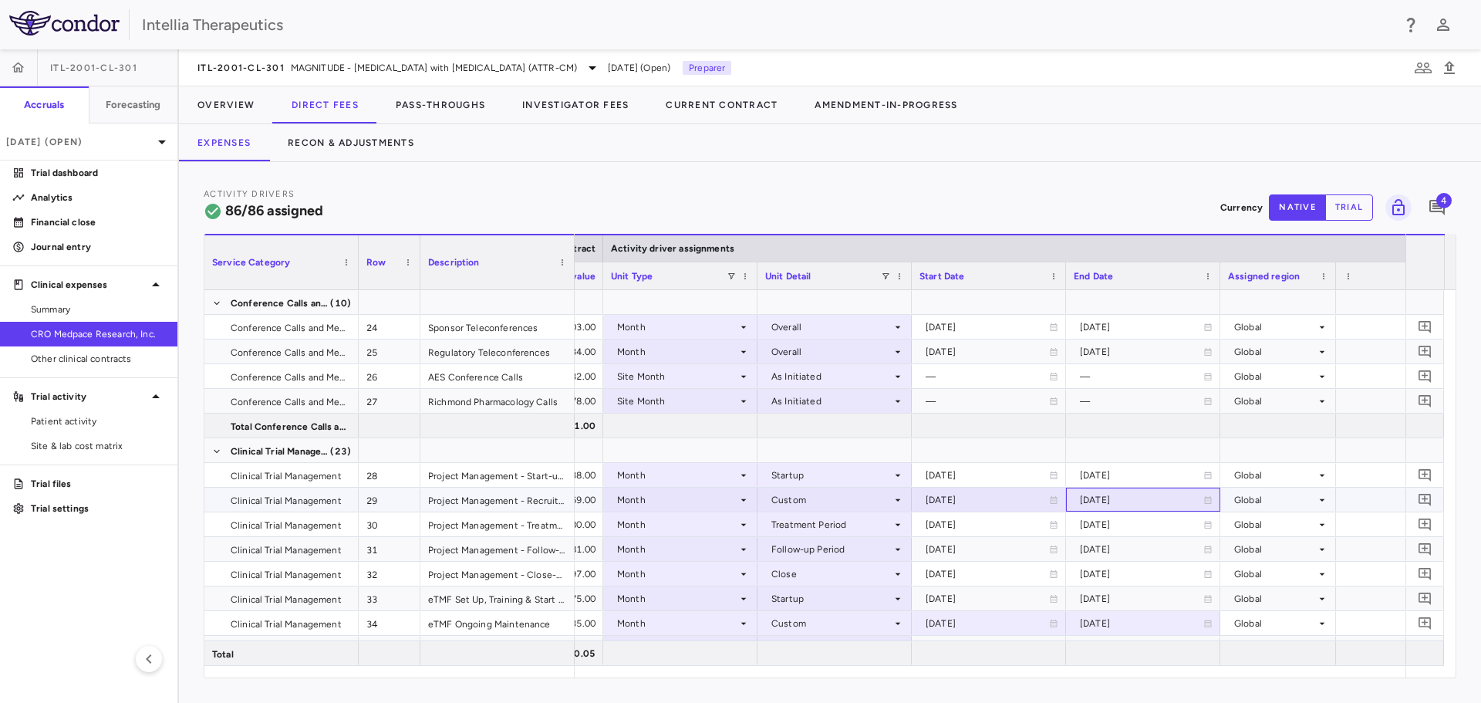
click at [1103, 503] on div "[DATE]" at bounding box center [1141, 499] width 123 height 25
click at [1142, 497] on input "**********" at bounding box center [1129, 500] width 125 height 25
type input "**********"
click at [1155, 416] on div at bounding box center [1143, 425] width 139 height 22
click at [457, 504] on div "Project Management - Recruitment Interval" at bounding box center [497, 499] width 154 height 24
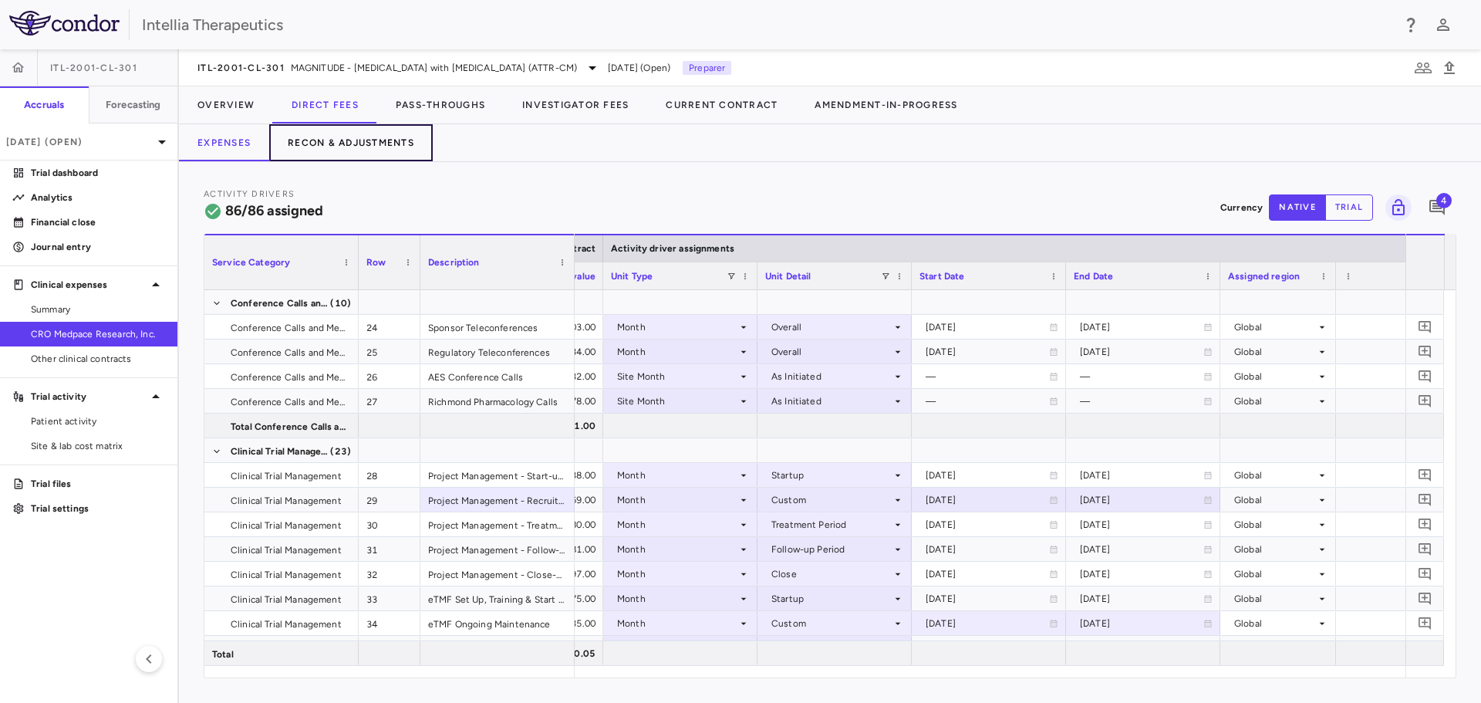
click at [326, 152] on button "Recon & Adjustments" at bounding box center [350, 142] width 163 height 37
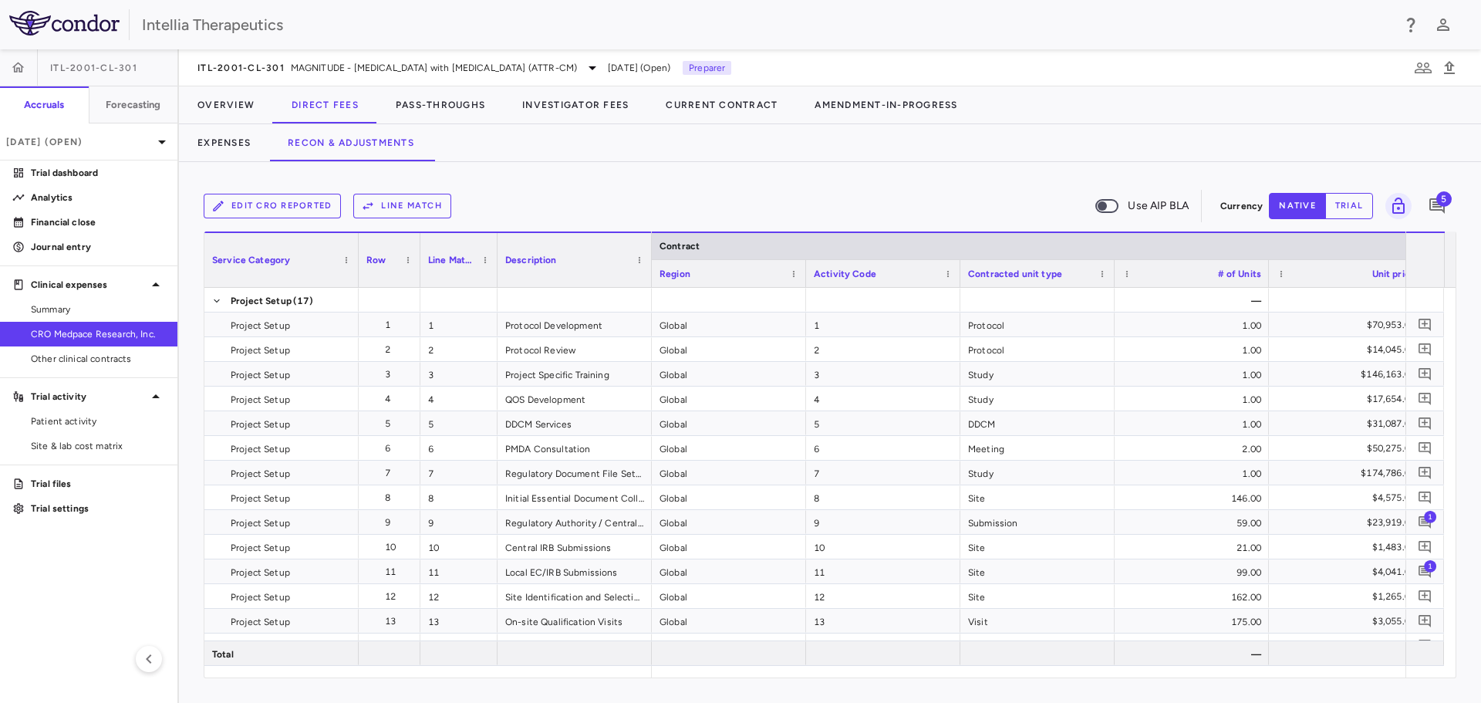
click at [719, 678] on div "Edit CRO reported Line Match Use AIP BLA Currency native trial 5 Service Catego…" at bounding box center [830, 432] width 1302 height 541
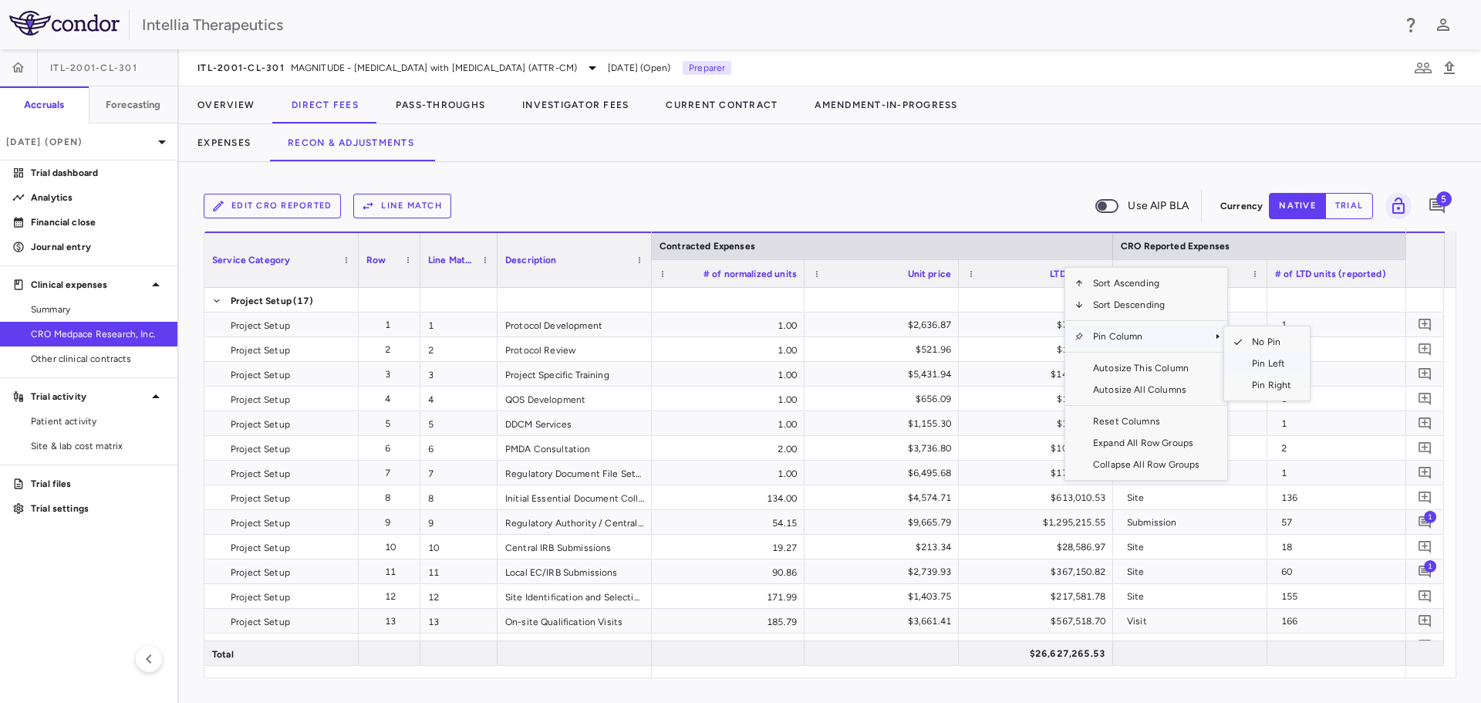
click at [1234, 356] on span "SubMenu" at bounding box center [1233, 363] width 19 height 22
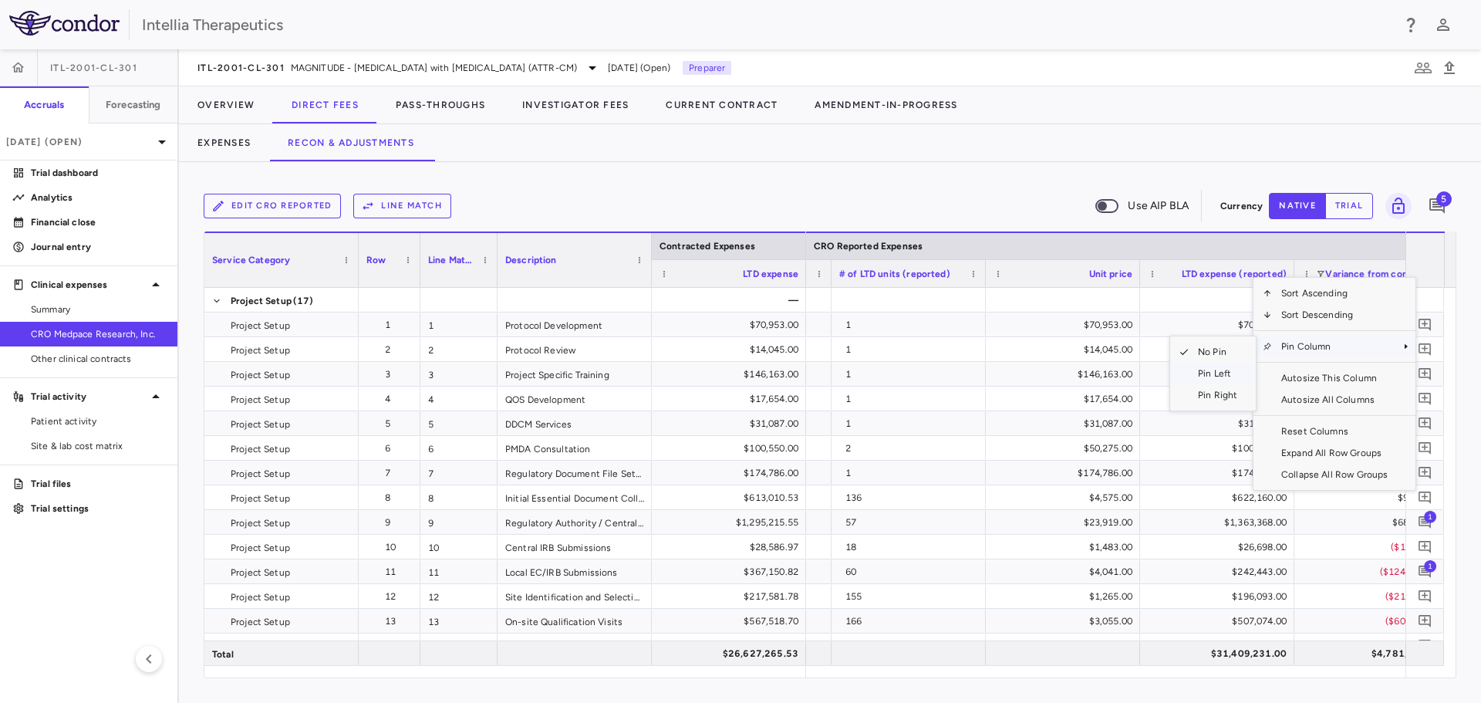
click at [1235, 372] on span "Pin Left" at bounding box center [1217, 373] width 58 height 22
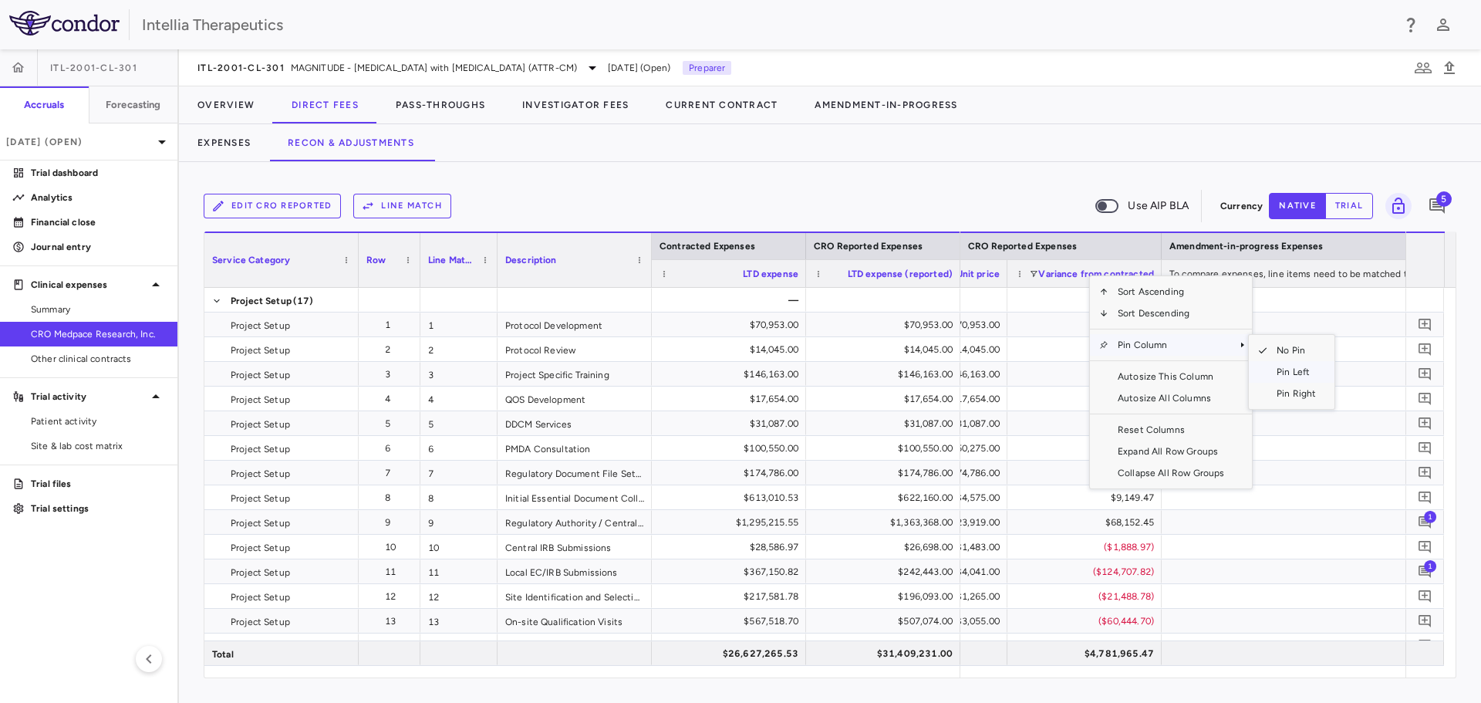
click at [1274, 369] on span "Pin Left" at bounding box center [1296, 372] width 58 height 22
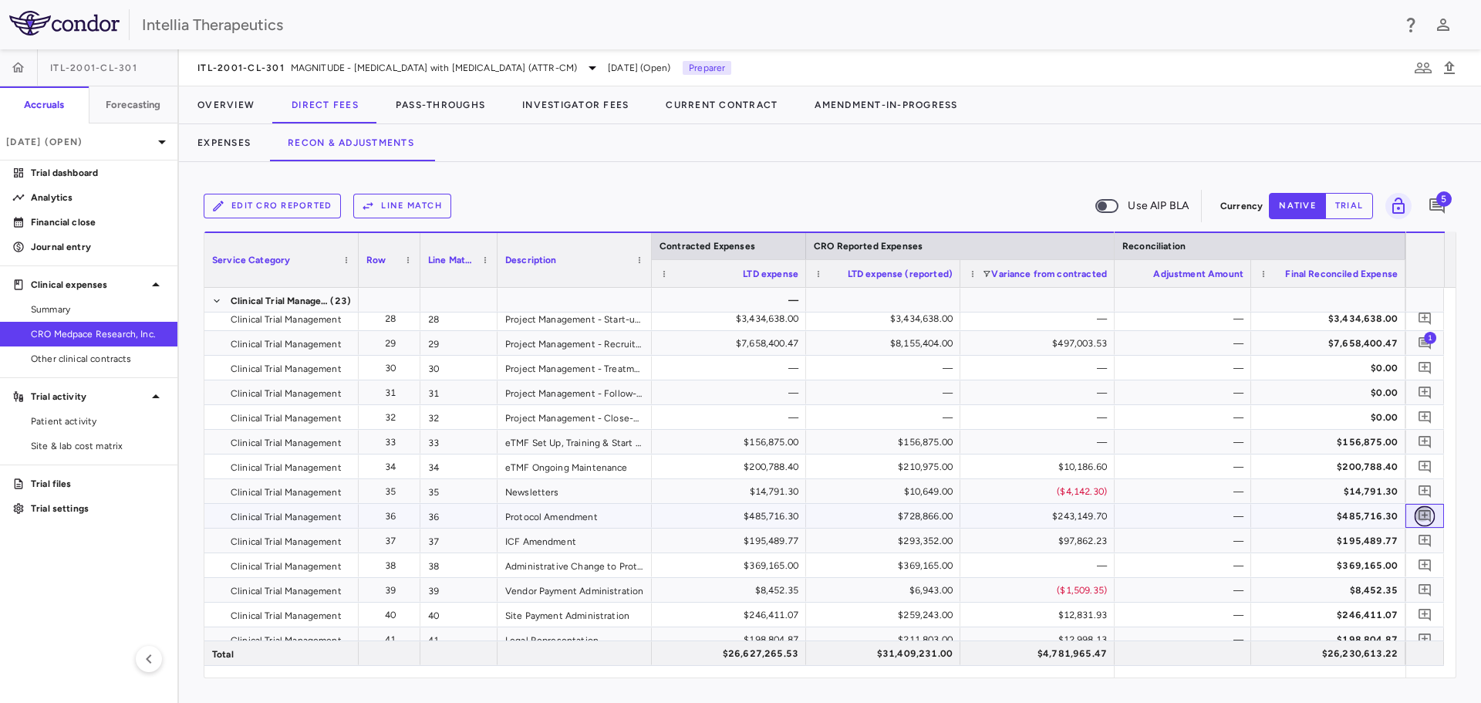
click at [1417, 511] on icon "Add comment" at bounding box center [1424, 515] width 15 height 15
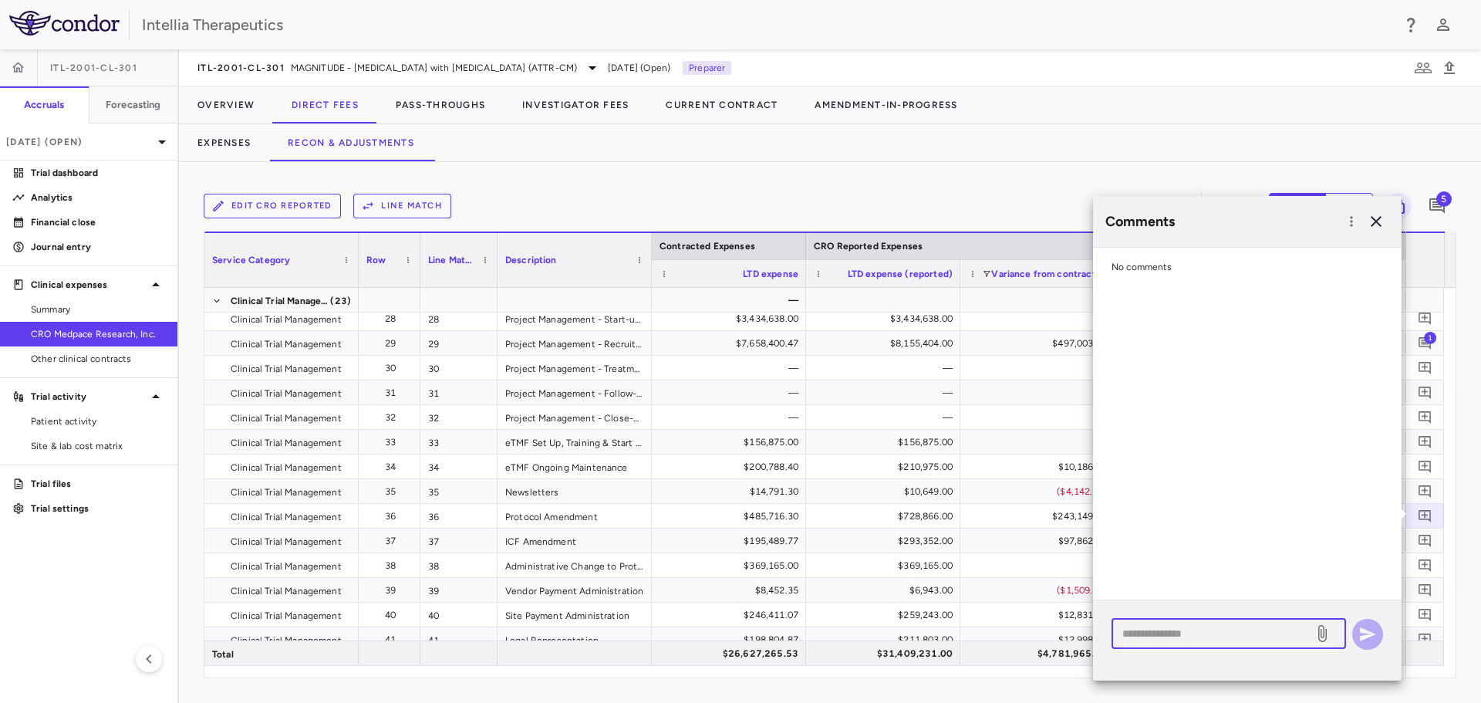
click at [1263, 625] on textarea at bounding box center [1212, 633] width 180 height 17
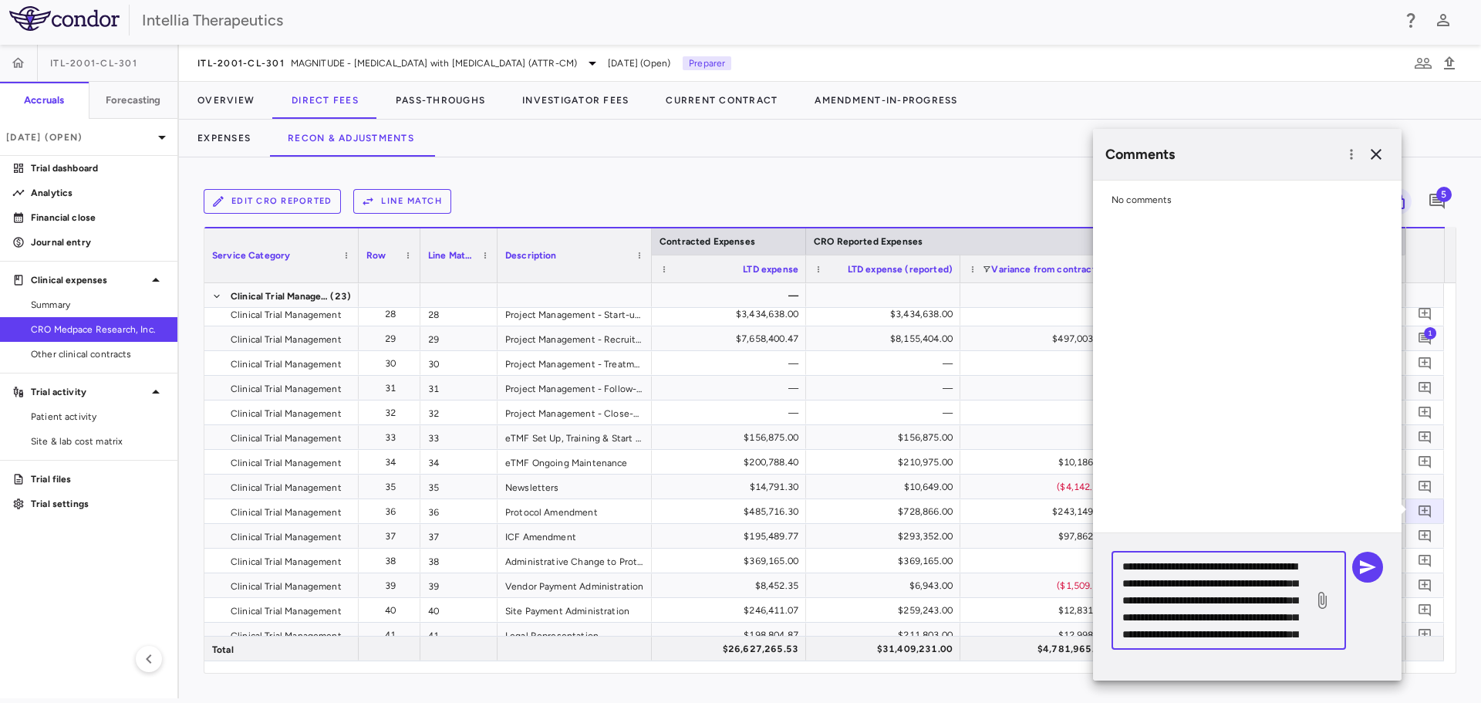
drag, startPoint x: 1288, startPoint y: 639, endPoint x: 1117, endPoint y: 541, distance: 197.0
click at [1117, 541] on div "**********" at bounding box center [1247, 606] width 308 height 147
type textarea "**********"
click at [1373, 563] on icon "button" at bounding box center [1367, 567] width 19 height 19
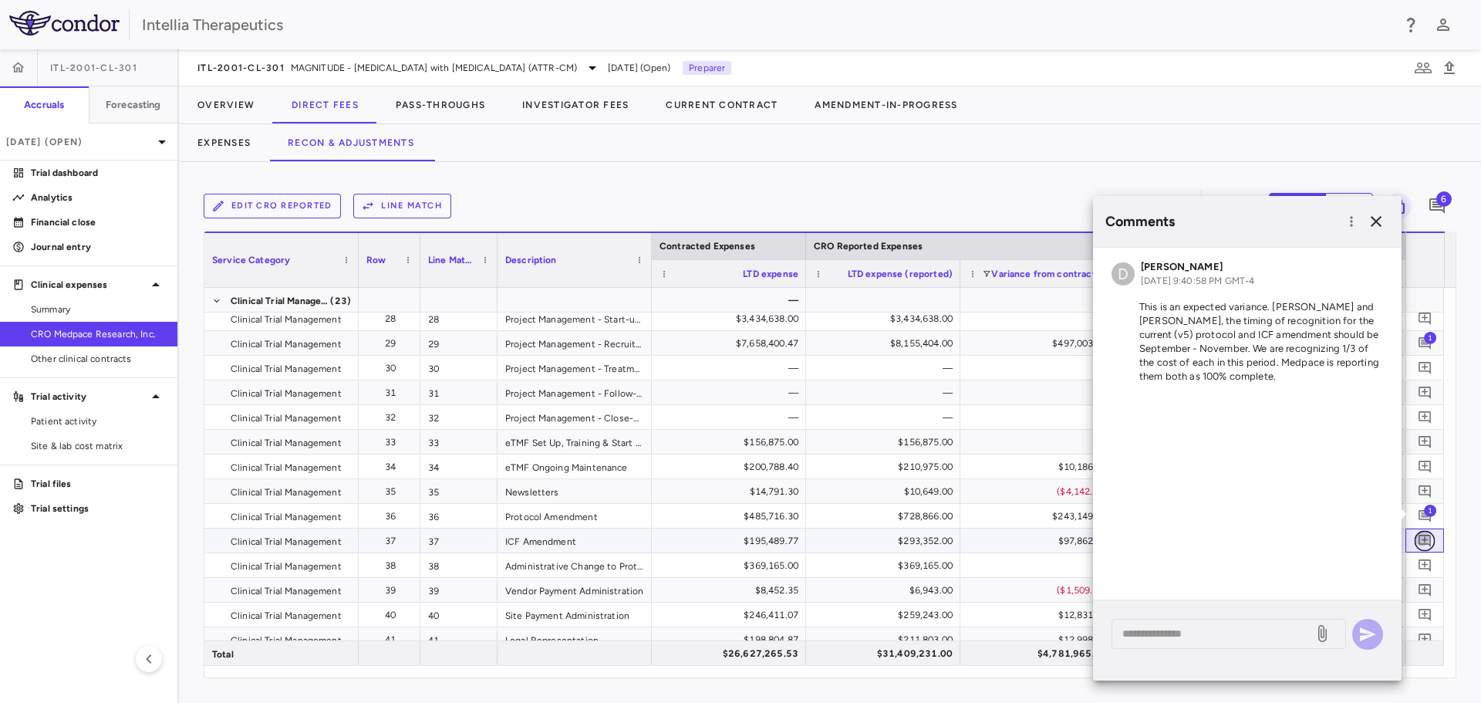
click at [1425, 535] on icon "Add comment" at bounding box center [1424, 540] width 12 height 12
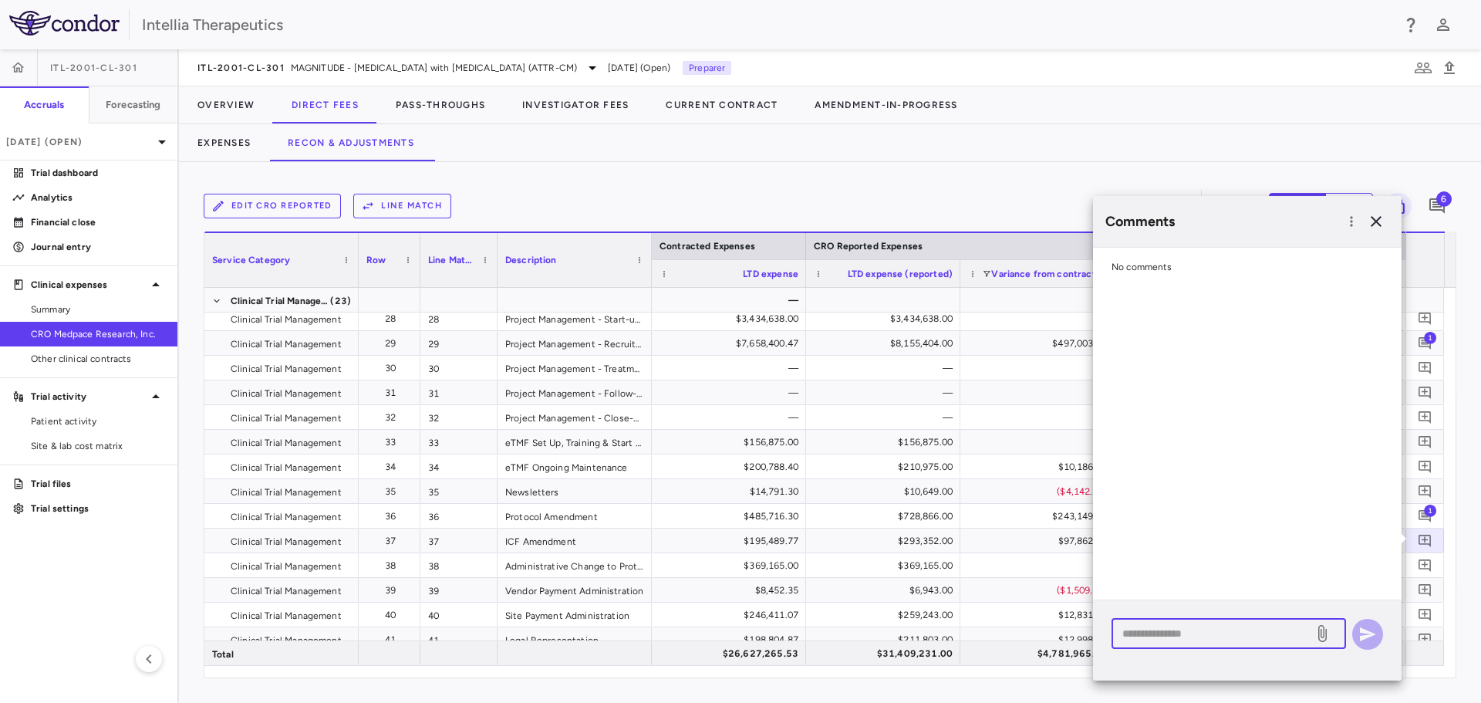
click at [1219, 638] on textarea at bounding box center [1212, 633] width 180 height 17
paste textarea "**********"
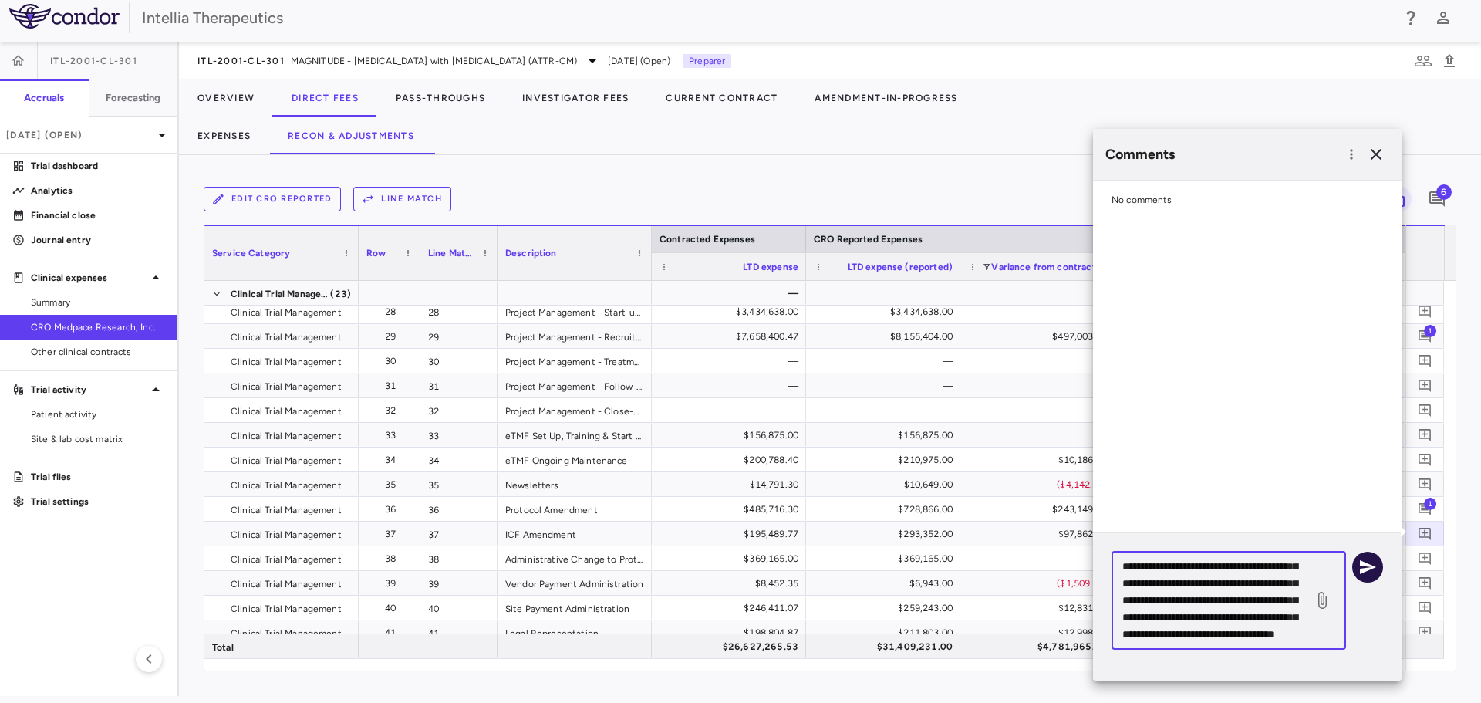
type textarea "**********"
click at [1365, 576] on button "button" at bounding box center [1367, 566] width 31 height 31
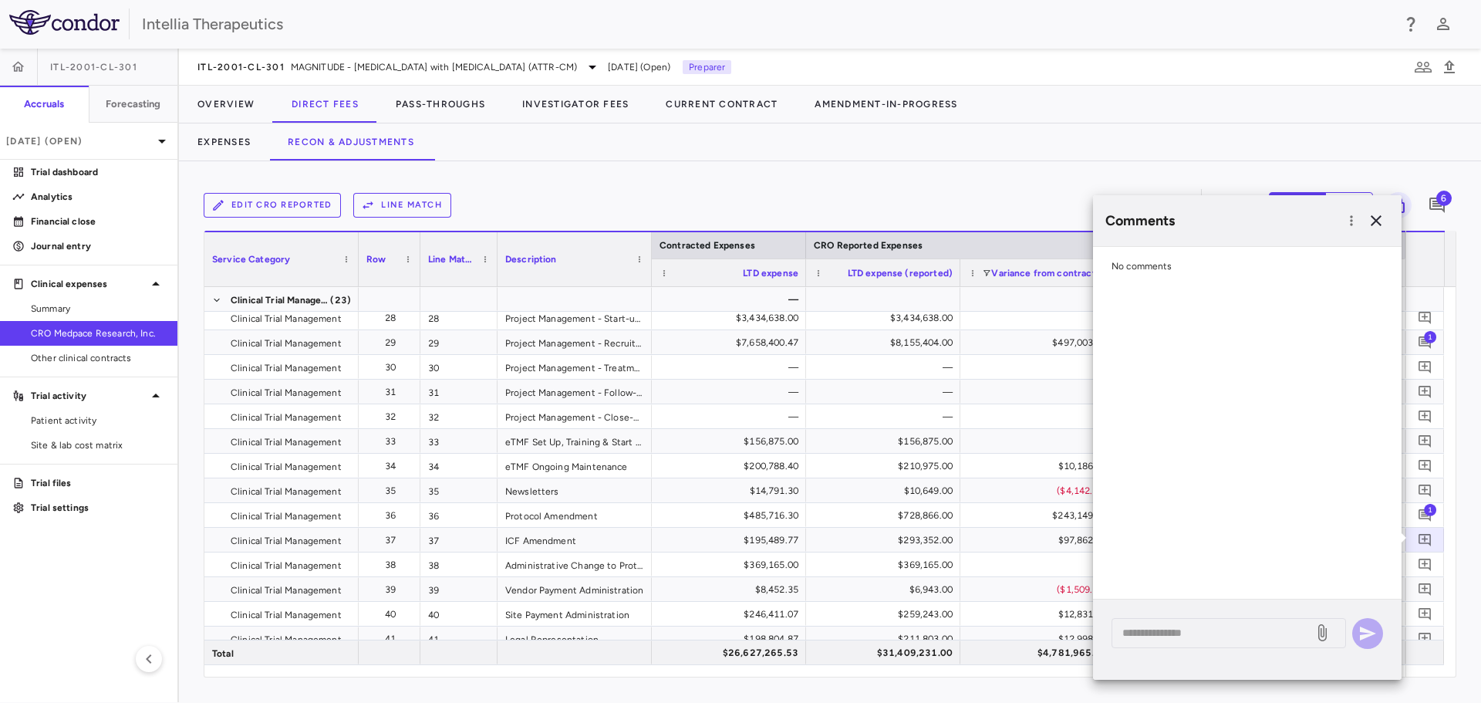
scroll to position [0, 0]
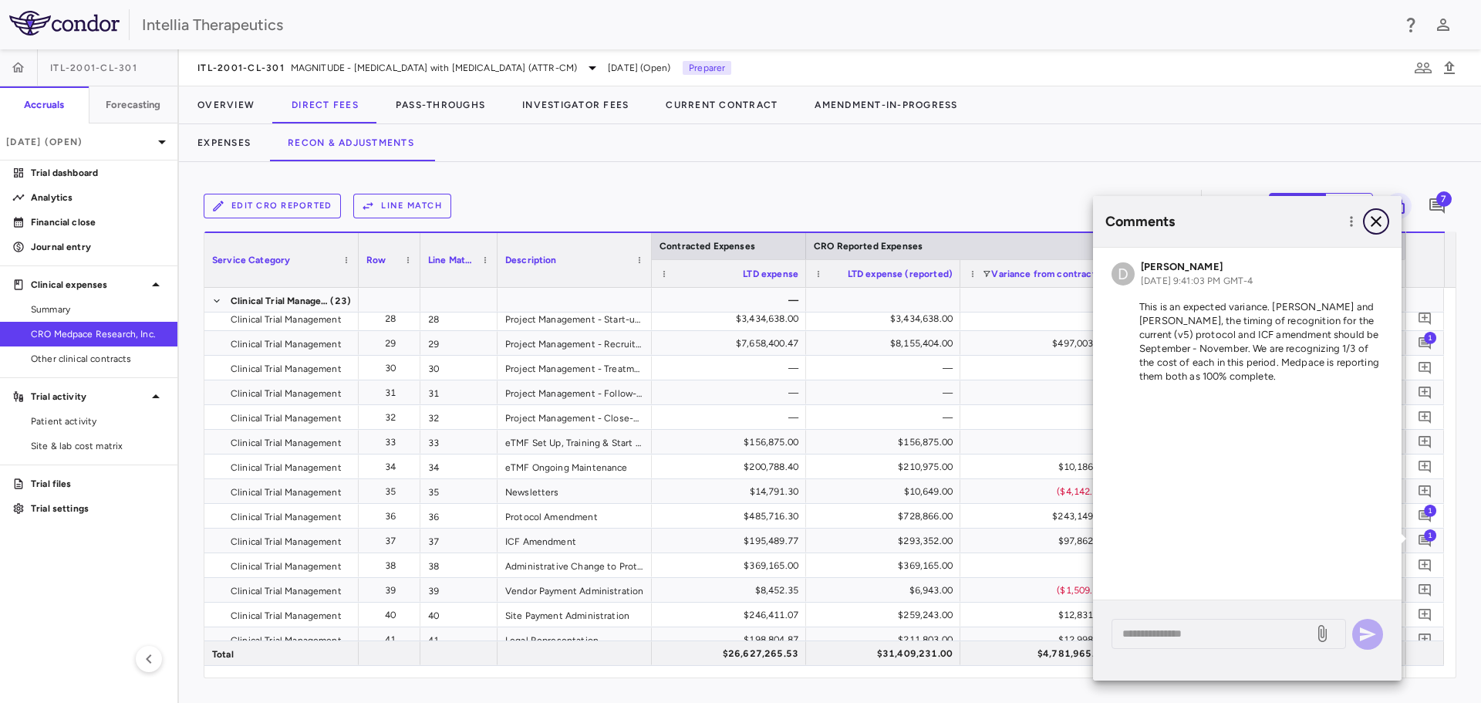
click at [1386, 221] on button "button" at bounding box center [1376, 221] width 26 height 26
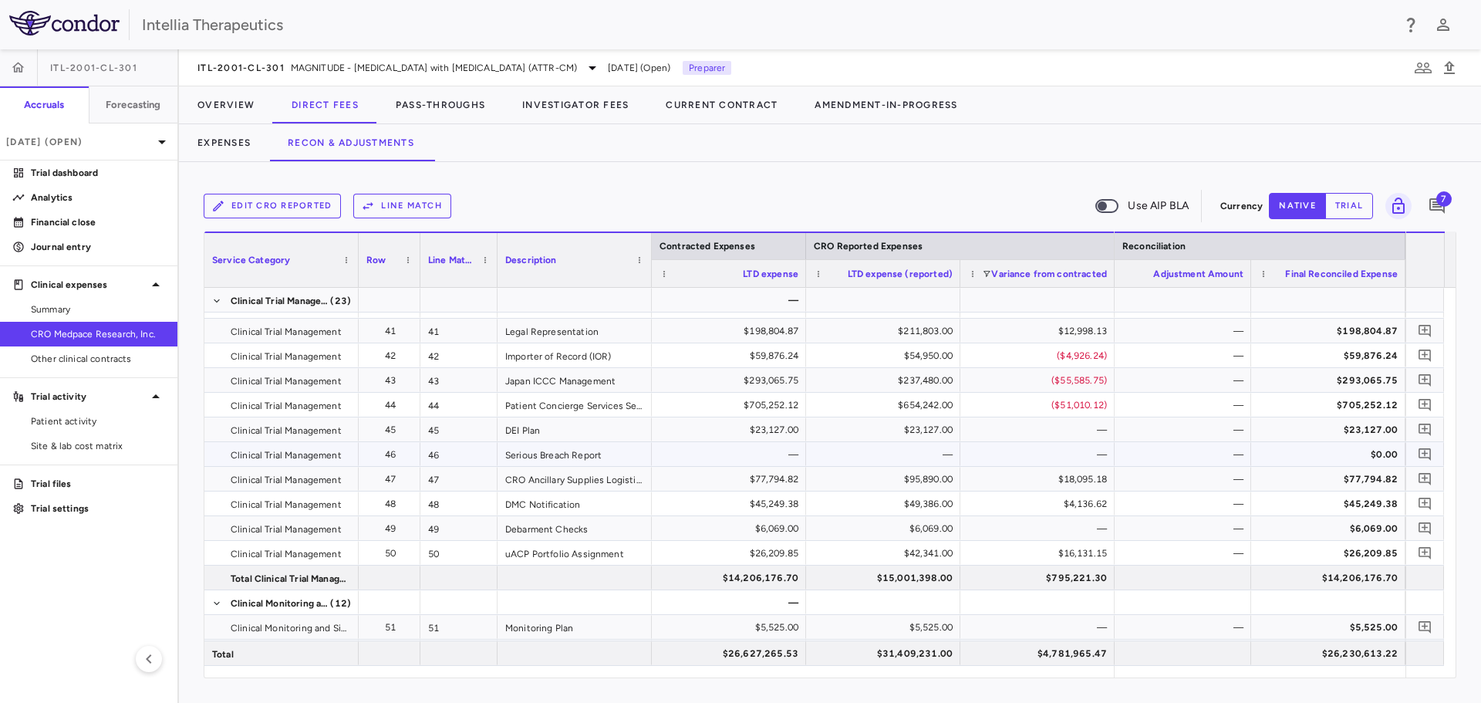
scroll to position [1234, 0]
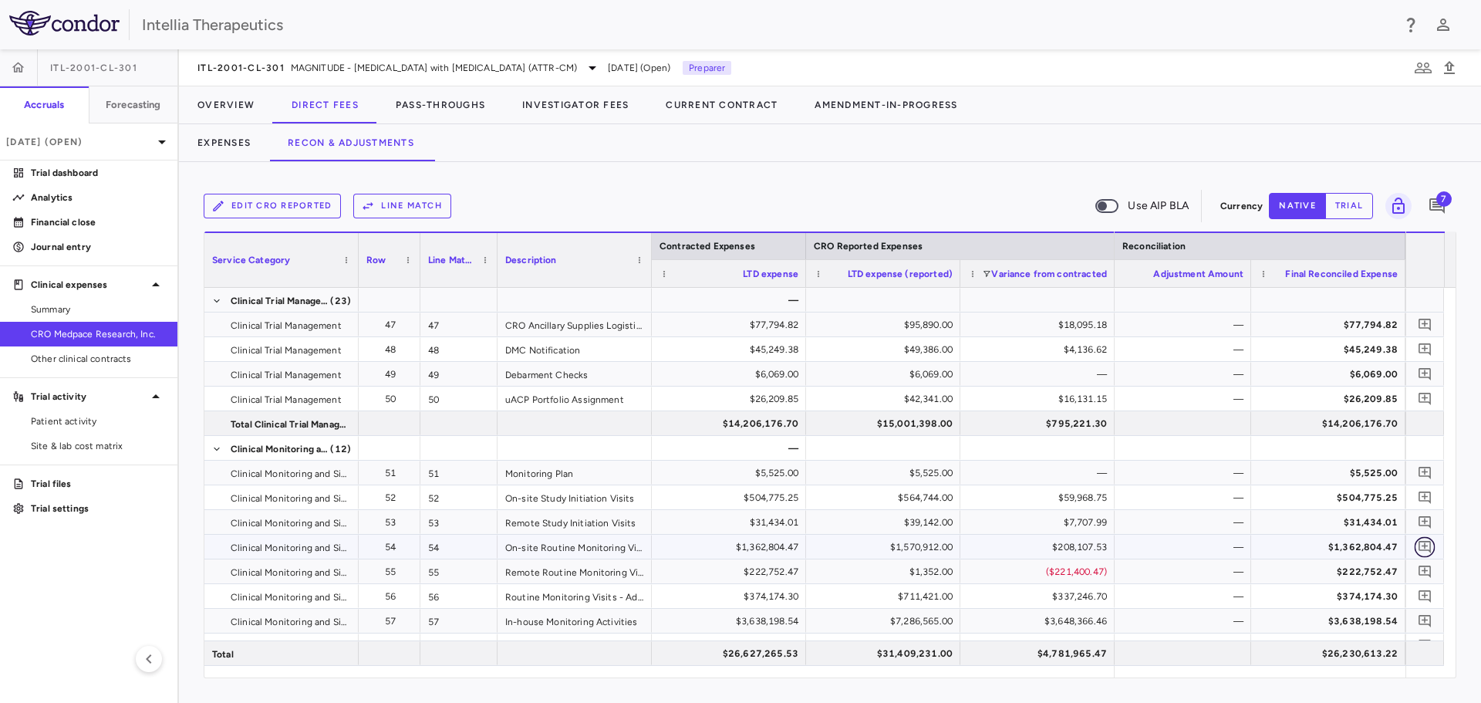
click at [1425, 548] on icon "Add comment" at bounding box center [1424, 546] width 15 height 15
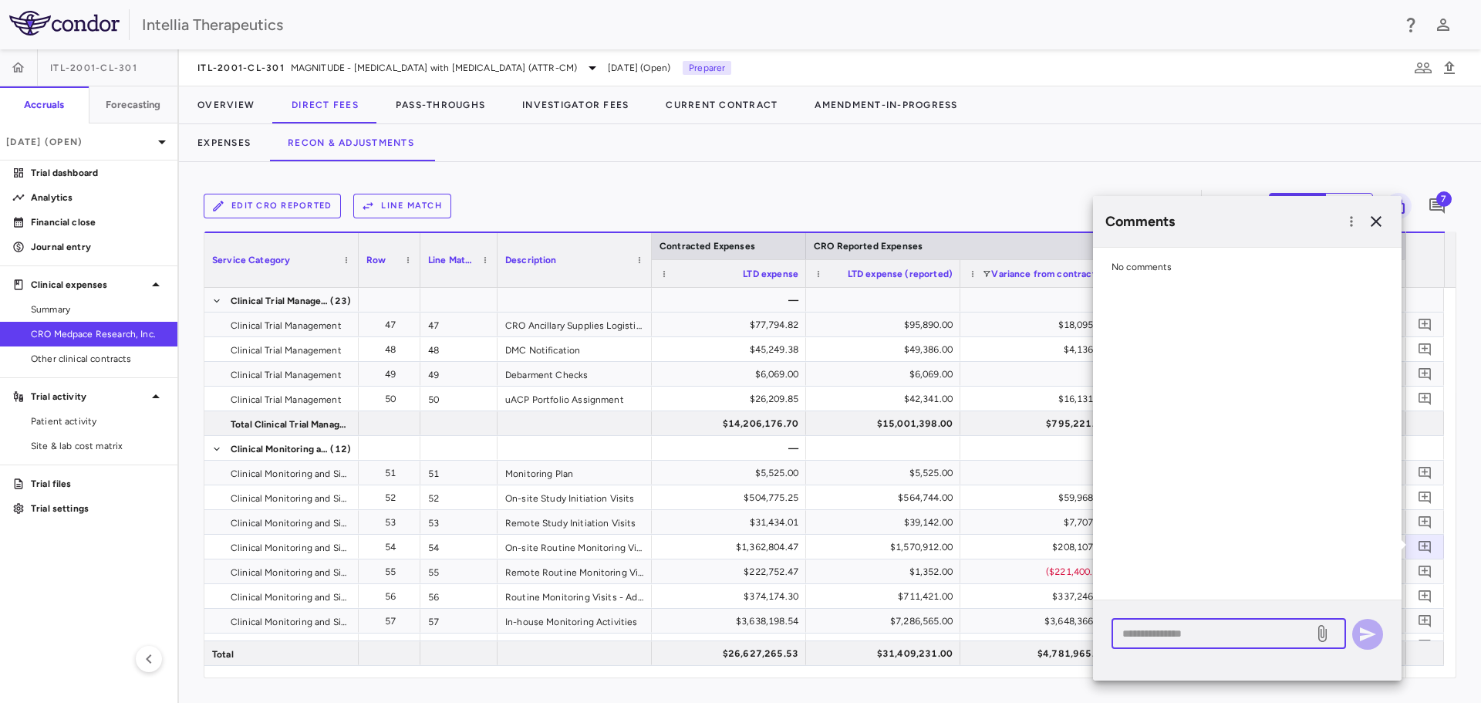
click at [1262, 632] on textarea at bounding box center [1212, 633] width 180 height 17
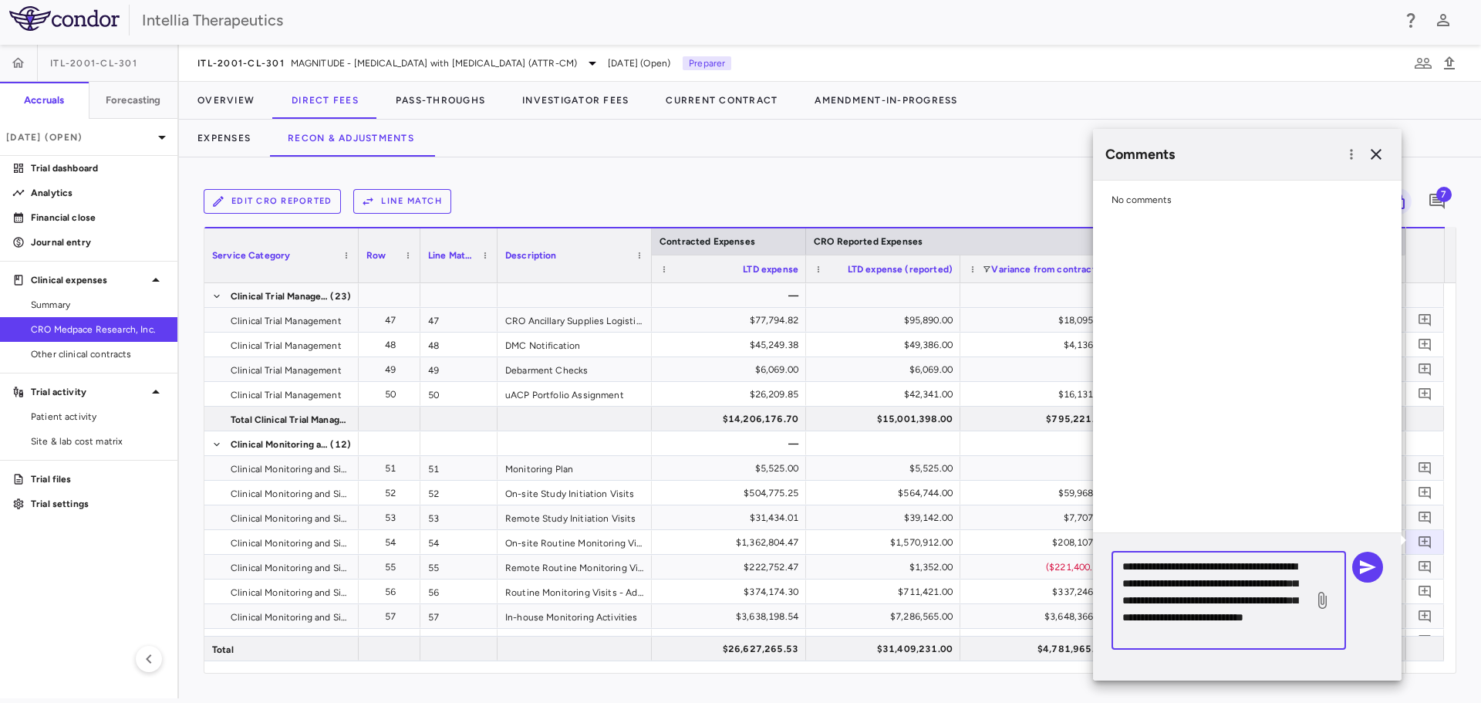
scroll to position [15, 0]
type textarea "**********"
click at [1363, 574] on icon "button" at bounding box center [1367, 567] width 19 height 19
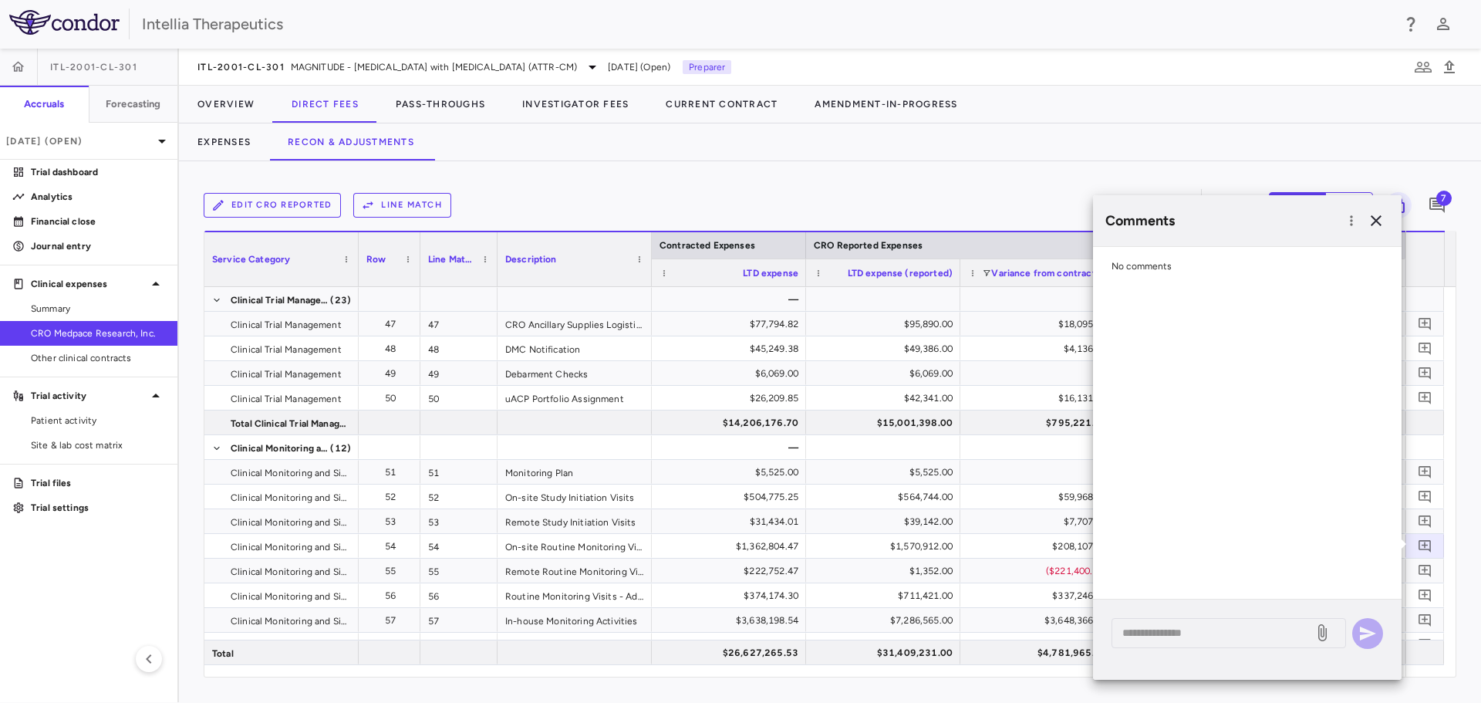
scroll to position [0, 0]
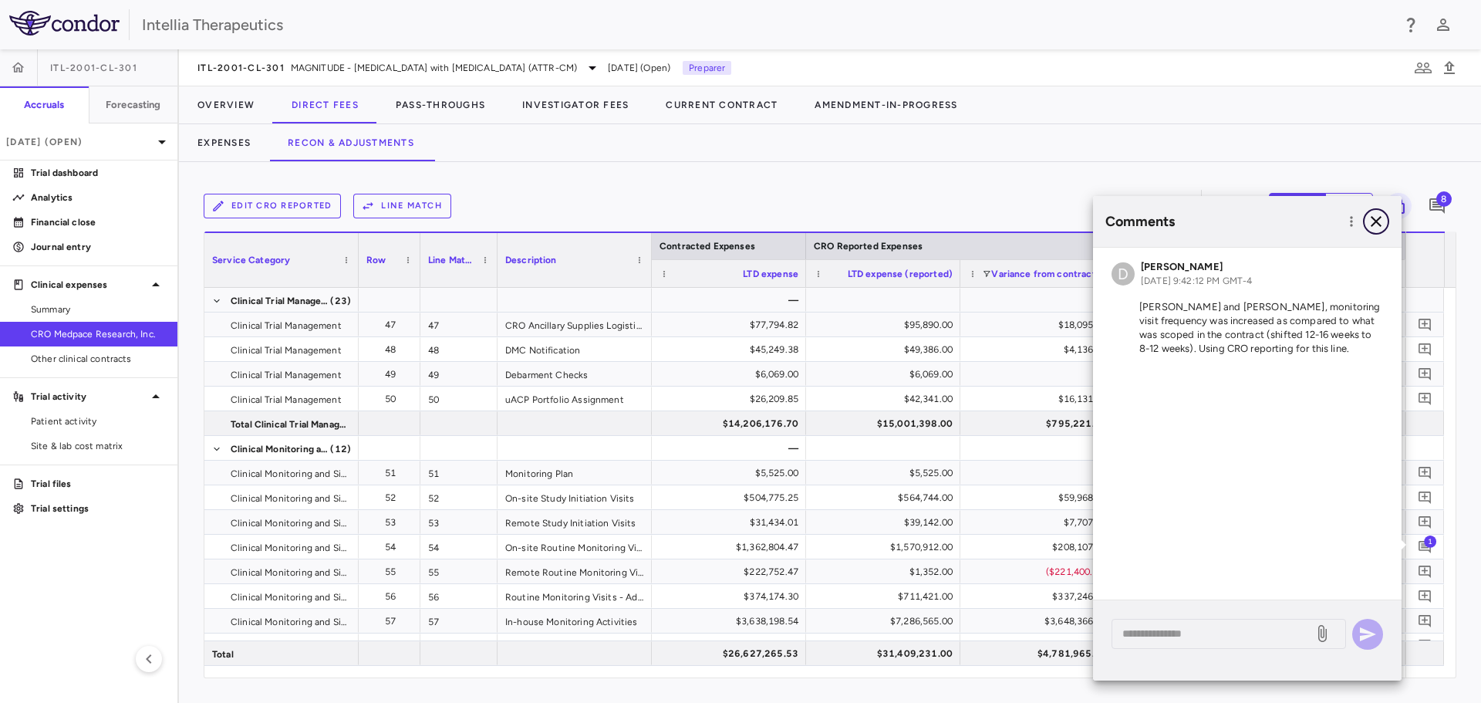
click at [1384, 214] on icon "button" at bounding box center [1376, 221] width 19 height 19
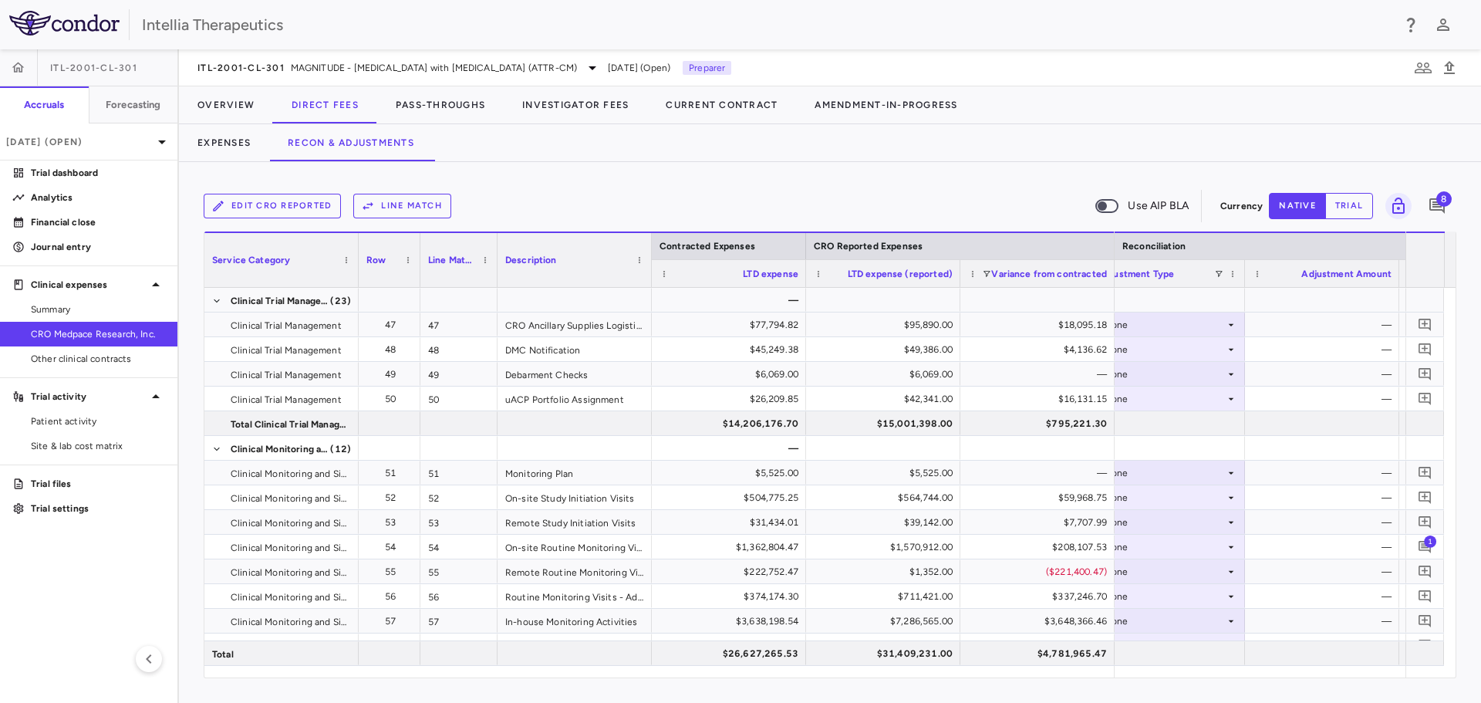
scroll to position [0, 2788]
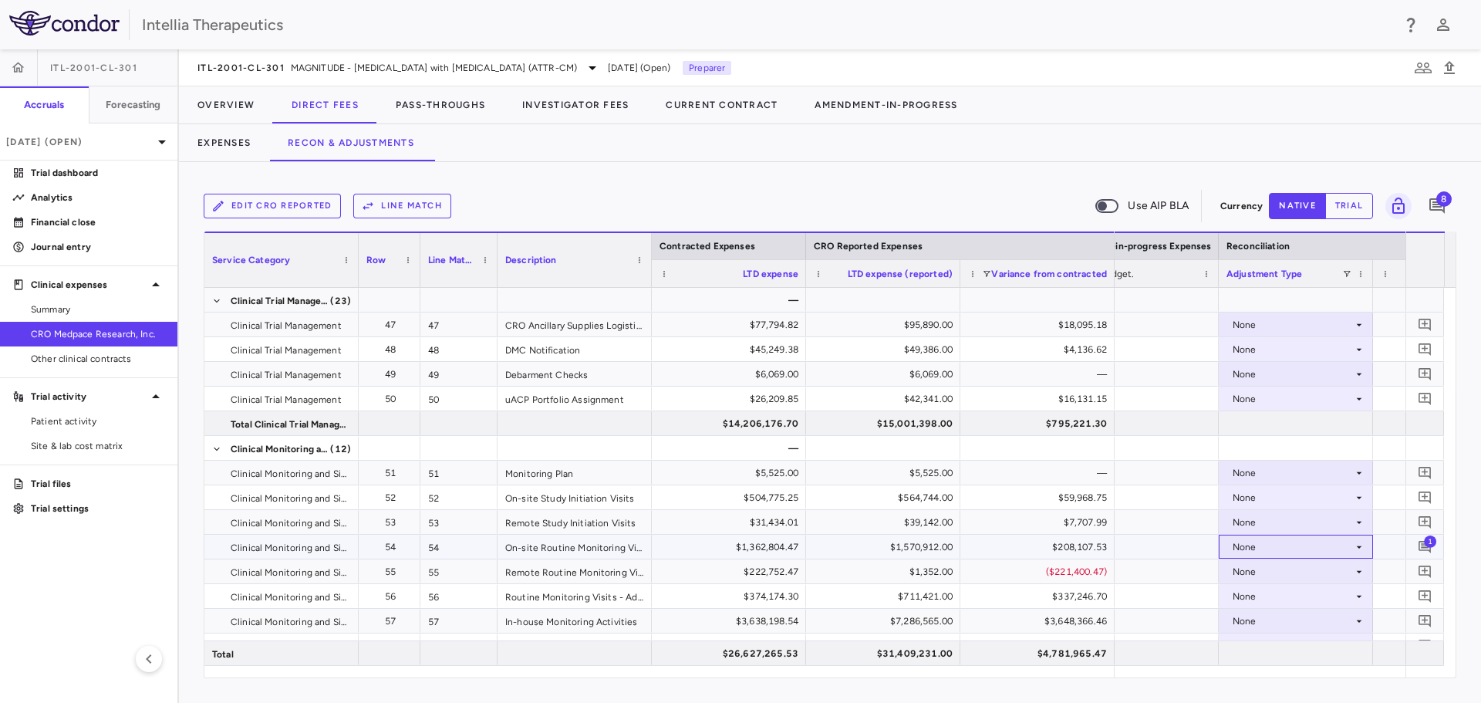
click at [1299, 548] on div "None" at bounding box center [1292, 546] width 120 height 25
click at [1296, 595] on div "CRO Reported" at bounding box center [1286, 600] width 73 height 14
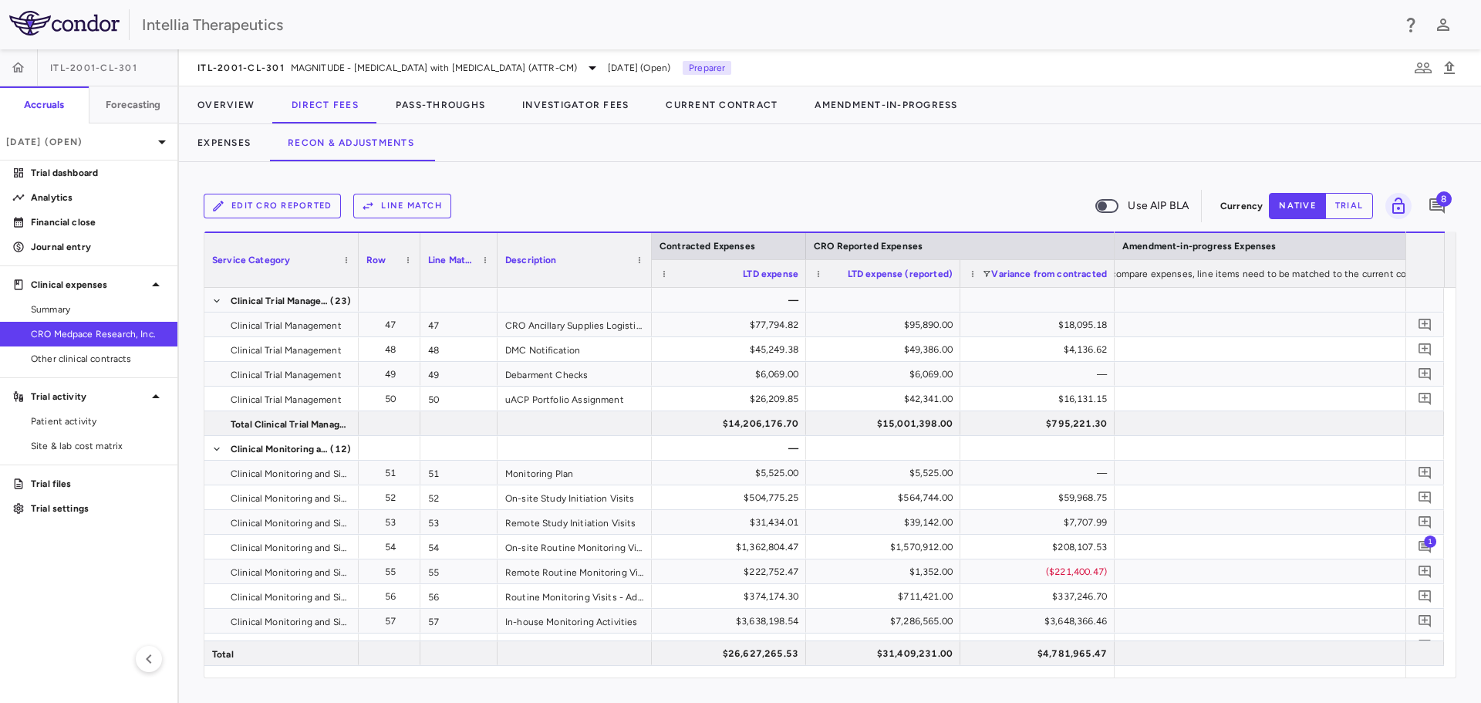
scroll to position [0, 2365]
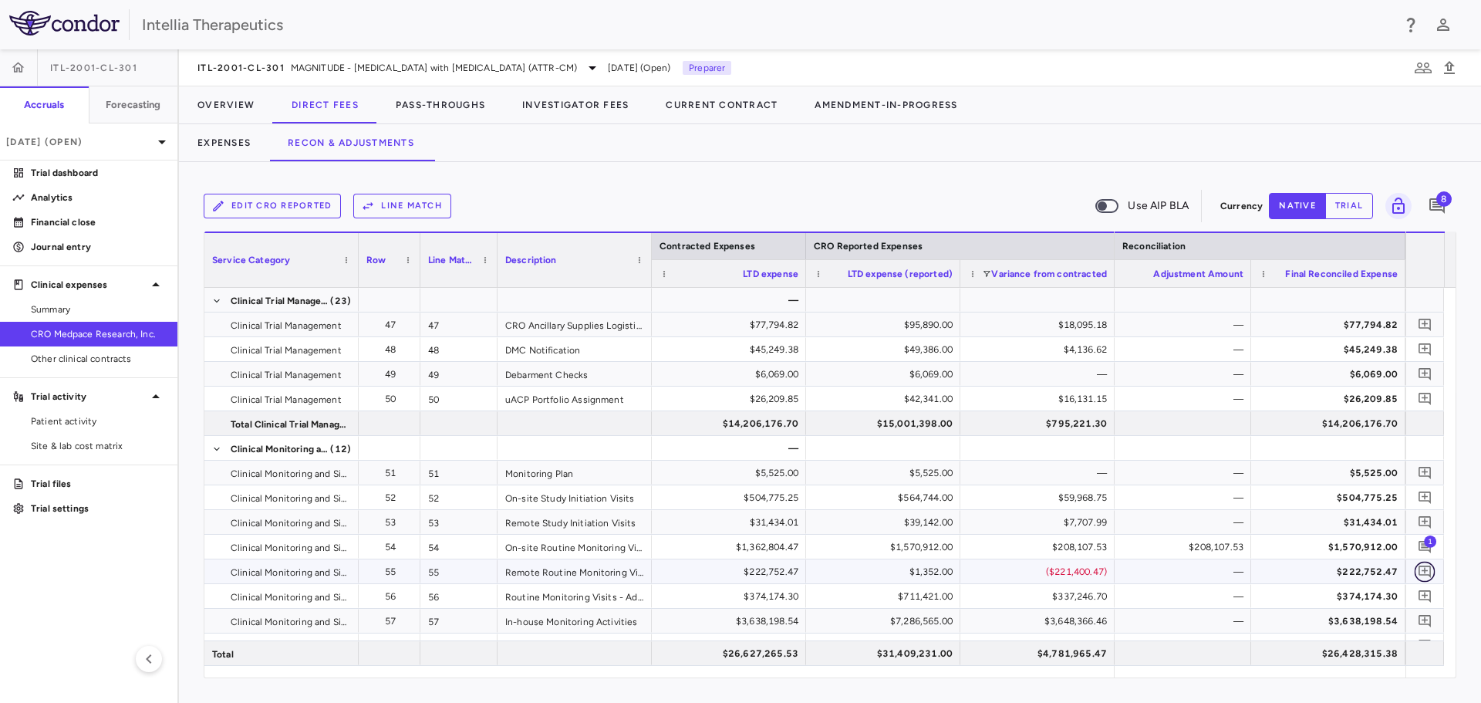
click at [1429, 571] on icon "Add comment" at bounding box center [1424, 571] width 15 height 15
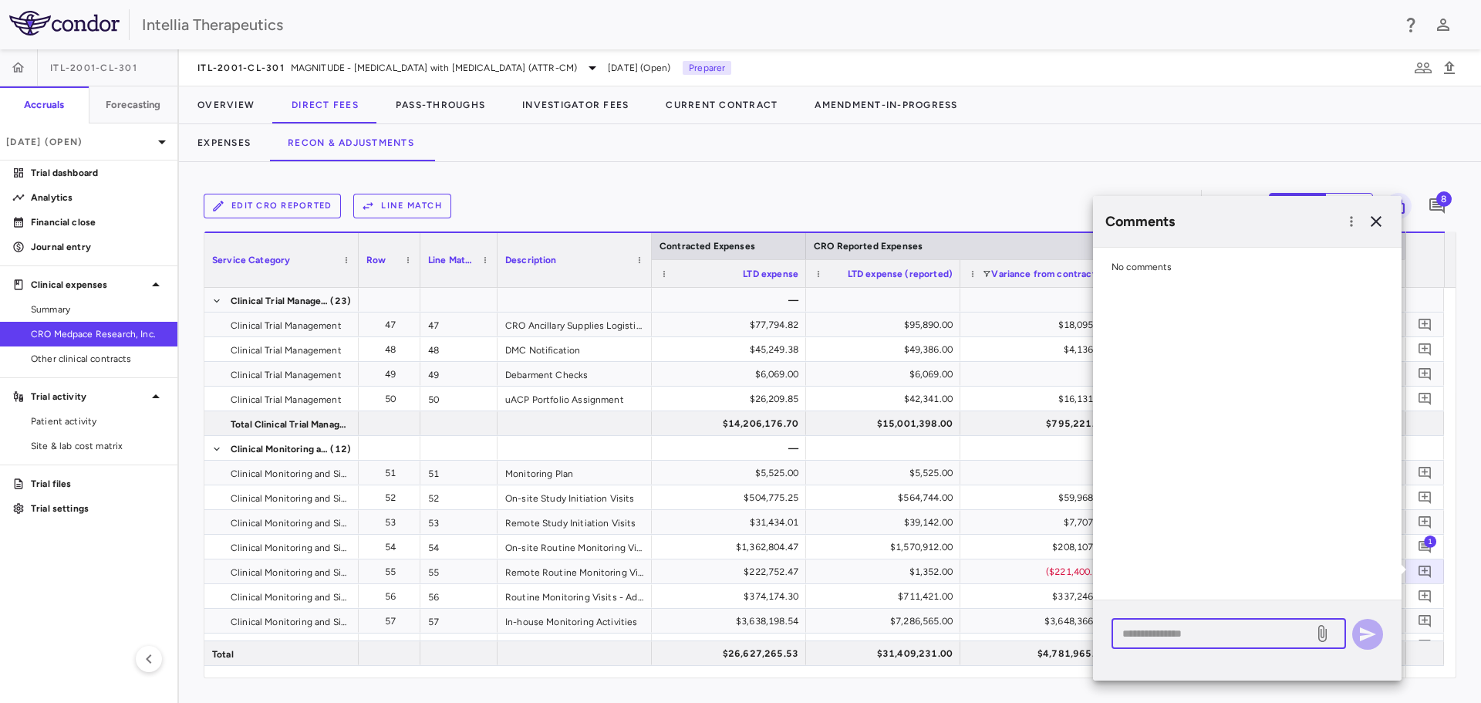
click at [1260, 631] on textarea at bounding box center [1212, 633] width 180 height 17
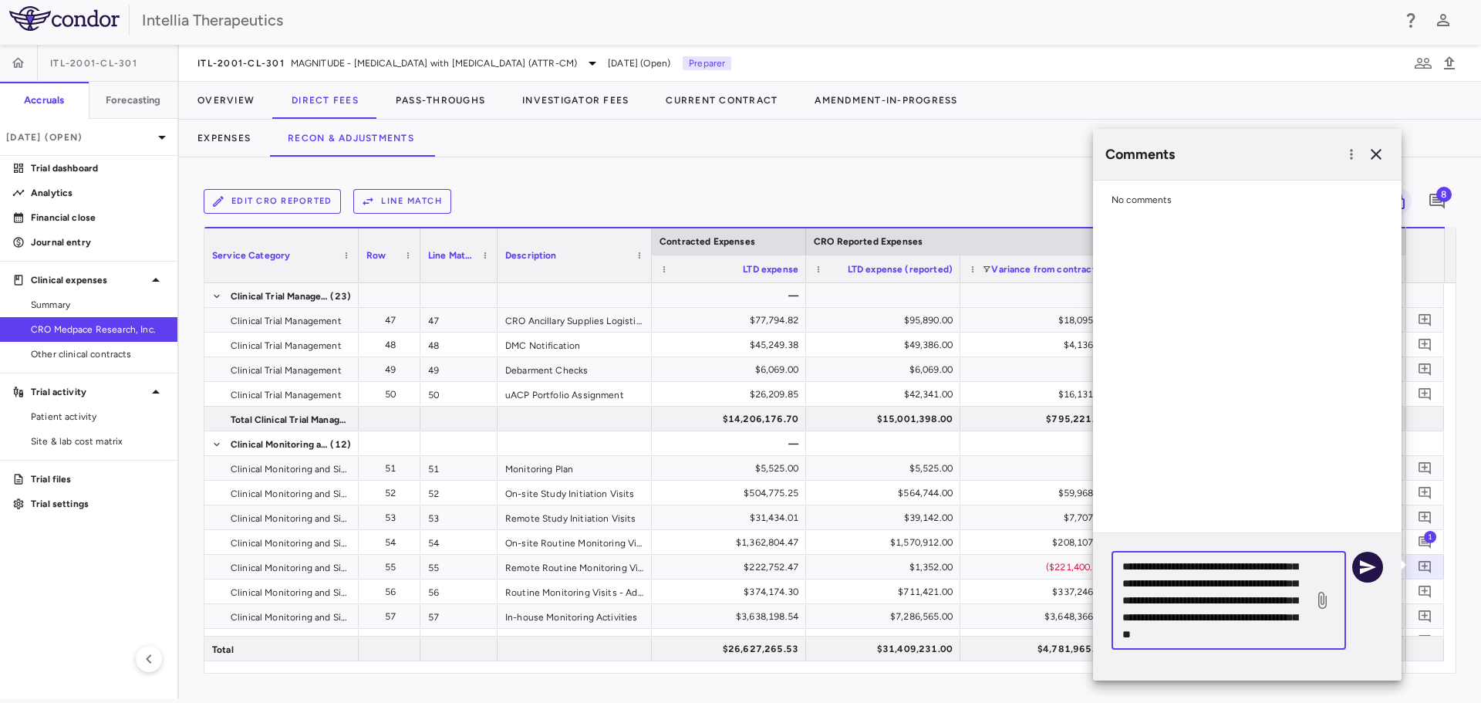
type textarea "**********"
click at [1361, 568] on icon "button" at bounding box center [1367, 567] width 19 height 19
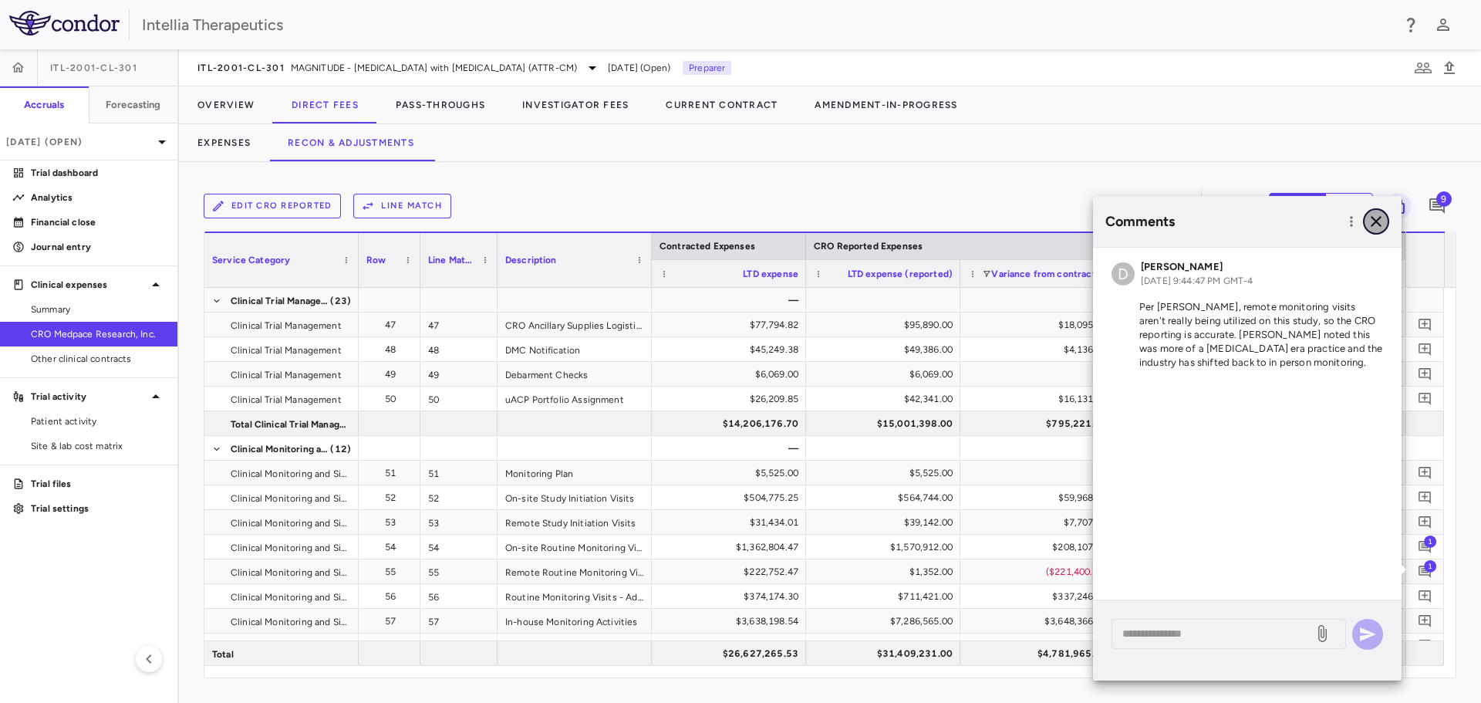
click at [1372, 219] on icon "button" at bounding box center [1376, 221] width 19 height 19
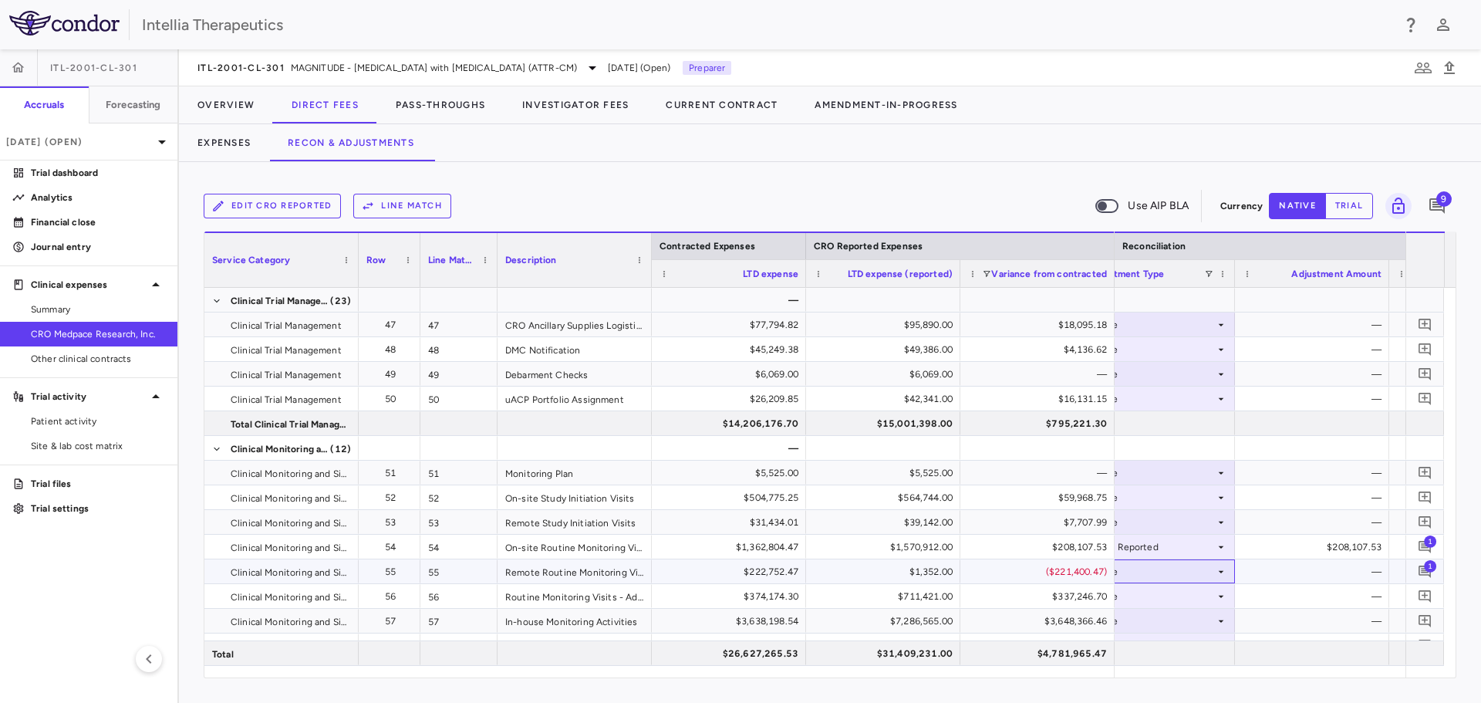
click at [1214, 575] on div "None" at bounding box center [1154, 571] width 120 height 25
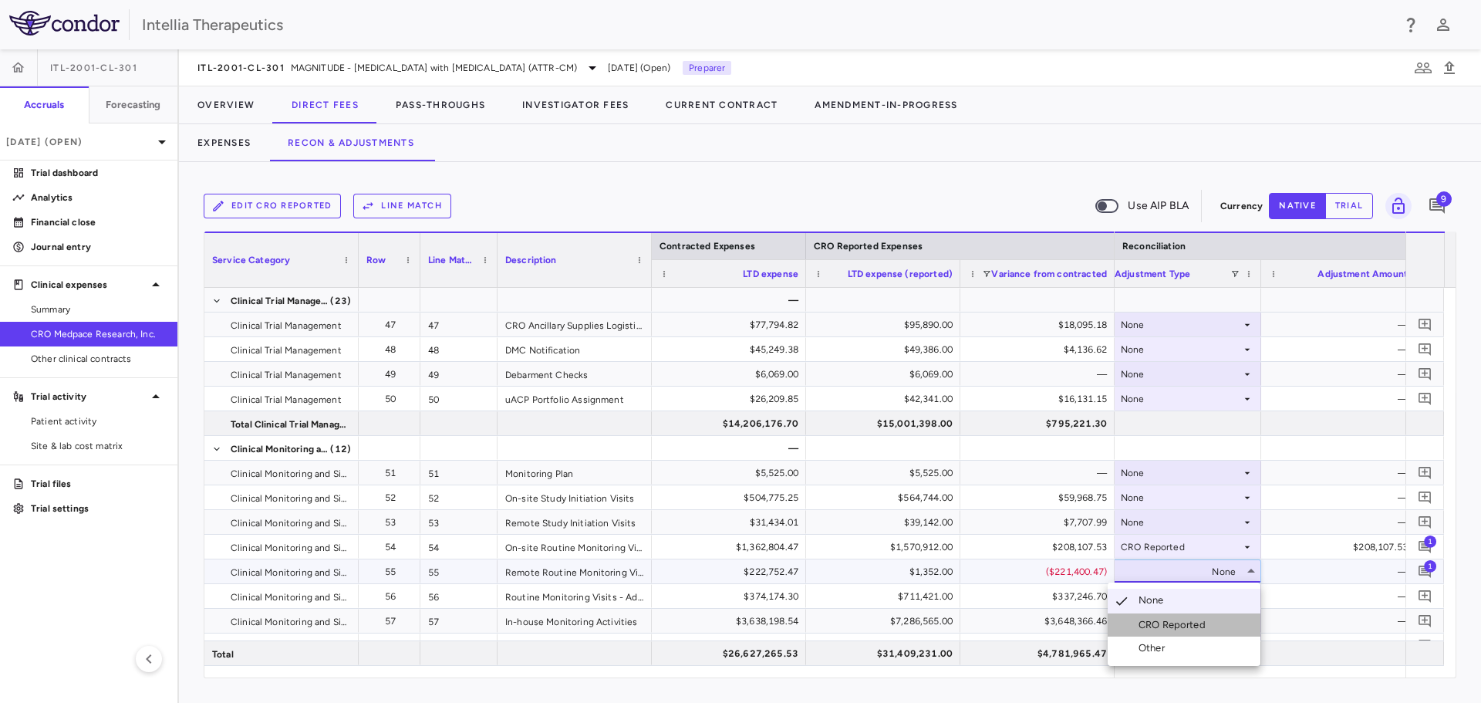
click at [1196, 628] on div "CRO Reported" at bounding box center [1174, 625] width 73 height 14
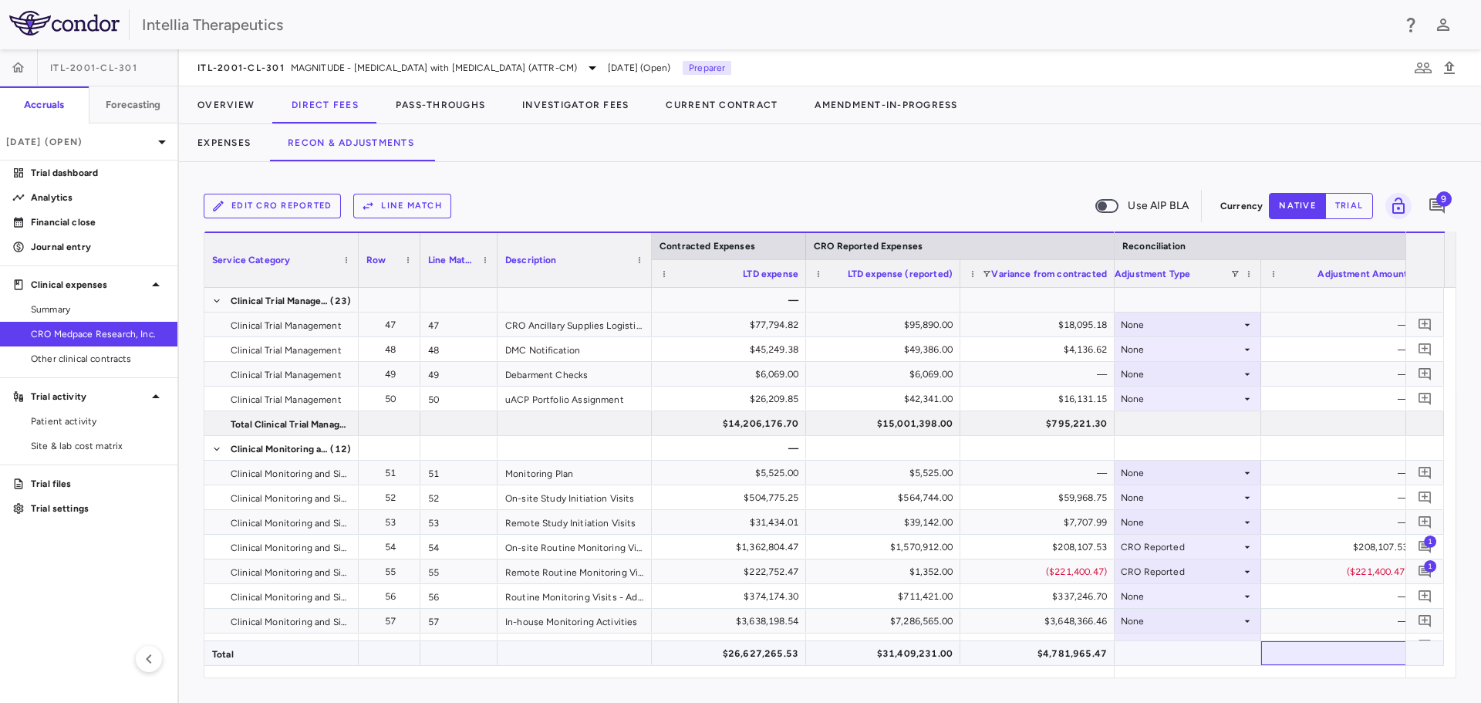
drag, startPoint x: 1367, startPoint y: 664, endPoint x: 1375, endPoint y: 666, distance: 8.1
click at [1375, 666] on div "Contracted Expenses CRO Reported Expenses Service Category Row Line Match 36" at bounding box center [829, 454] width 1251 height 446
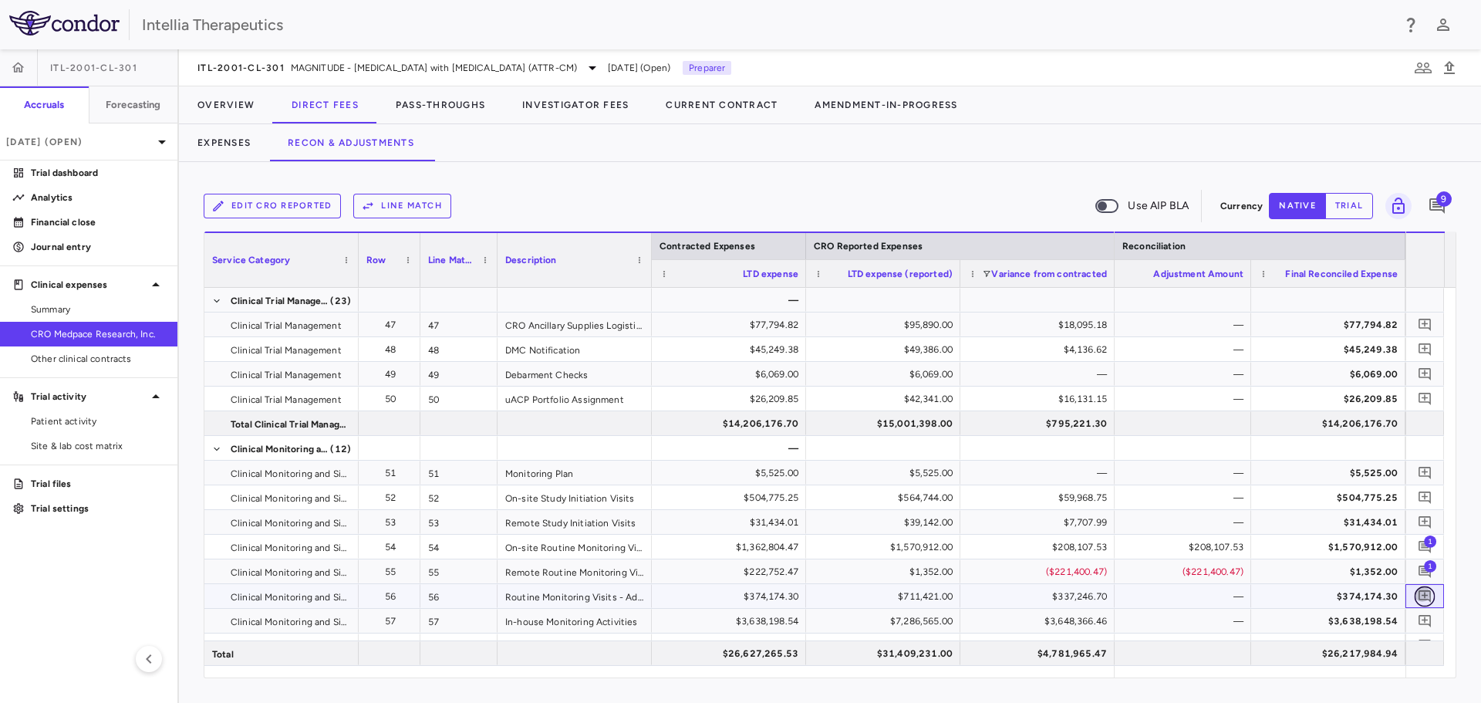
click at [1428, 595] on icon "Add comment" at bounding box center [1424, 595] width 15 height 15
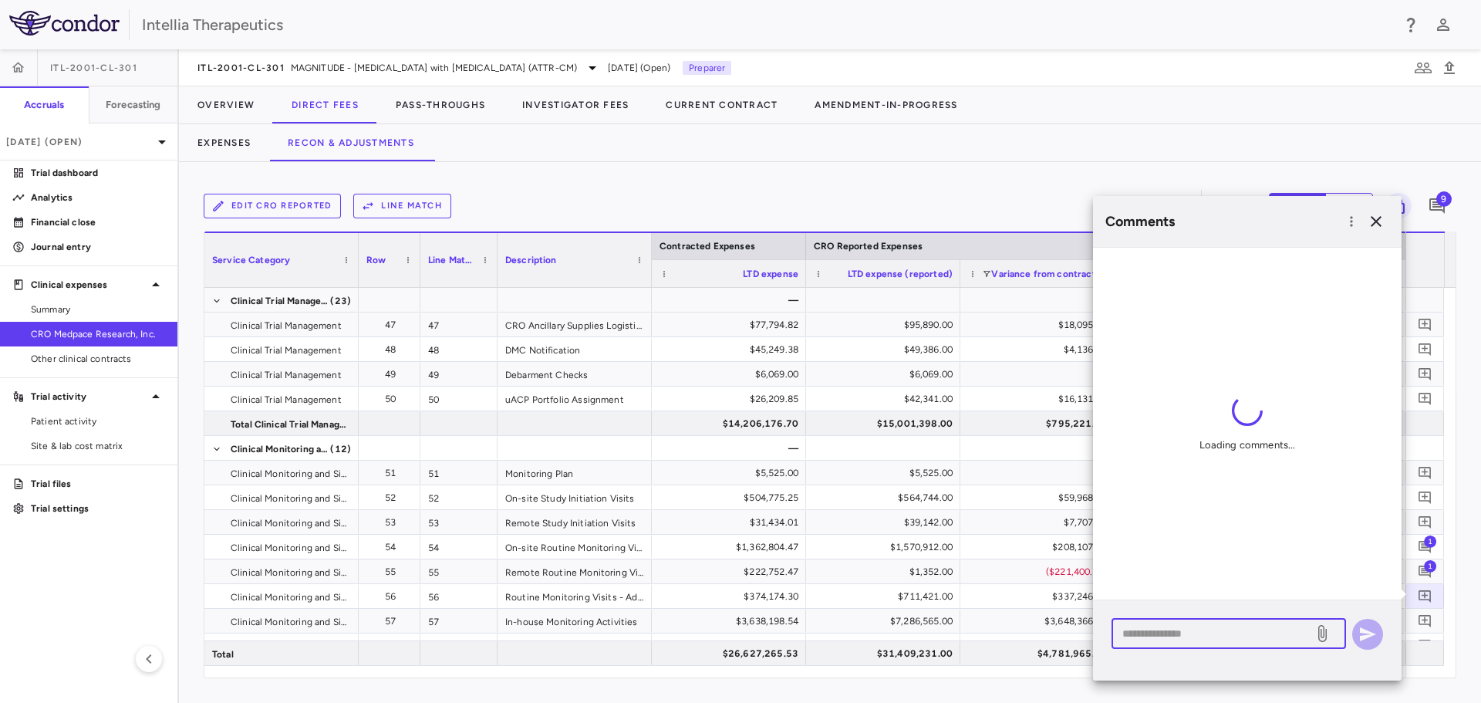
click at [1259, 632] on textarea at bounding box center [1212, 633] width 180 height 17
type textarea "*"
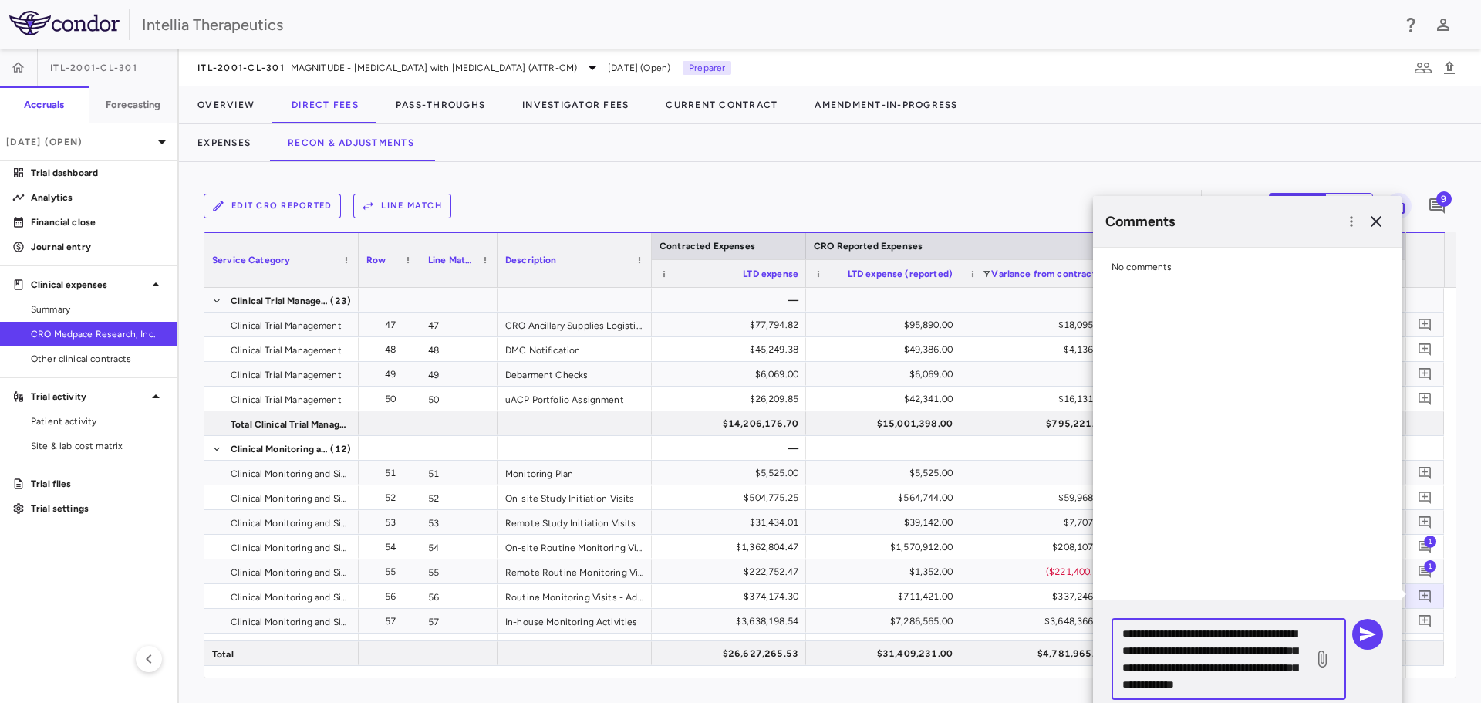
scroll to position [5, 0]
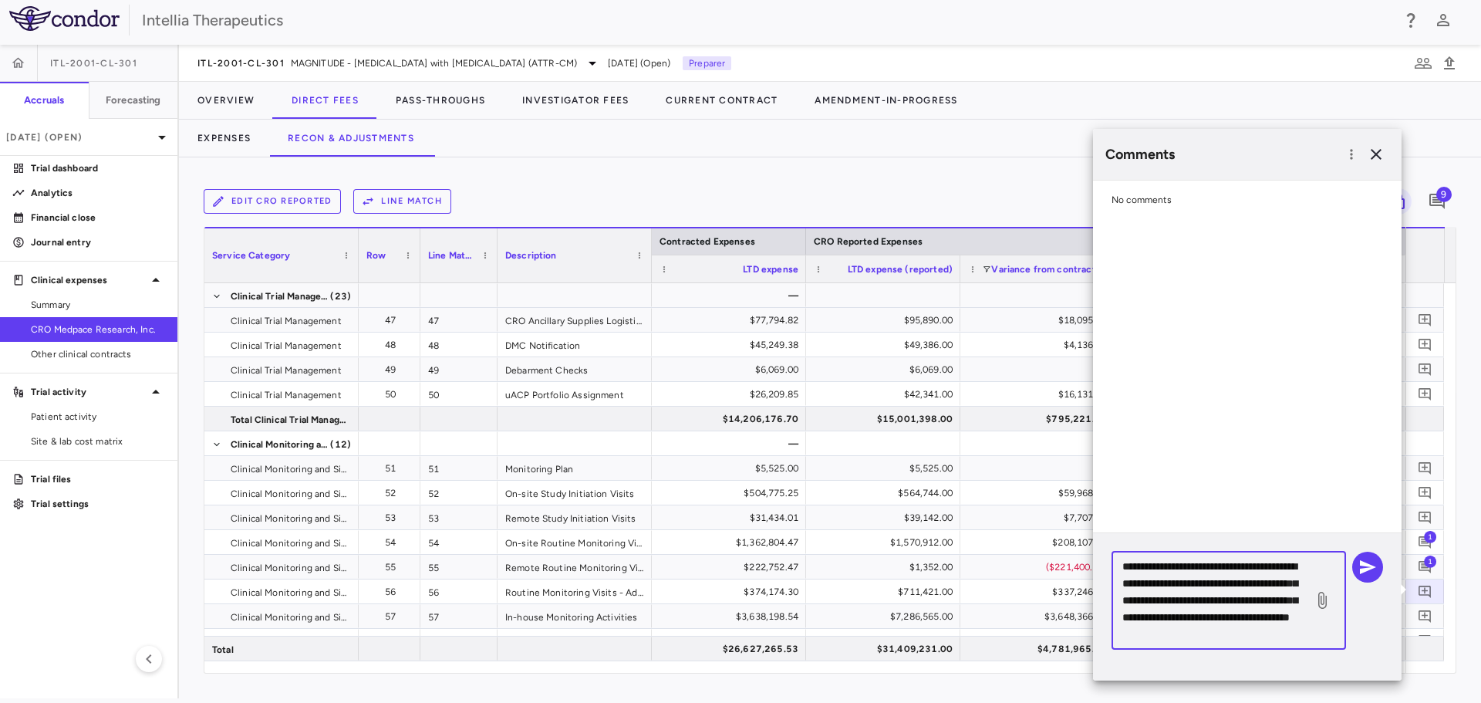
type textarea "**********"
click at [1351, 560] on div "**********" at bounding box center [1246, 600] width 271 height 98
click at [1379, 550] on div "**********" at bounding box center [1247, 606] width 308 height 147
click at [1374, 554] on button "button" at bounding box center [1367, 566] width 31 height 31
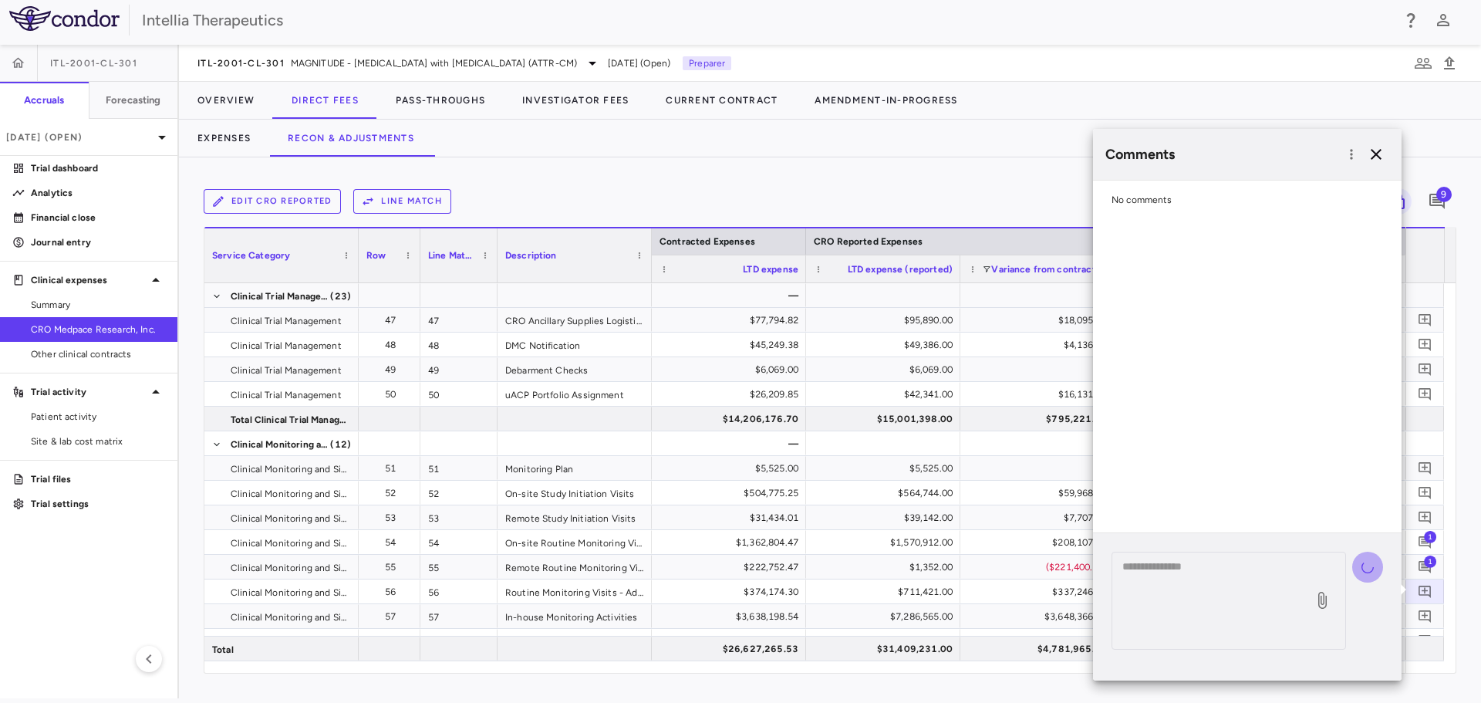
scroll to position [0, 0]
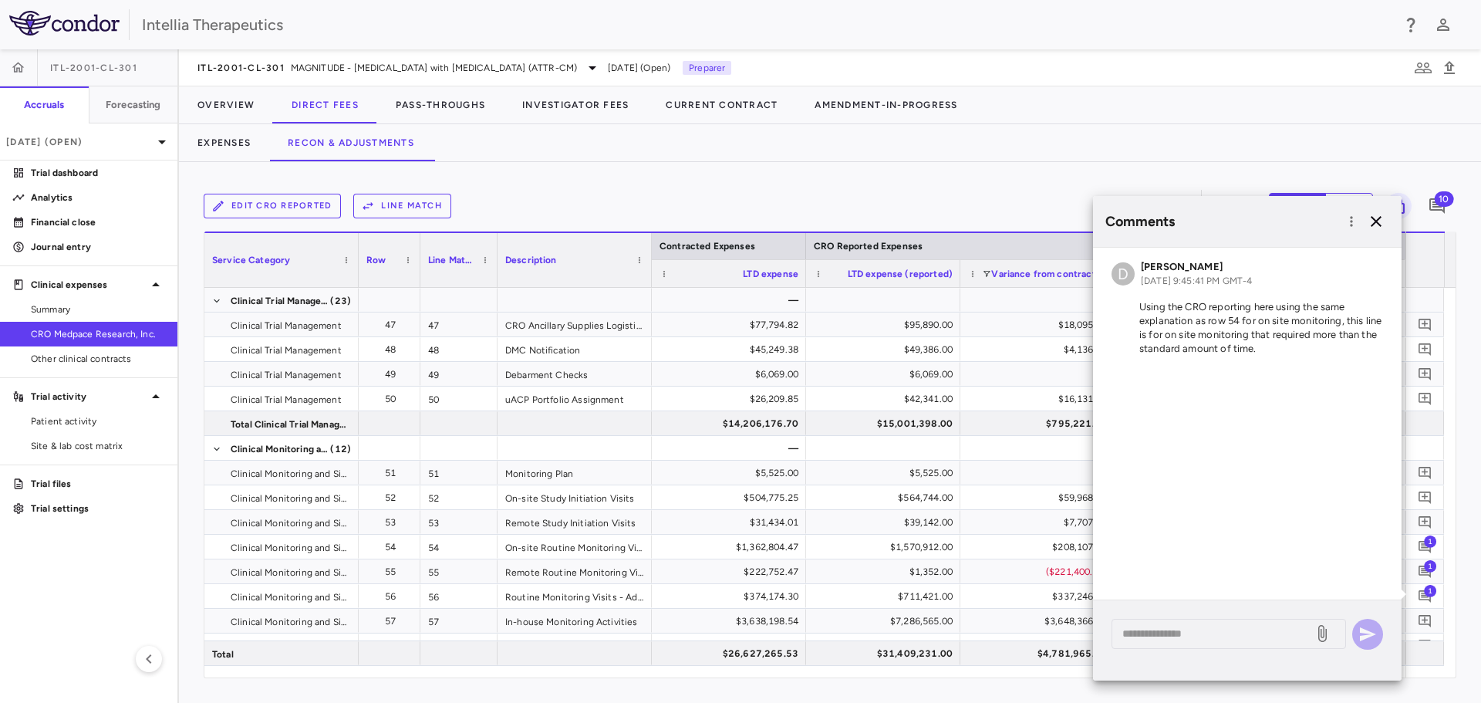
click at [1380, 158] on div "Expenses Recon & Adjustments" at bounding box center [830, 142] width 1302 height 37
click at [1374, 214] on icon "button" at bounding box center [1376, 221] width 19 height 19
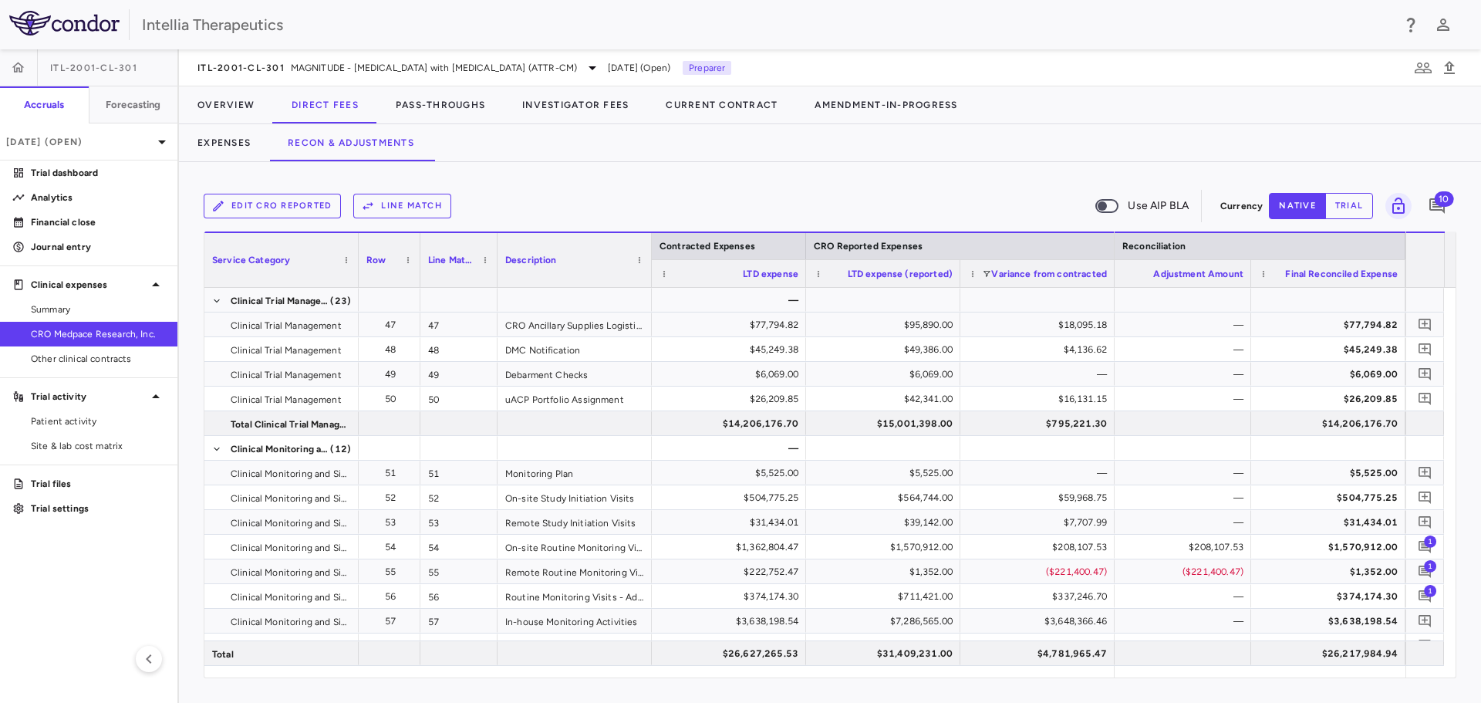
scroll to position [0, 2995]
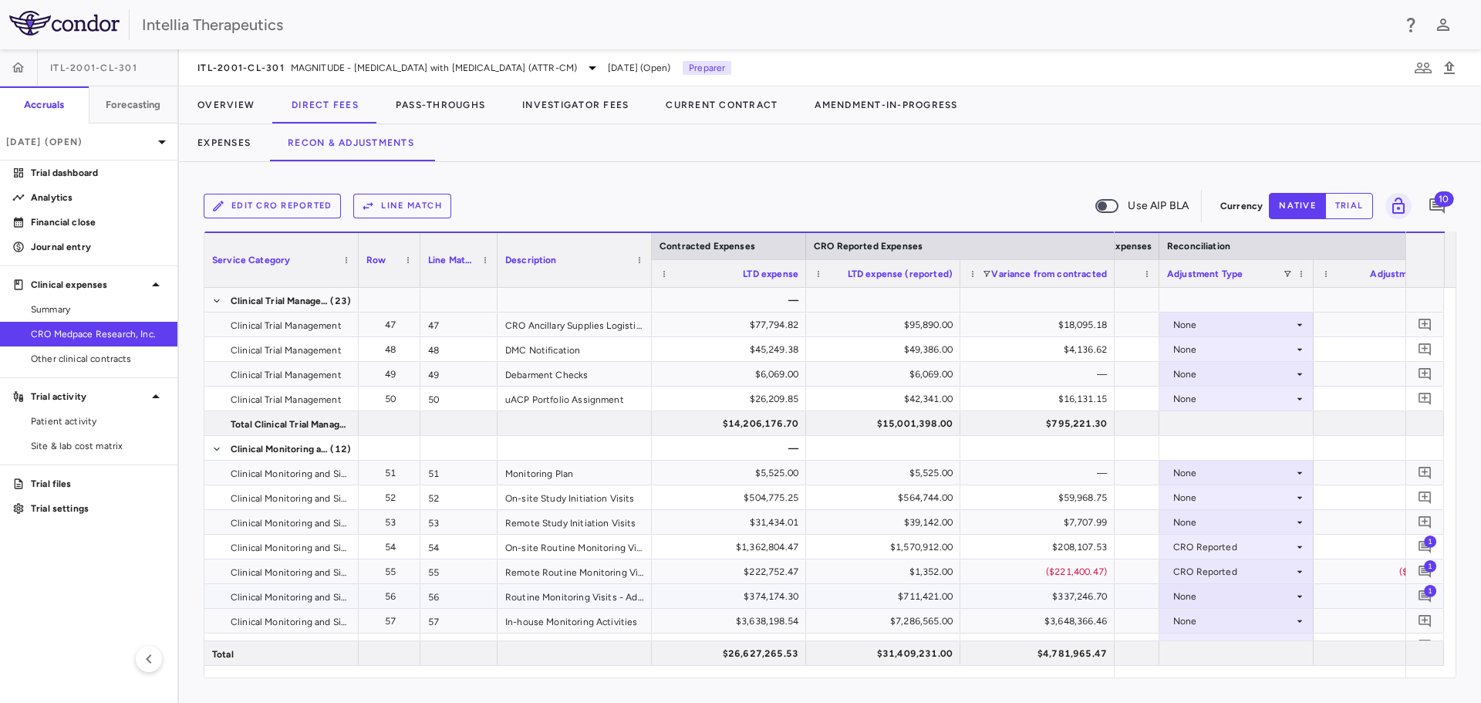
click at [1265, 598] on div "None" at bounding box center [1233, 596] width 120 height 25
click at [1236, 644] on div "CRO Reported" at bounding box center [1227, 649] width 73 height 14
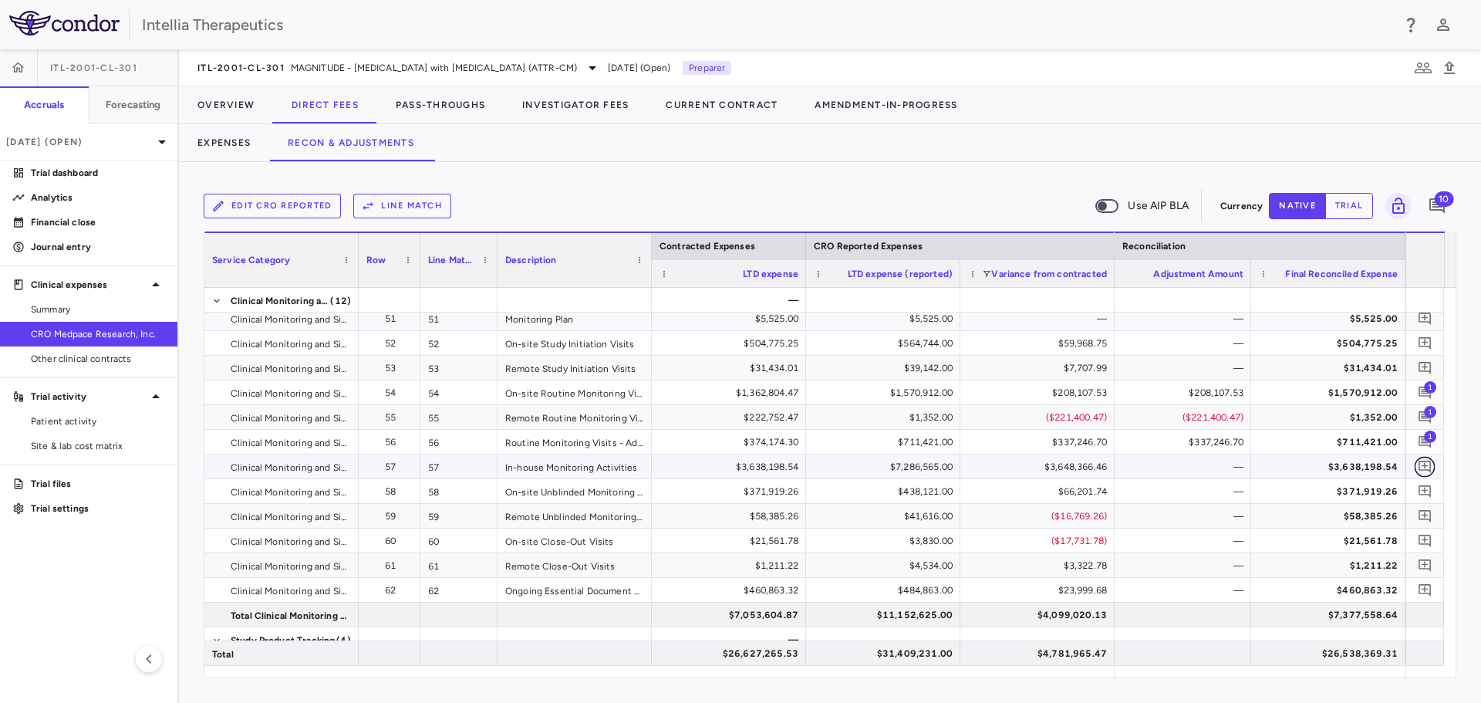
click at [1425, 473] on icon "Add comment" at bounding box center [1424, 466] width 15 height 15
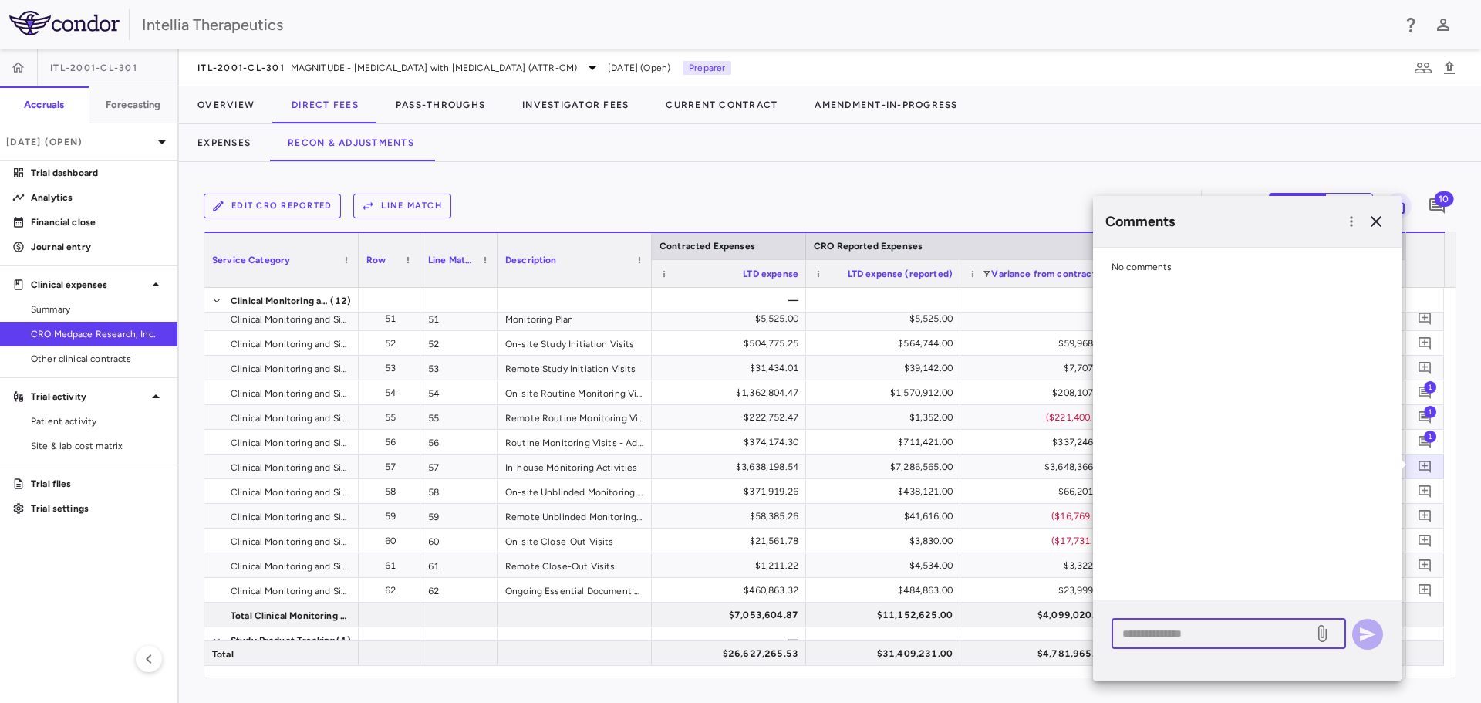
click at [1237, 632] on textarea at bounding box center [1212, 633] width 180 height 17
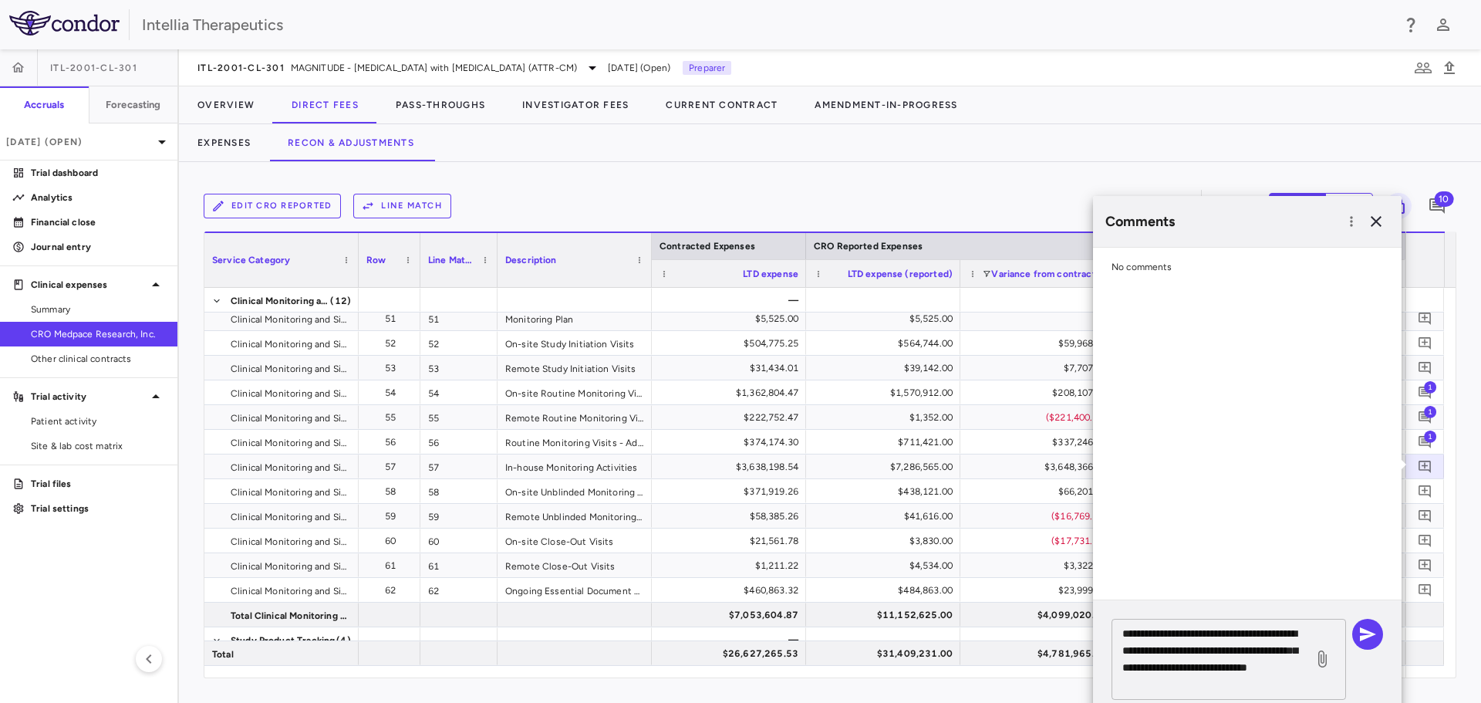
click at [1249, 685] on textarea "**********" at bounding box center [1212, 659] width 180 height 68
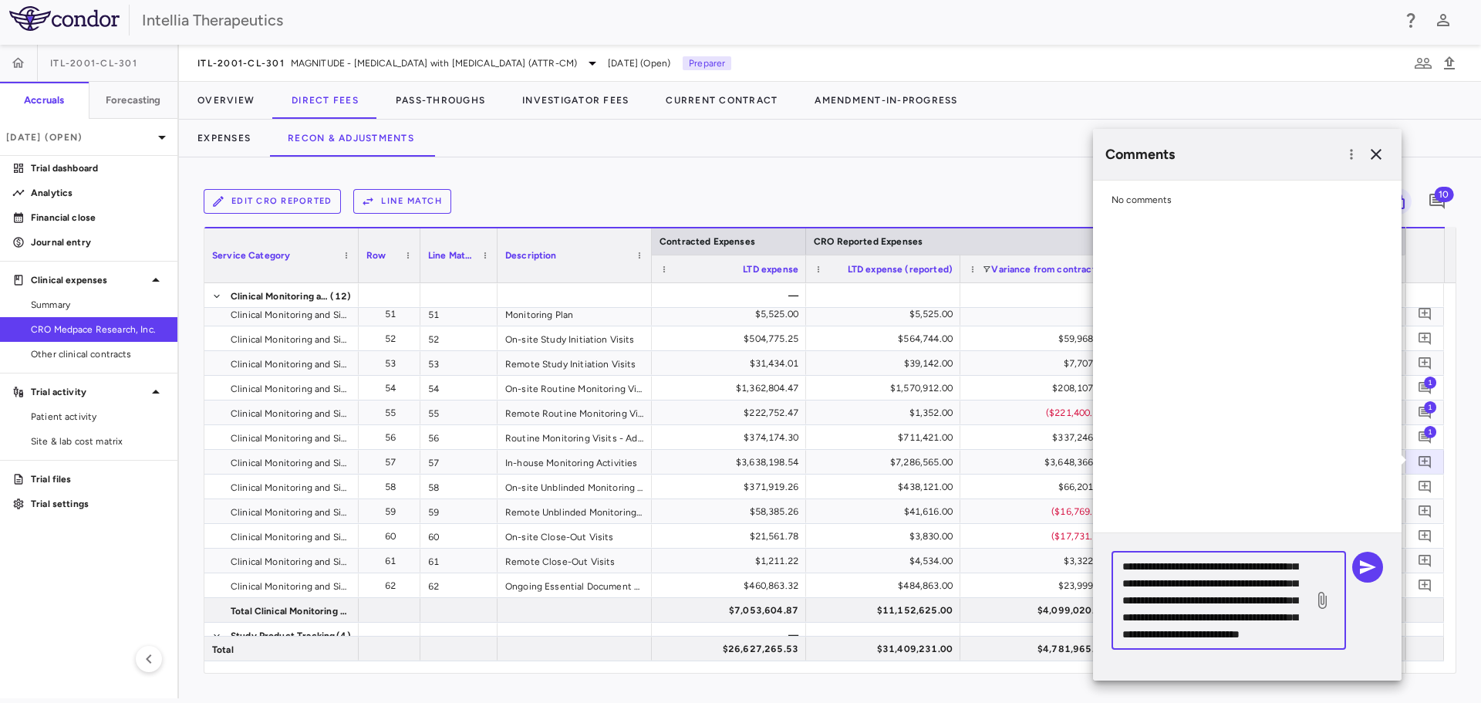
scroll to position [116, 0]
type textarea "**********"
click at [1373, 569] on icon "button" at bounding box center [1367, 567] width 19 height 19
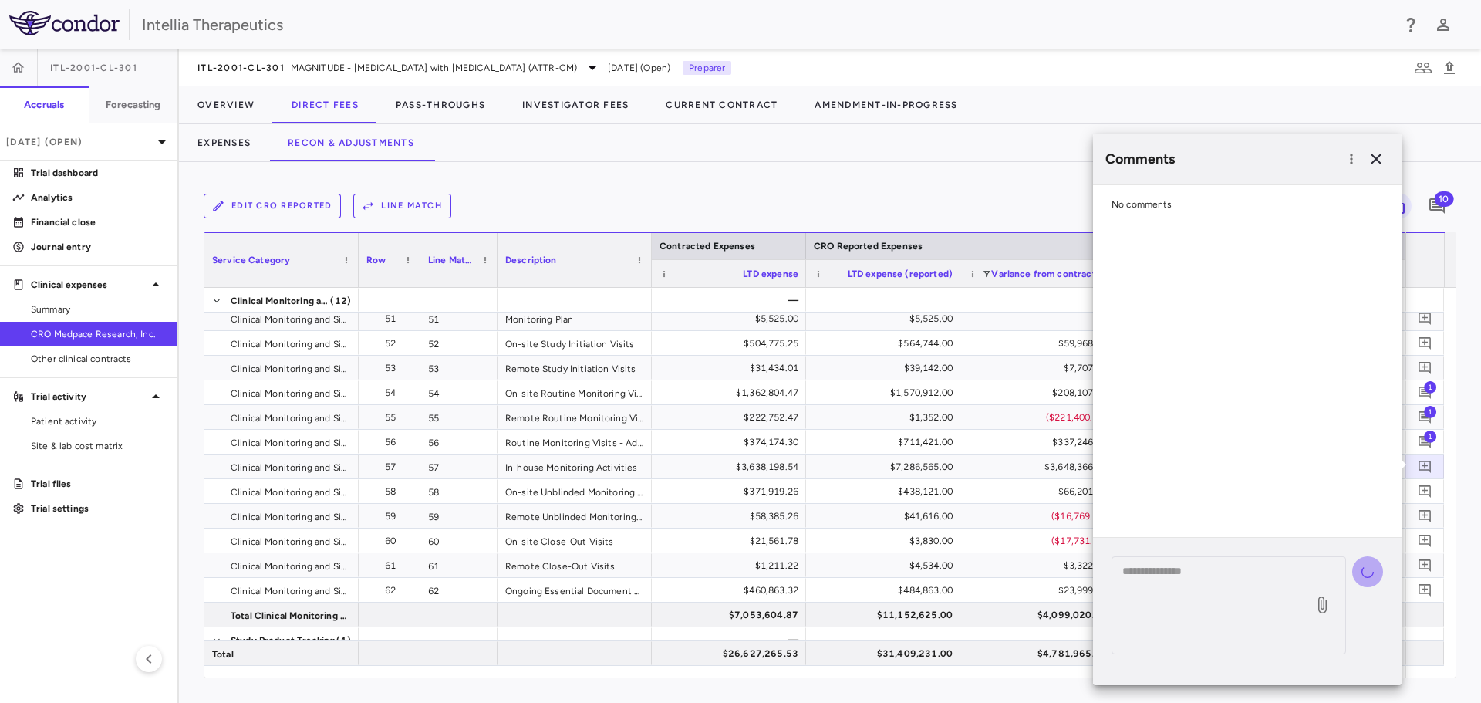
scroll to position [0, 0]
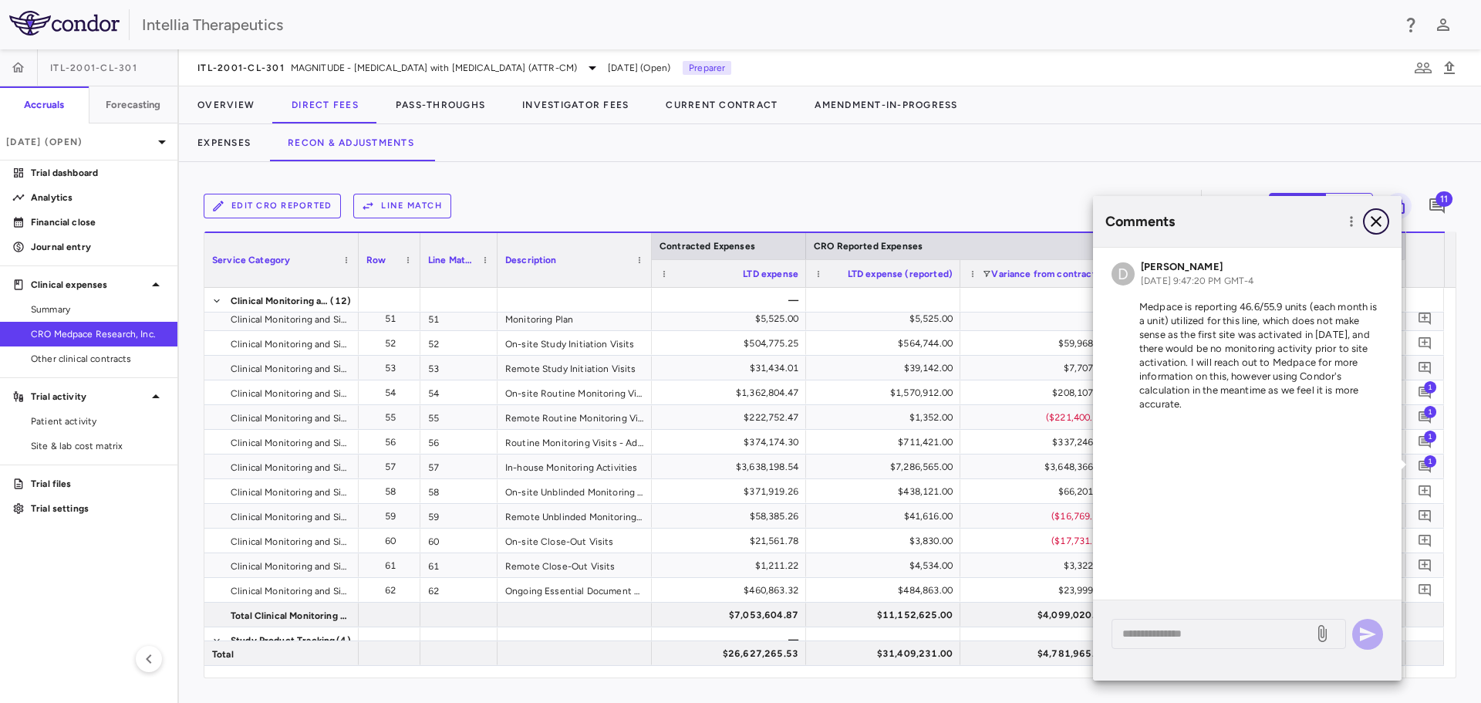
click at [1380, 211] on button "button" at bounding box center [1376, 221] width 26 height 26
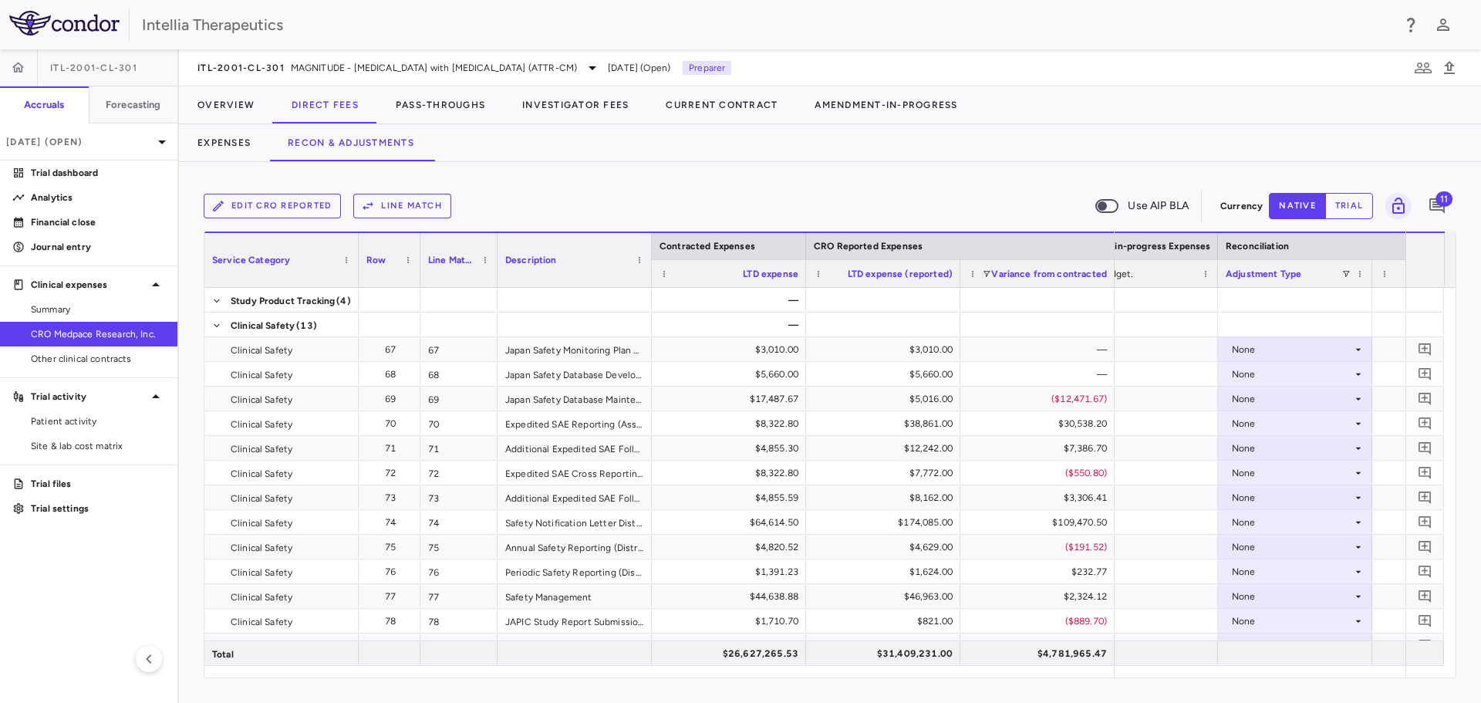
scroll to position [0, 2729]
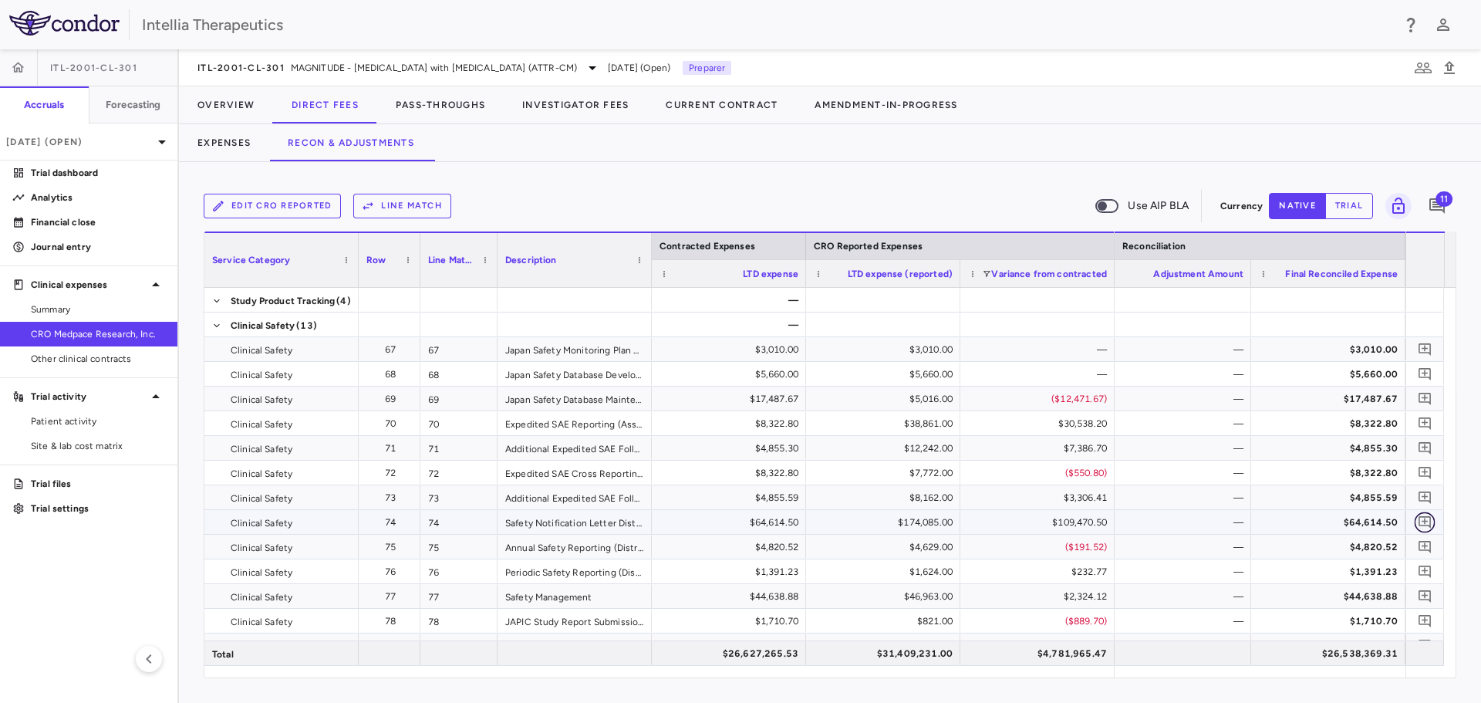
click at [1427, 531] on button "button" at bounding box center [1424, 521] width 21 height 21
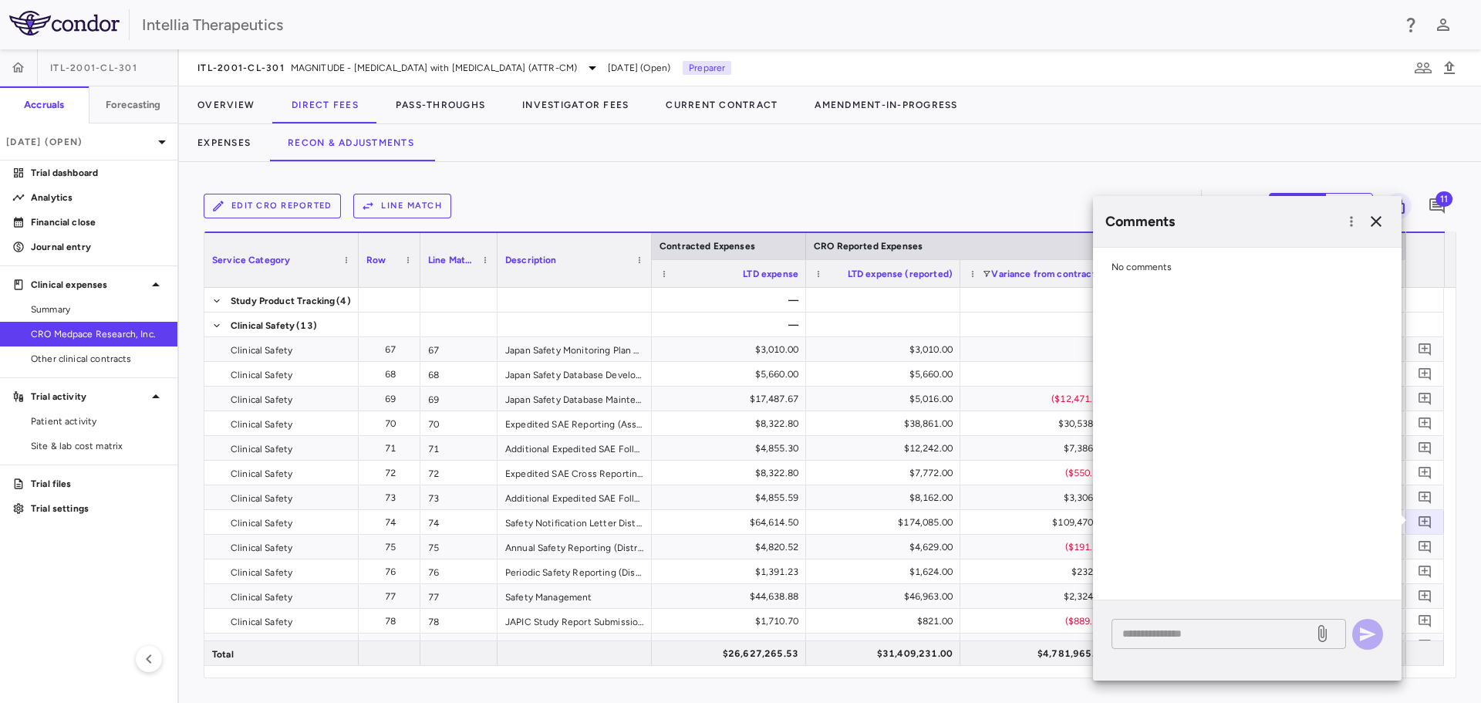
click at [1192, 629] on textarea at bounding box center [1212, 633] width 180 height 17
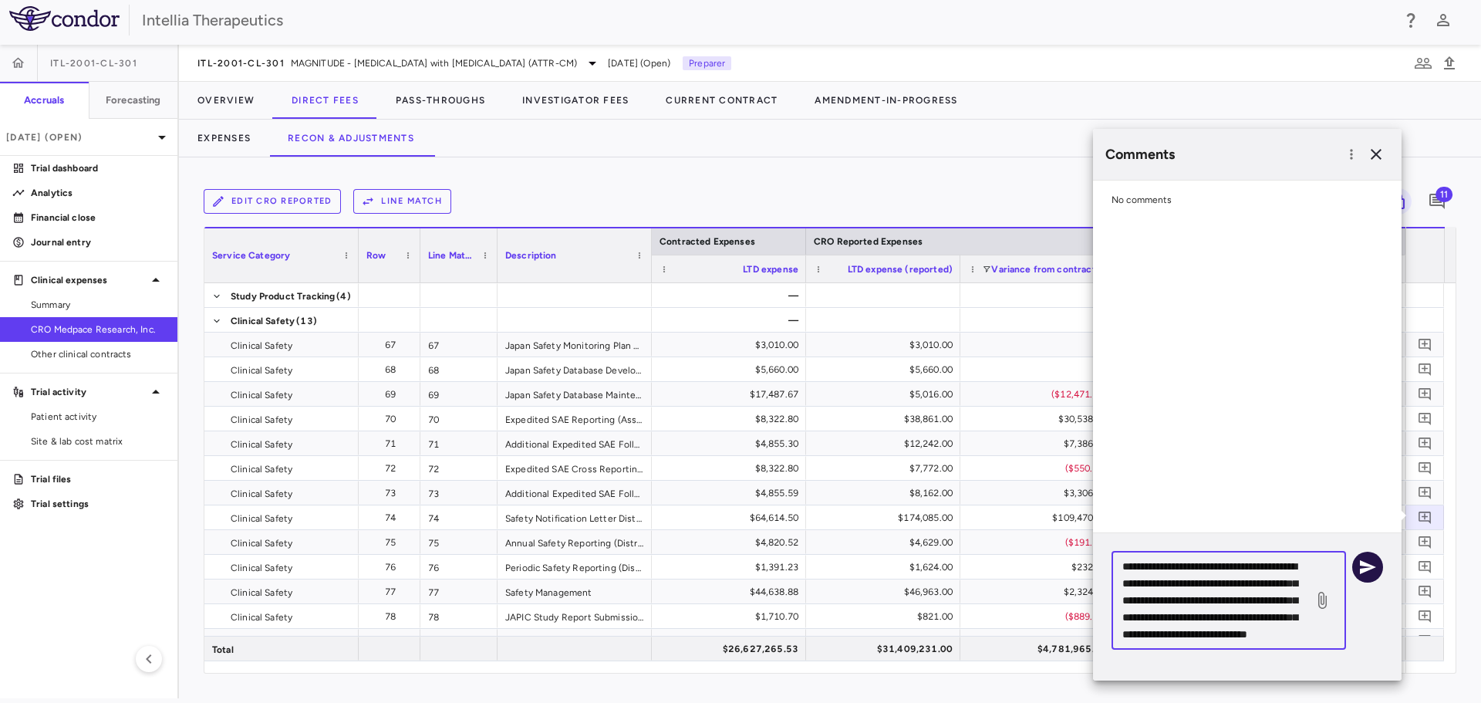
type textarea "**********"
click at [1368, 559] on icon "button" at bounding box center [1367, 567] width 19 height 19
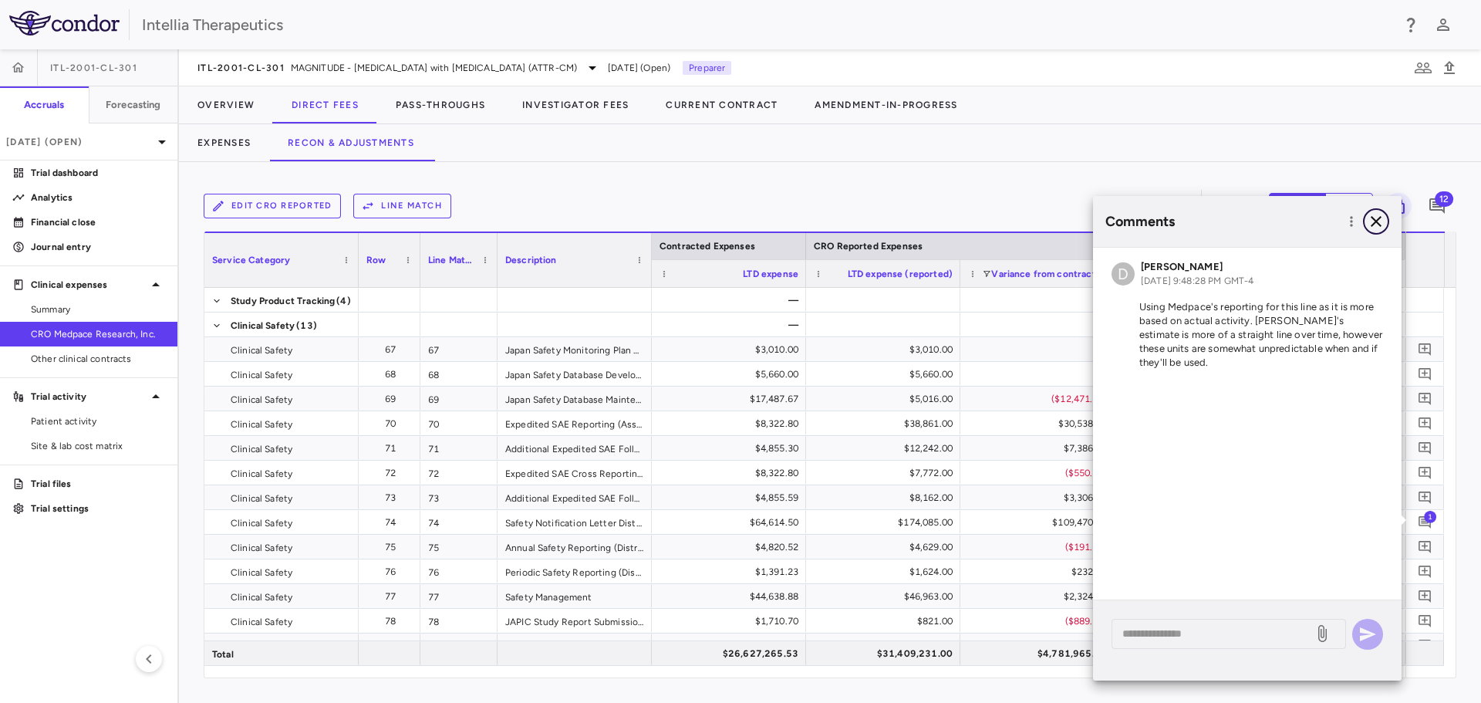
click at [1371, 217] on icon "button" at bounding box center [1375, 221] width 11 height 11
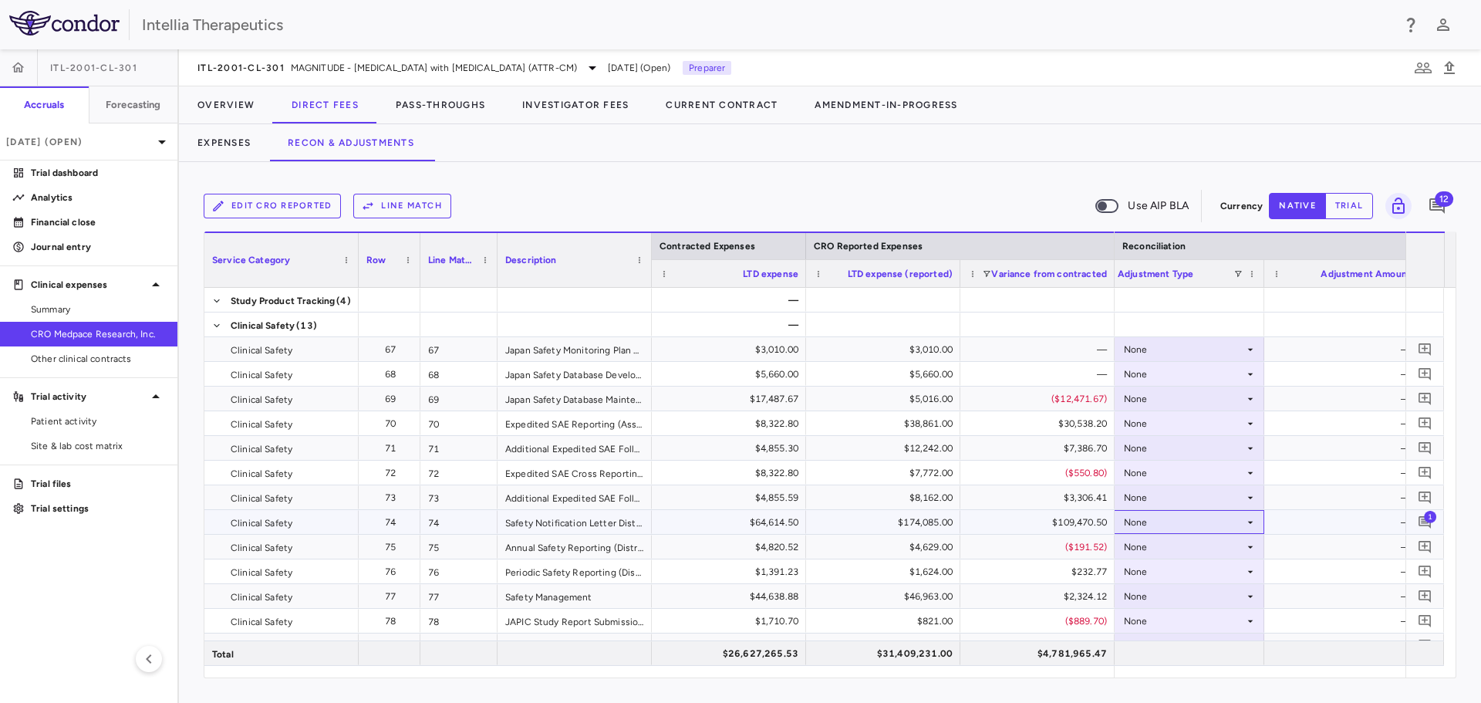
click at [1252, 525] on icon at bounding box center [1250, 522] width 12 height 12
click at [1222, 571] on li "CRO Reported" at bounding box center [1187, 575] width 153 height 23
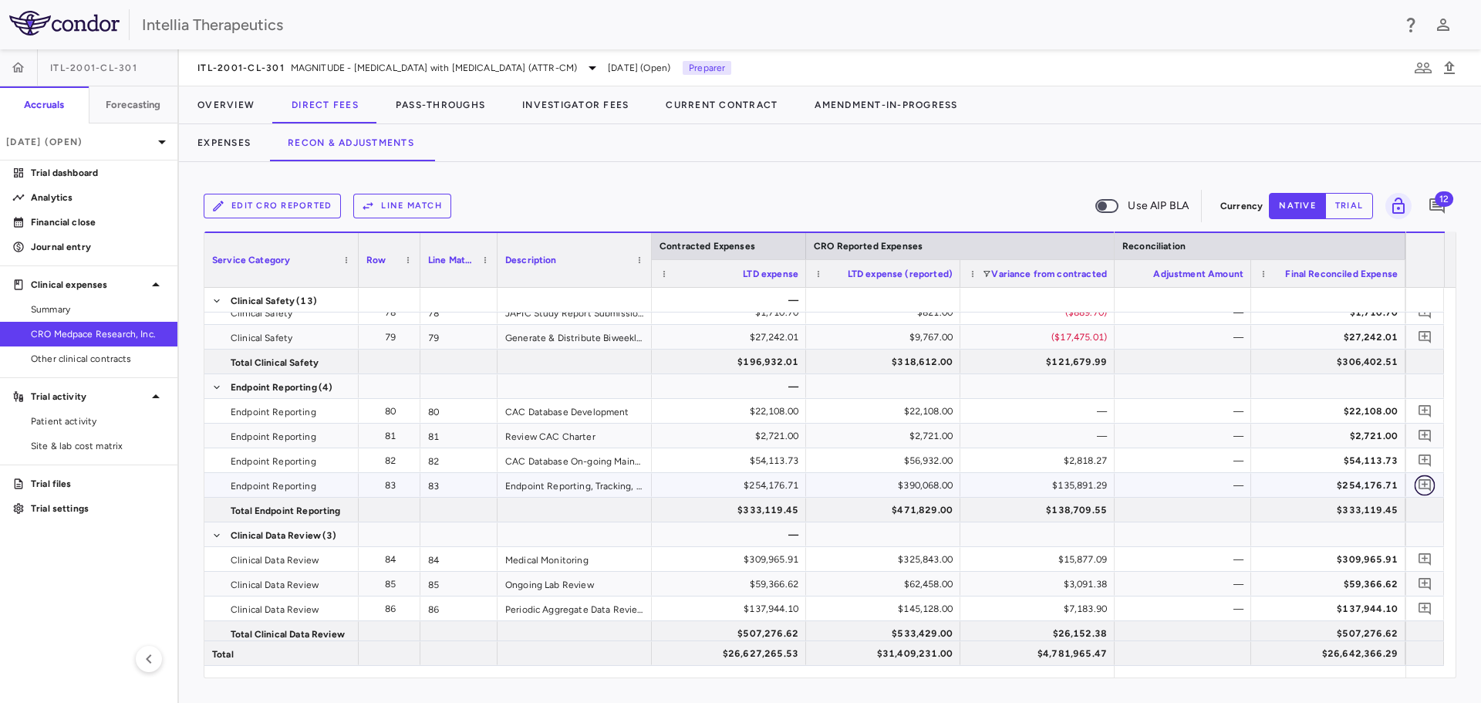
click at [1422, 487] on icon "Add comment" at bounding box center [1424, 484] width 15 height 15
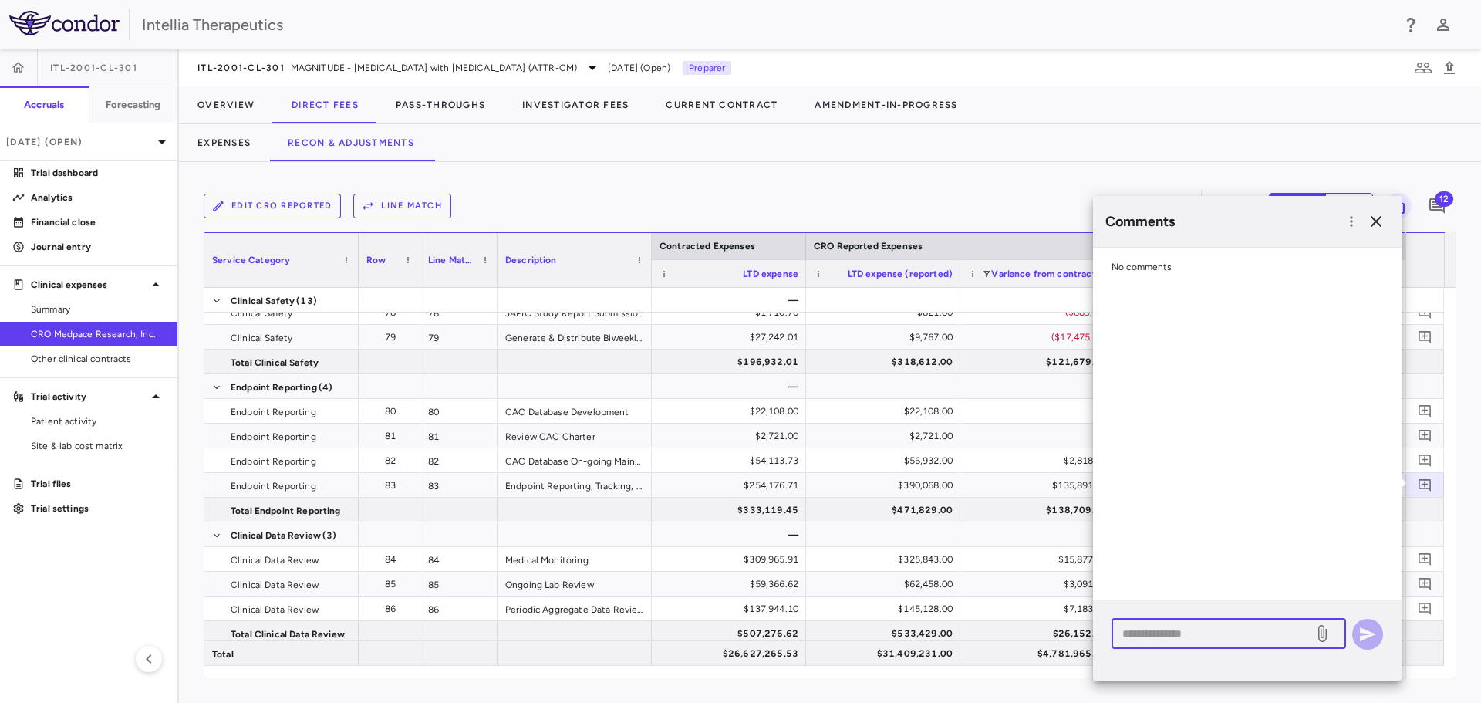
click at [1195, 629] on textarea at bounding box center [1212, 633] width 180 height 17
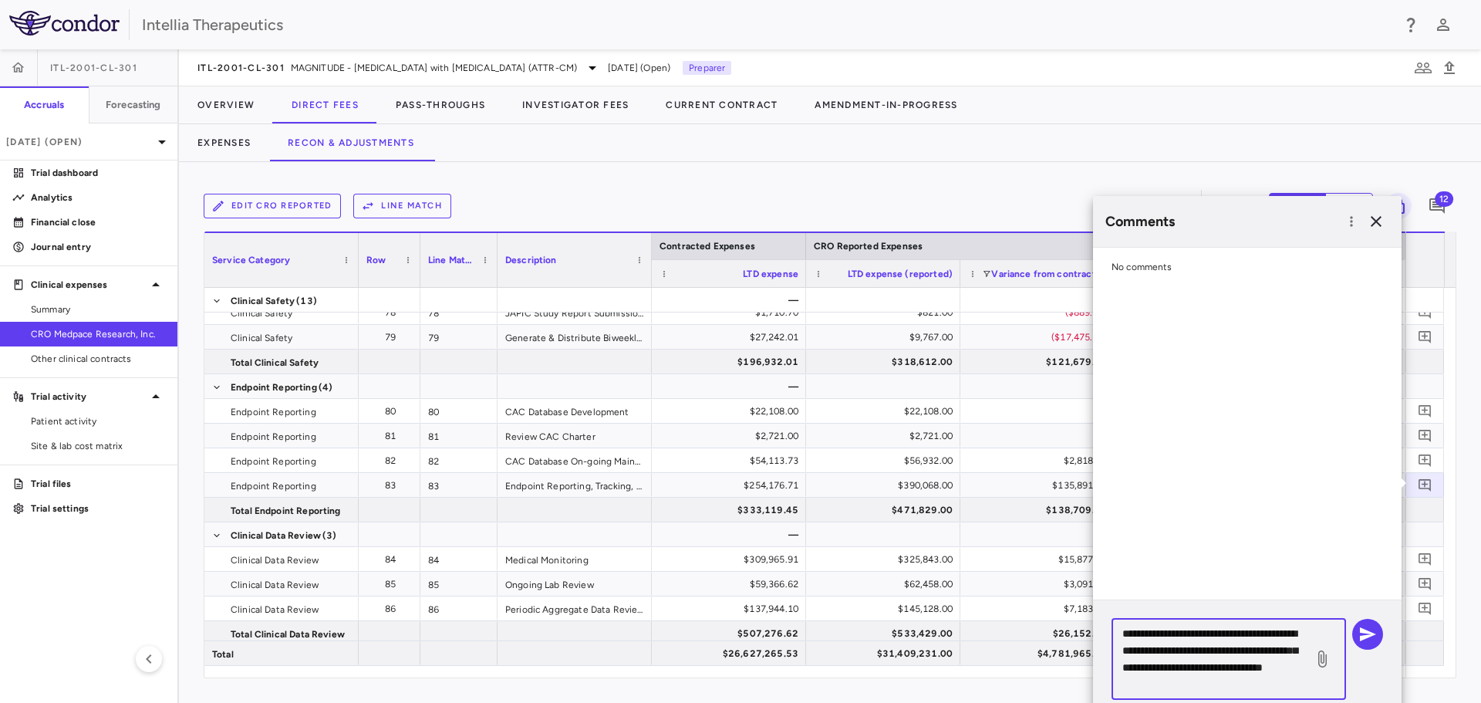
drag, startPoint x: 1262, startPoint y: 685, endPoint x: 1128, endPoint y: 599, distance: 159.8
click at [1128, 600] on div "**********" at bounding box center [1247, 665] width 308 height 130
type textarea "*"
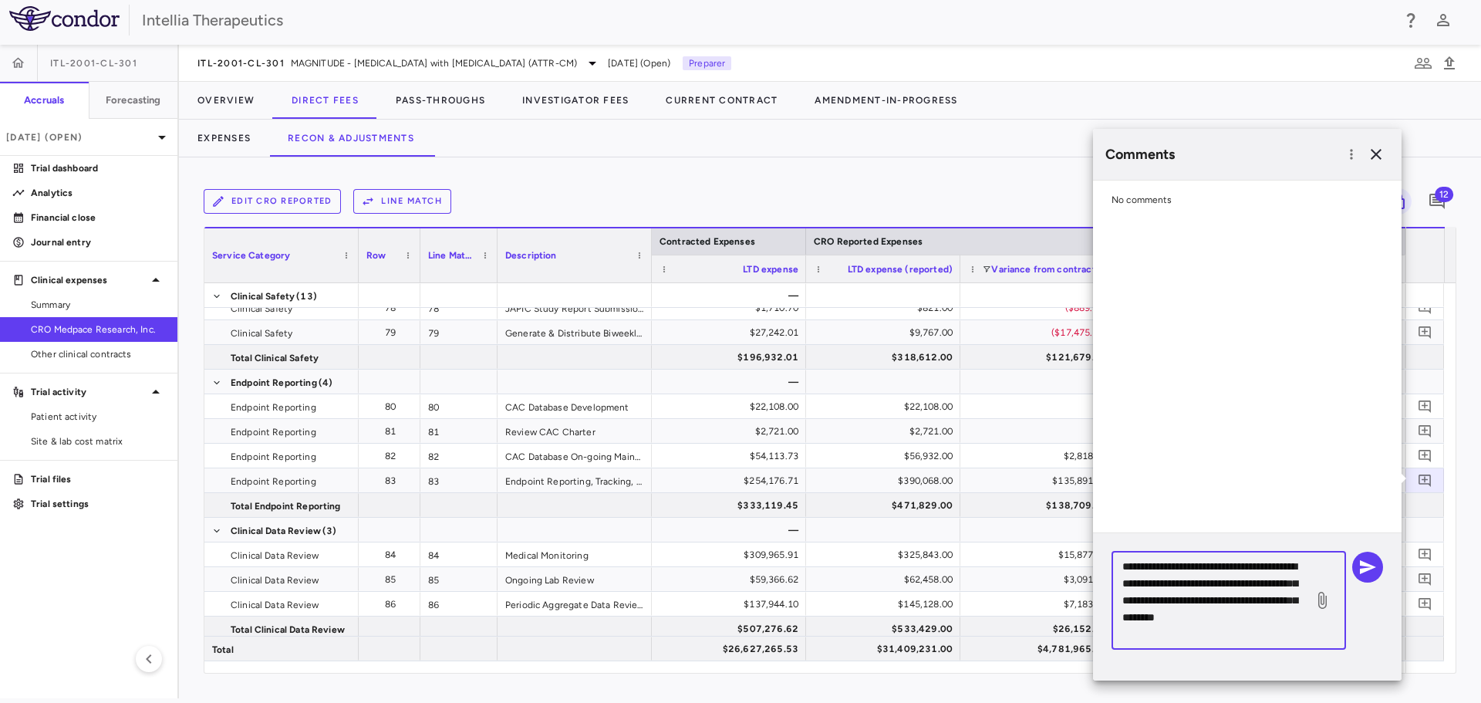
scroll to position [0, 0]
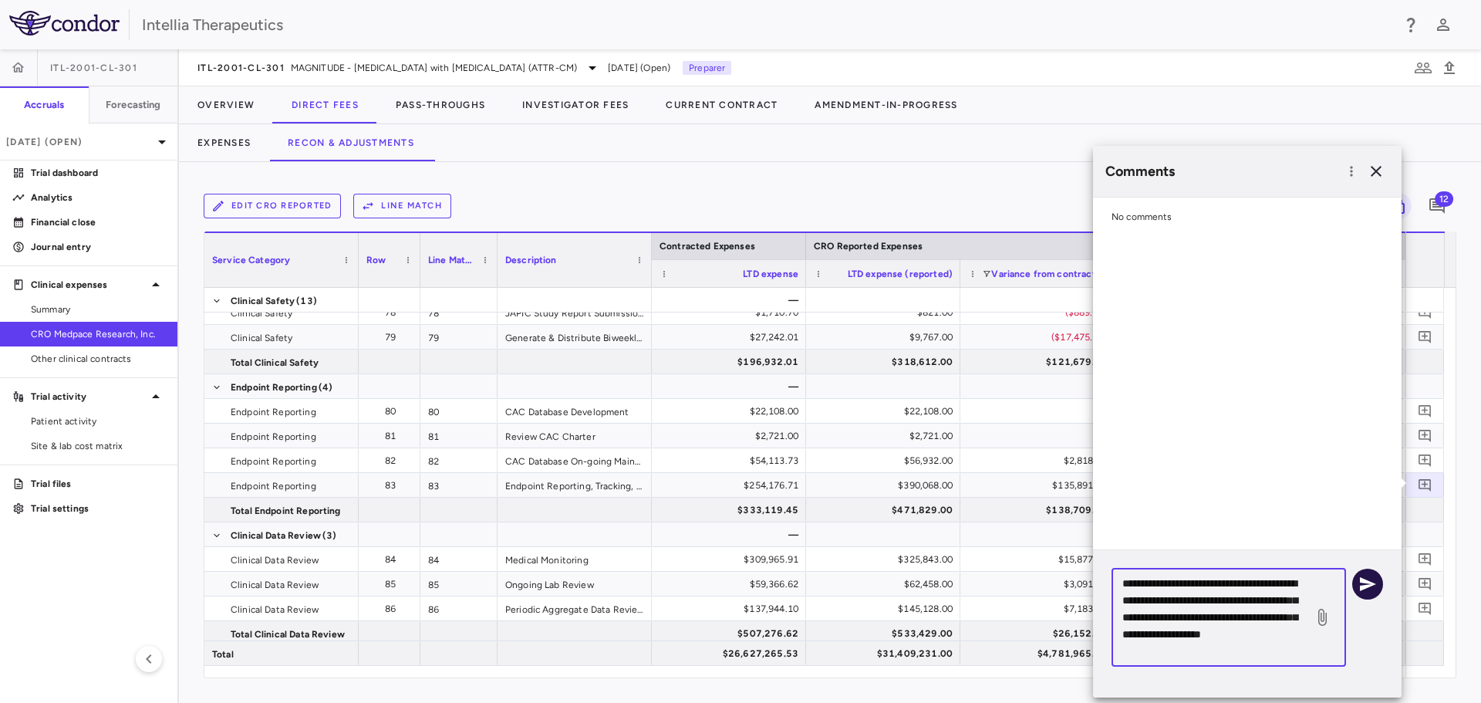
type textarea "**********"
click at [1375, 578] on icon "button" at bounding box center [1367, 584] width 19 height 19
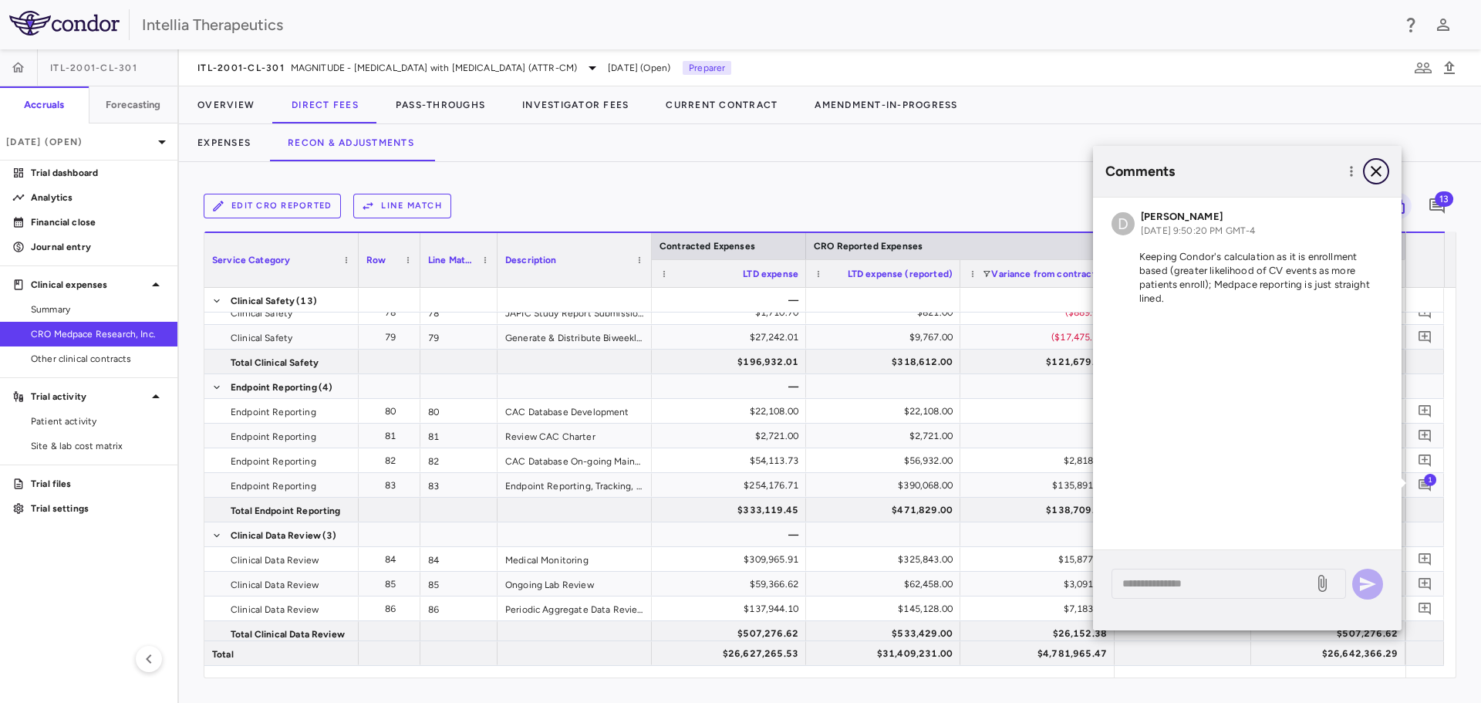
click at [1382, 174] on icon "button" at bounding box center [1376, 171] width 19 height 19
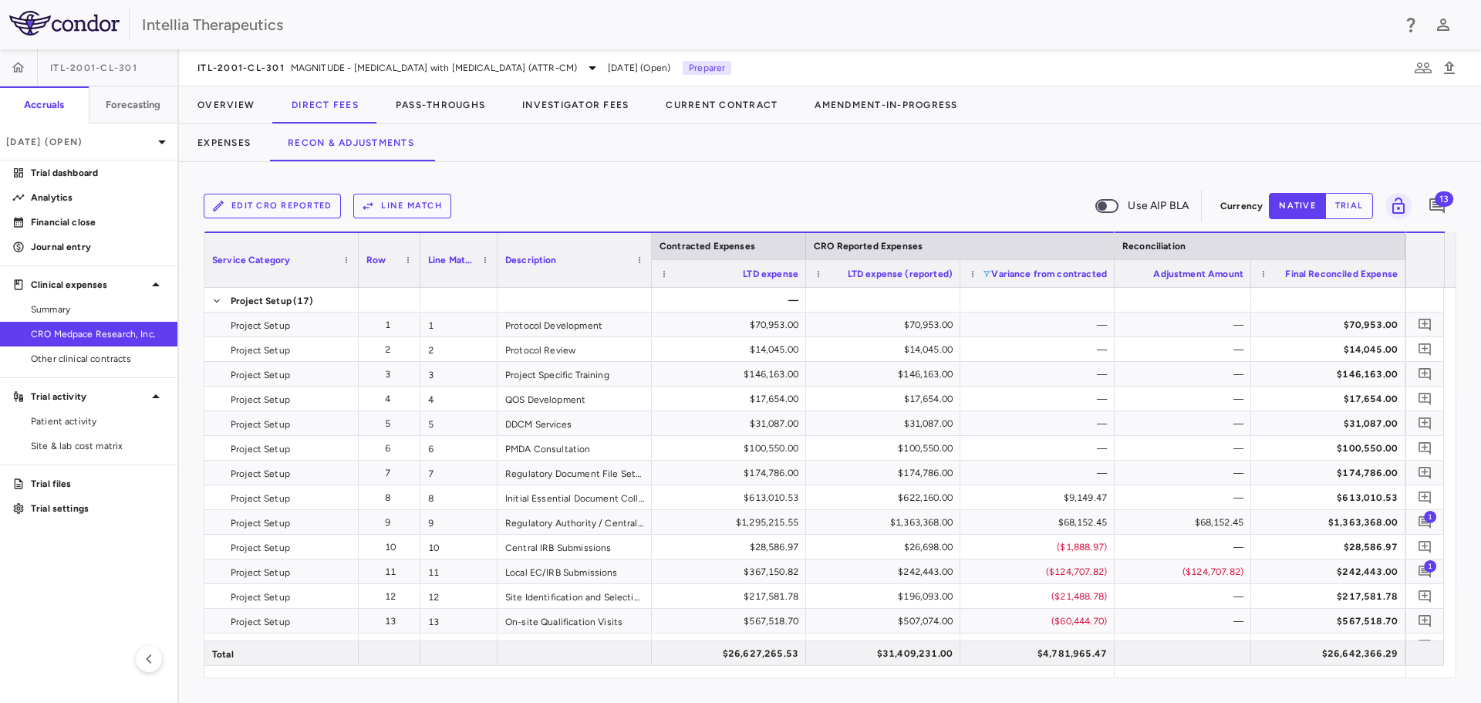
click at [986, 271] on span at bounding box center [986, 273] width 9 height 9
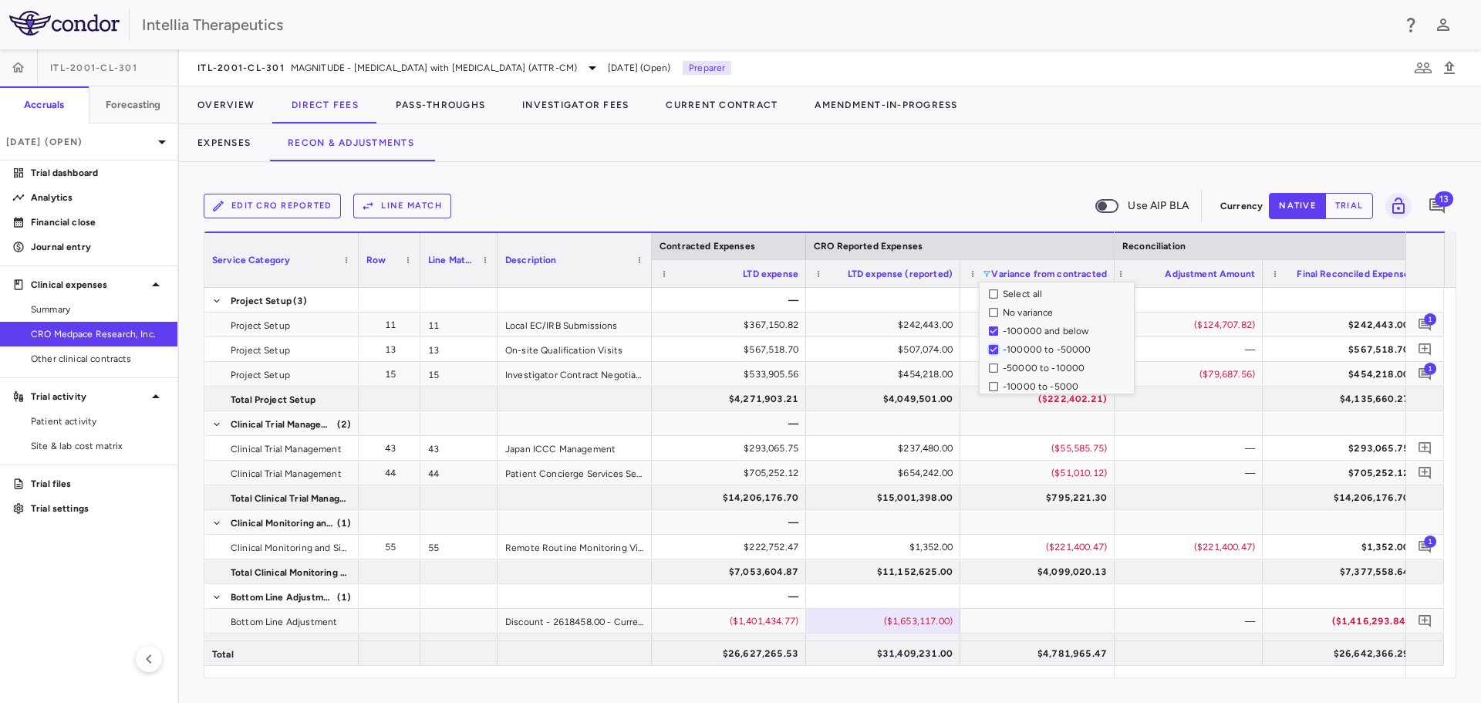
scroll to position [150, 0]
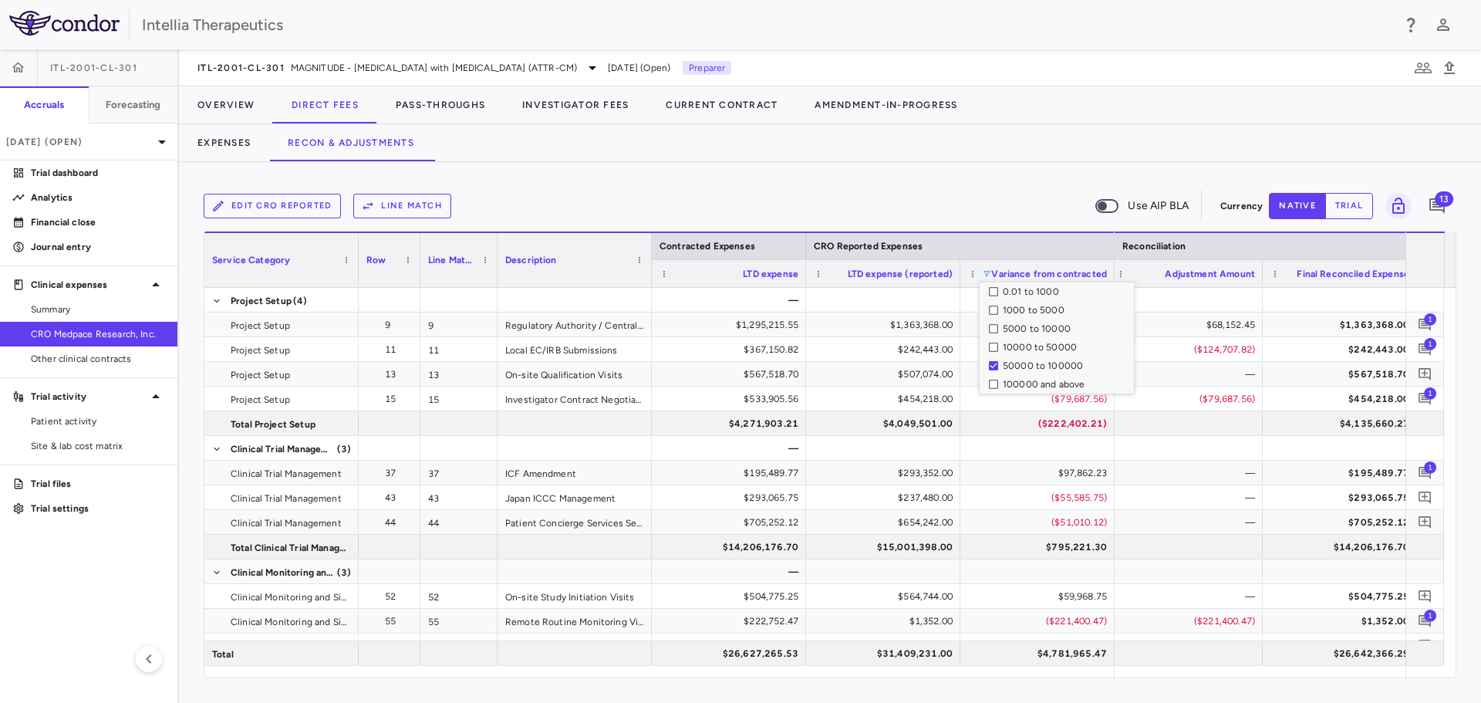
click at [995, 378] on div "100000 and above" at bounding box center [1061, 384] width 145 height 19
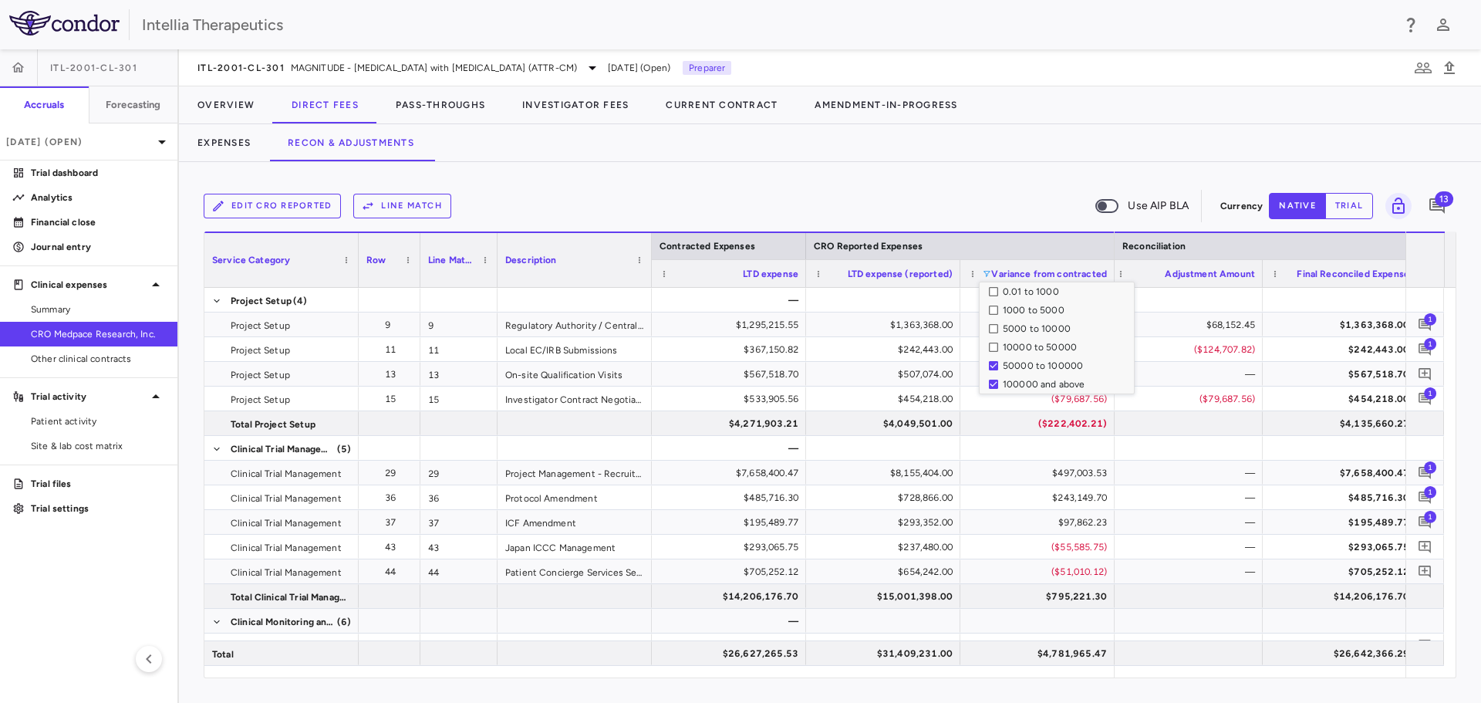
click at [1090, 139] on div "Expenses Recon & Adjustments" at bounding box center [830, 142] width 1302 height 37
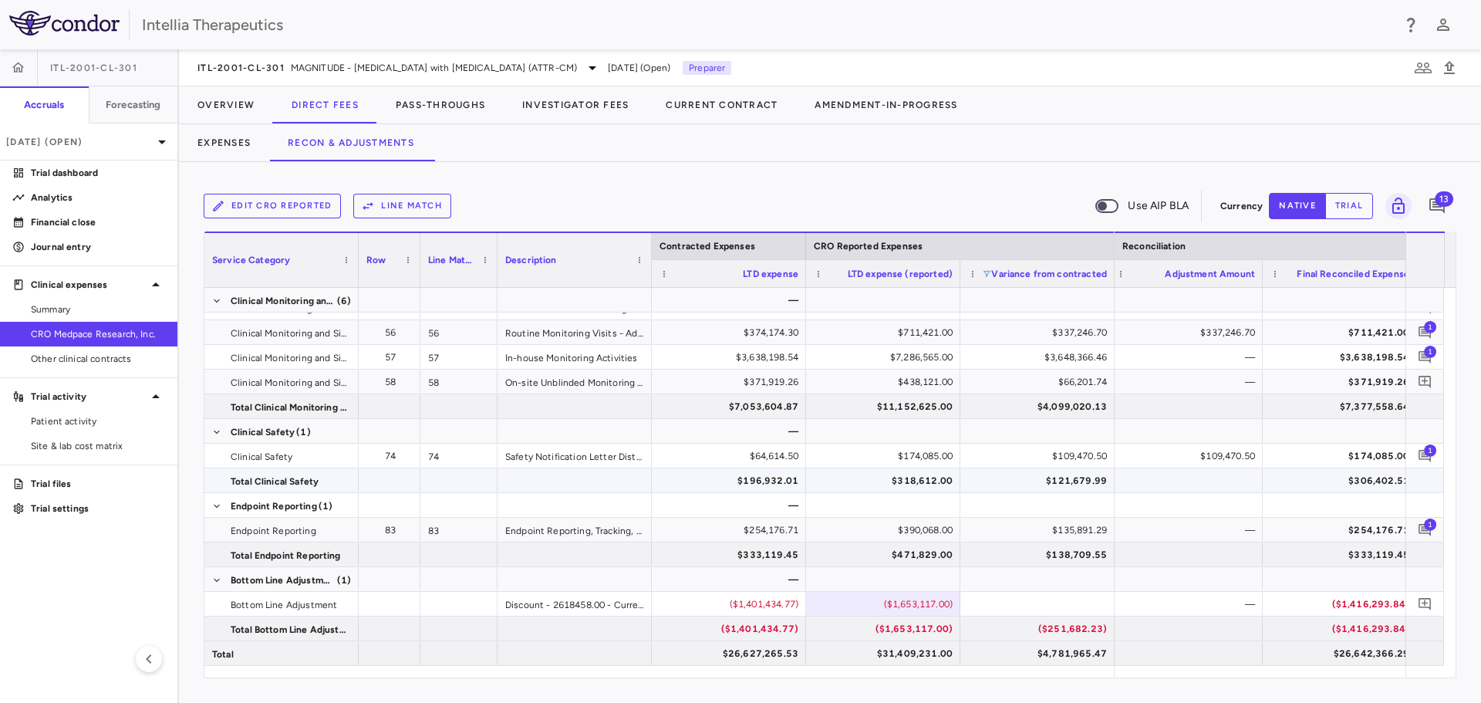
scroll to position [0, 0]
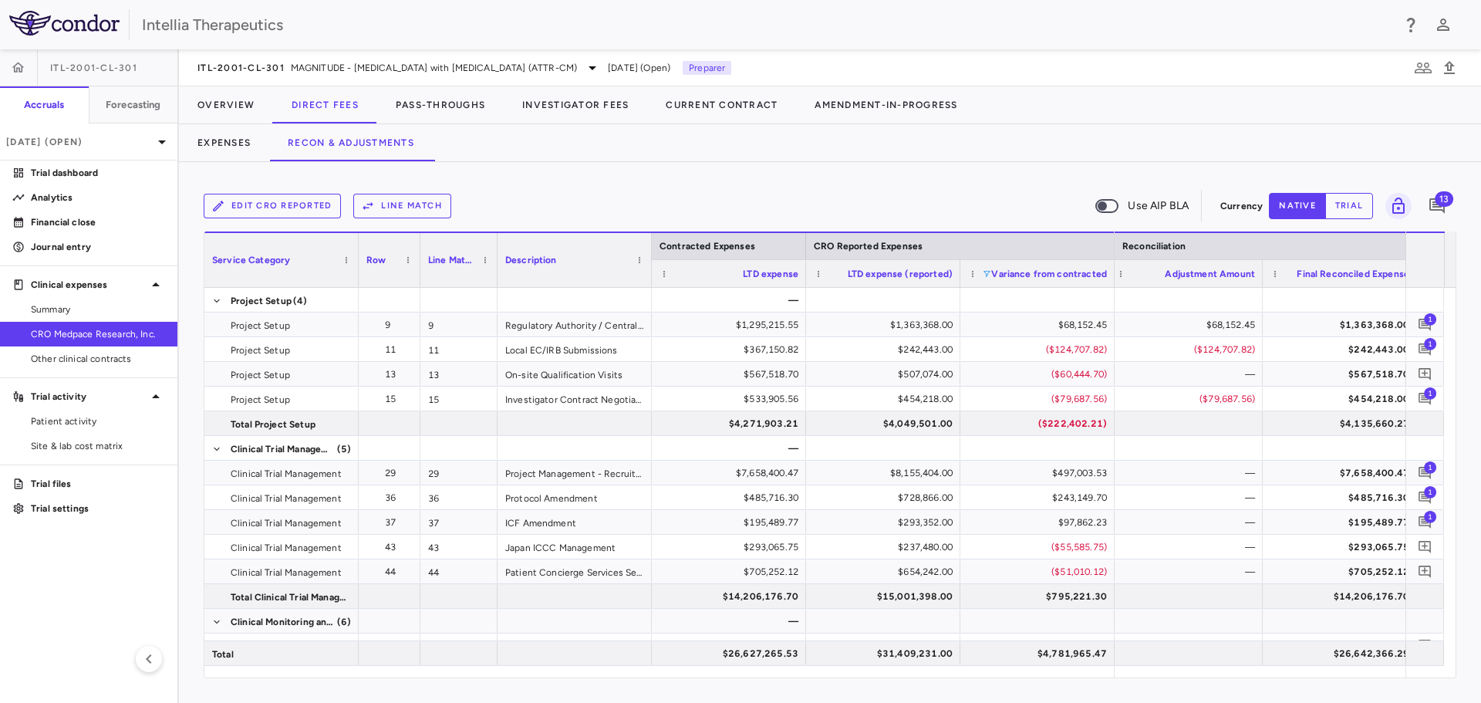
click at [986, 274] on span at bounding box center [986, 273] width 9 height 9
click at [1006, 293] on div "Select all" at bounding box center [1066, 293] width 126 height 11
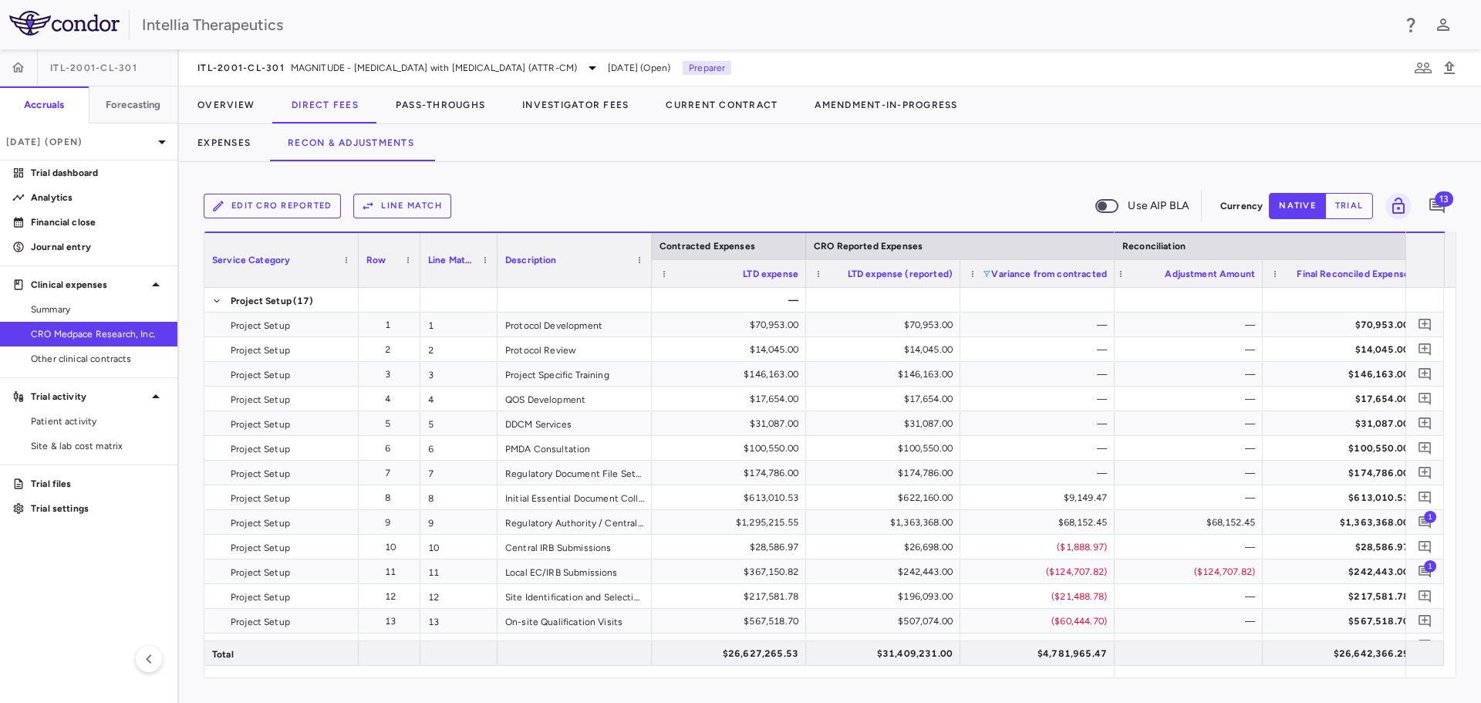
click at [1044, 189] on div "Edit CRO reported Line Match Use AIP BLA Currency native trial 13" at bounding box center [830, 206] width 1252 height 39
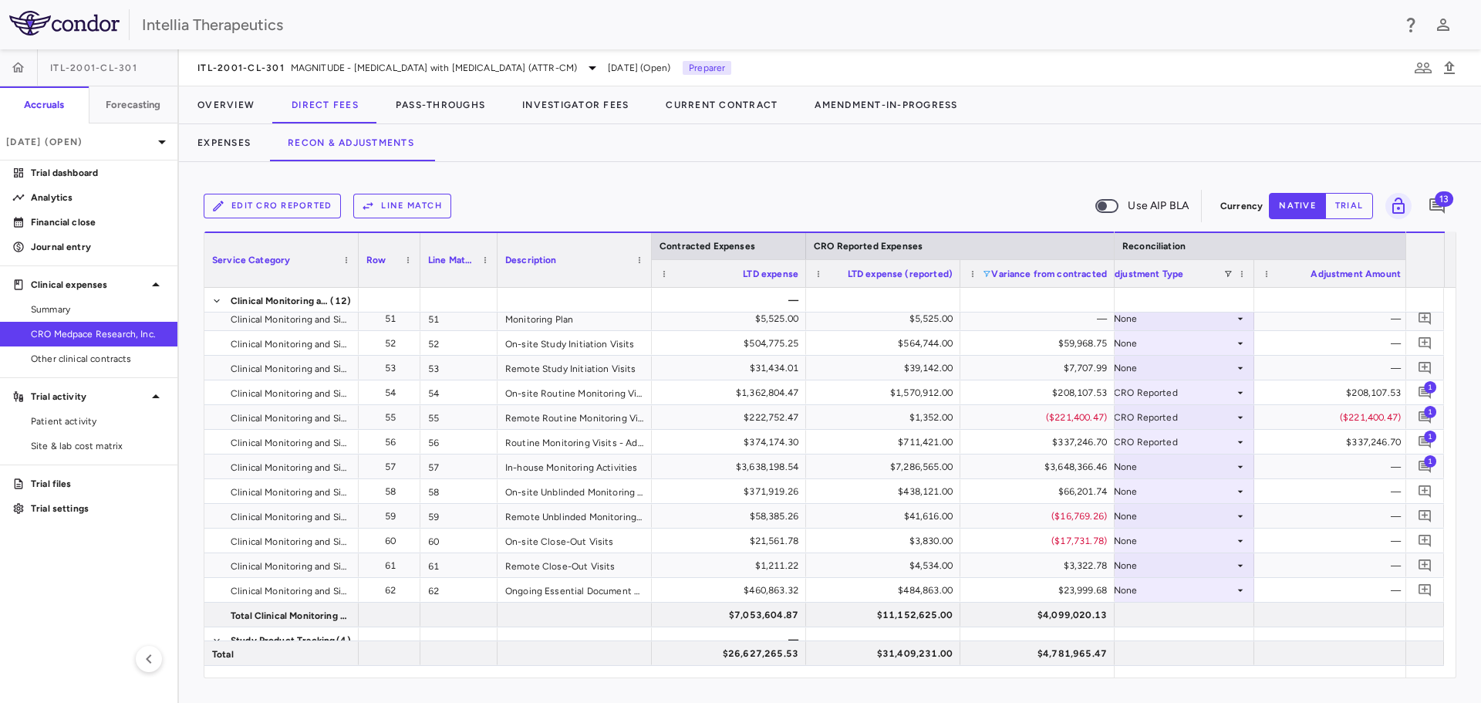
scroll to position [0, 2917]
click at [1444, 199] on span "13" at bounding box center [1443, 198] width 19 height 15
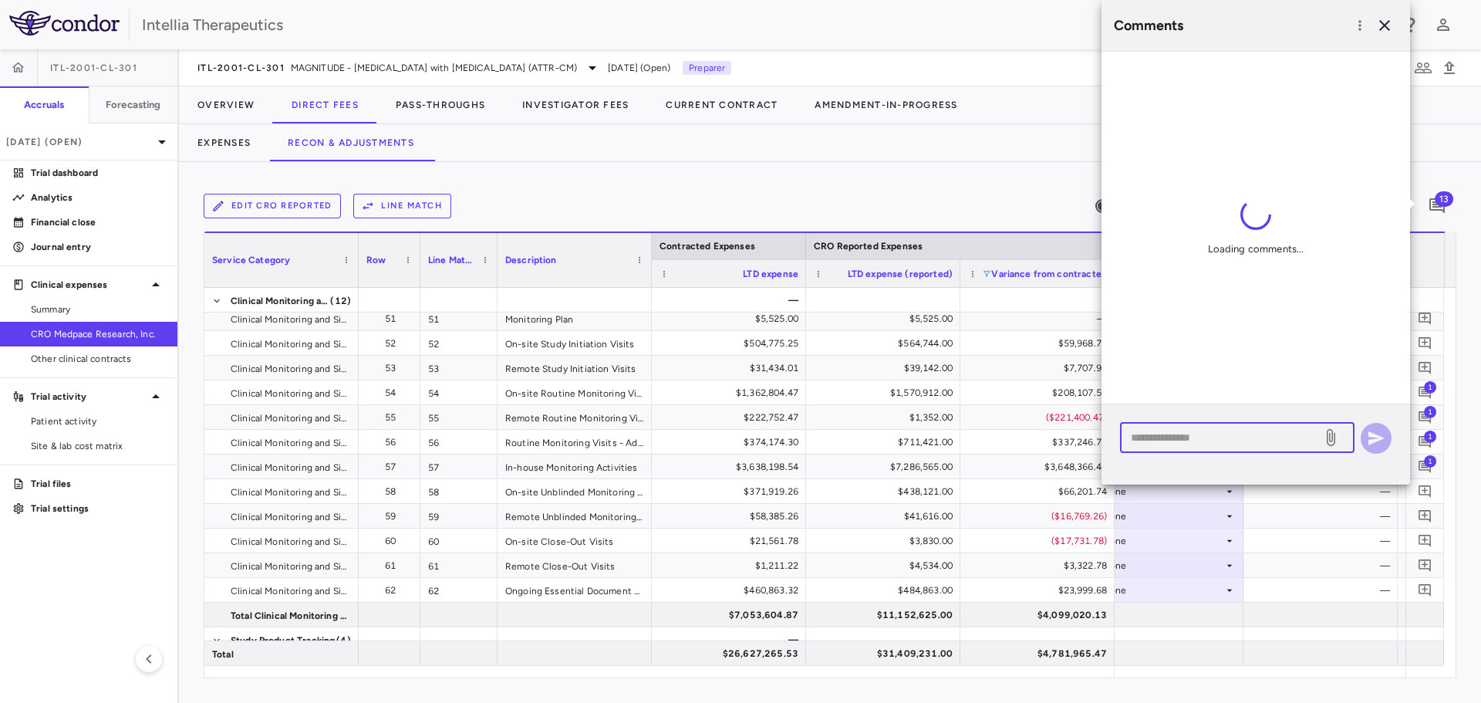
click at [1241, 438] on textarea at bounding box center [1221, 437] width 180 height 17
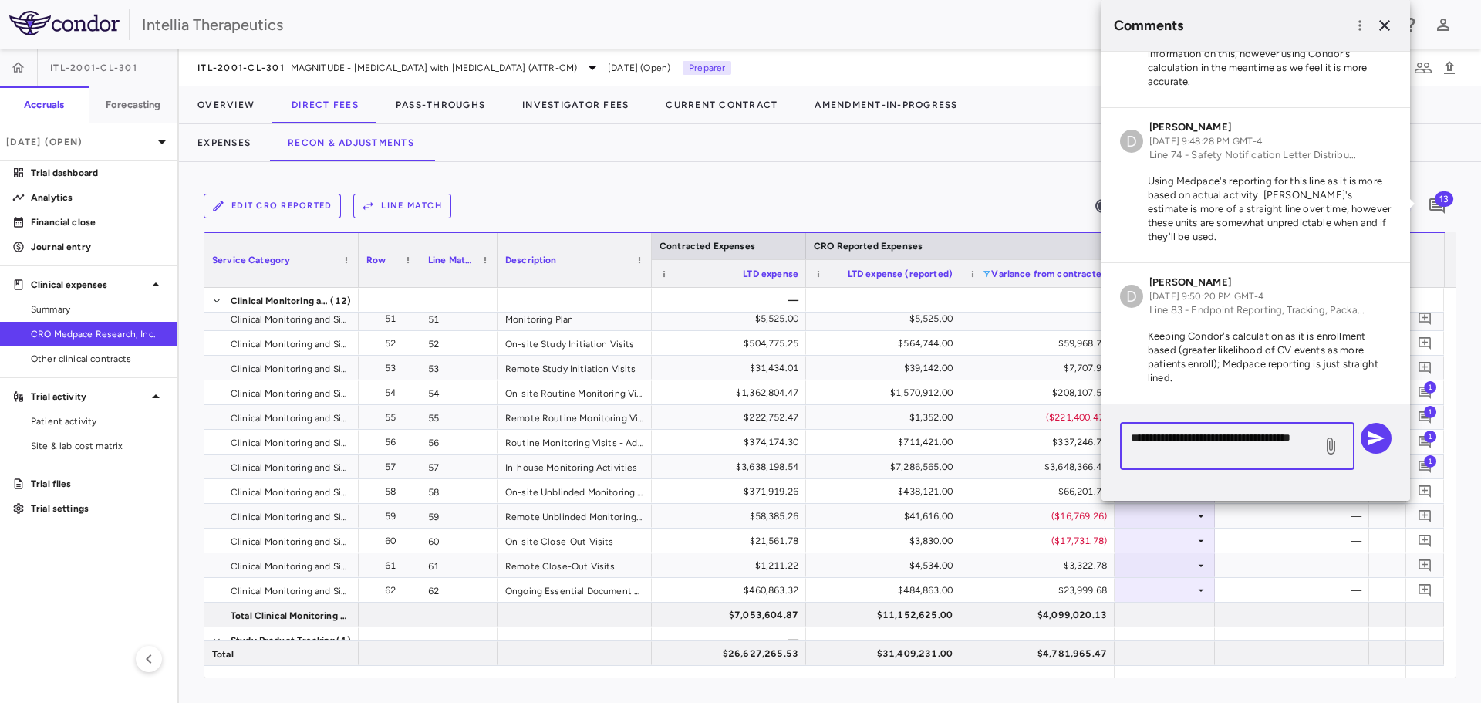
scroll to position [0, 3025]
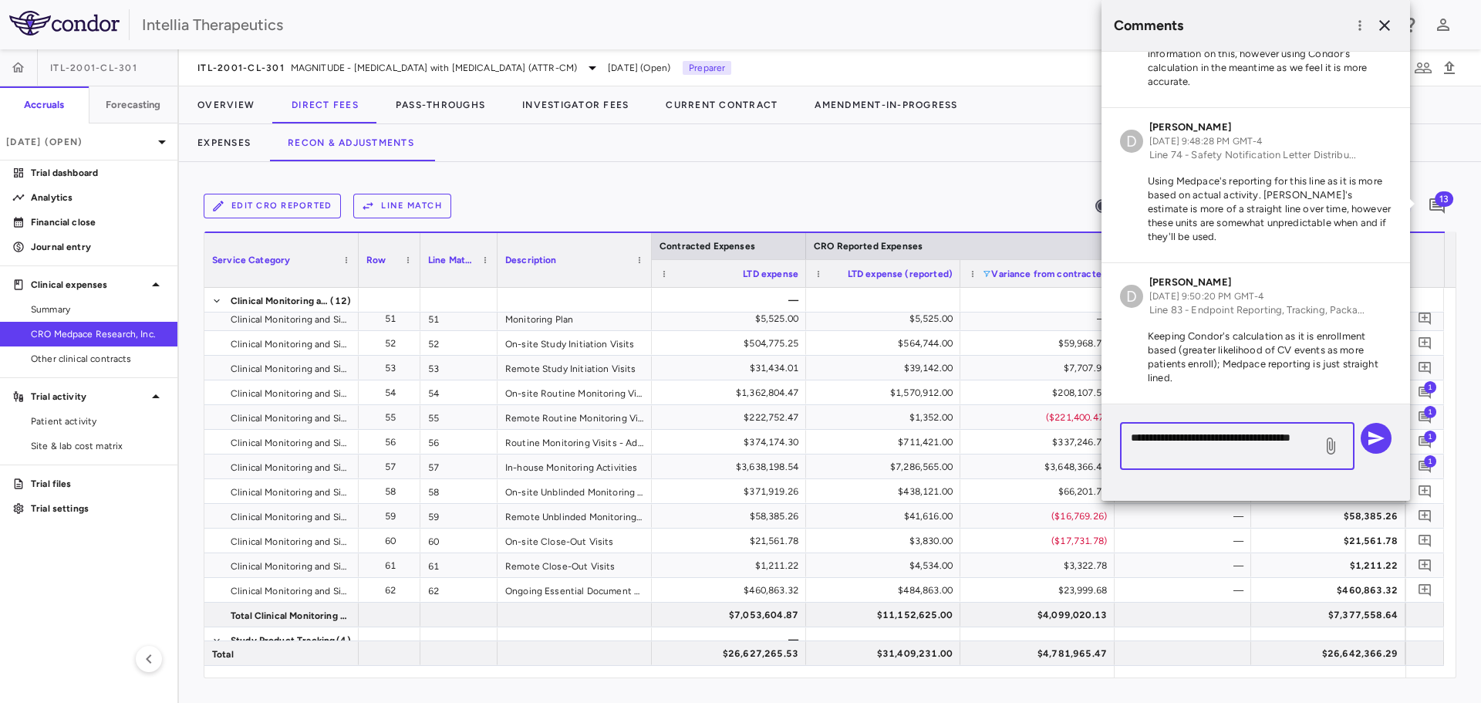
click at [1269, 462] on textarea "**********" at bounding box center [1221, 446] width 180 height 34
drag, startPoint x: 1239, startPoint y: 465, endPoint x: 1214, endPoint y: 446, distance: 31.3
click at [1214, 446] on div "**********" at bounding box center [1237, 446] width 234 height 47
drag, startPoint x: 1201, startPoint y: 456, endPoint x: 1130, endPoint y: 458, distance: 71.0
click at [1130, 458] on div "**********" at bounding box center [1237, 446] width 234 height 47
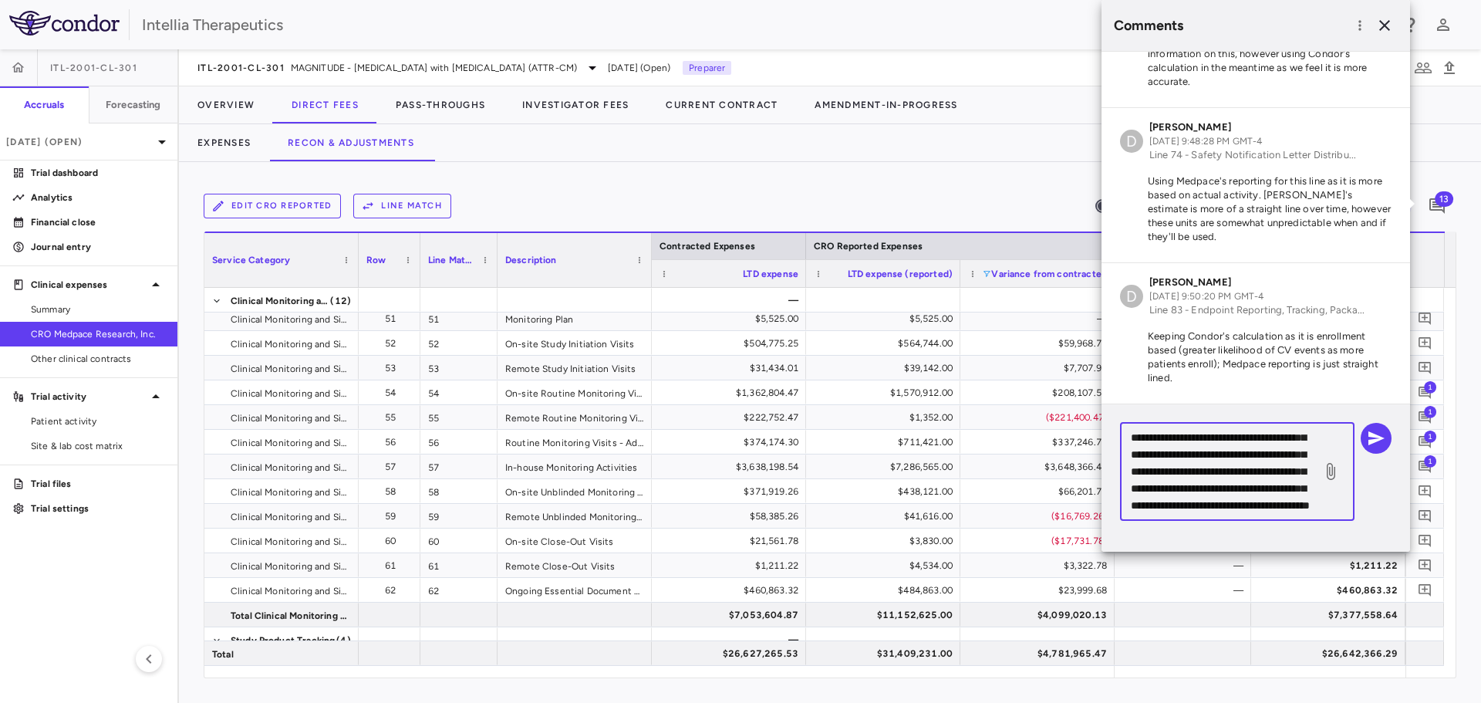
scroll to position [150, 0]
type textarea "**********"
click at [1367, 437] on icon "button" at bounding box center [1376, 438] width 19 height 19
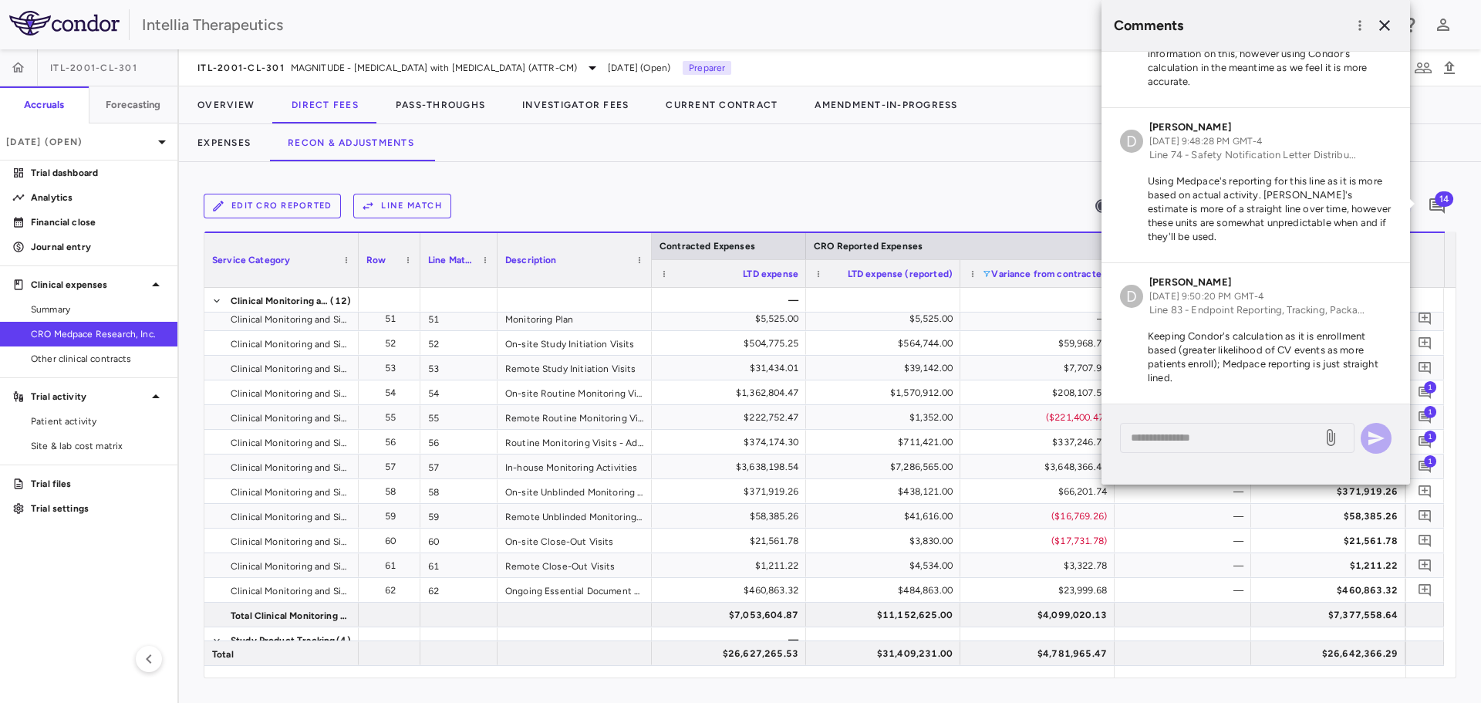
scroll to position [2001, 0]
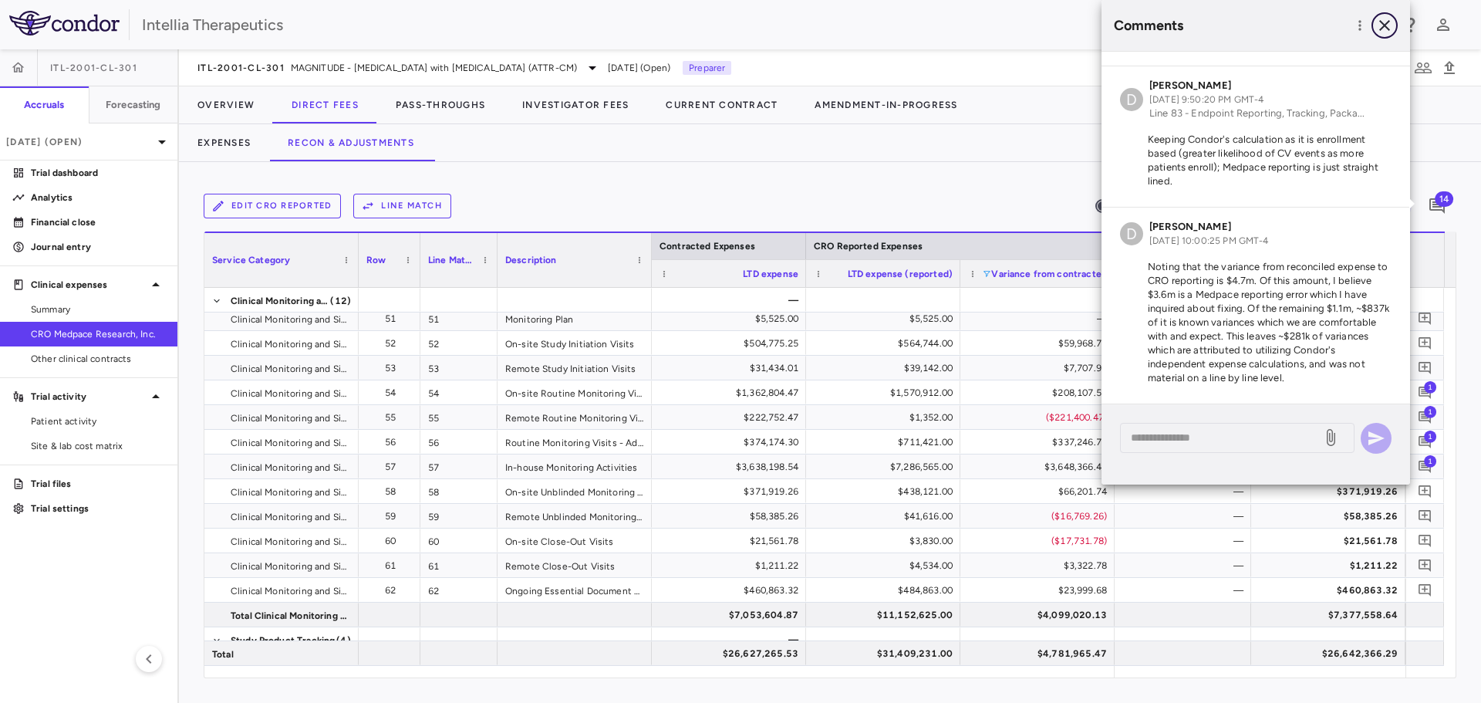
click at [1381, 28] on icon "button" at bounding box center [1384, 25] width 11 height 11
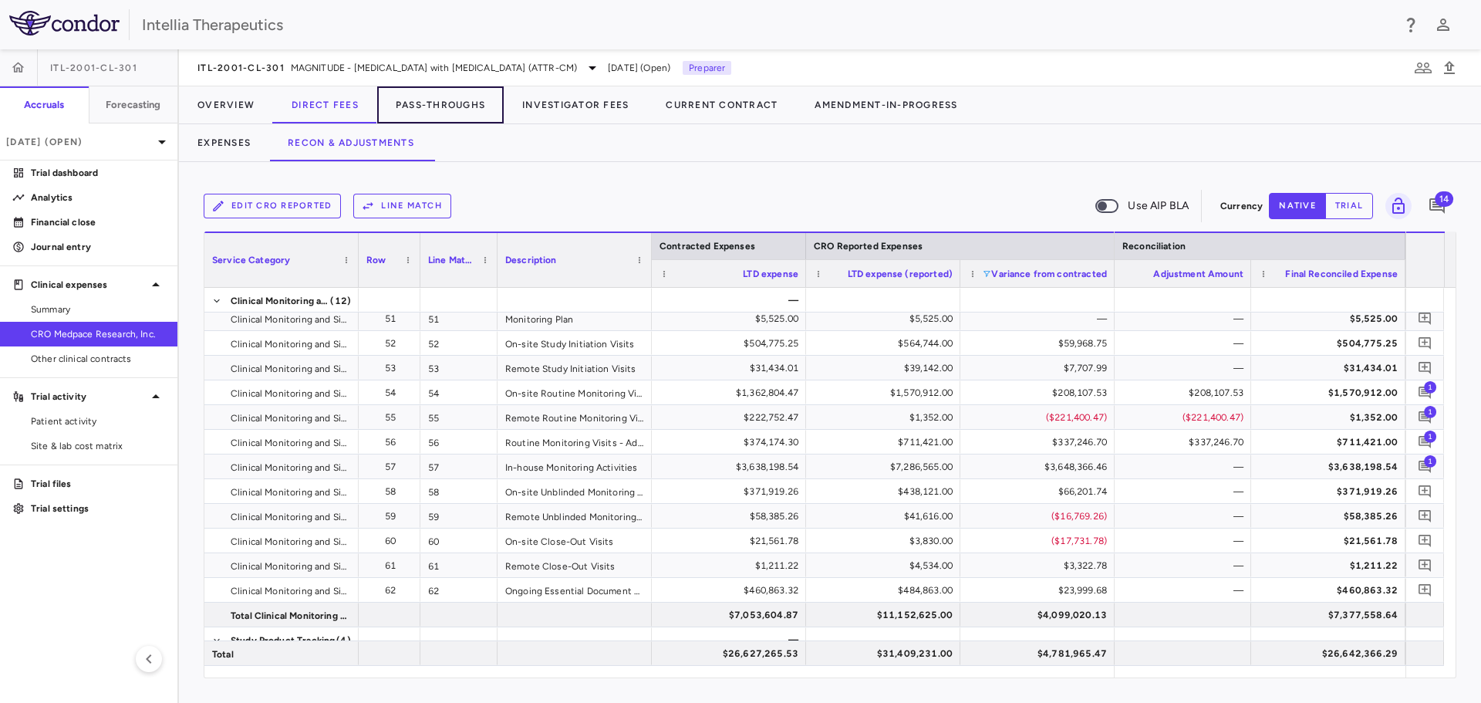
drag, startPoint x: 450, startPoint y: 106, endPoint x: 472, endPoint y: 123, distance: 28.5
click at [450, 106] on button "Pass-Throughs" at bounding box center [440, 104] width 126 height 37
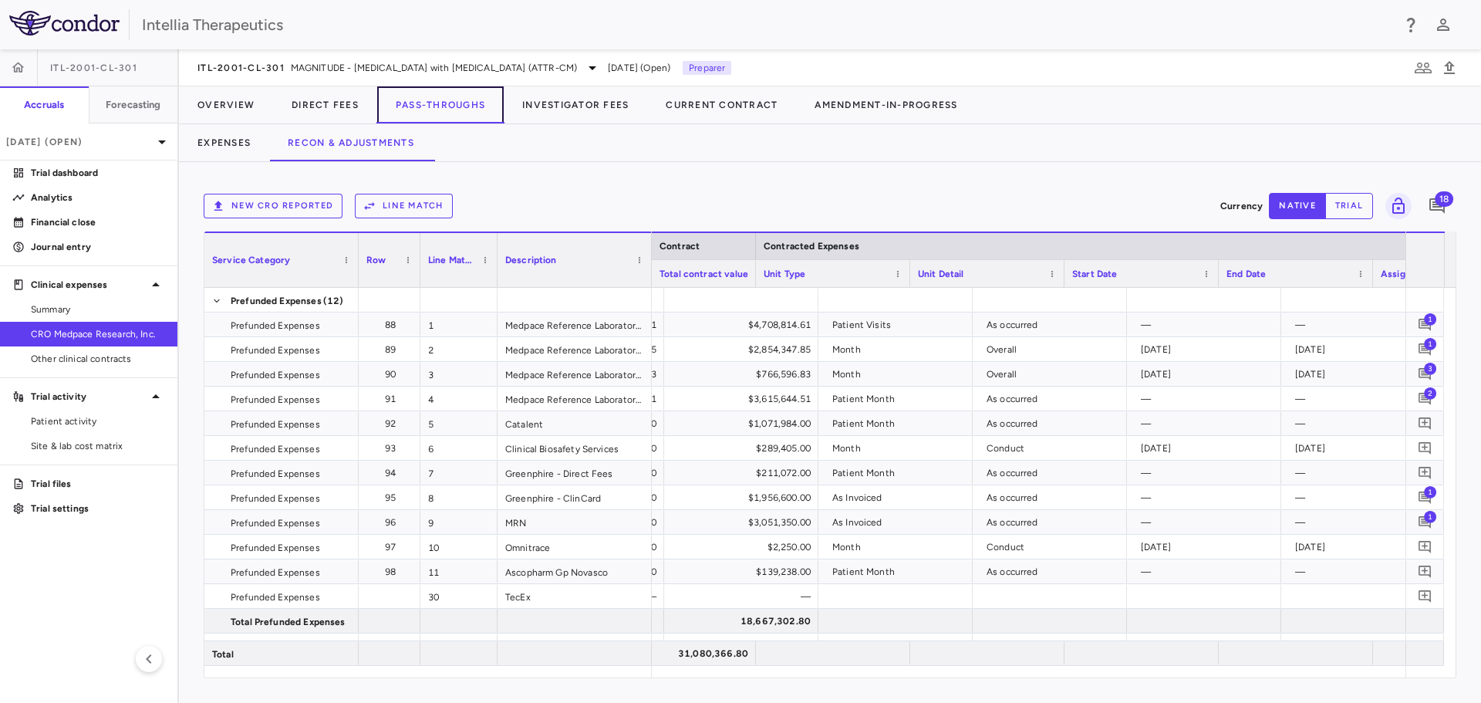
scroll to position [0, 1012]
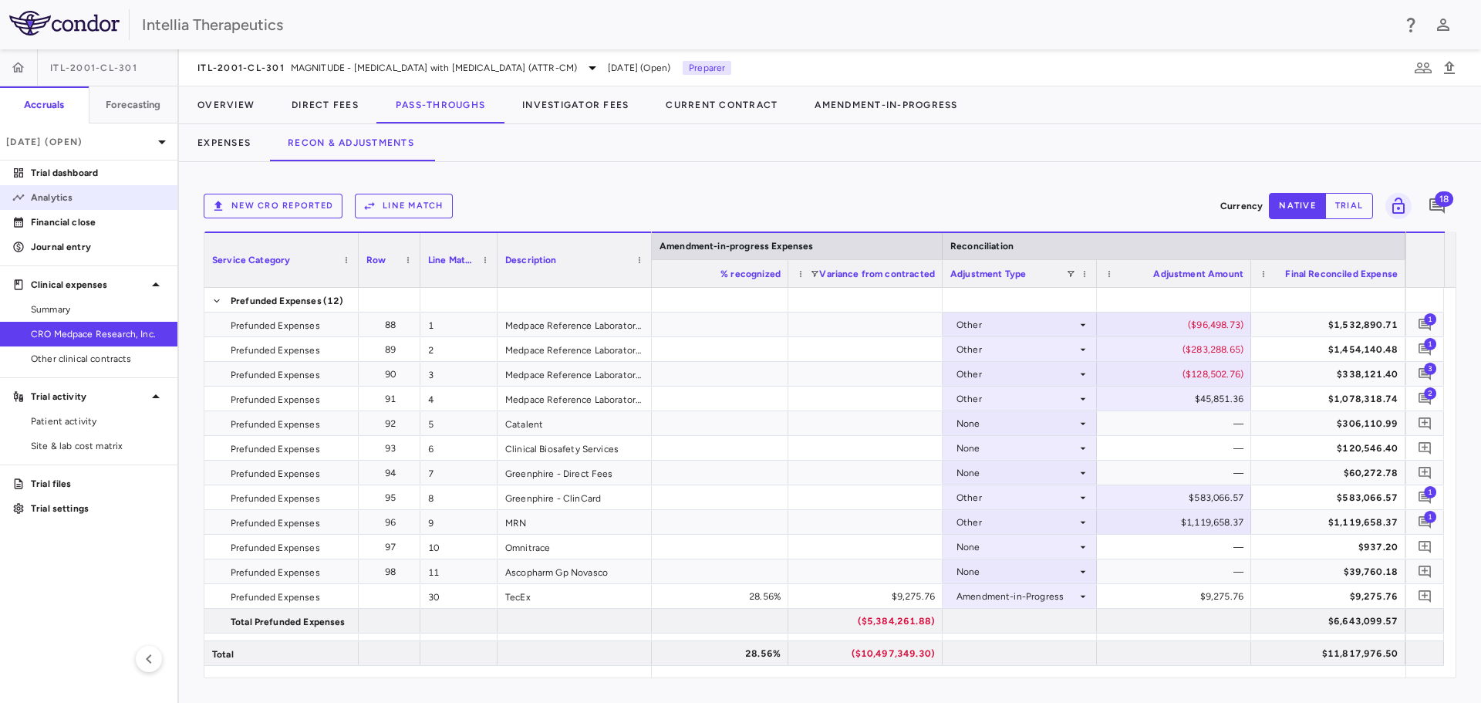
click at [66, 201] on p "Analytics" at bounding box center [98, 197] width 134 height 14
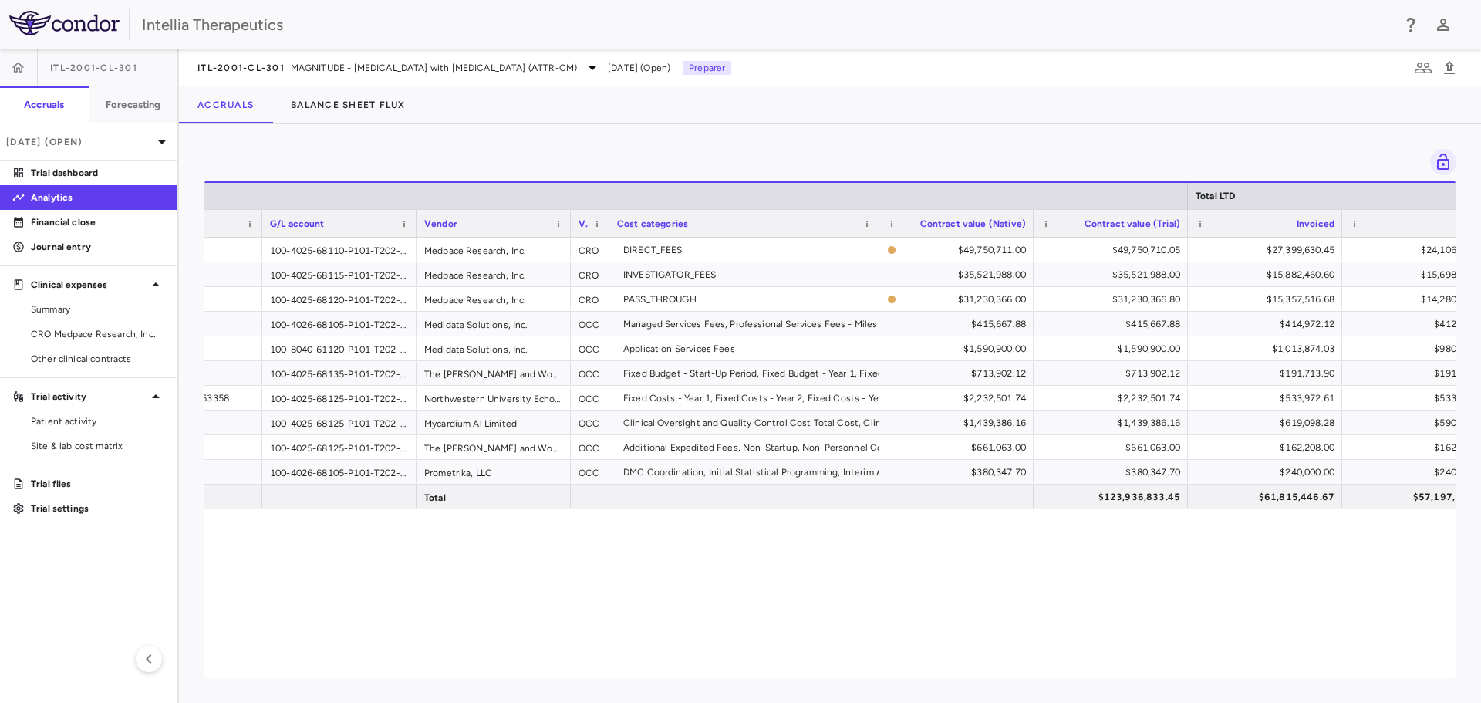
scroll to position [0, 116]
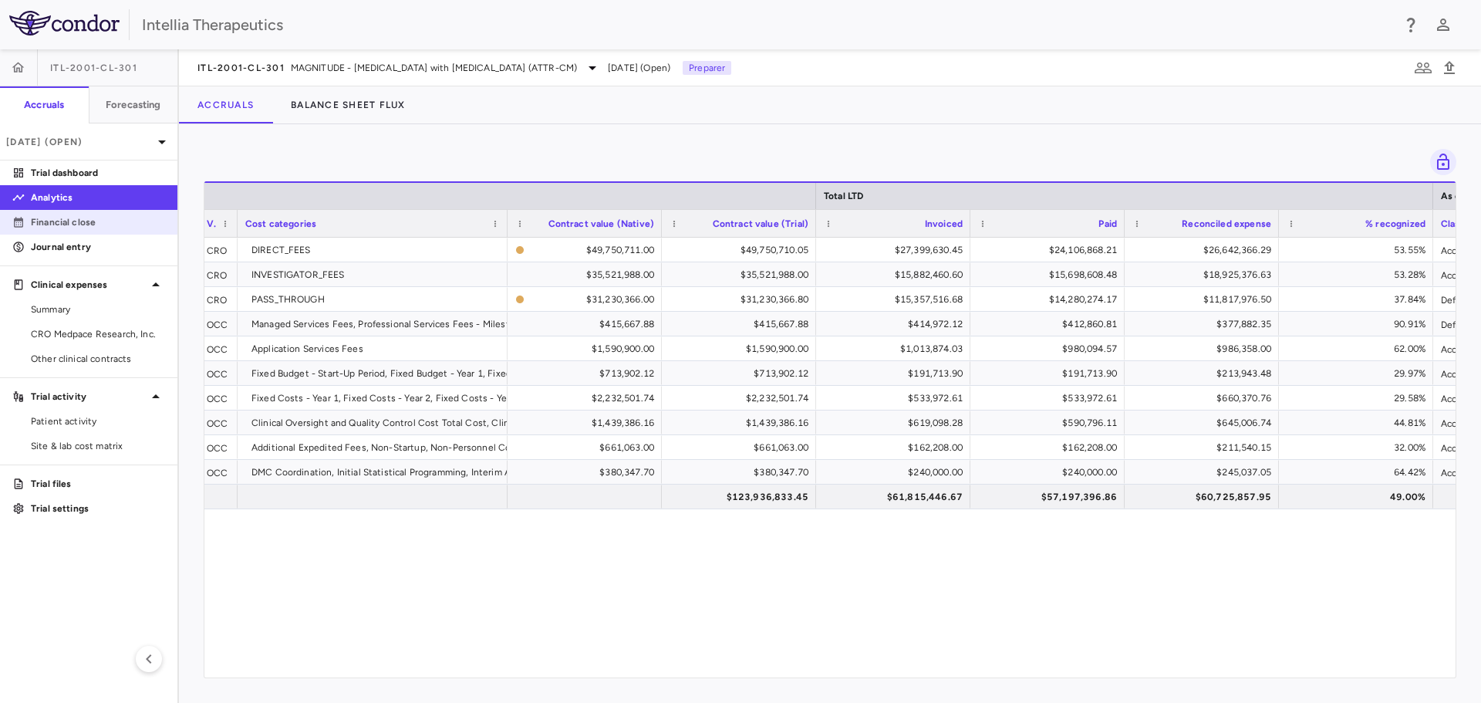
click at [50, 213] on link "Financial close" at bounding box center [88, 222] width 177 height 23
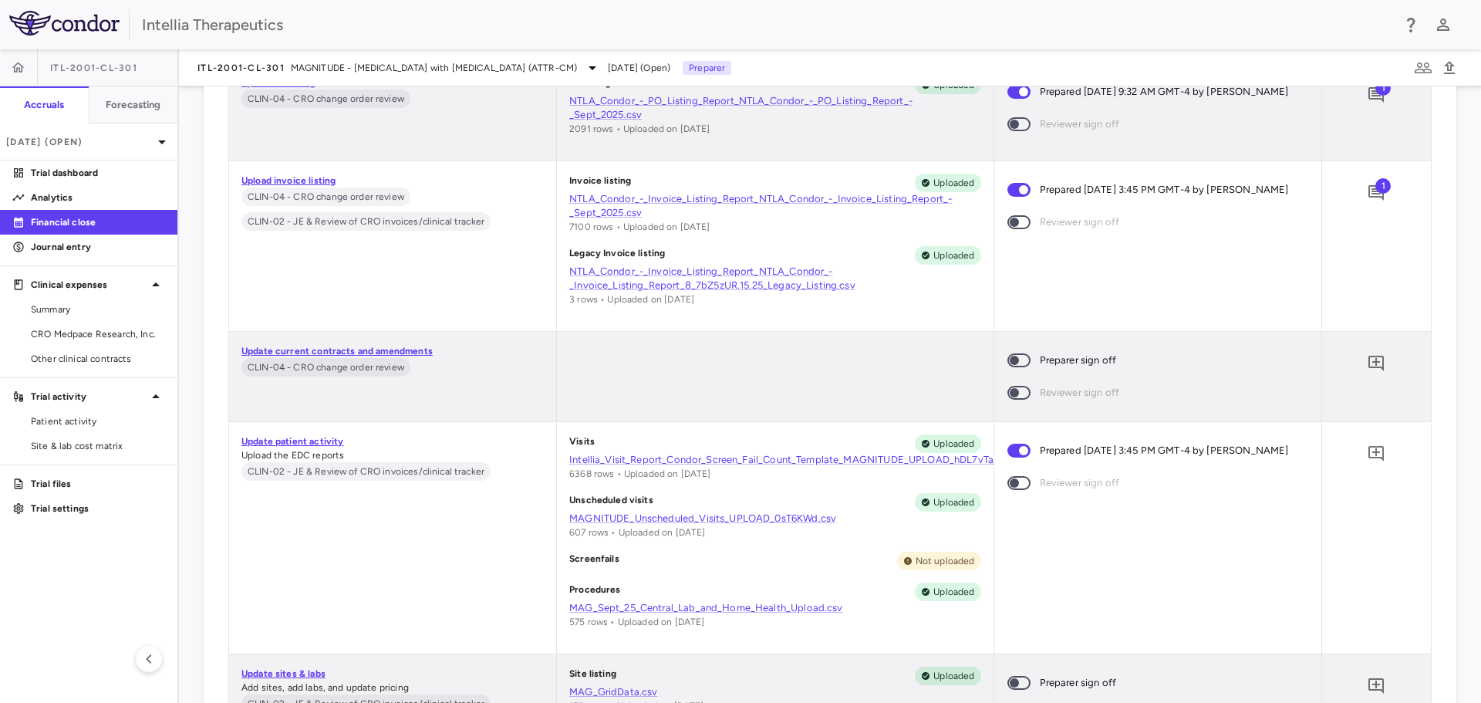
scroll to position [8639, 0]
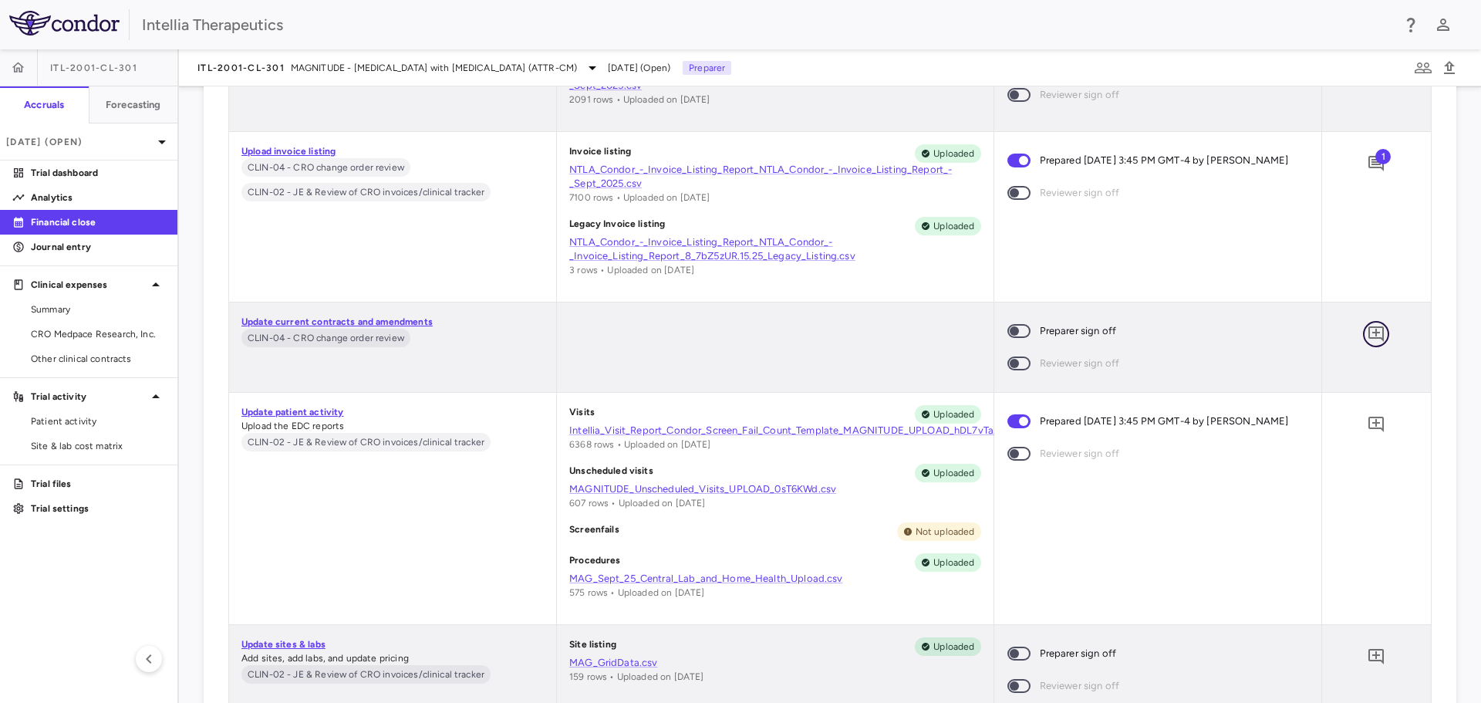
click at [1363, 332] on button "button" at bounding box center [1376, 334] width 26 height 26
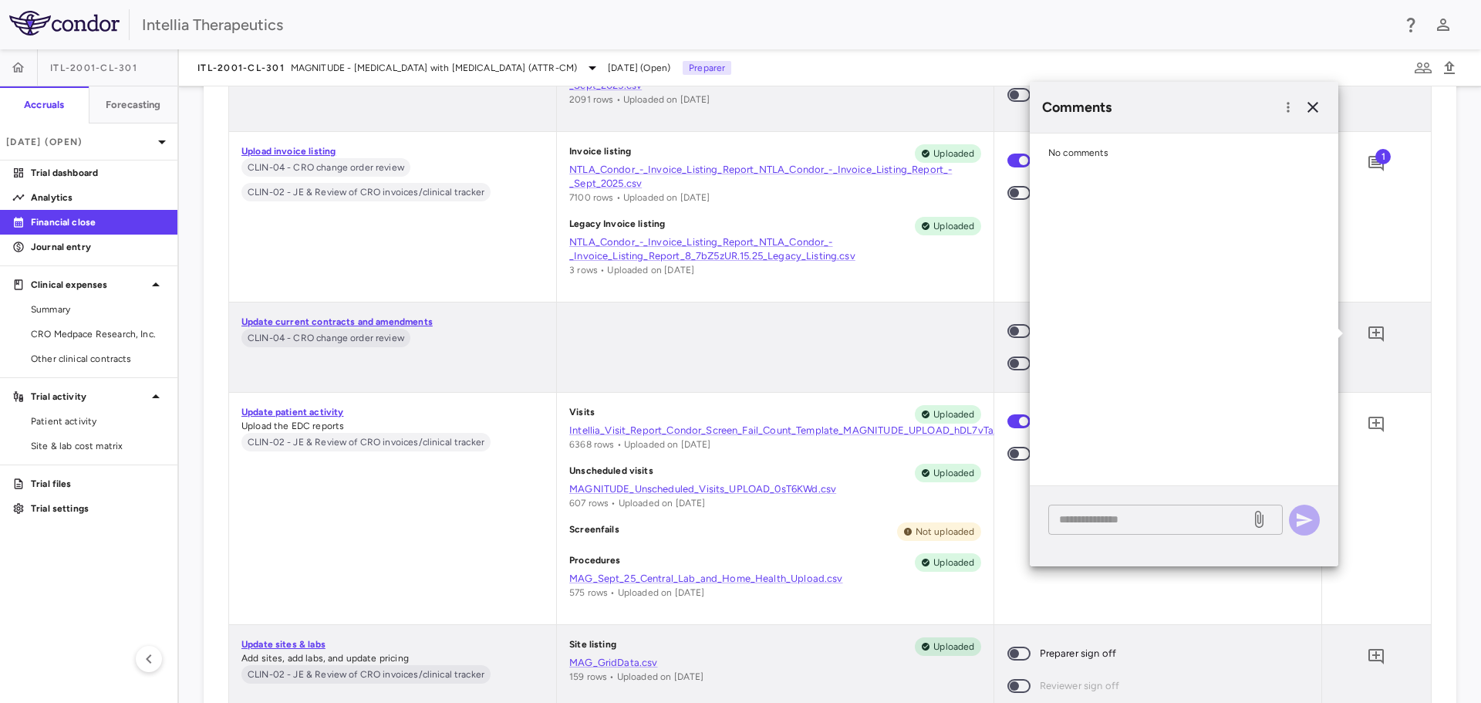
click at [1113, 527] on textarea at bounding box center [1149, 519] width 180 height 17
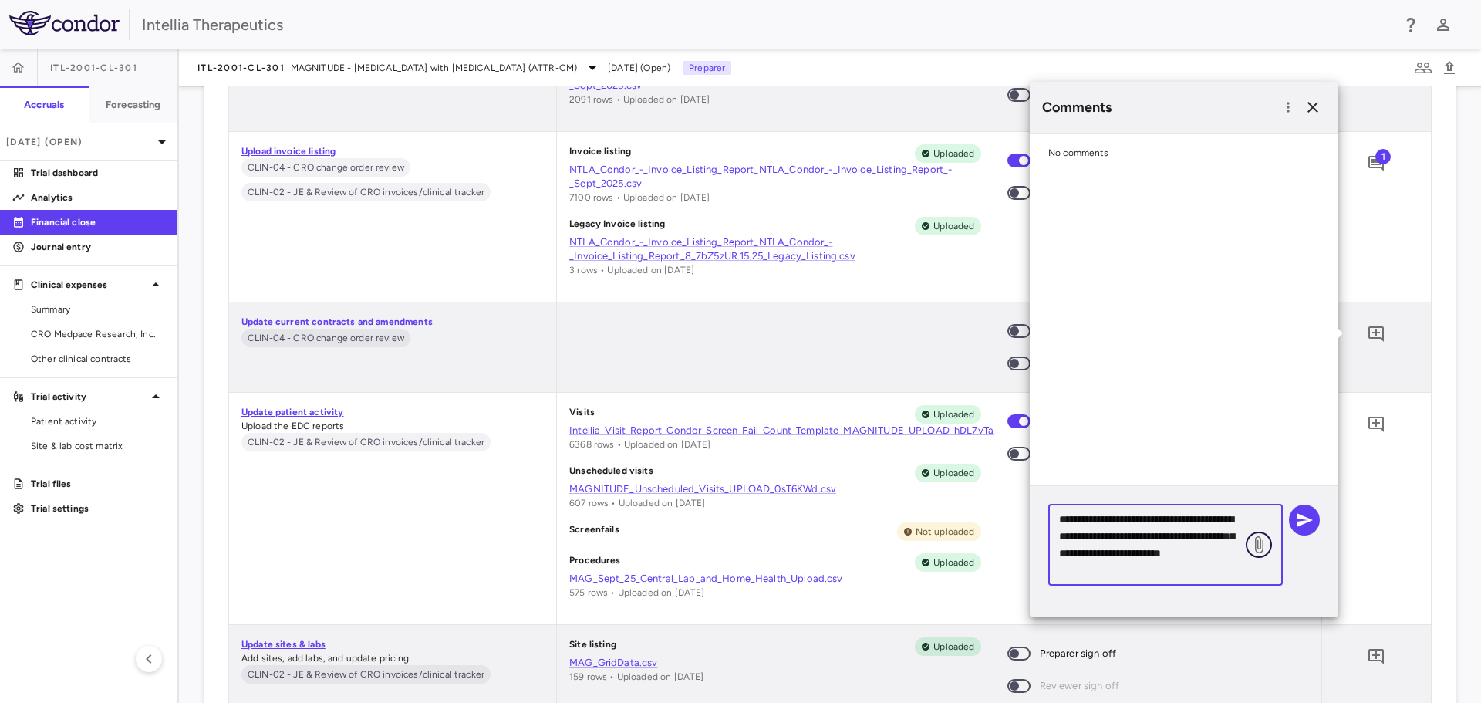
click at [1252, 544] on icon at bounding box center [1258, 544] width 19 height 19
click at [0, 0] on input "file" at bounding box center [0, 0] width 0 height 0
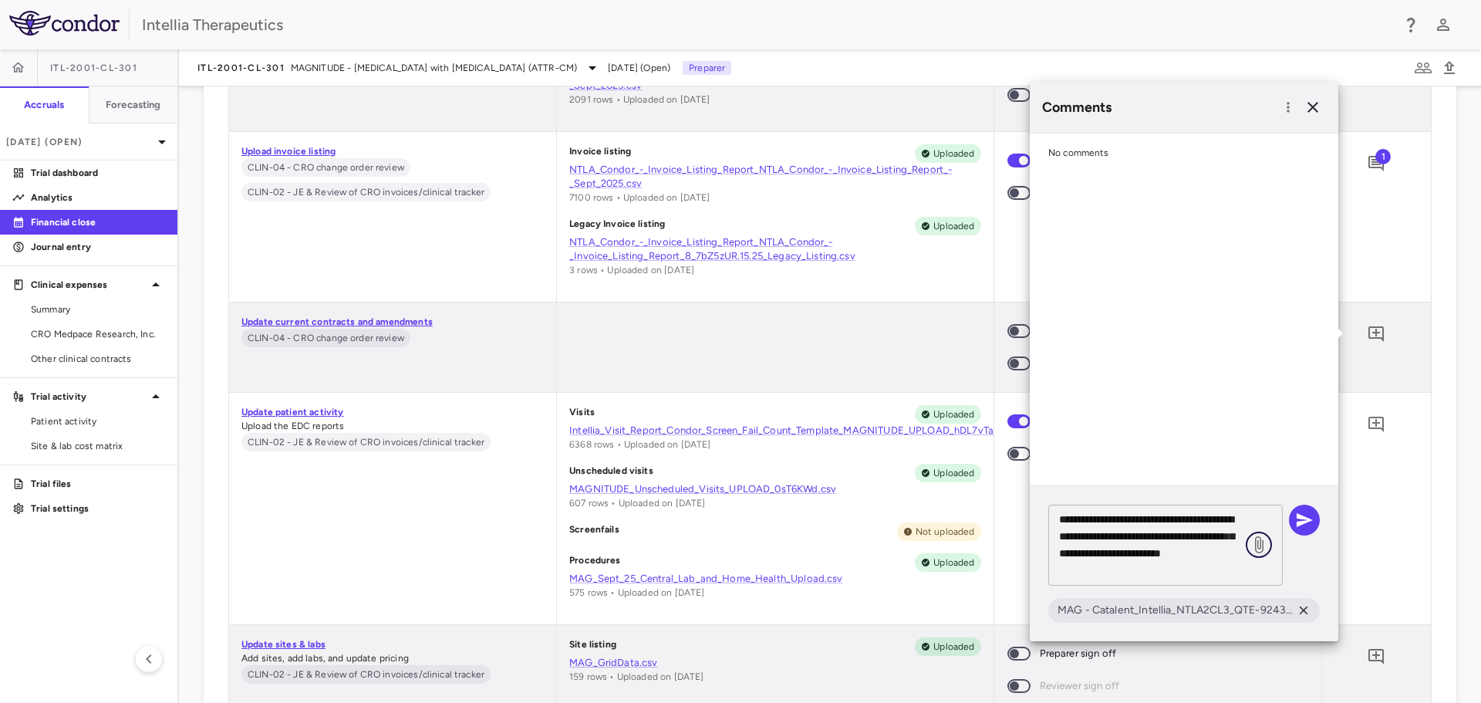
click at [1261, 548] on icon at bounding box center [1258, 544] width 19 height 19
click at [0, 0] on input "file" at bounding box center [0, 0] width 0 height 0
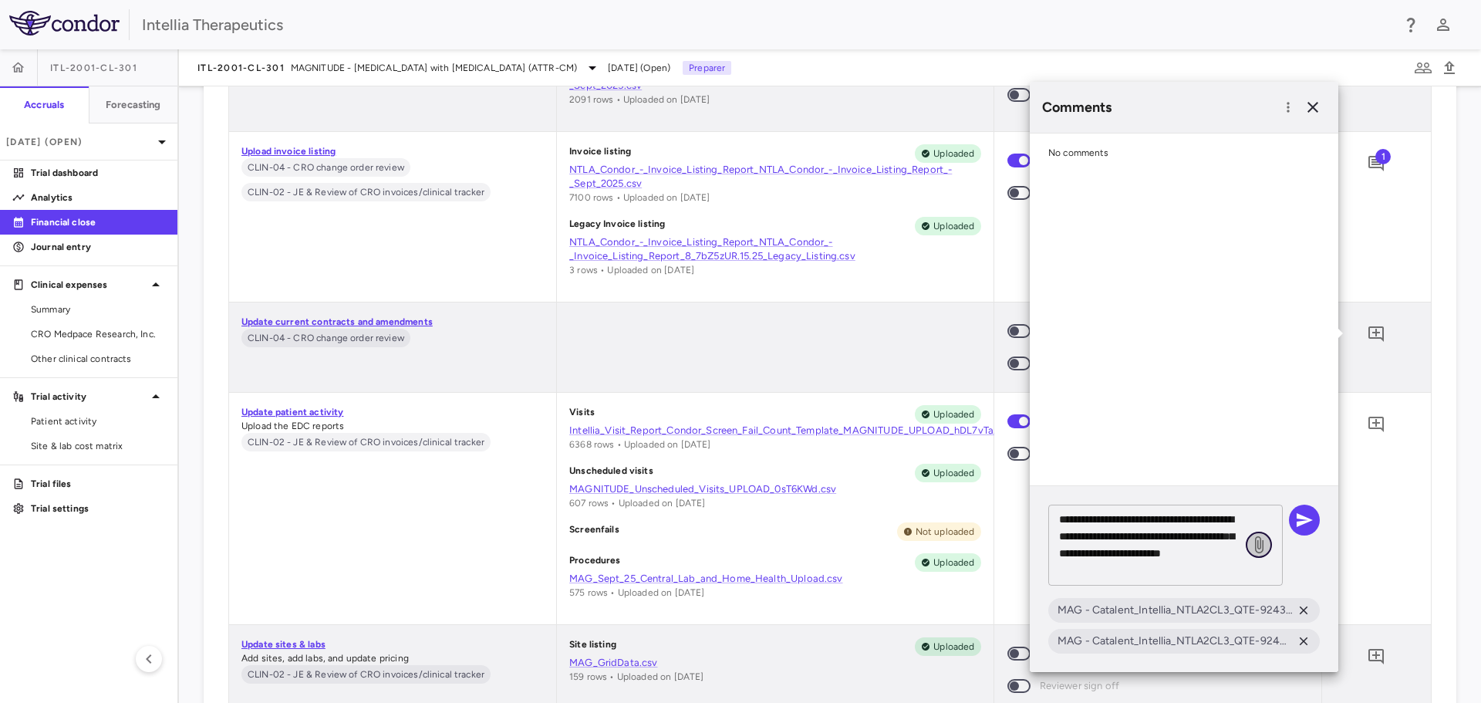
click at [1259, 543] on icon at bounding box center [1258, 544] width 19 height 19
click at [0, 0] on input "file" at bounding box center [0, 0] width 0 height 0
click at [1201, 573] on textarea "**********" at bounding box center [1149, 545] width 180 height 68
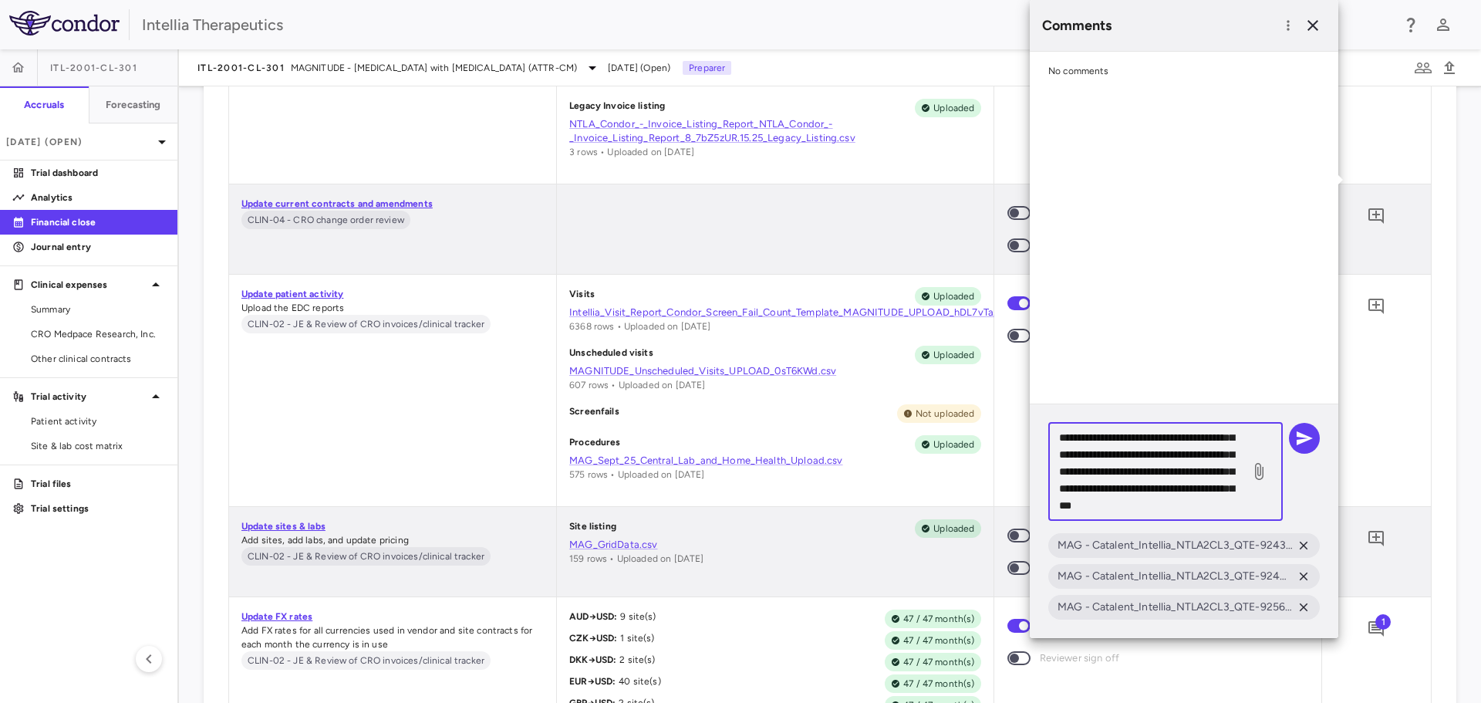
scroll to position [8793, 0]
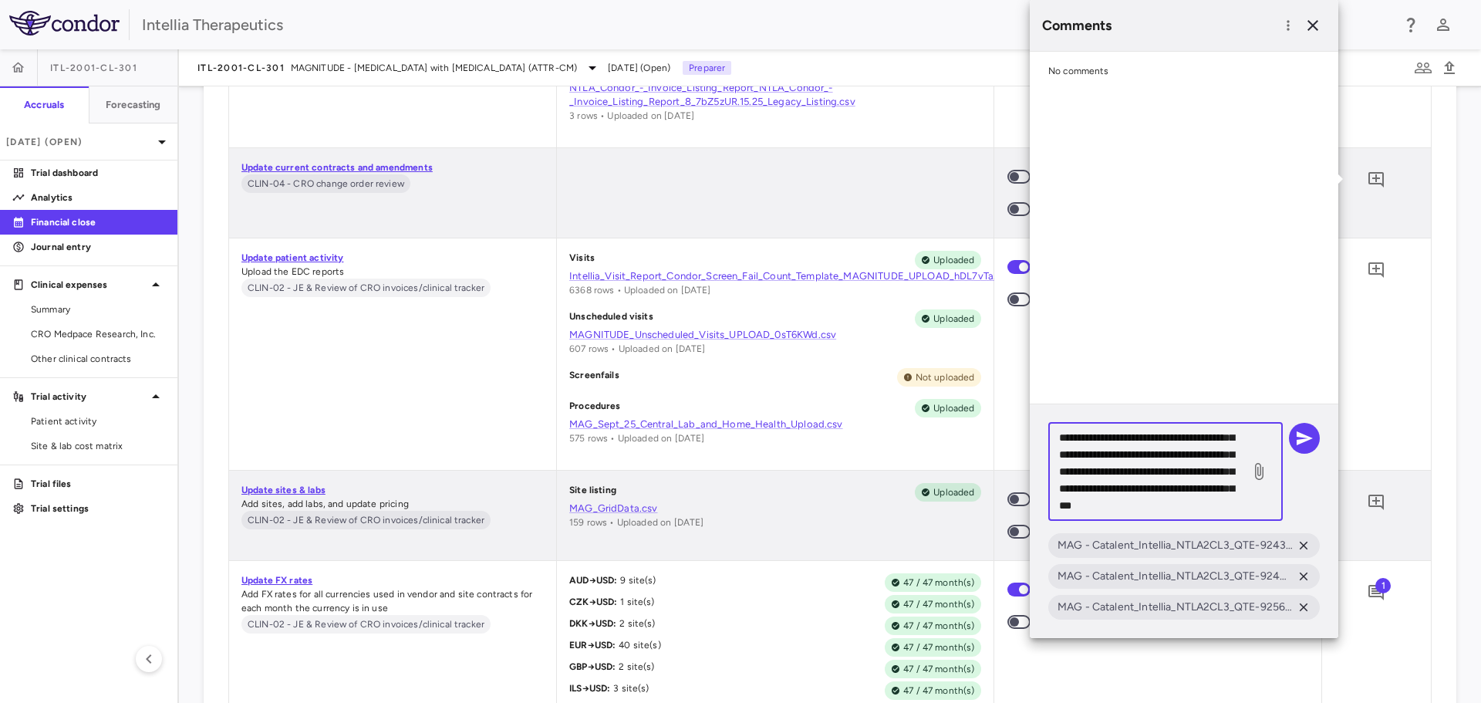
type textarea "**********"
click at [1256, 465] on icon at bounding box center [1258, 471] width 19 height 19
click at [0, 0] on input "file" at bounding box center [0, 0] width 0 height 0
click at [1313, 438] on button "button" at bounding box center [1304, 438] width 31 height 31
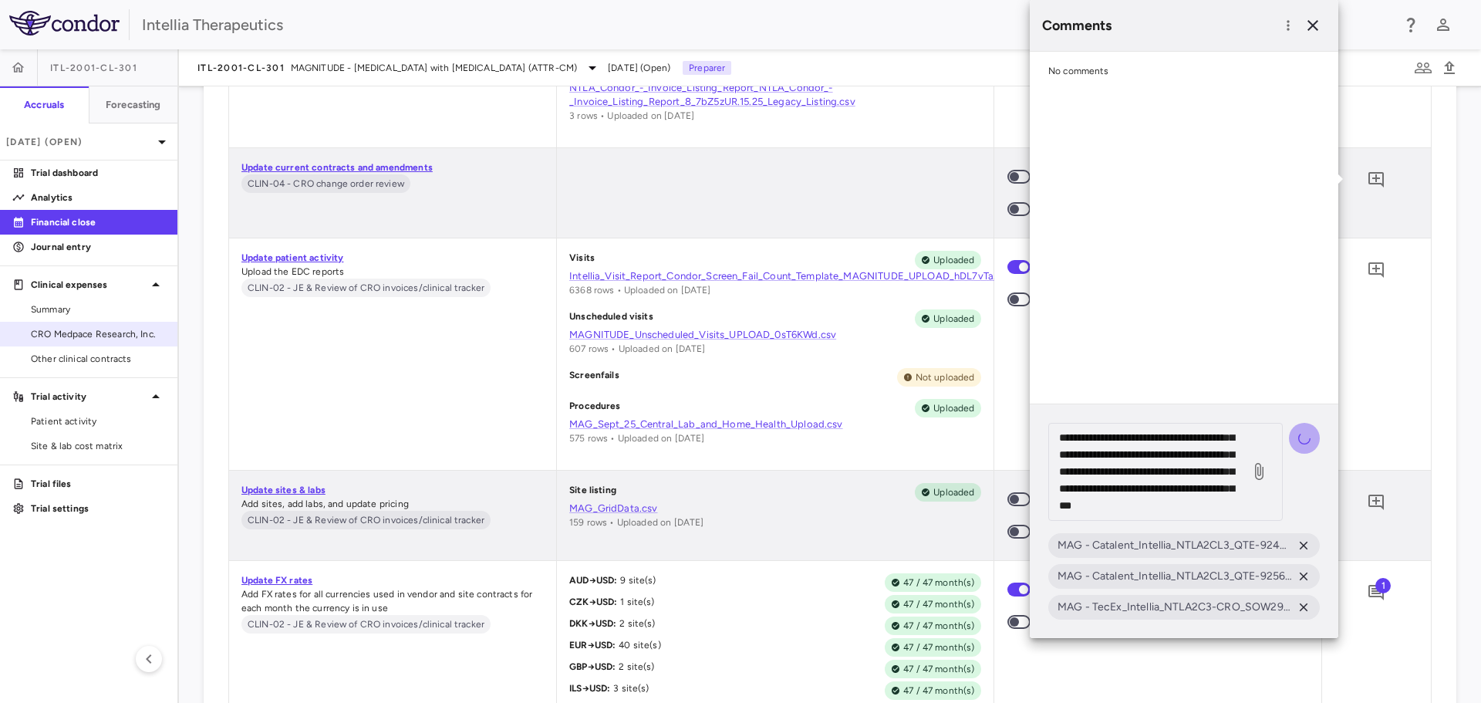
scroll to position [0, 0]
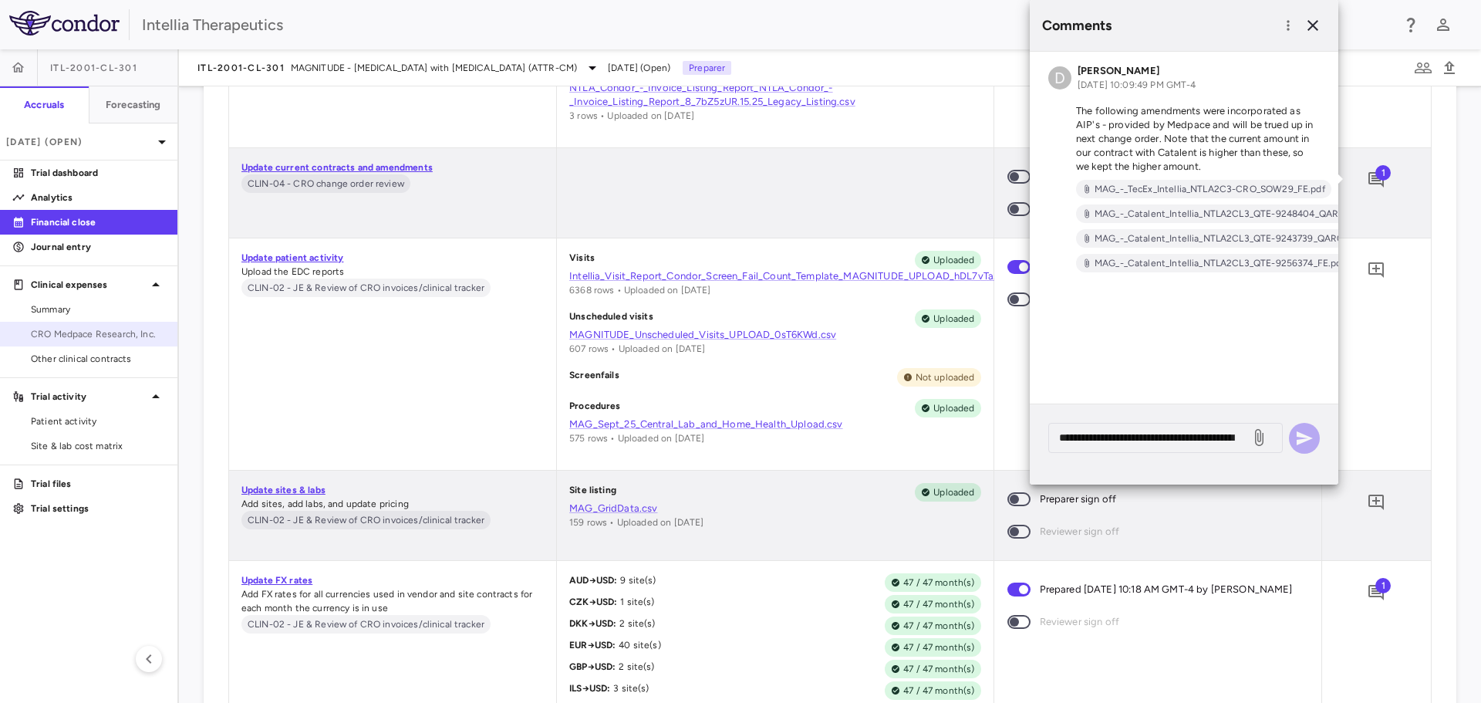
click at [77, 328] on span "CRO Medpace Research, Inc." at bounding box center [98, 334] width 134 height 14
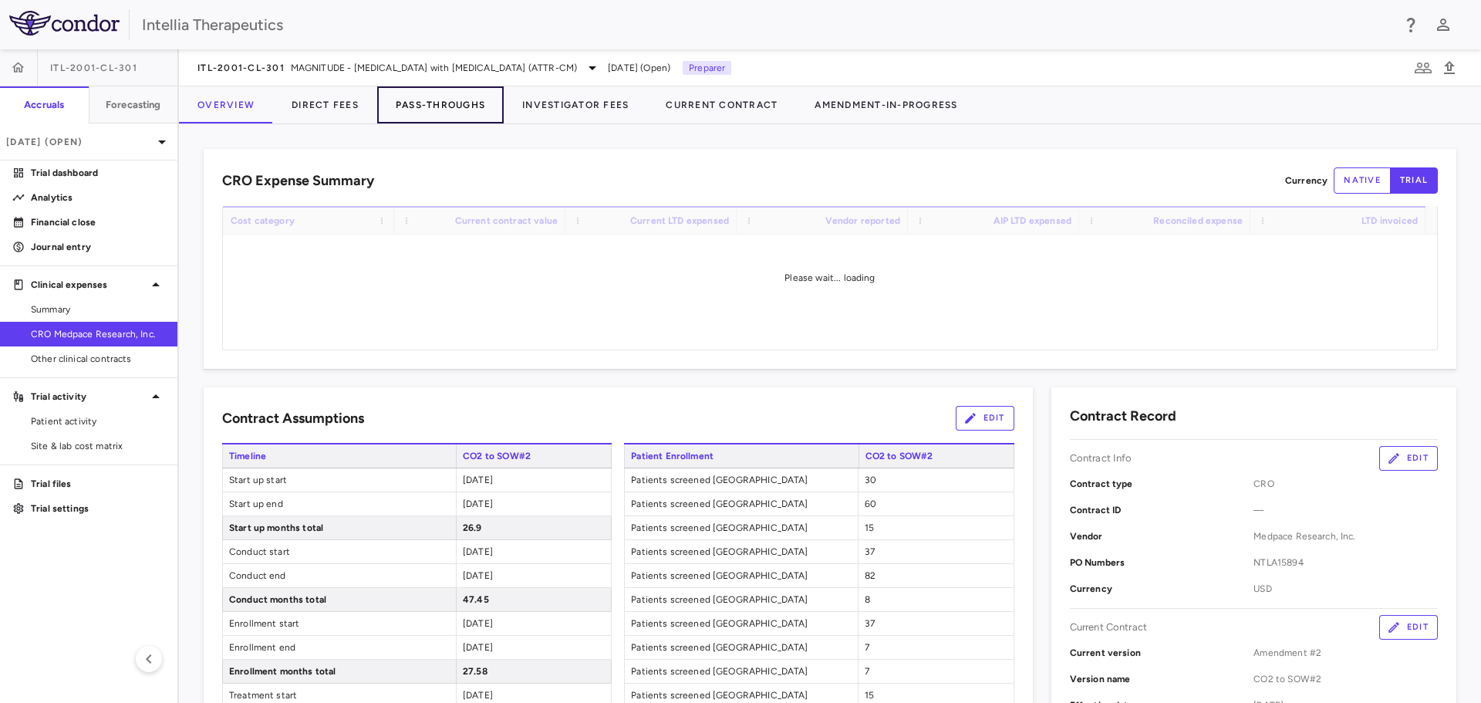
click at [401, 102] on button "Pass-Throughs" at bounding box center [440, 104] width 126 height 37
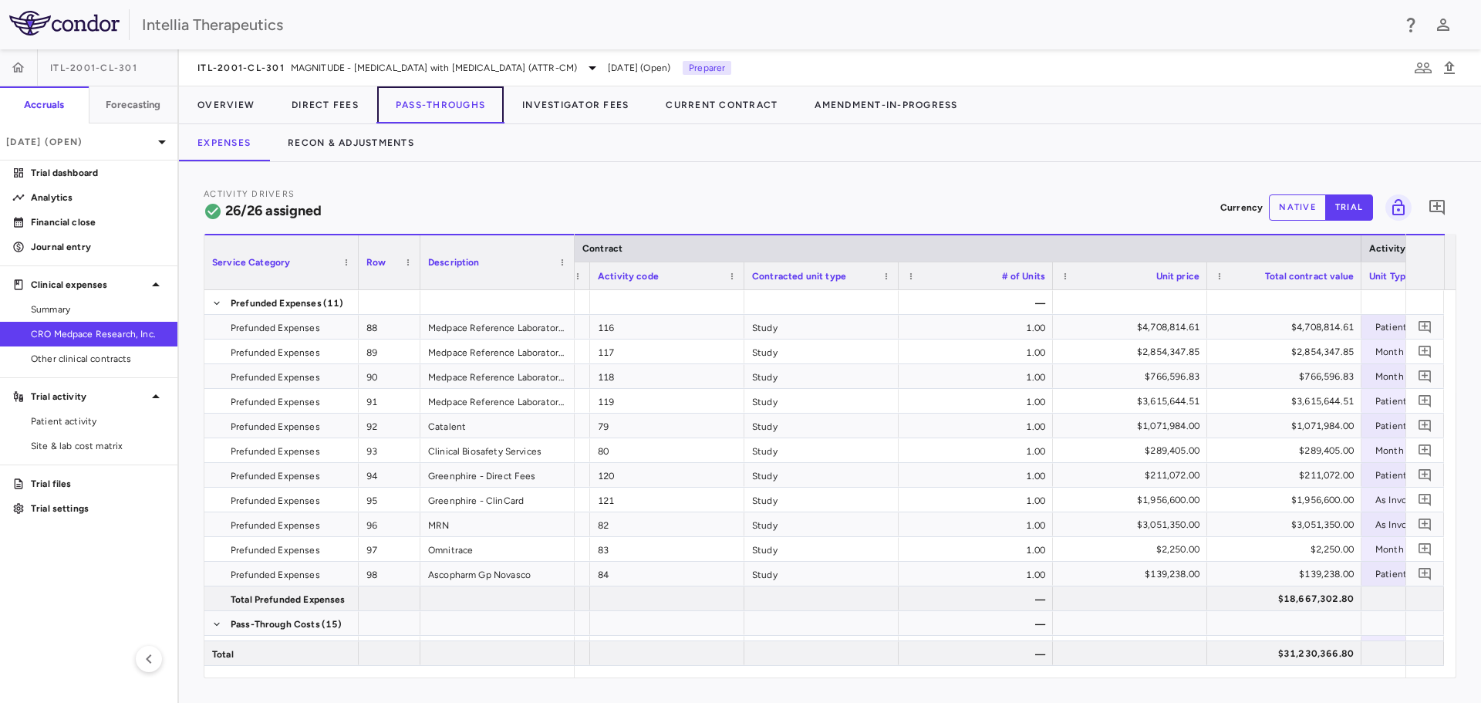
scroll to position [0, 430]
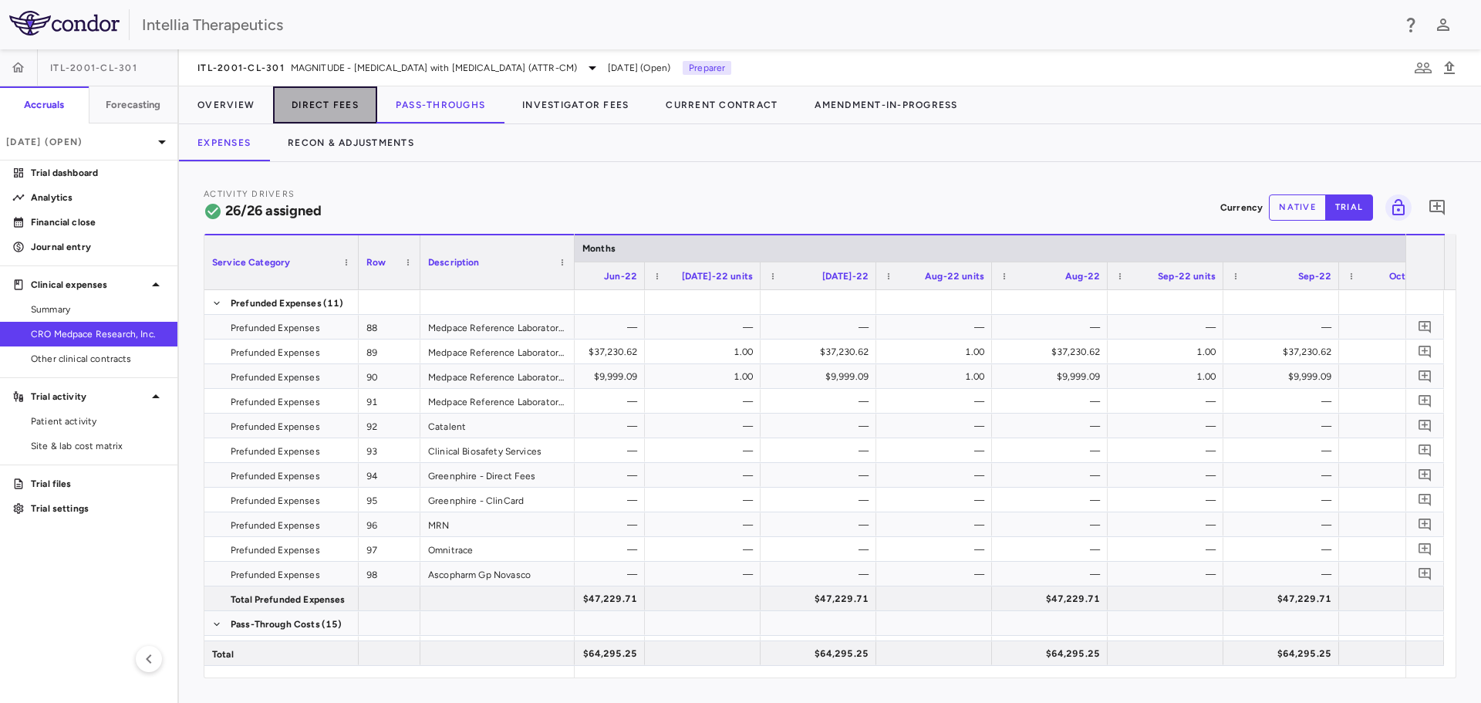
click at [354, 103] on button "Direct Fees" at bounding box center [325, 104] width 104 height 37
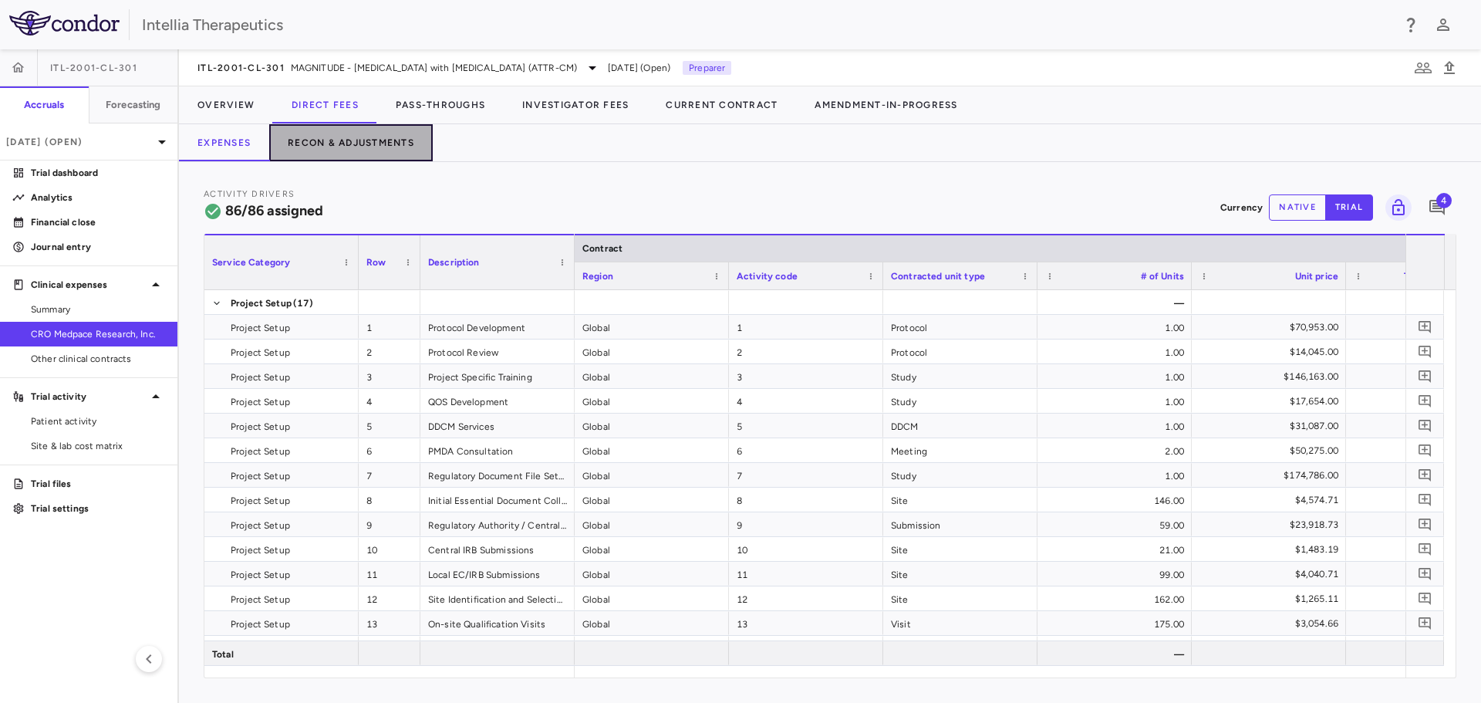
click at [366, 145] on button "Recon & Adjustments" at bounding box center [350, 142] width 163 height 37
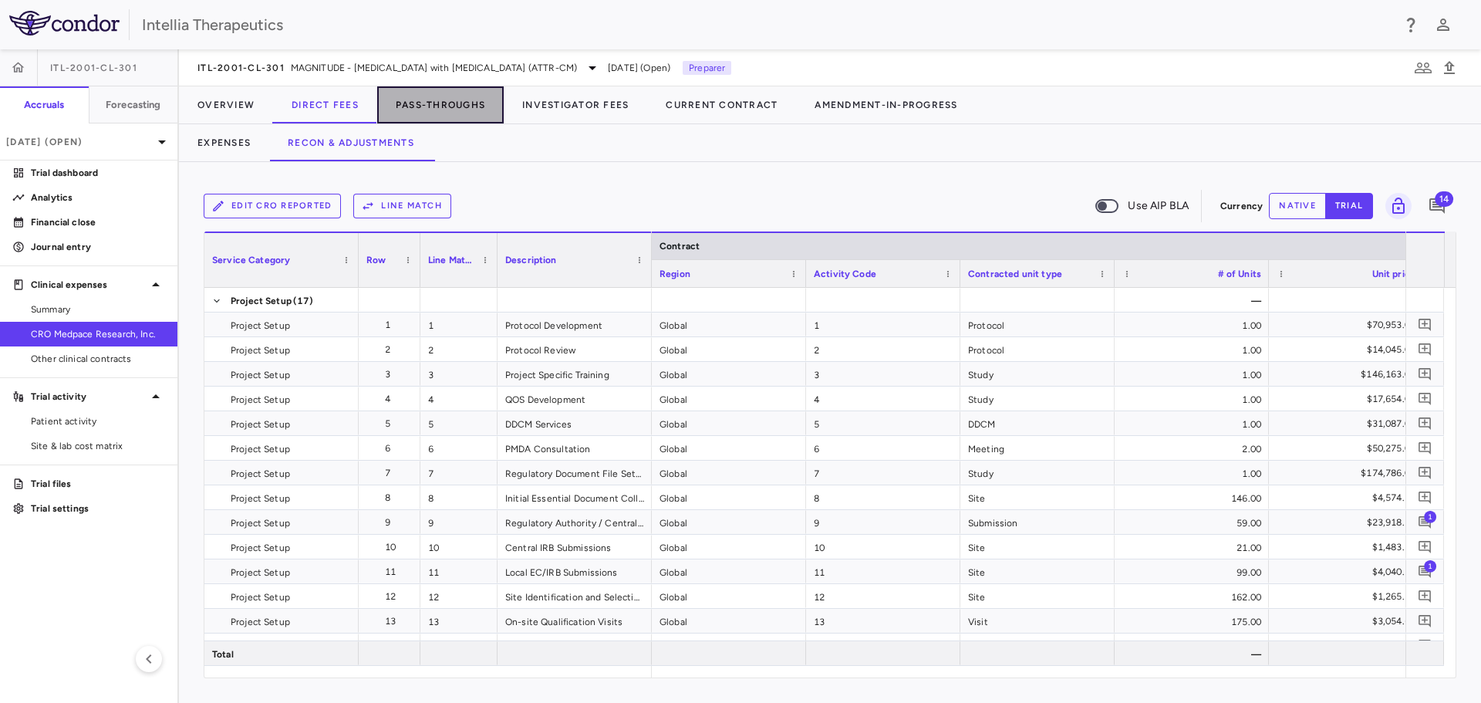
click at [415, 111] on button "Pass-Throughs" at bounding box center [440, 104] width 126 height 37
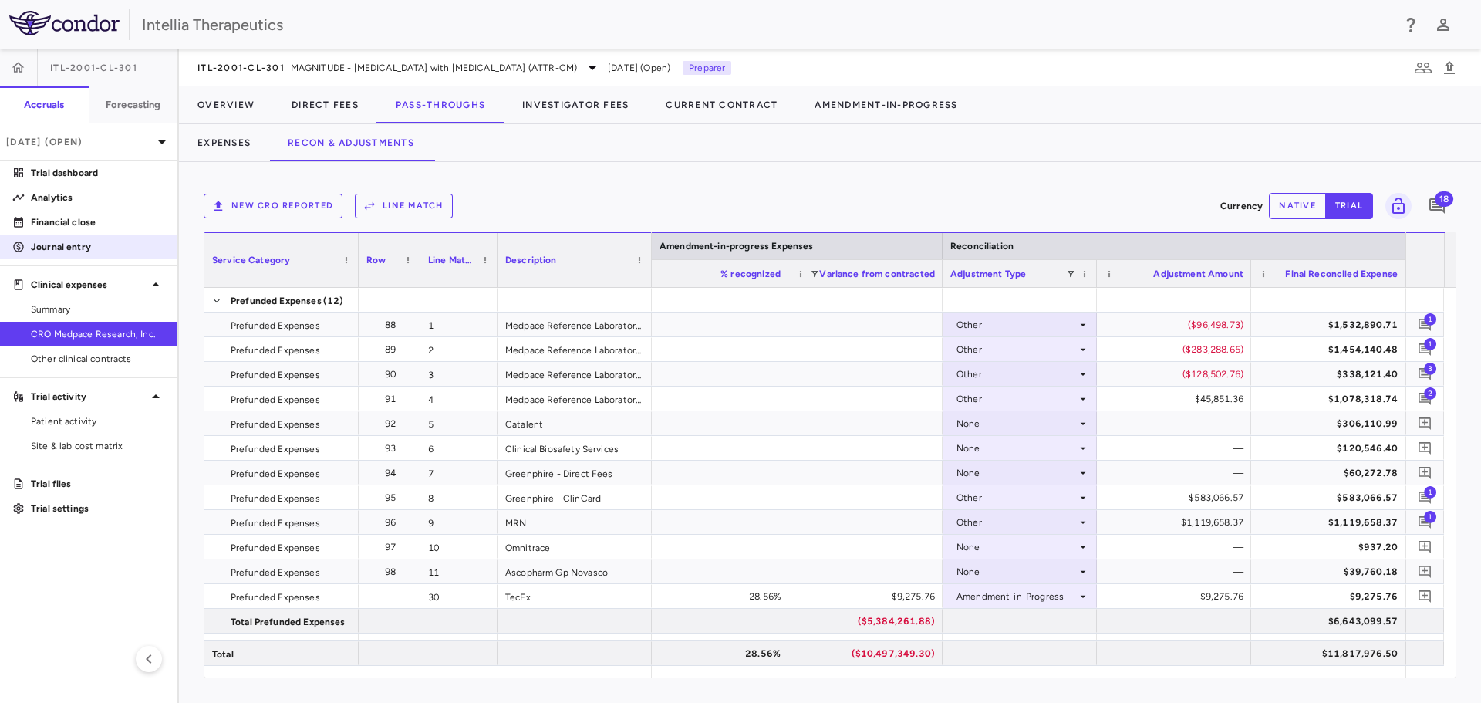
click at [74, 235] on link "Journal entry" at bounding box center [88, 246] width 177 height 23
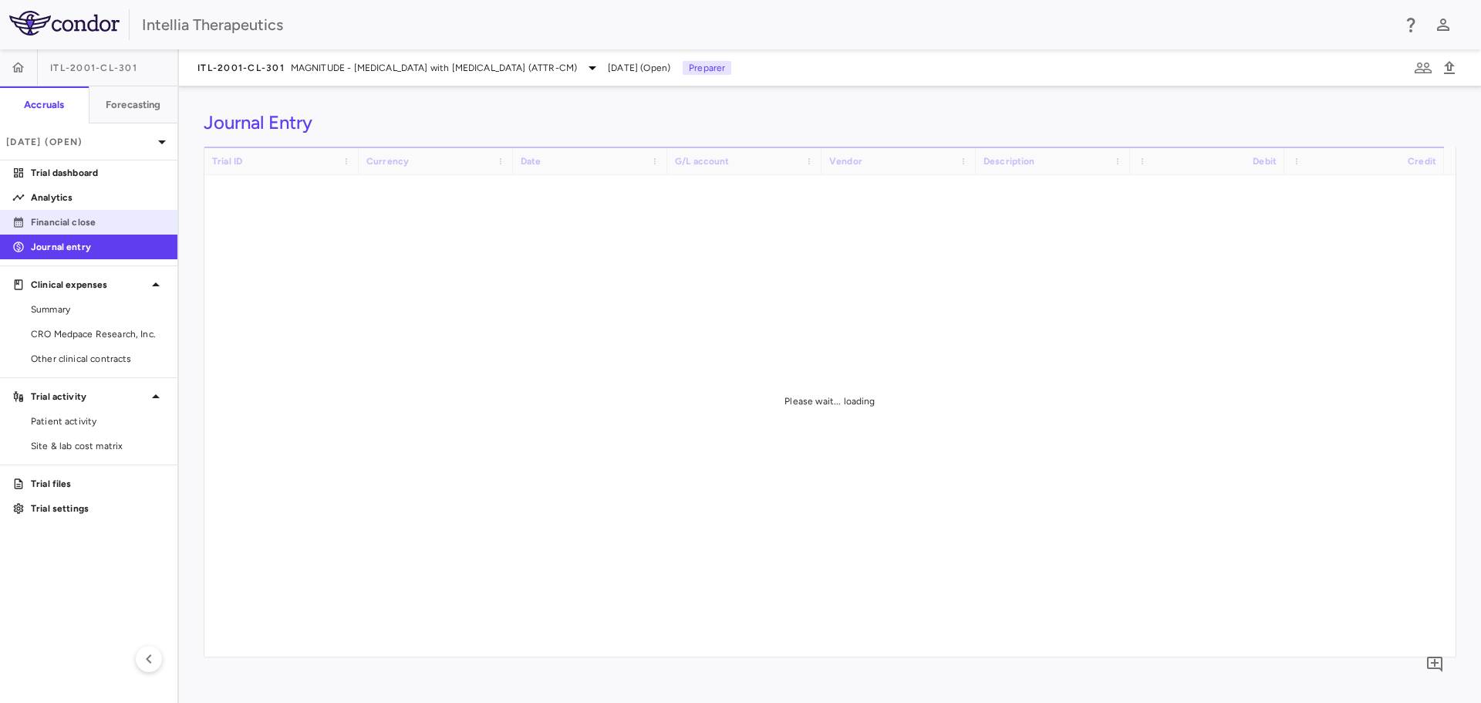
click at [79, 228] on p "Financial close" at bounding box center [98, 222] width 134 height 14
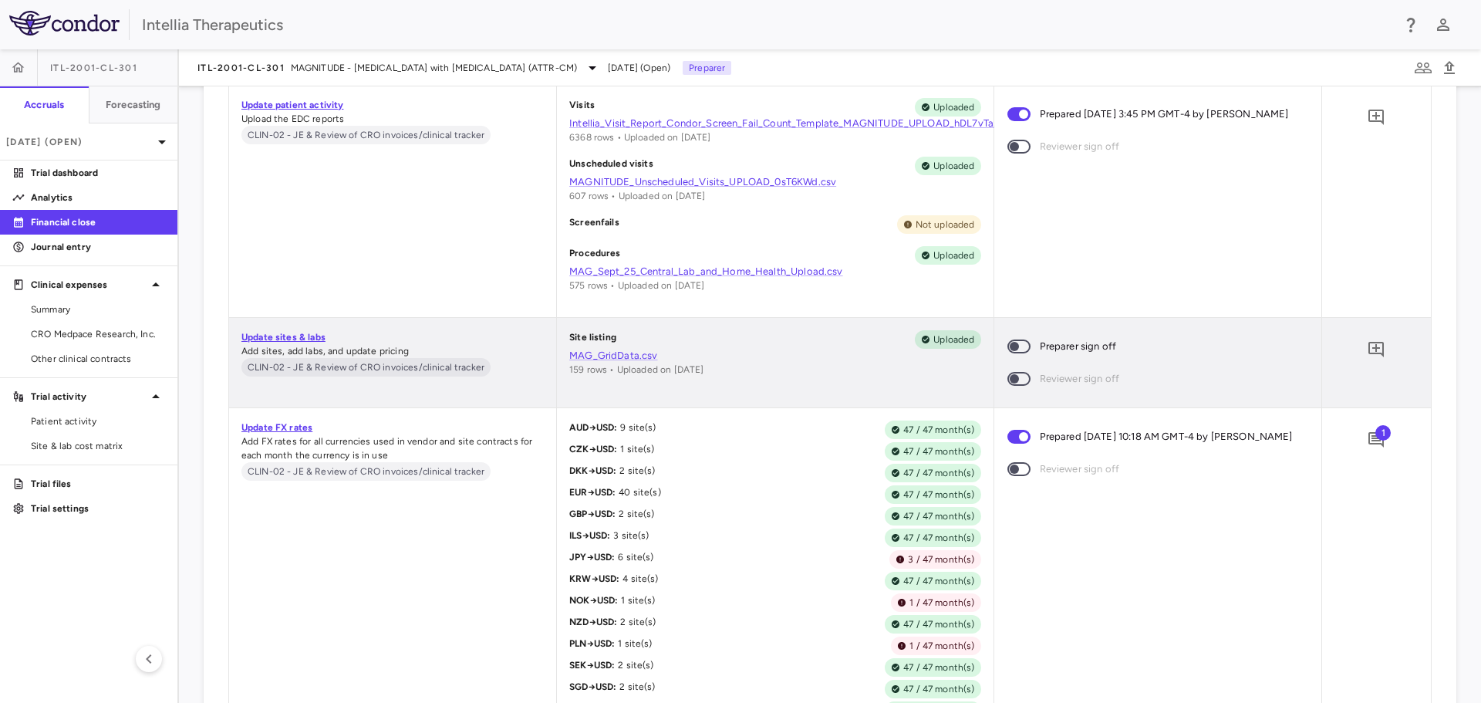
click at [1013, 339] on span at bounding box center [1019, 346] width 42 height 32
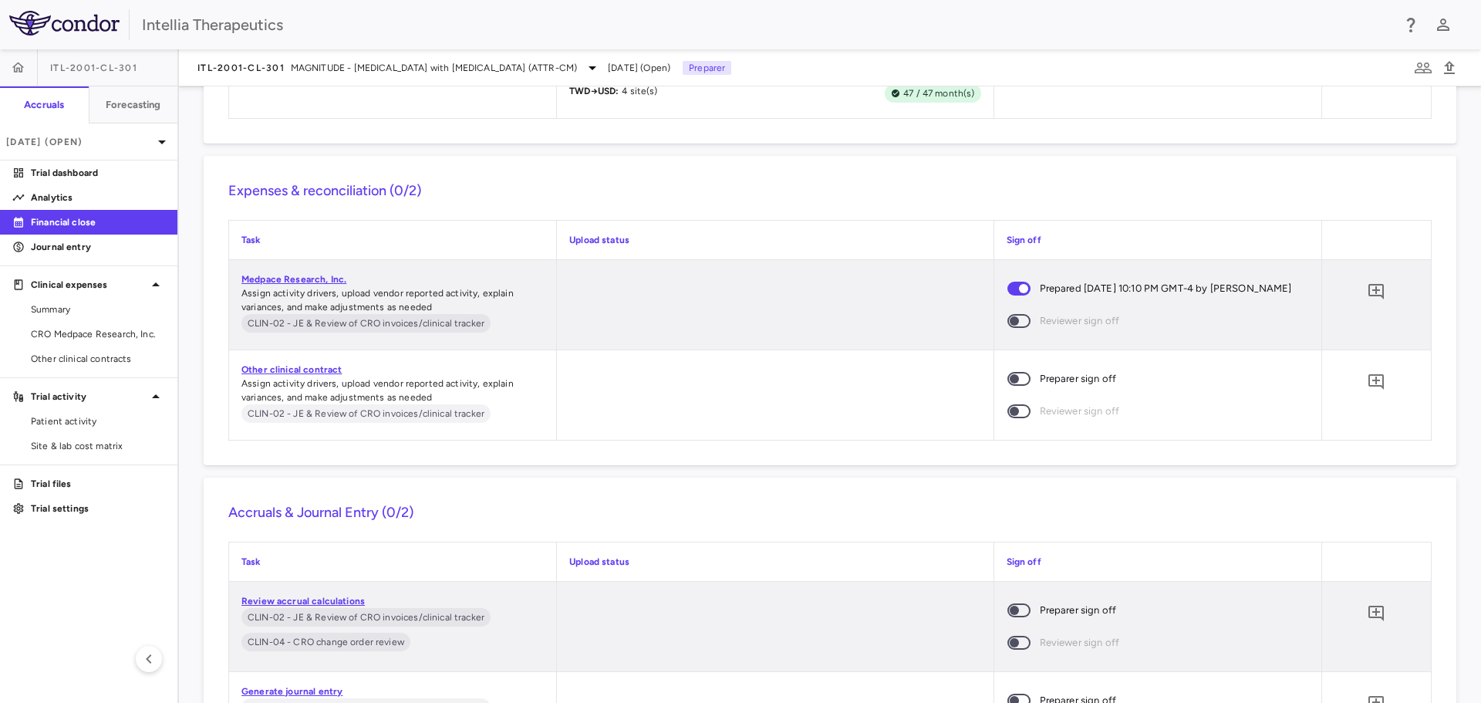
click at [1016, 386] on span at bounding box center [1018, 379] width 23 height 14
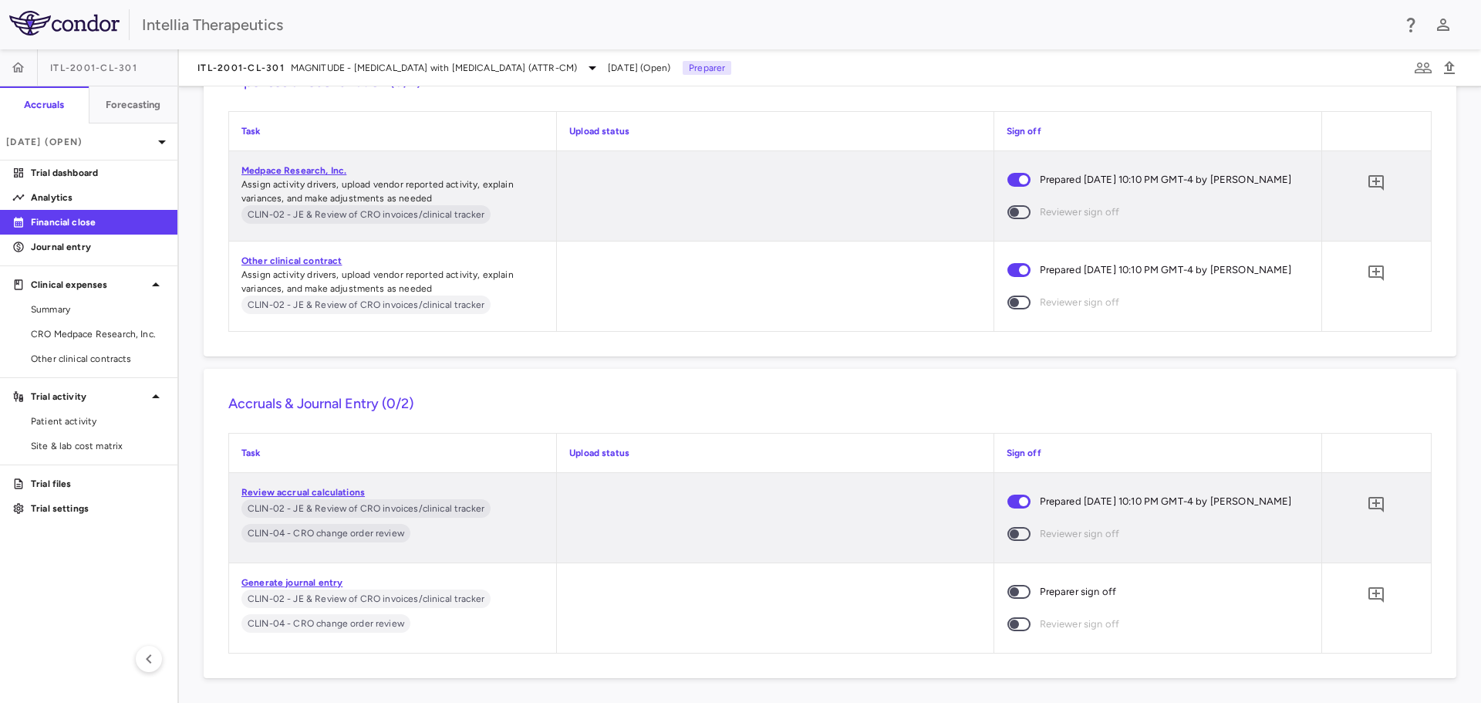
click at [1018, 593] on span at bounding box center [1019, 591] width 42 height 32
click at [347, 62] on span "MAGNITUDE - [MEDICAL_DATA] with [MEDICAL_DATA] (ATTR-CM)" at bounding box center [434, 68] width 286 height 14
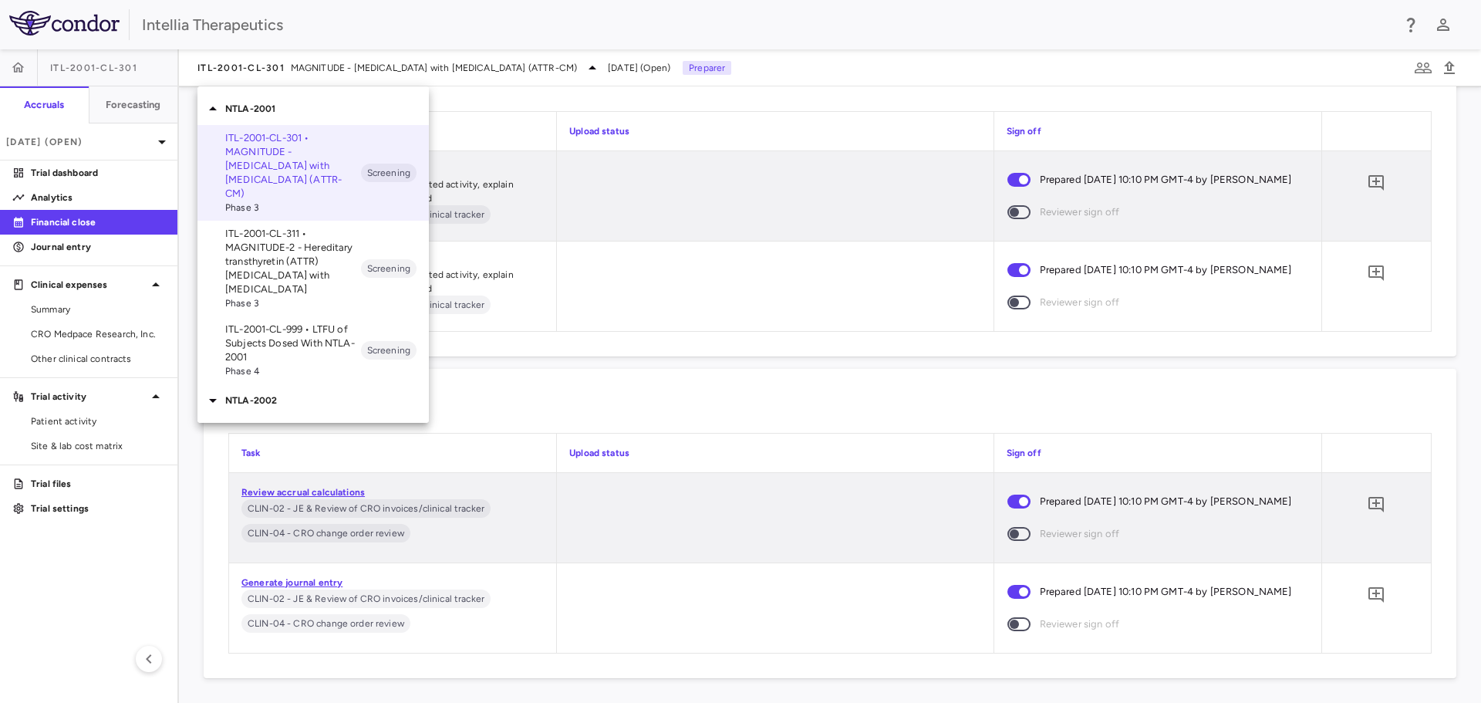
click at [292, 262] on p "ITL-2001-CL-311 • MAGNITUDE-2 - Hereditary transthyretin (ATTR) [MEDICAL_DATA] …" at bounding box center [293, 261] width 136 height 69
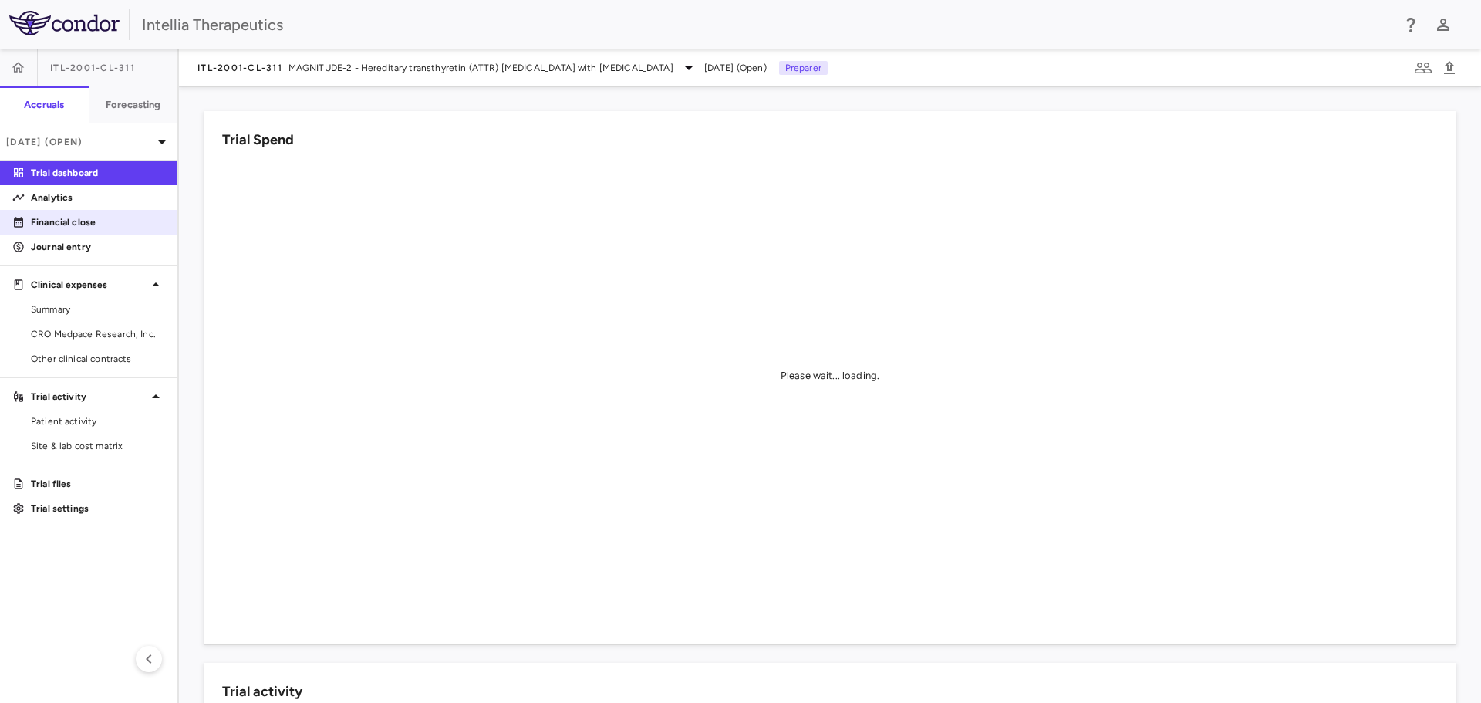
click at [39, 220] on p "Financial close" at bounding box center [98, 222] width 134 height 14
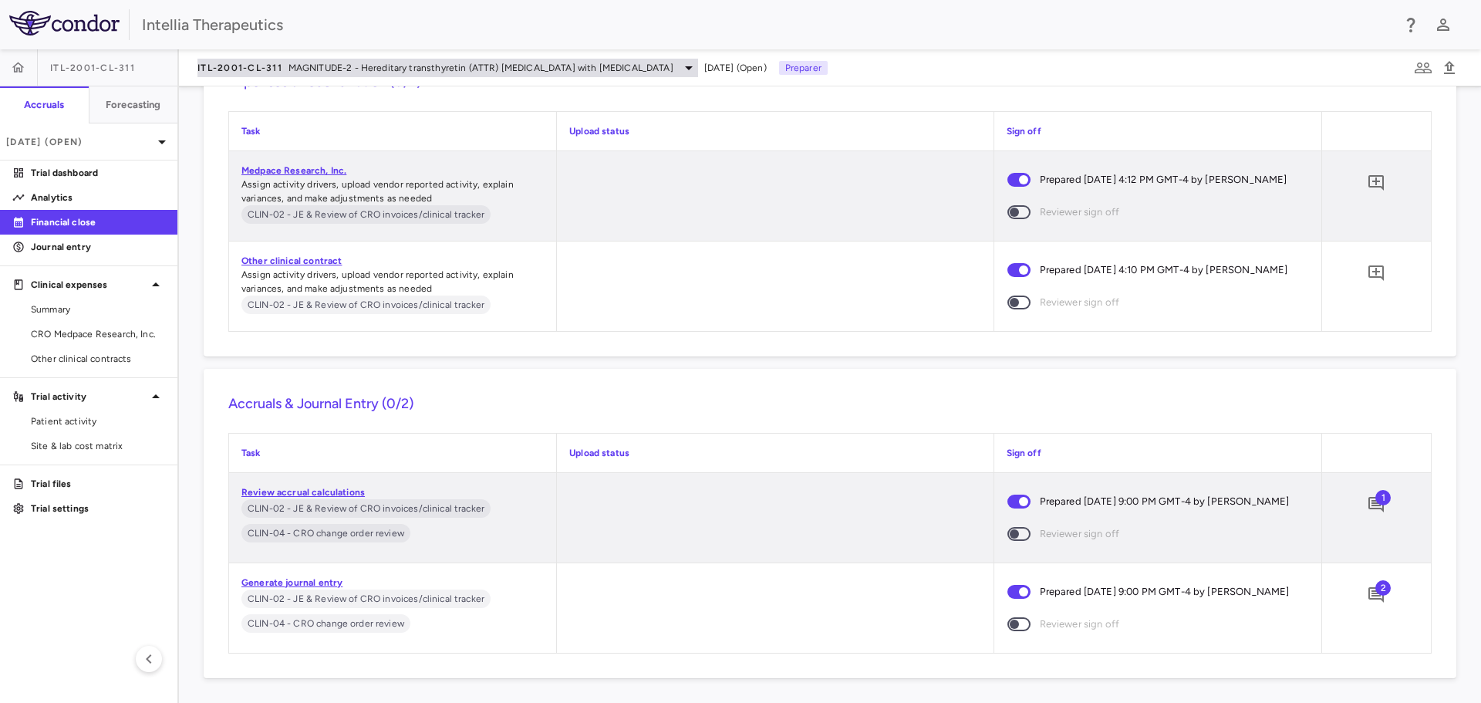
click at [268, 68] on span "ITL-2001-CL-311" at bounding box center [239, 68] width 85 height 12
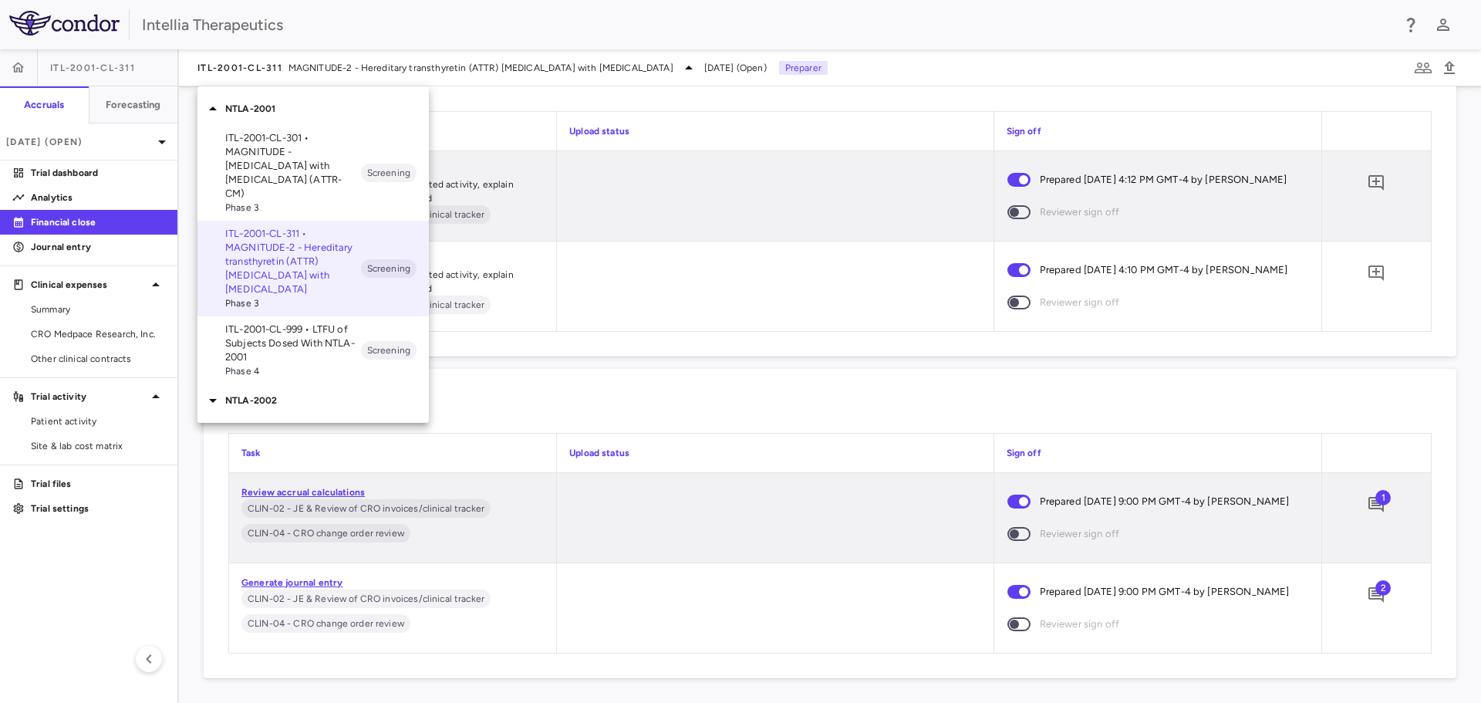
click at [269, 393] on p "NTLA-2002" at bounding box center [327, 400] width 204 height 14
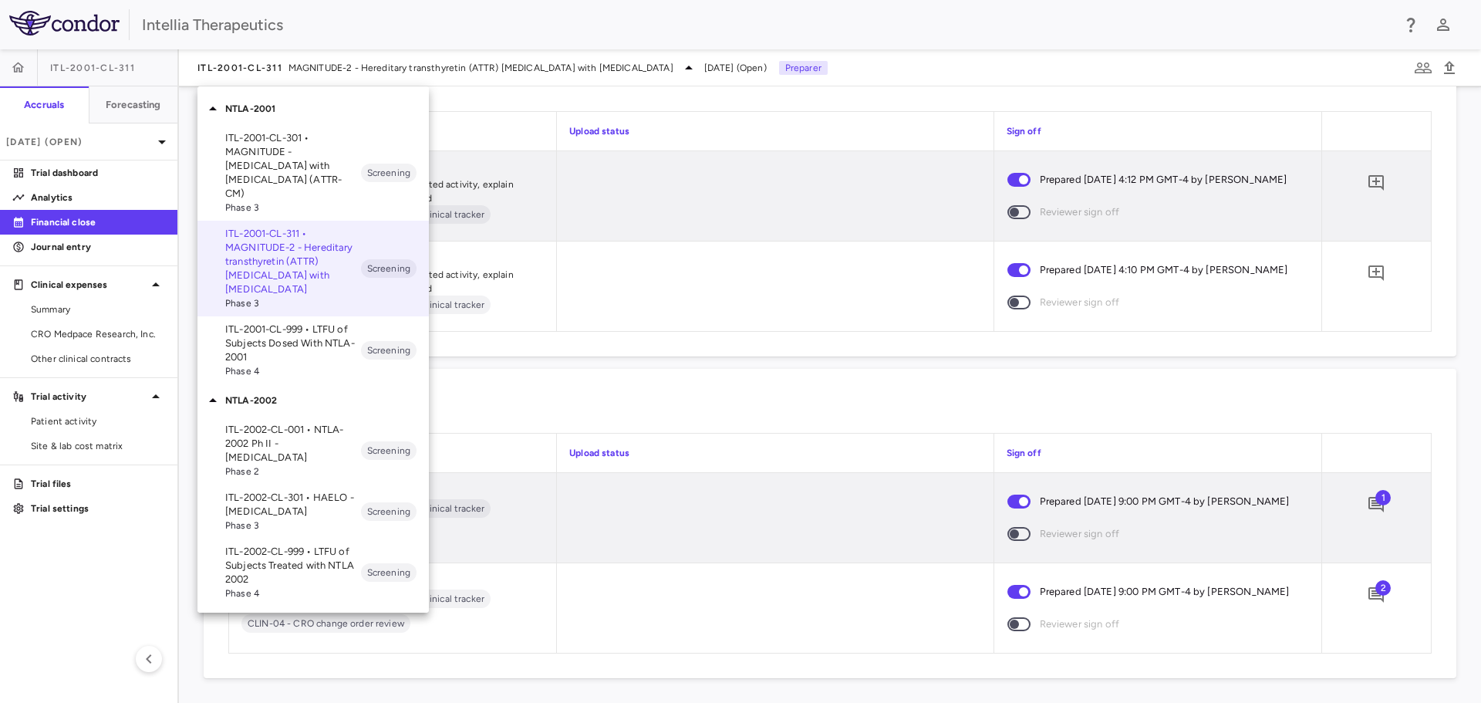
click at [288, 518] on span "Phase 3" at bounding box center [293, 525] width 136 height 14
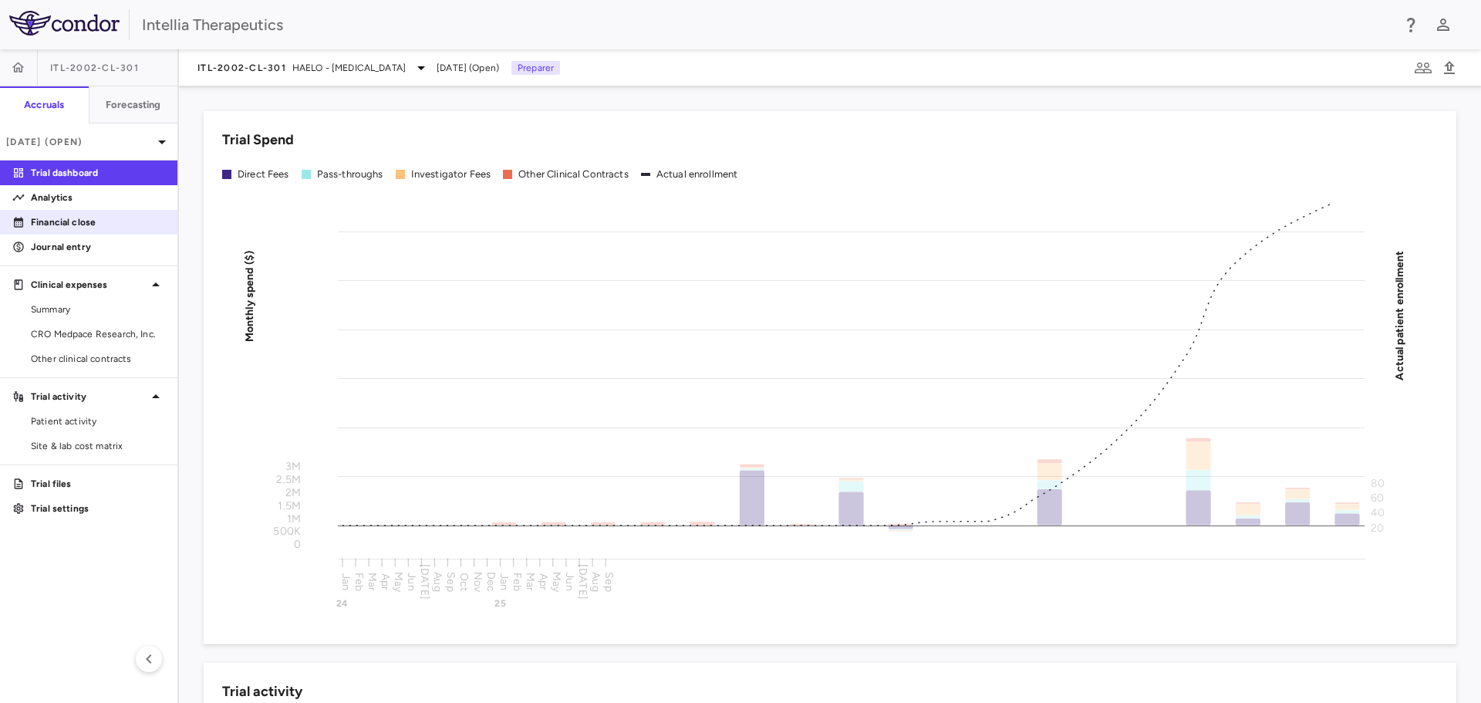
click at [101, 225] on p "Financial close" at bounding box center [98, 222] width 134 height 14
